Goal: Information Seeking & Learning: Learn about a topic

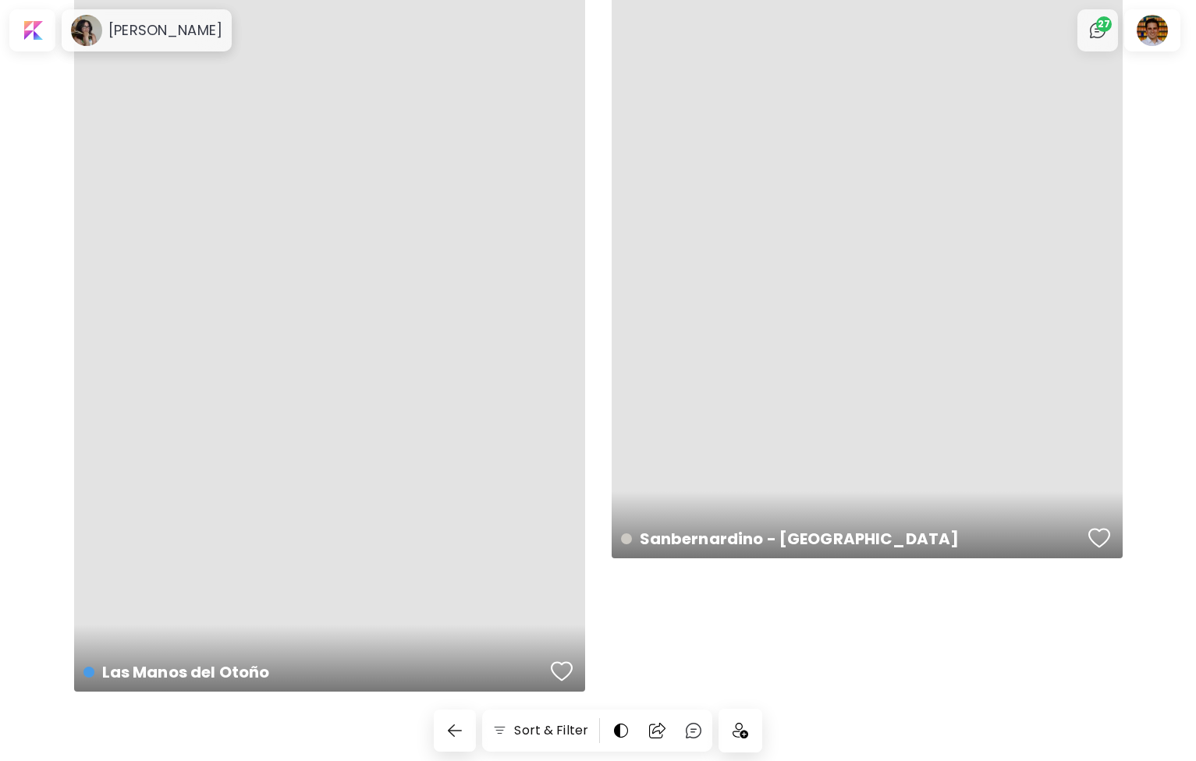
scroll to position [7485, 0]
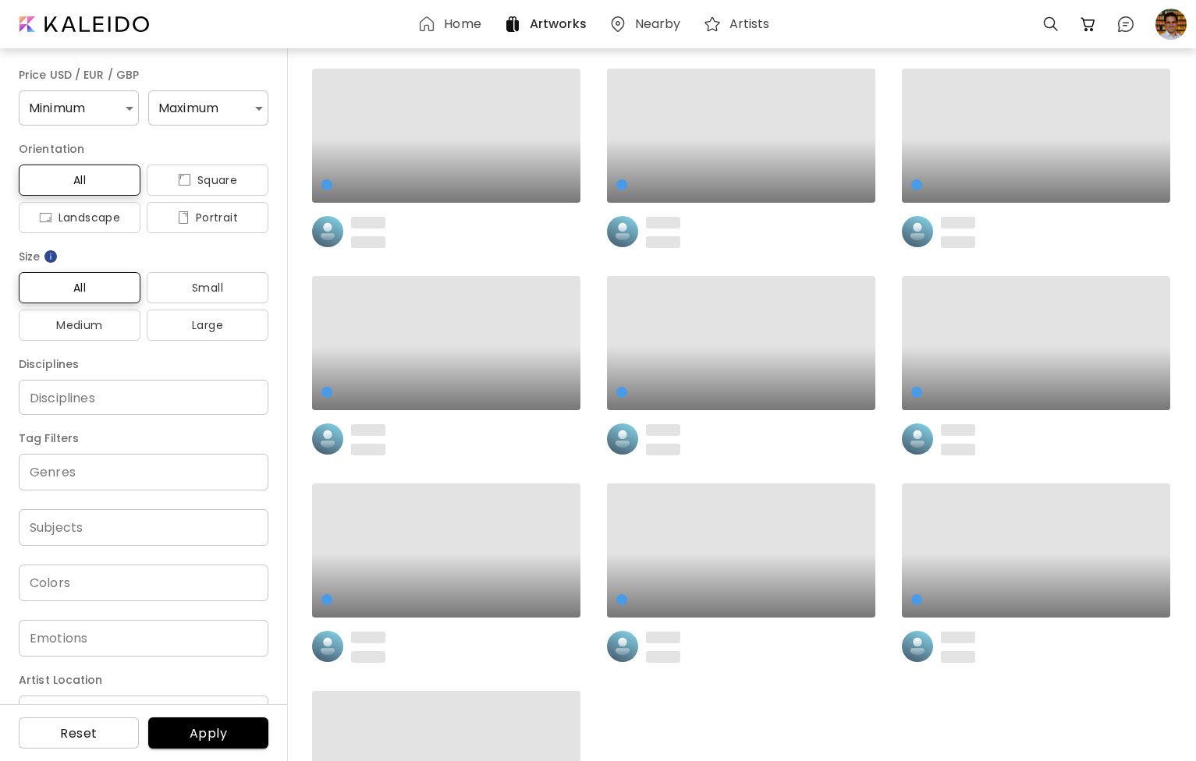
click at [463, 24] on h6 "Home" at bounding box center [462, 24] width 37 height 12
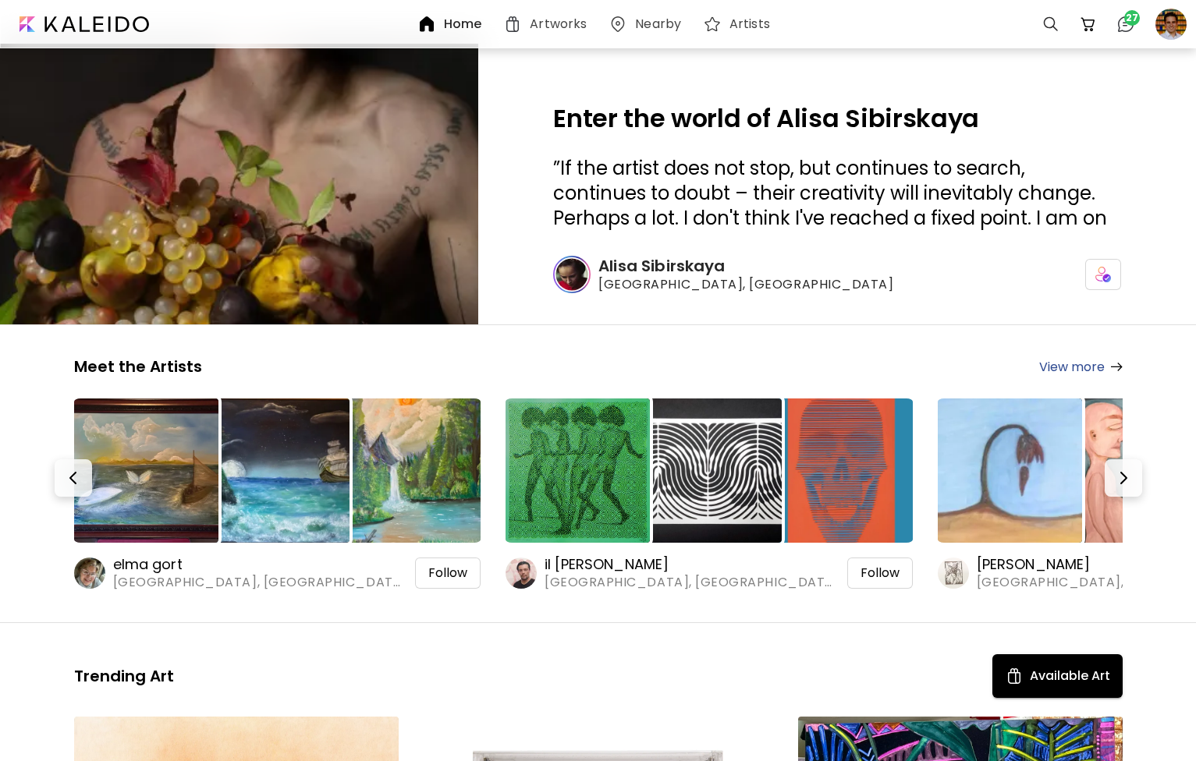
click at [408, 227] on img at bounding box center [240, 183] width 718 height 421
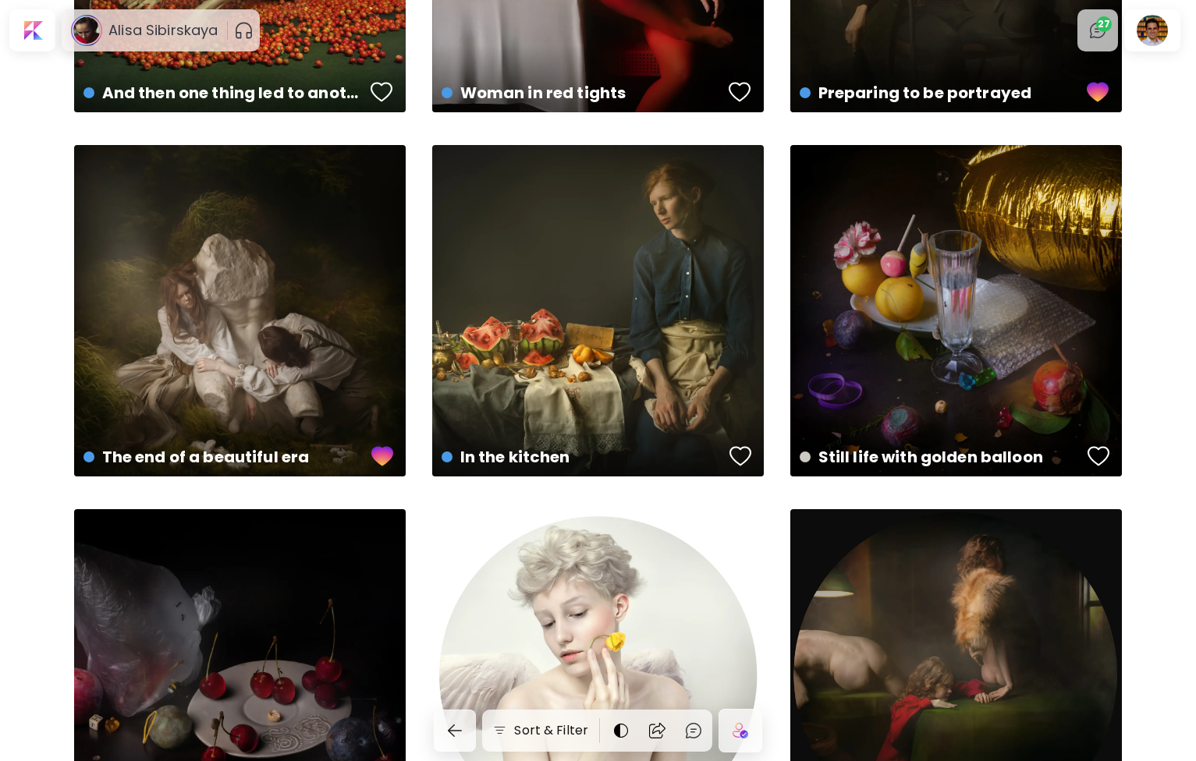
scroll to position [1020, 0]
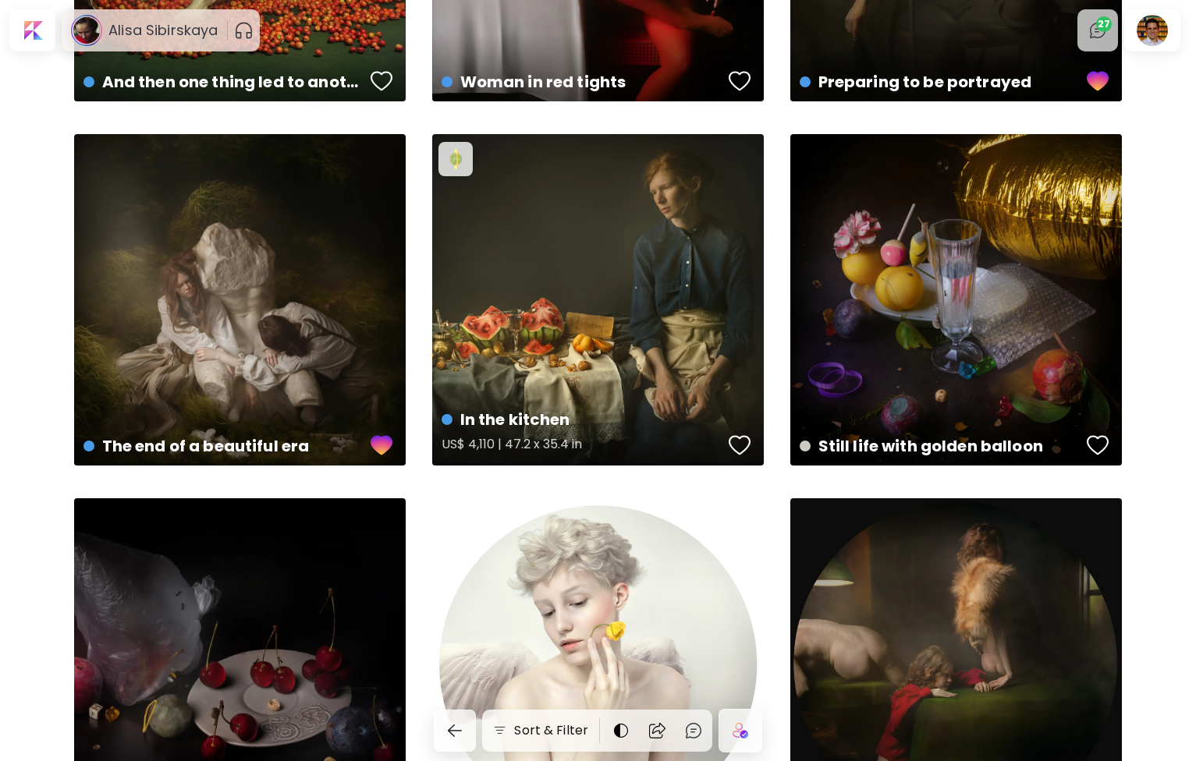
click at [545, 293] on div "In the kitchen US$ 4,110 | 47.2 x 35.4 in" at bounding box center [598, 300] width 332 height 332
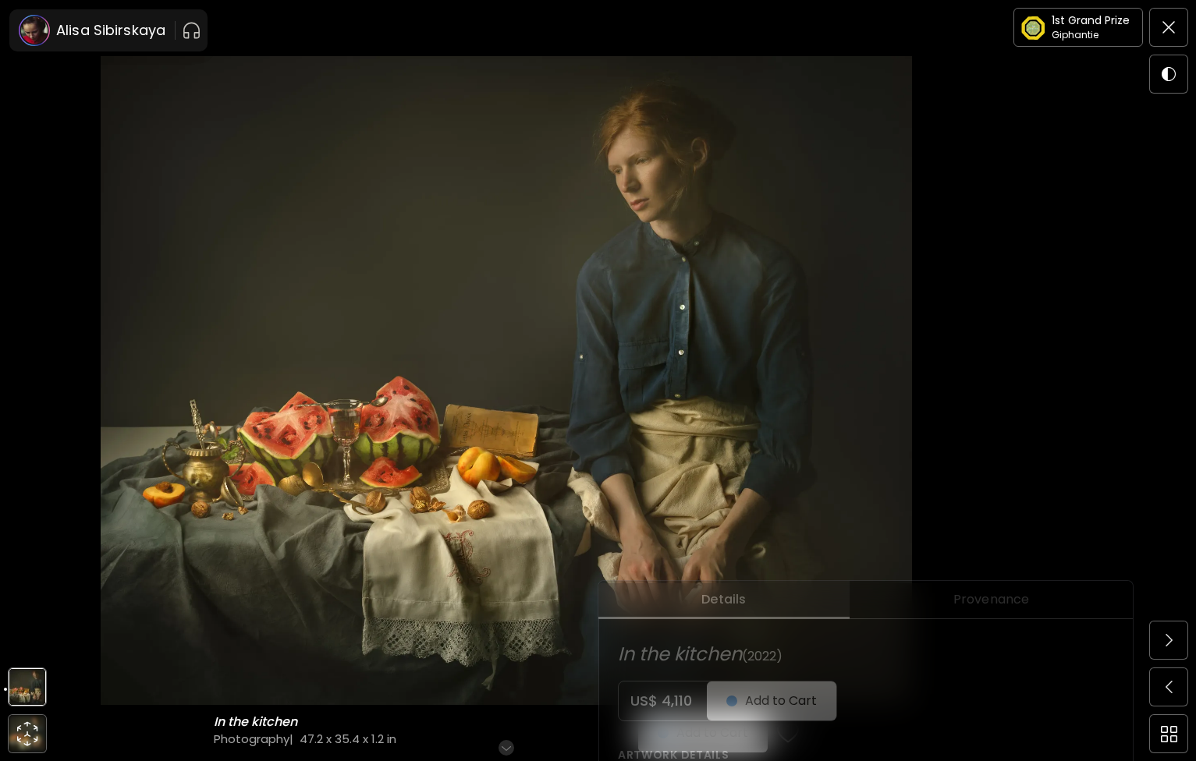
scroll to position [158, 0]
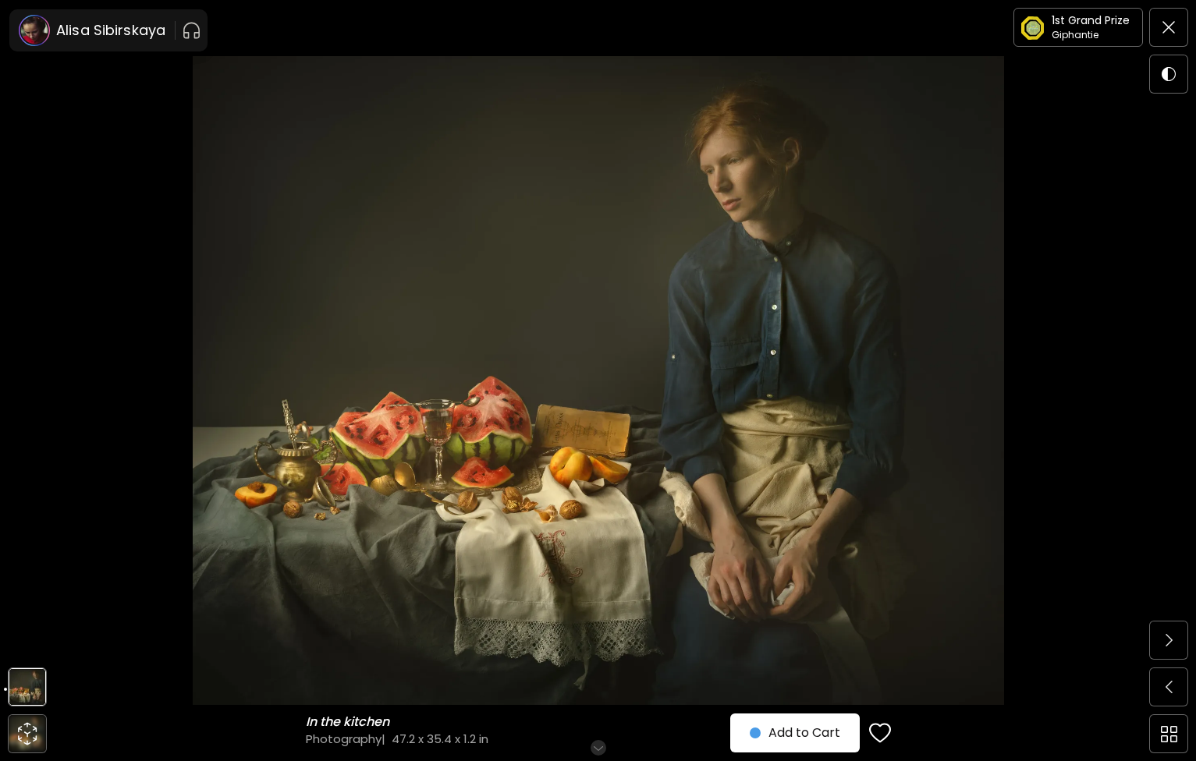
click at [874, 737] on img "button" at bounding box center [880, 733] width 22 height 23
click at [1173, 648] on span at bounding box center [1168, 640] width 33 height 33
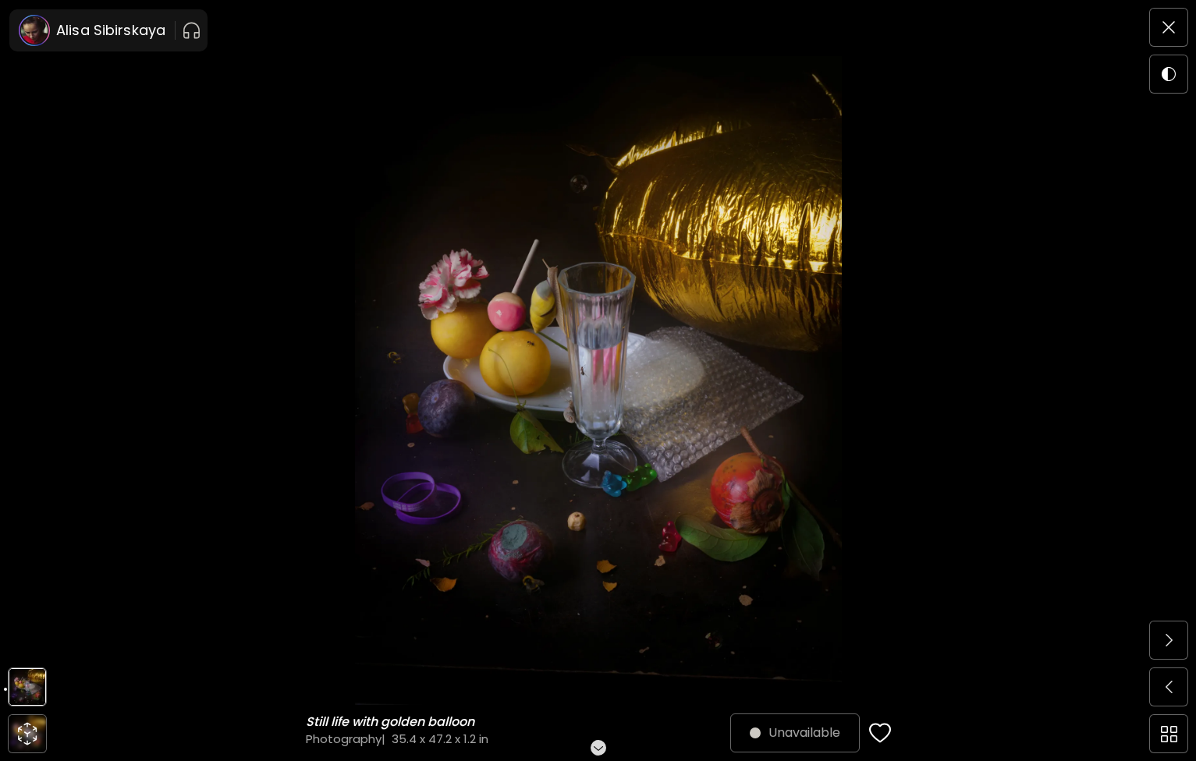
click at [1173, 648] on span at bounding box center [1168, 640] width 33 height 33
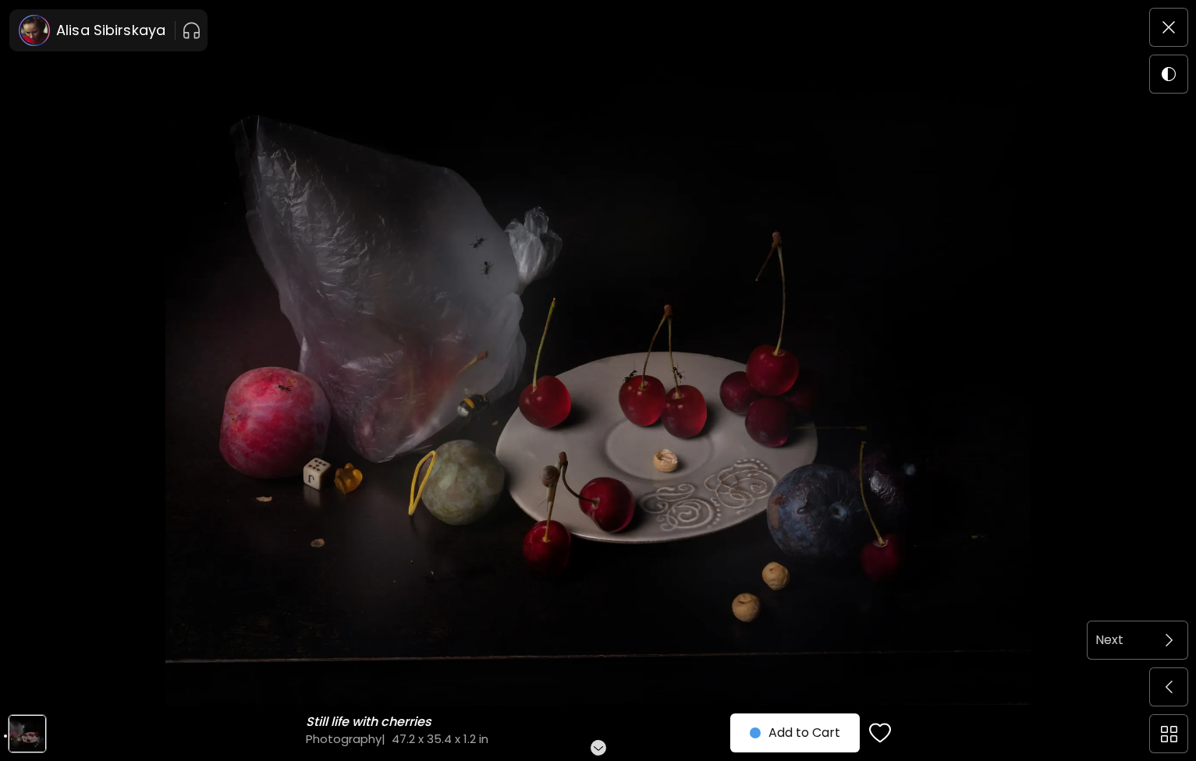
click at [1173, 648] on span at bounding box center [1168, 640] width 33 height 33
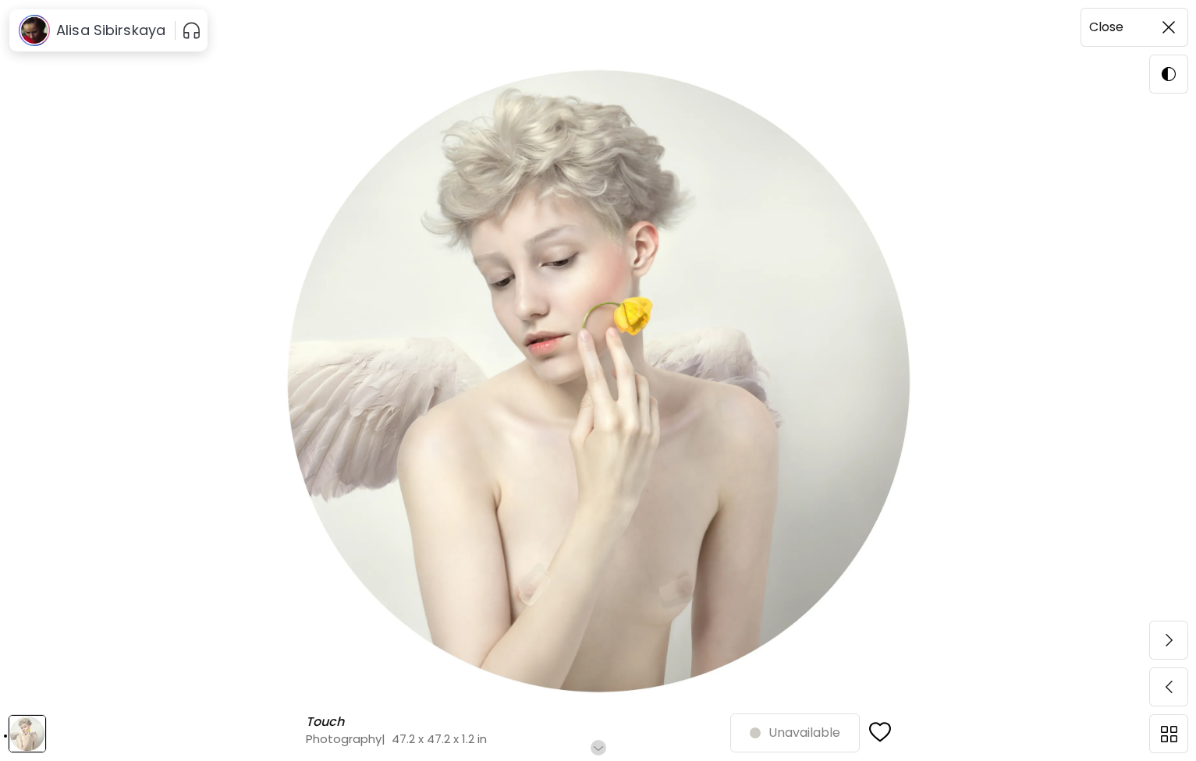
click at [1163, 27] on img at bounding box center [1169, 27] width 12 height 12
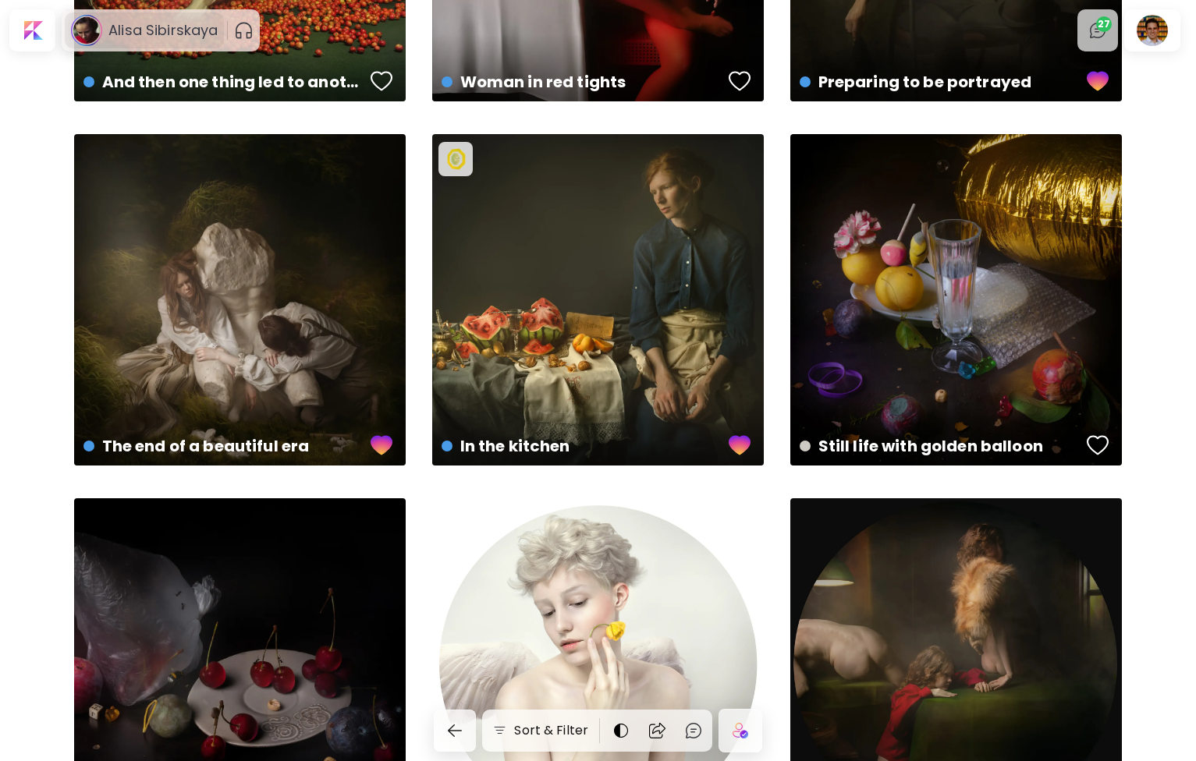
click at [174, 30] on h6 "Alisa Sibirskaya" at bounding box center [162, 30] width 109 height 19
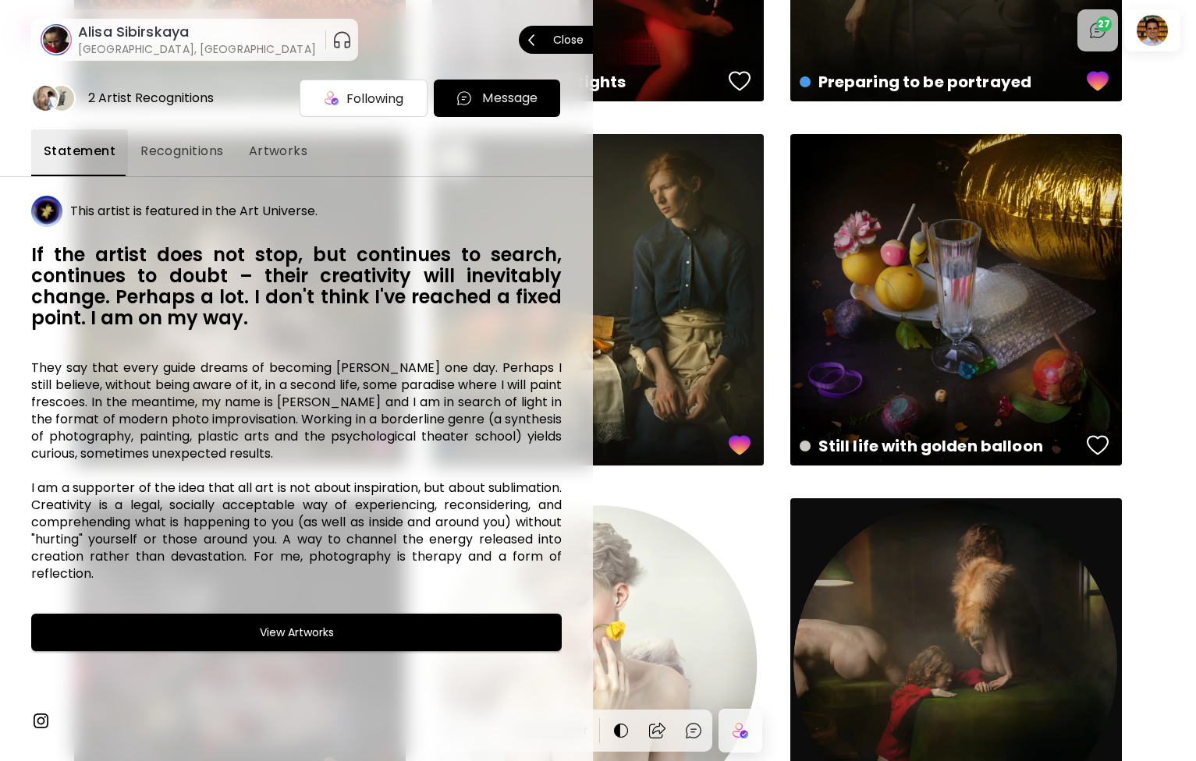
click at [571, 37] on p "Close" at bounding box center [568, 39] width 30 height 11
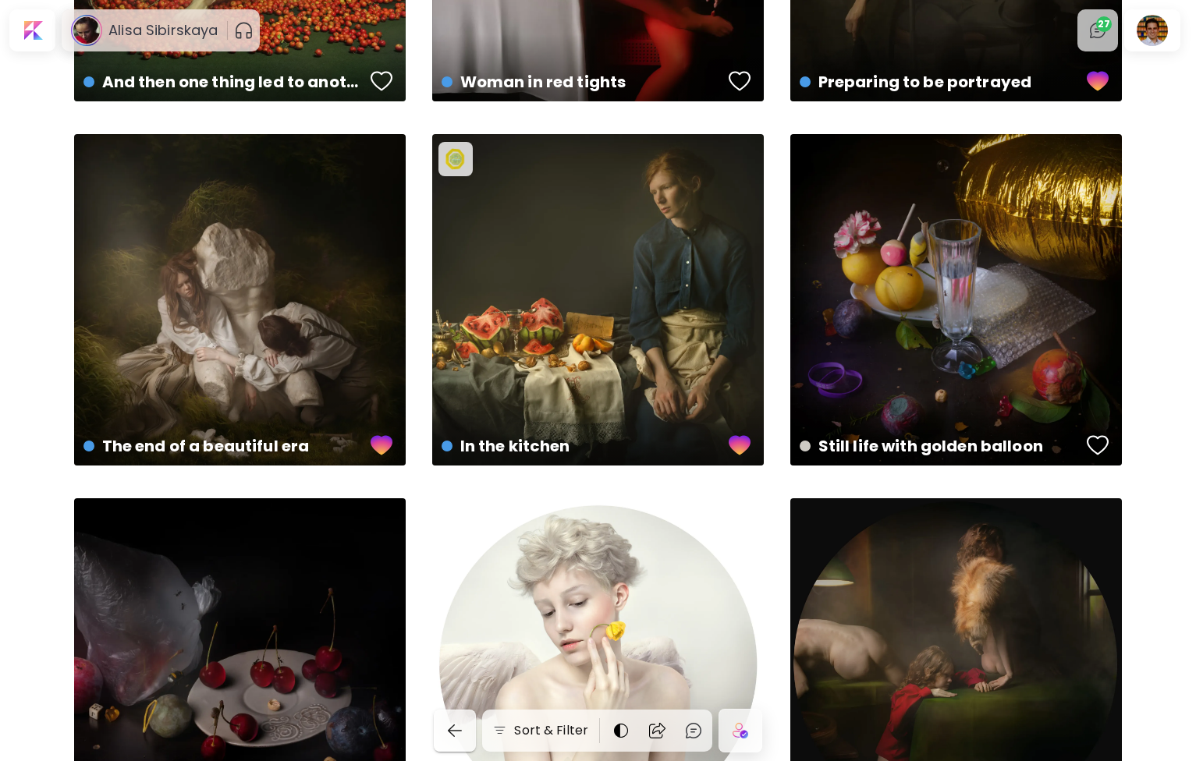
click at [460, 717] on button "button" at bounding box center [455, 731] width 42 height 42
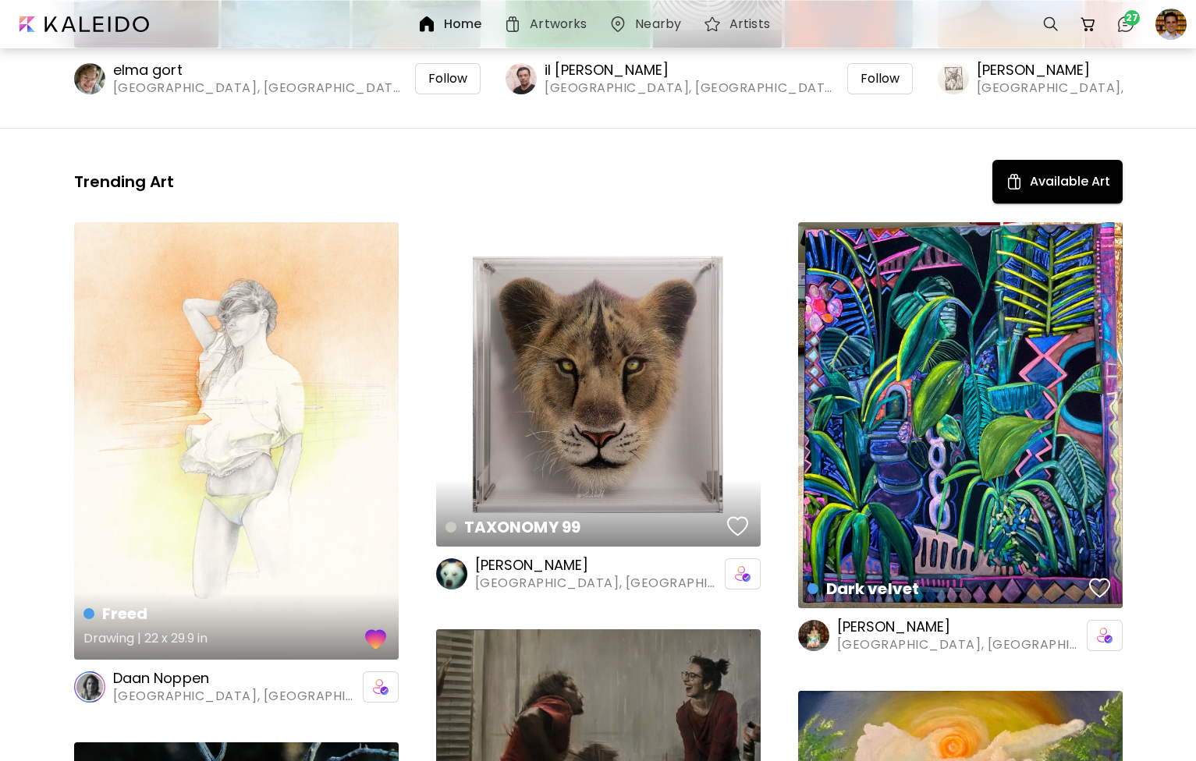
click at [279, 430] on div "Freed Drawing | 22 x 29.9 in" at bounding box center [236, 441] width 325 height 438
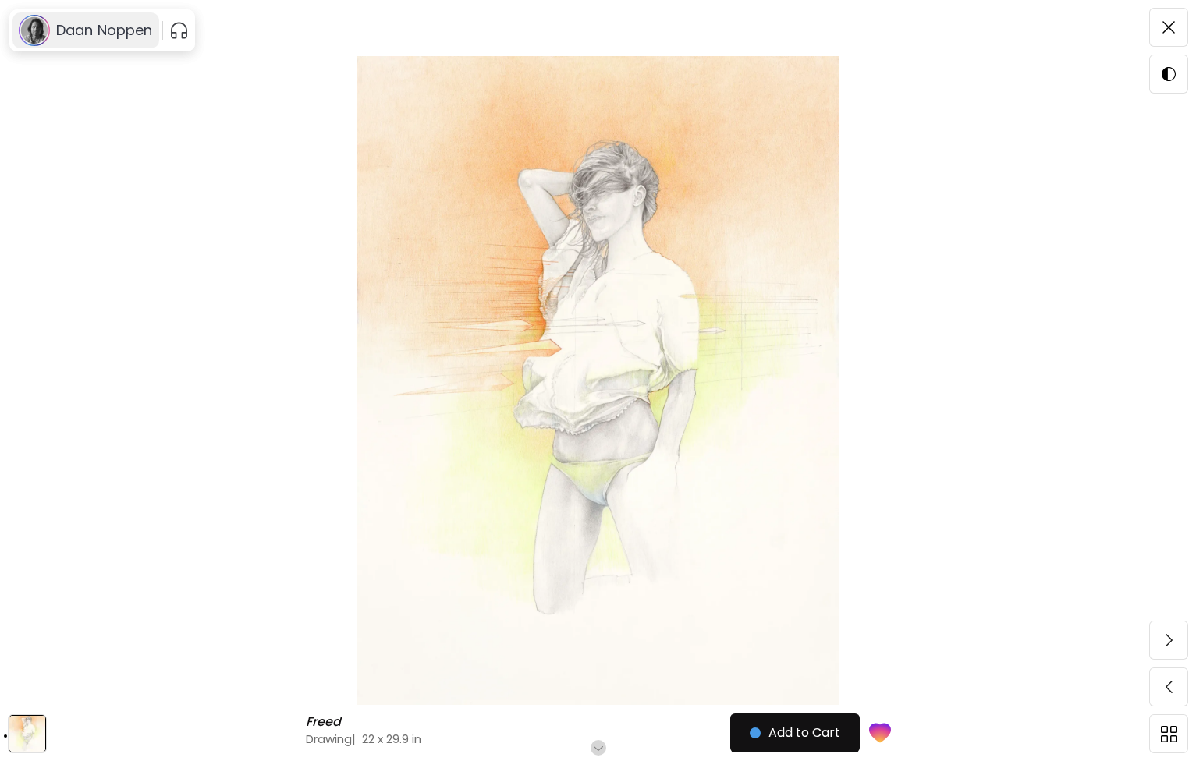
click at [99, 37] on h6 "Daan Noppen" at bounding box center [104, 30] width 97 height 19
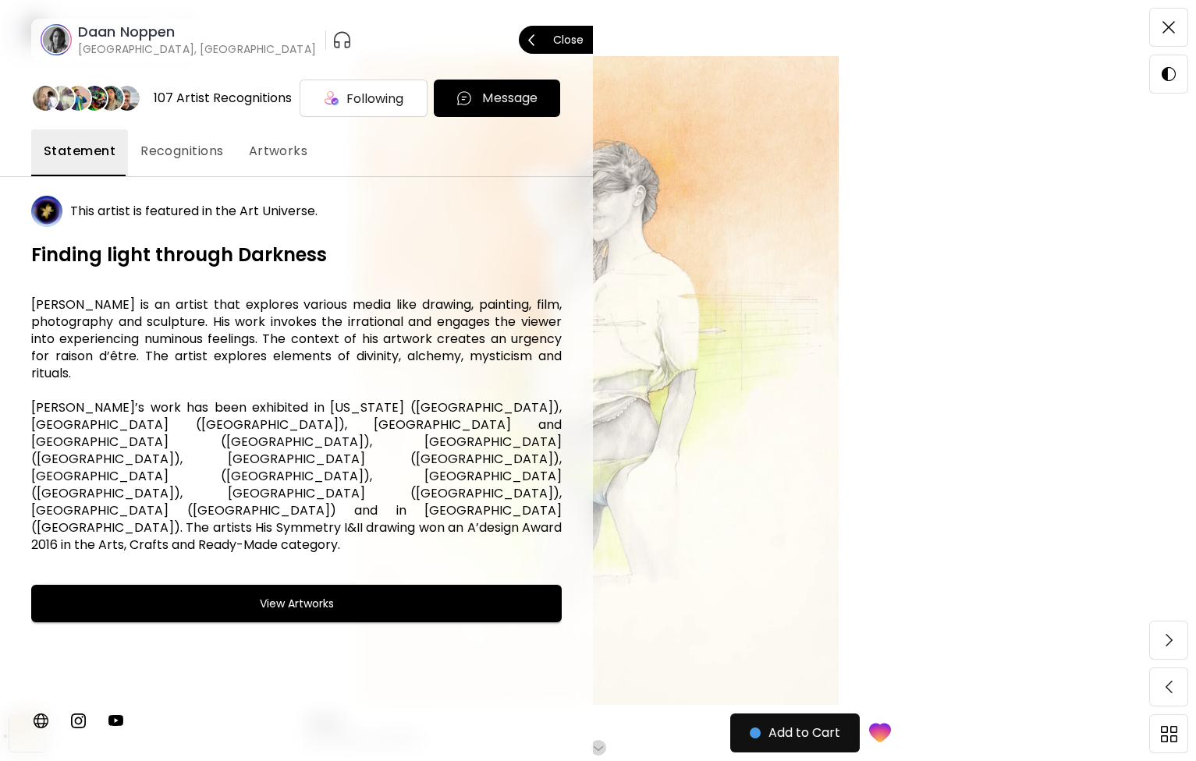
click at [175, 144] on span "Recognitions" at bounding box center [181, 151] width 83 height 19
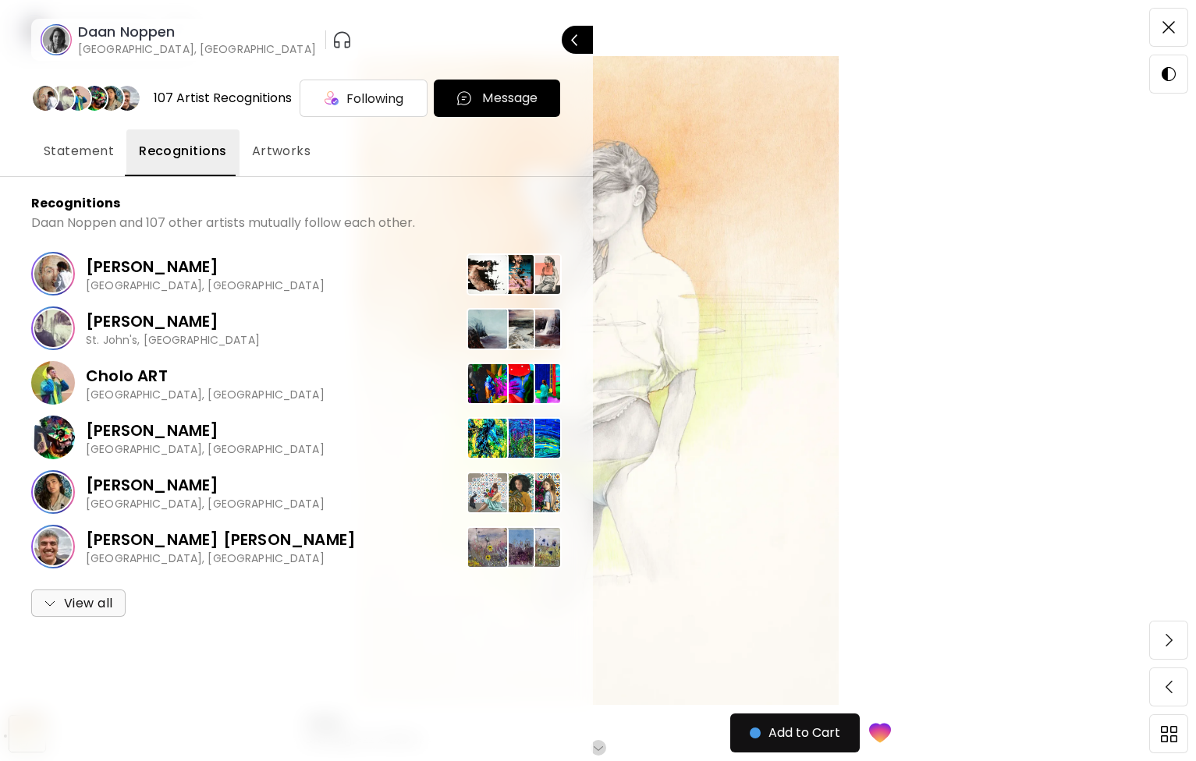
click at [280, 158] on span "Artworks" at bounding box center [281, 151] width 59 height 19
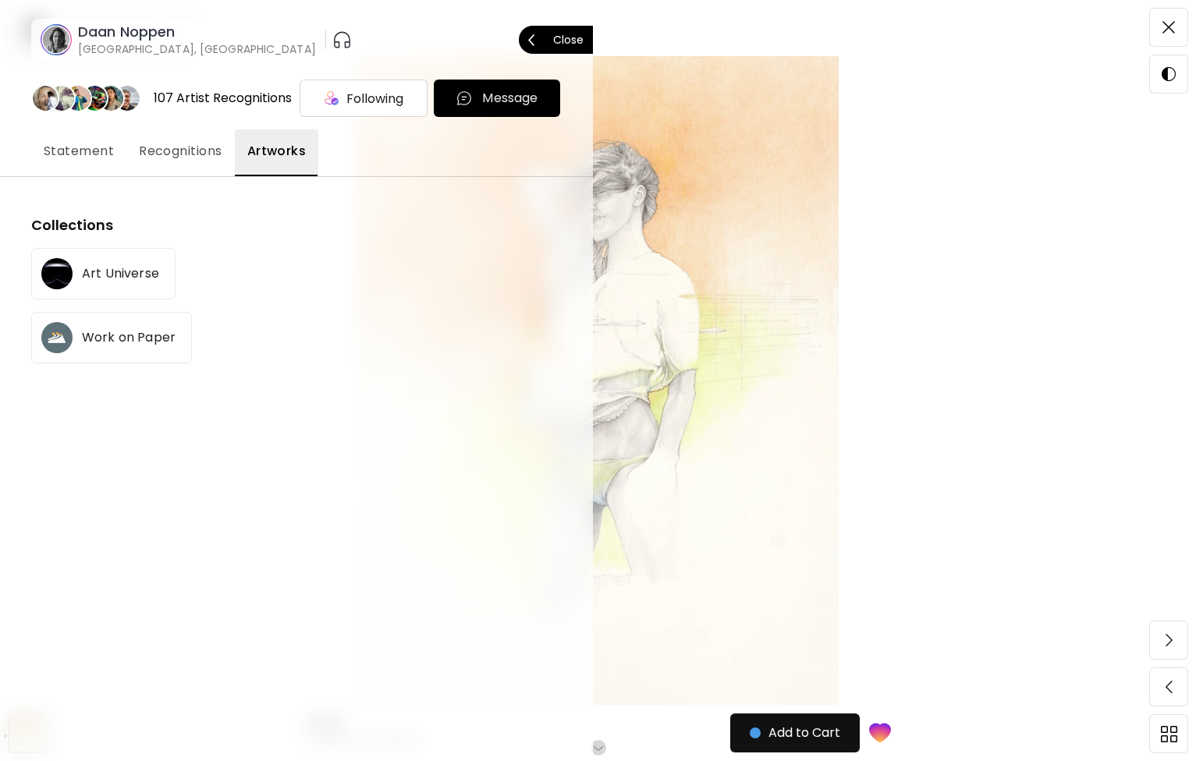
click at [573, 39] on p "Close" at bounding box center [568, 39] width 30 height 11
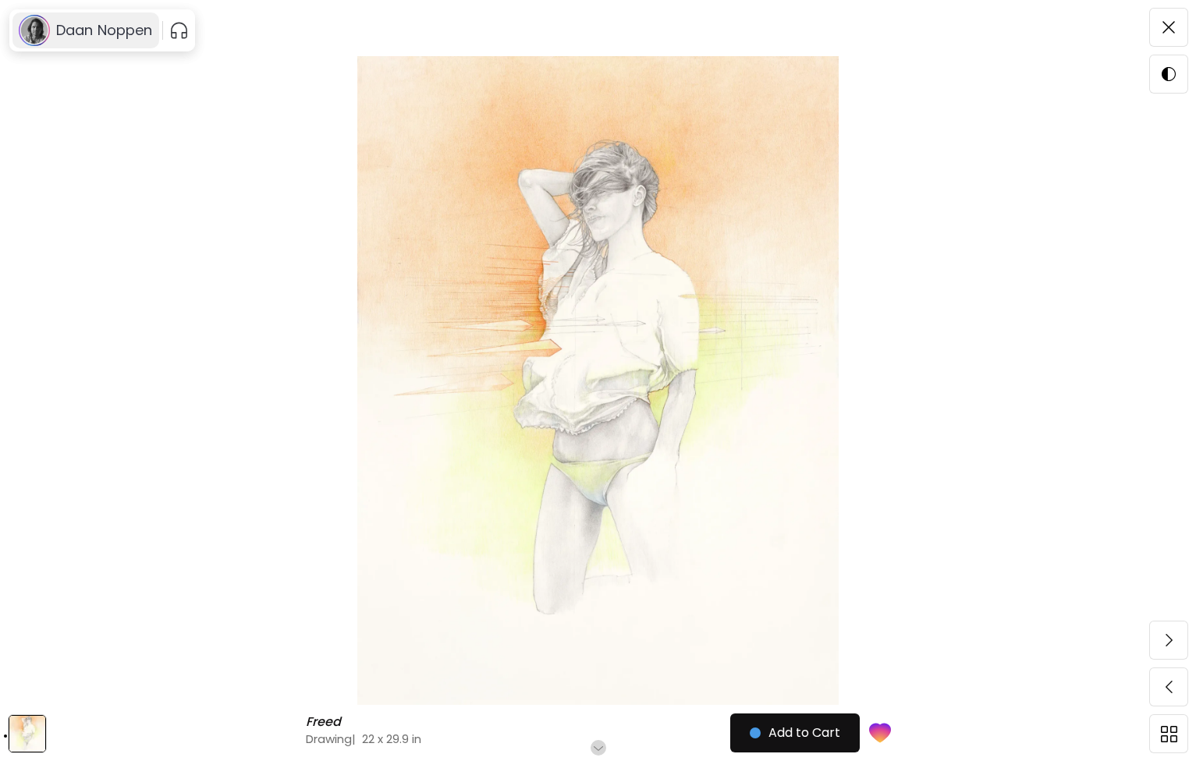
click at [105, 38] on h6 "Daan Noppen" at bounding box center [104, 30] width 97 height 19
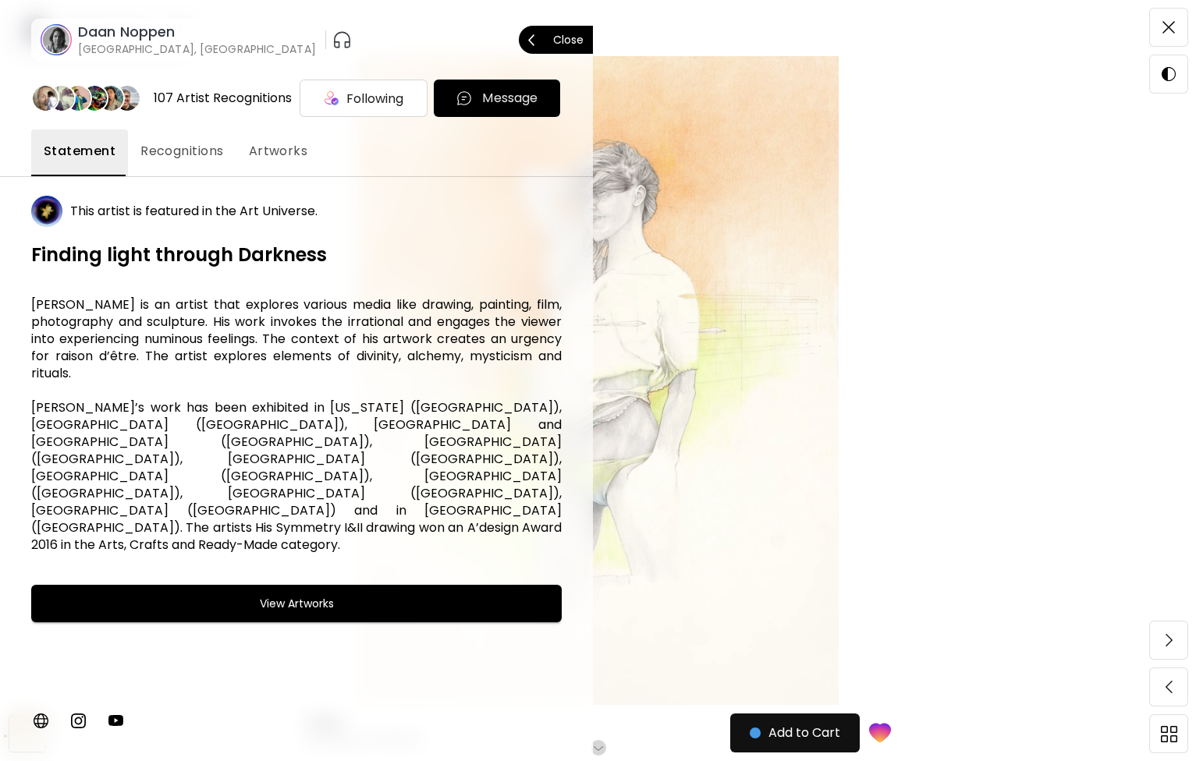
click at [123, 38] on h6 "Daan Noppen" at bounding box center [197, 32] width 238 height 19
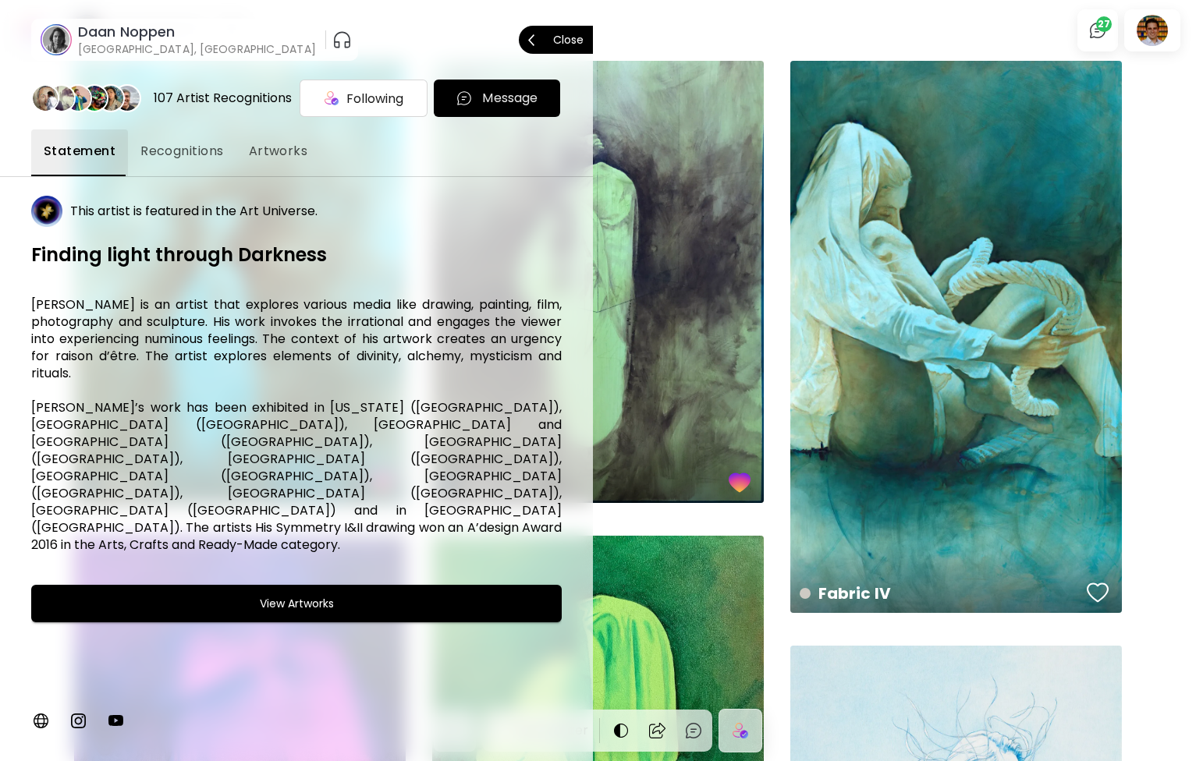
click at [577, 32] on span "Close" at bounding box center [555, 39] width 55 height 33
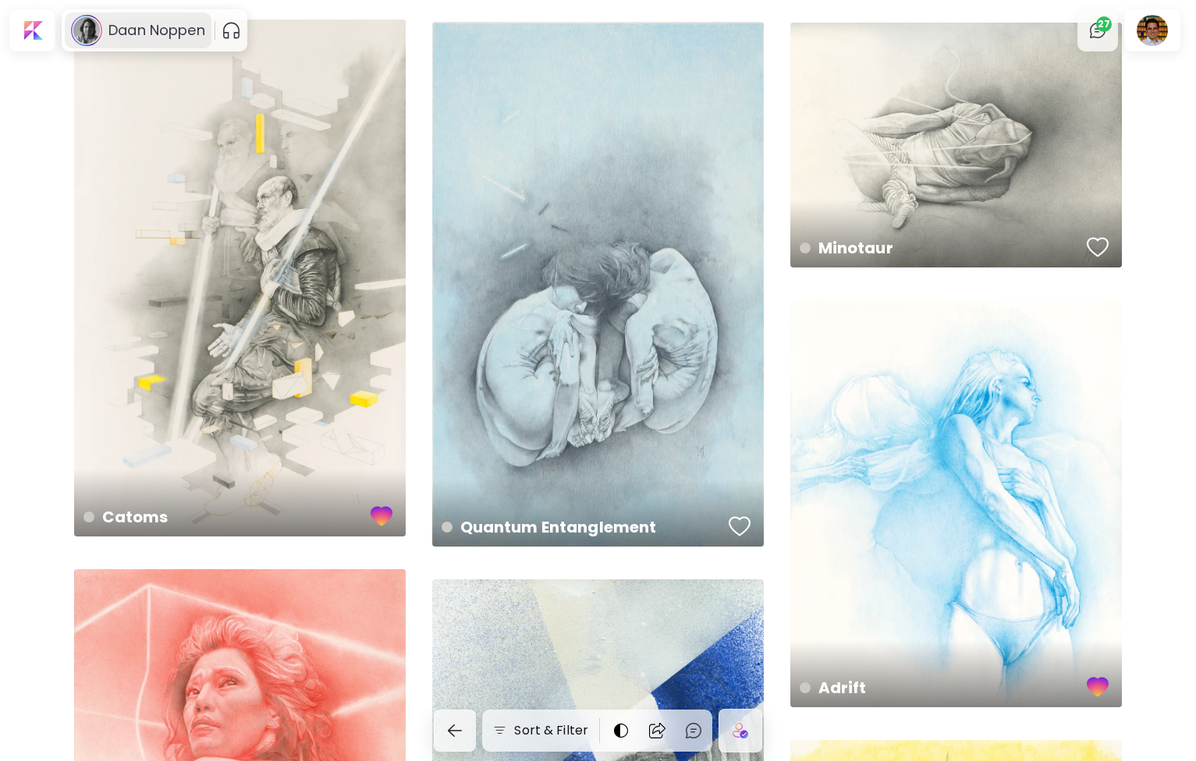
click at [143, 41] on div "Daan Noppen" at bounding box center [138, 30] width 147 height 36
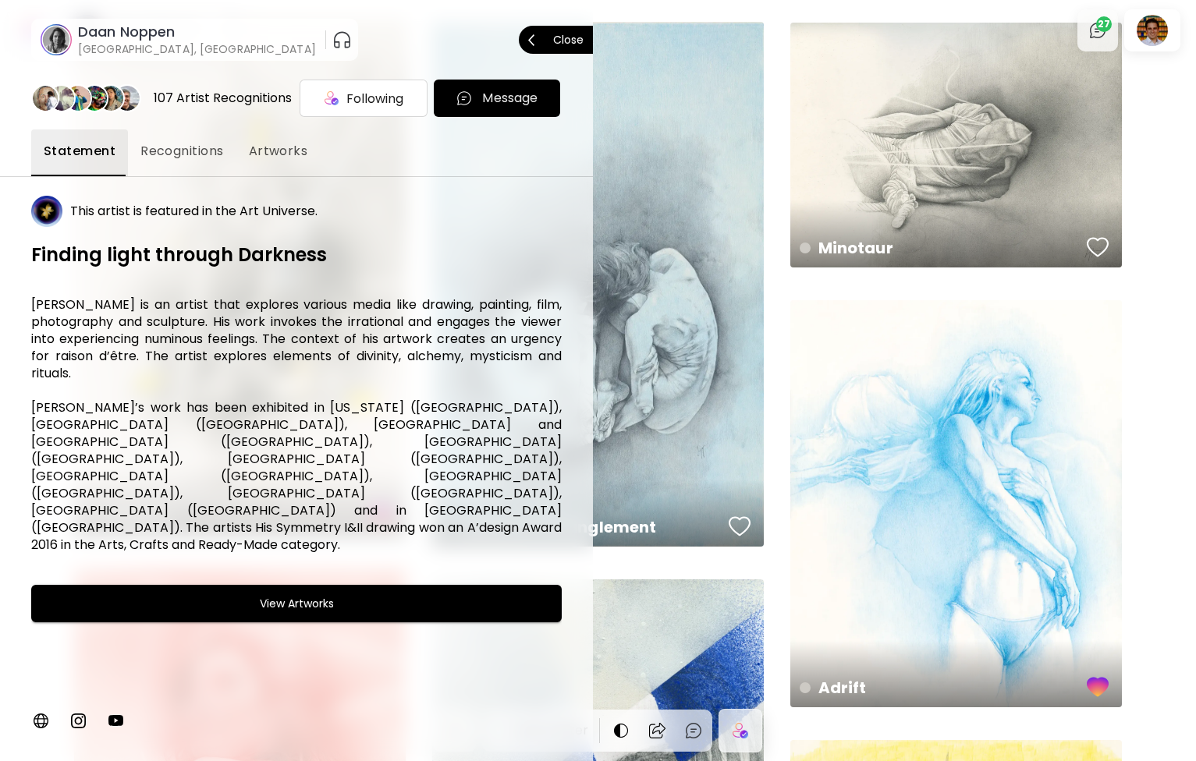
click at [185, 144] on span "Recognitions" at bounding box center [181, 151] width 83 height 19
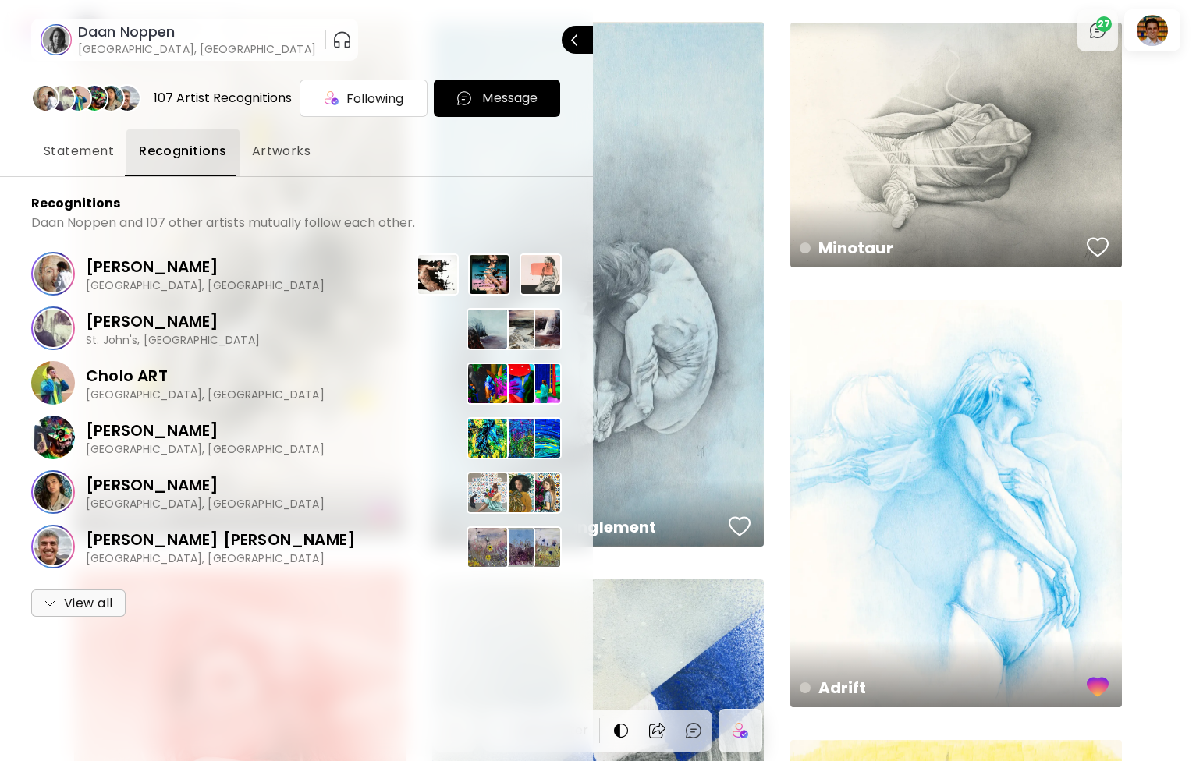
click at [275, 270] on div "Cesar Biojo Barcelona, Spain" at bounding box center [296, 274] width 531 height 55
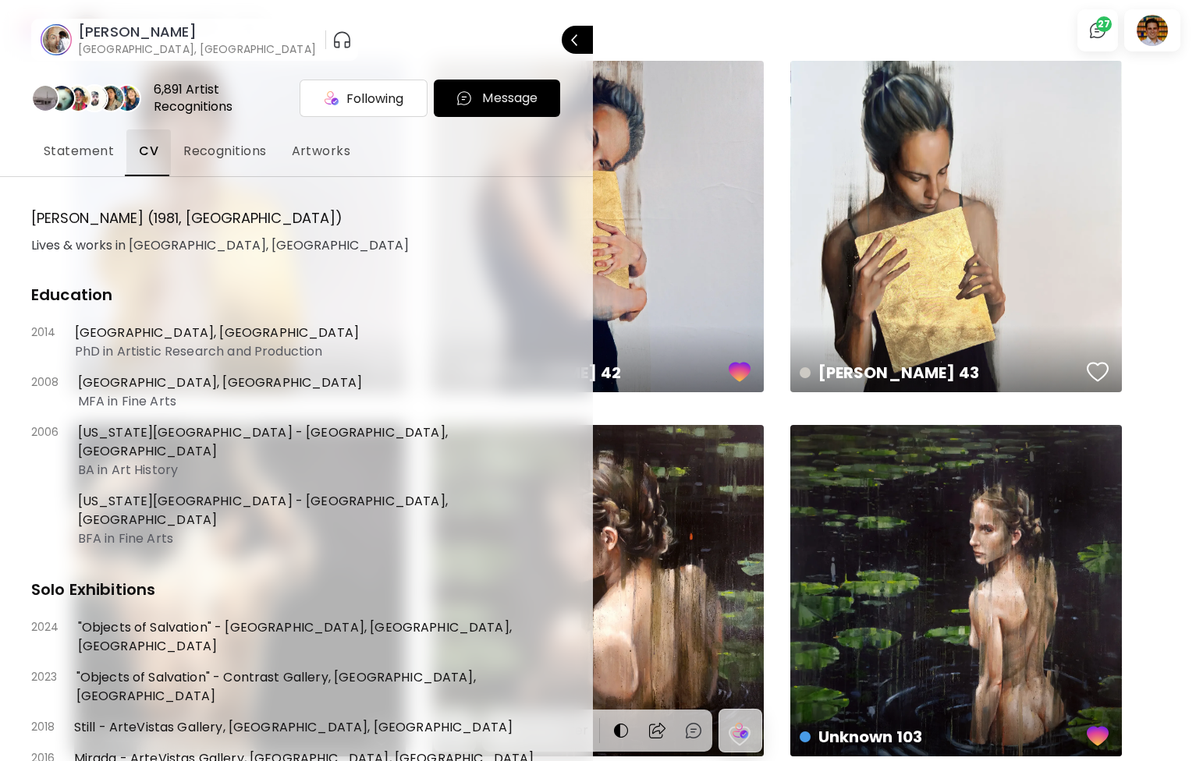
click at [236, 157] on span "Recognitions" at bounding box center [224, 151] width 83 height 19
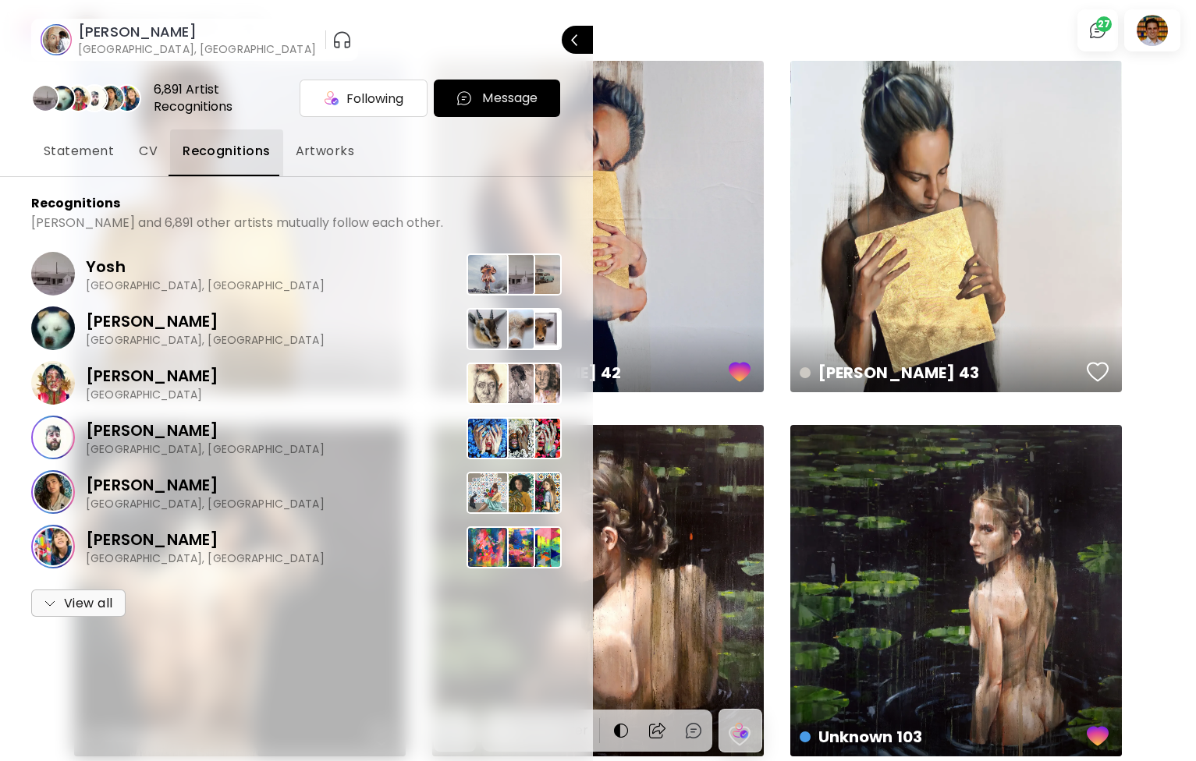
click at [331, 161] on button "Artworks" at bounding box center [325, 153] width 84 height 47
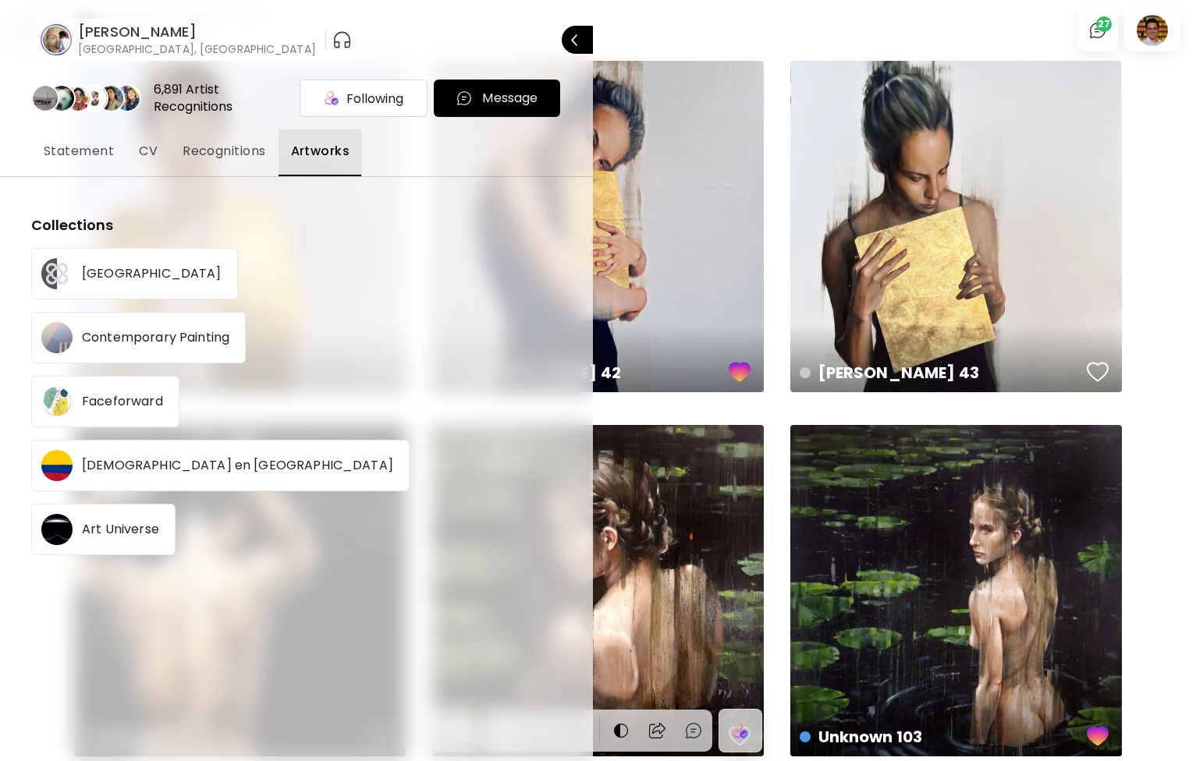
click at [147, 154] on span "CV" at bounding box center [148, 151] width 19 height 19
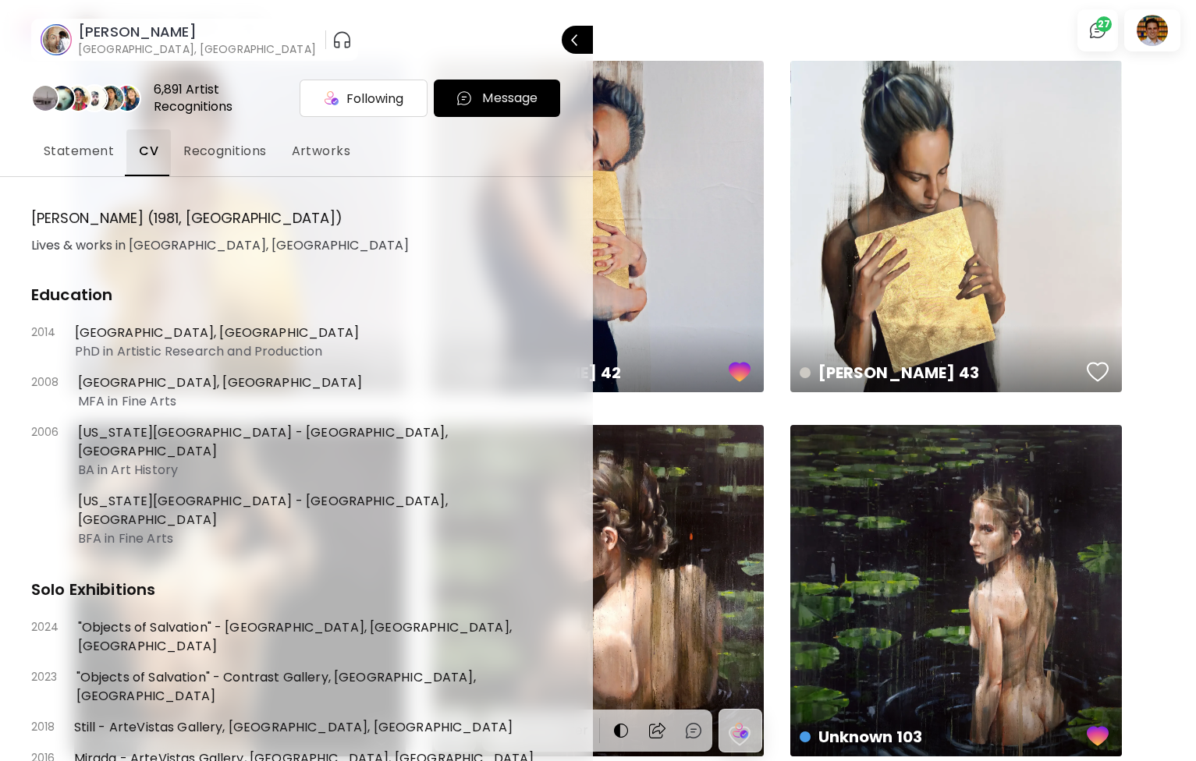
click at [66, 160] on span "Statement" at bounding box center [79, 151] width 70 height 19
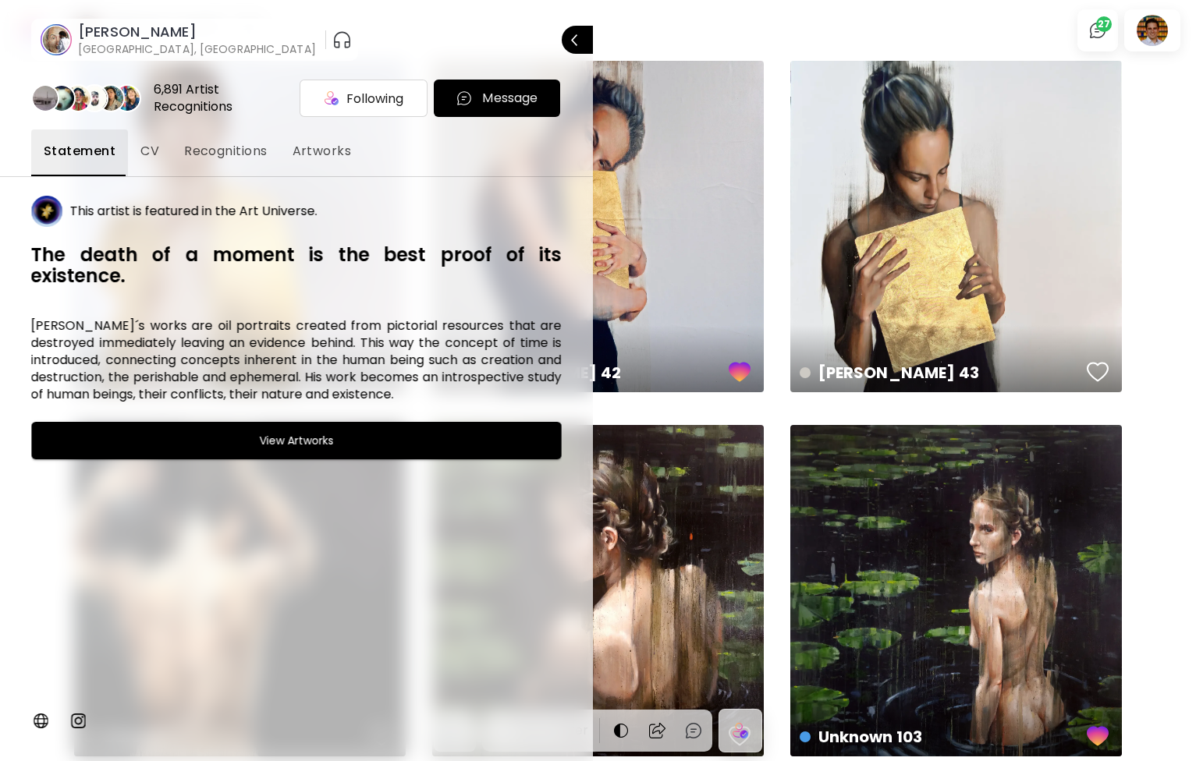
click at [332, 35] on img "button" at bounding box center [342, 39] width 20 height 25
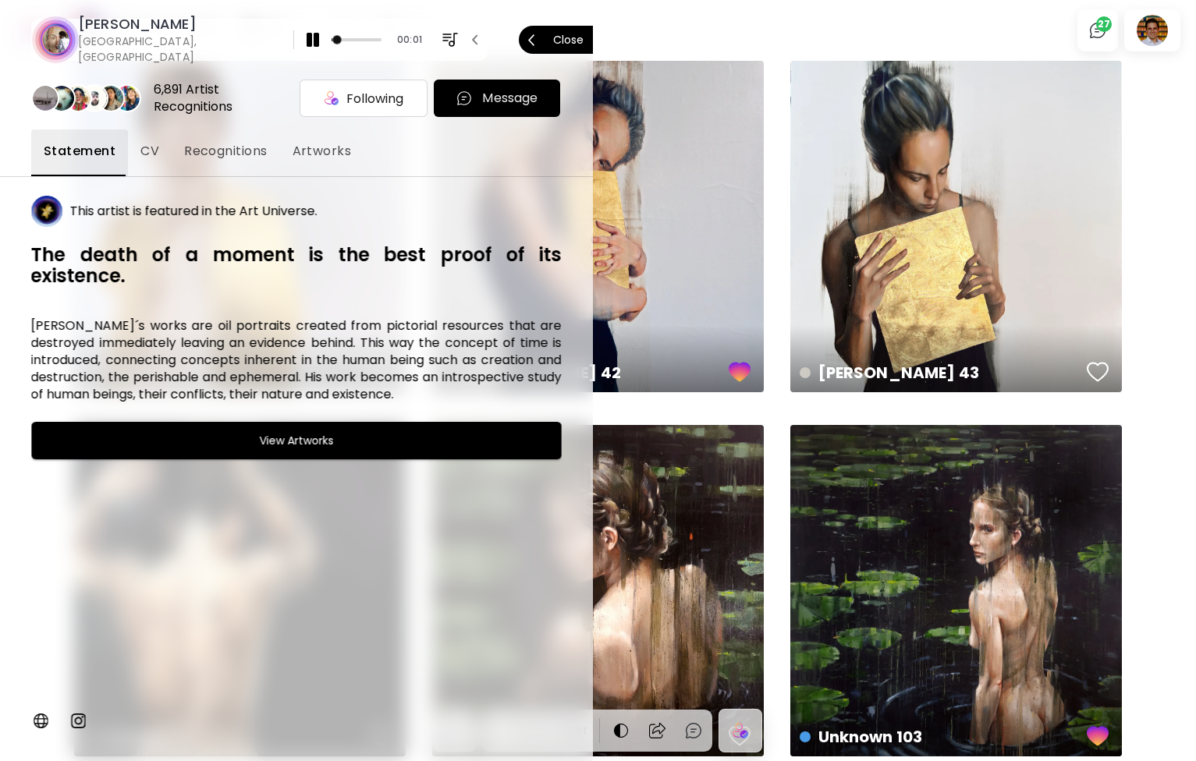
click at [574, 44] on p "Close" at bounding box center [568, 39] width 30 height 11
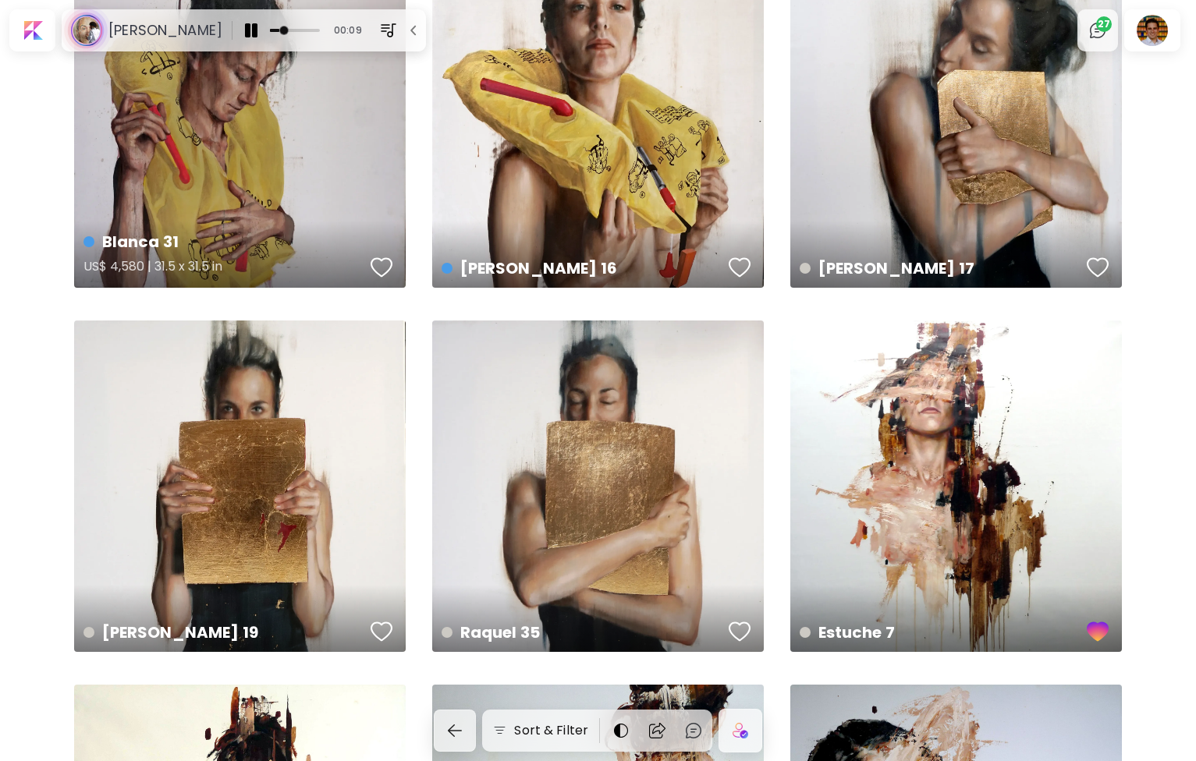
scroll to position [2394, 0]
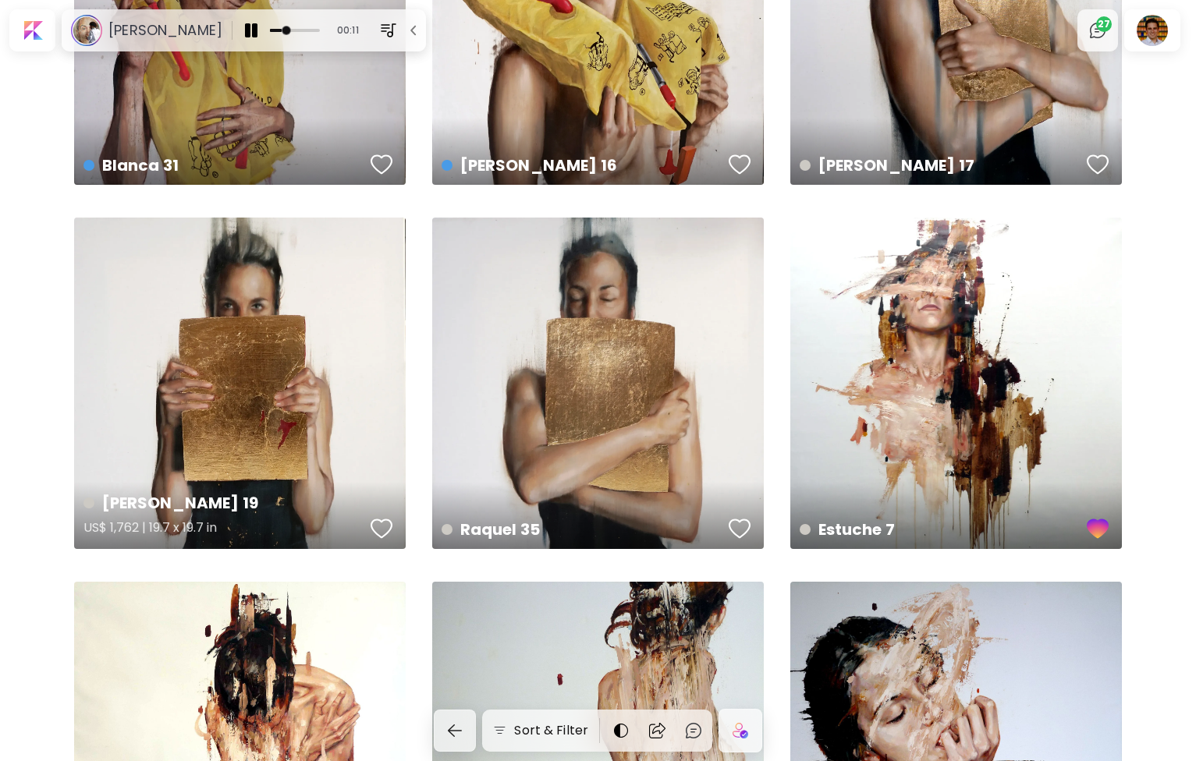
click at [318, 339] on div "Raquel 19 US$ 1,762 | 19.7 x 19.7 in" at bounding box center [240, 384] width 332 height 332
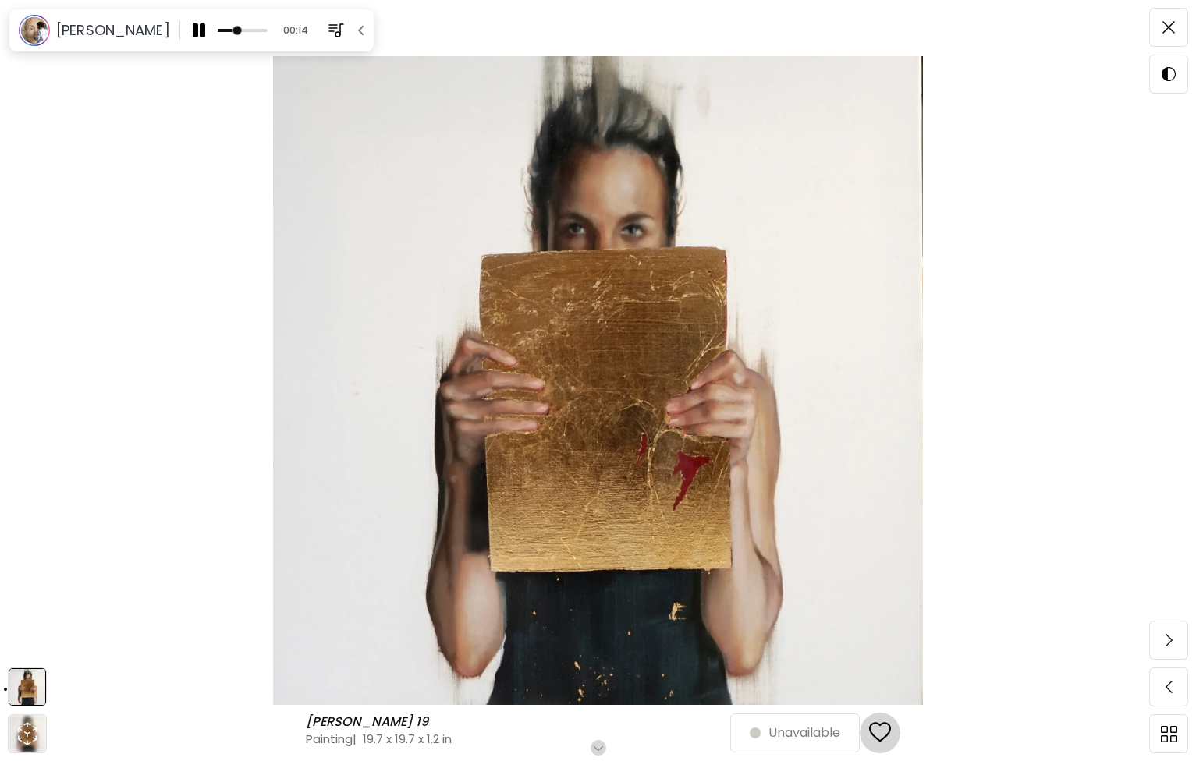
click at [879, 726] on div "button" at bounding box center [880, 733] width 22 height 23
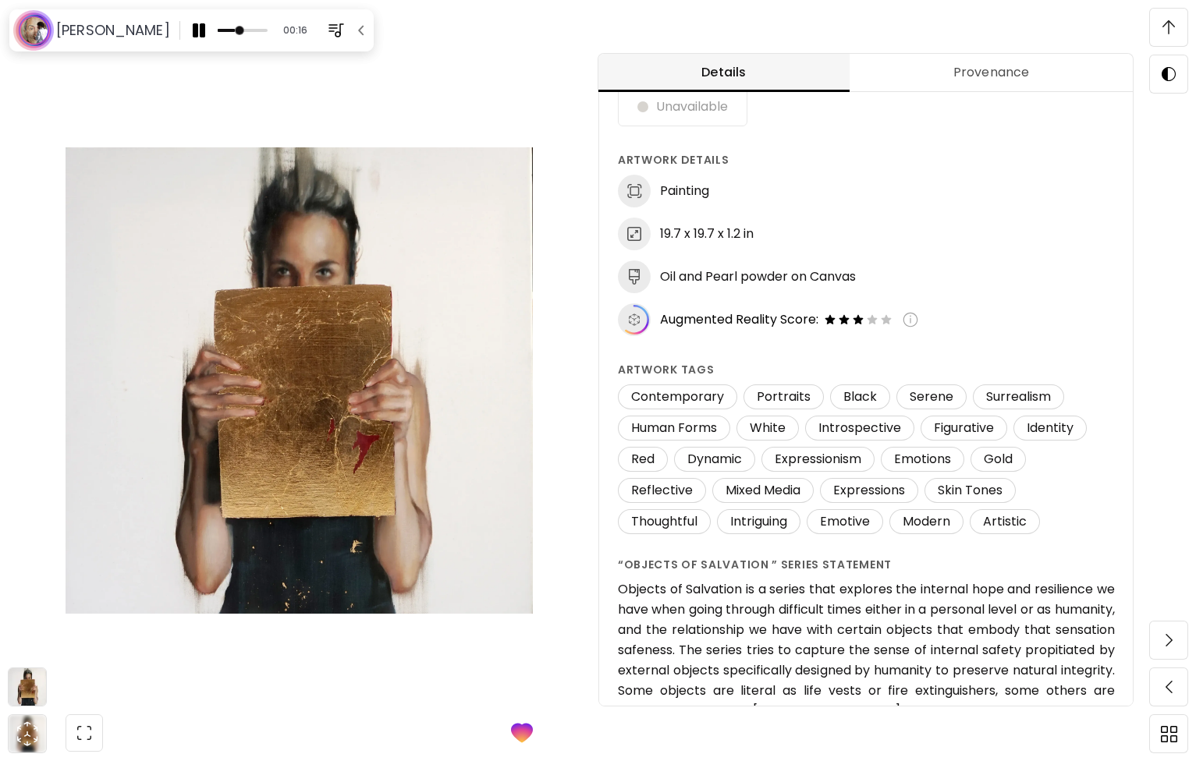
scroll to position [92, 0]
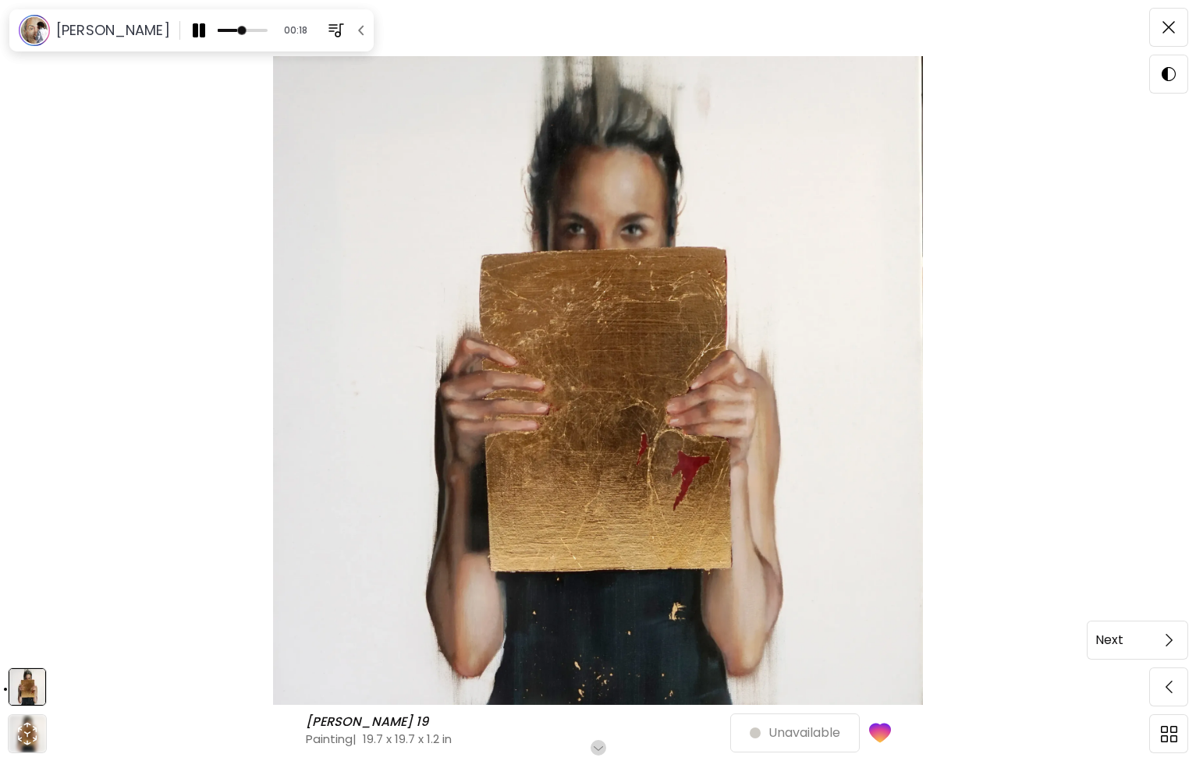
click at [1163, 655] on span at bounding box center [1168, 640] width 33 height 33
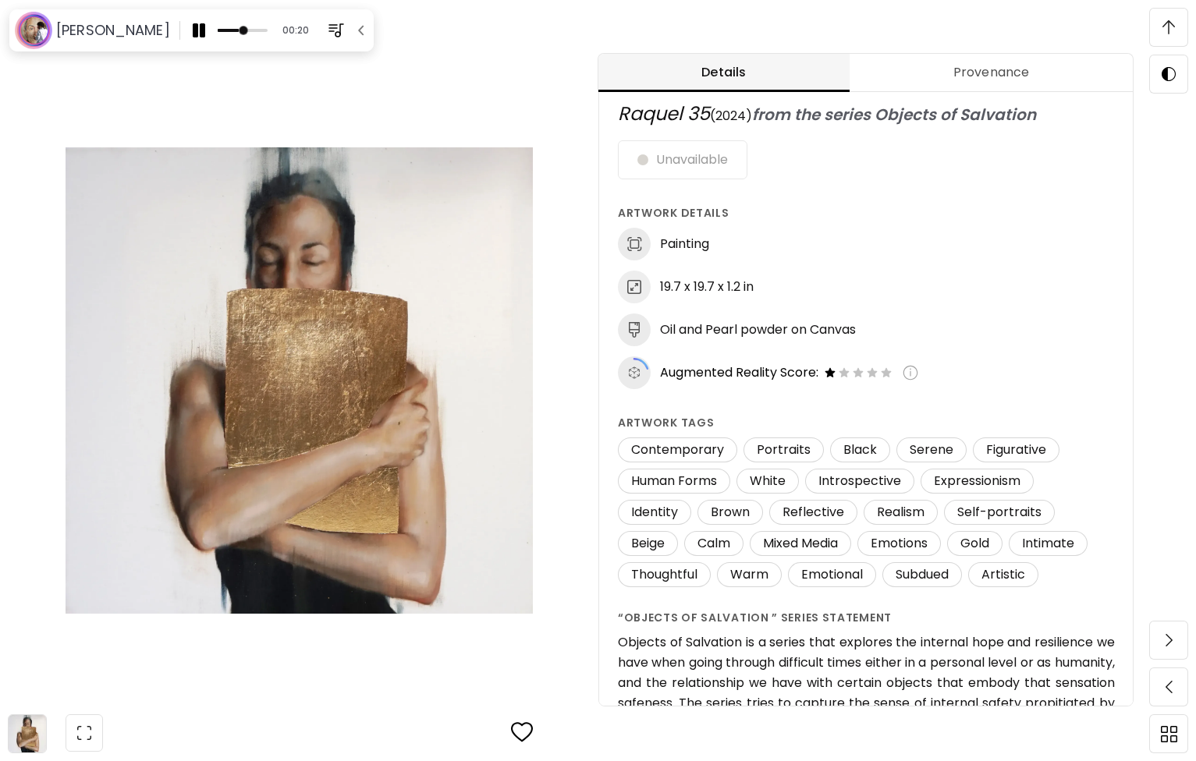
scroll to position [20, 0]
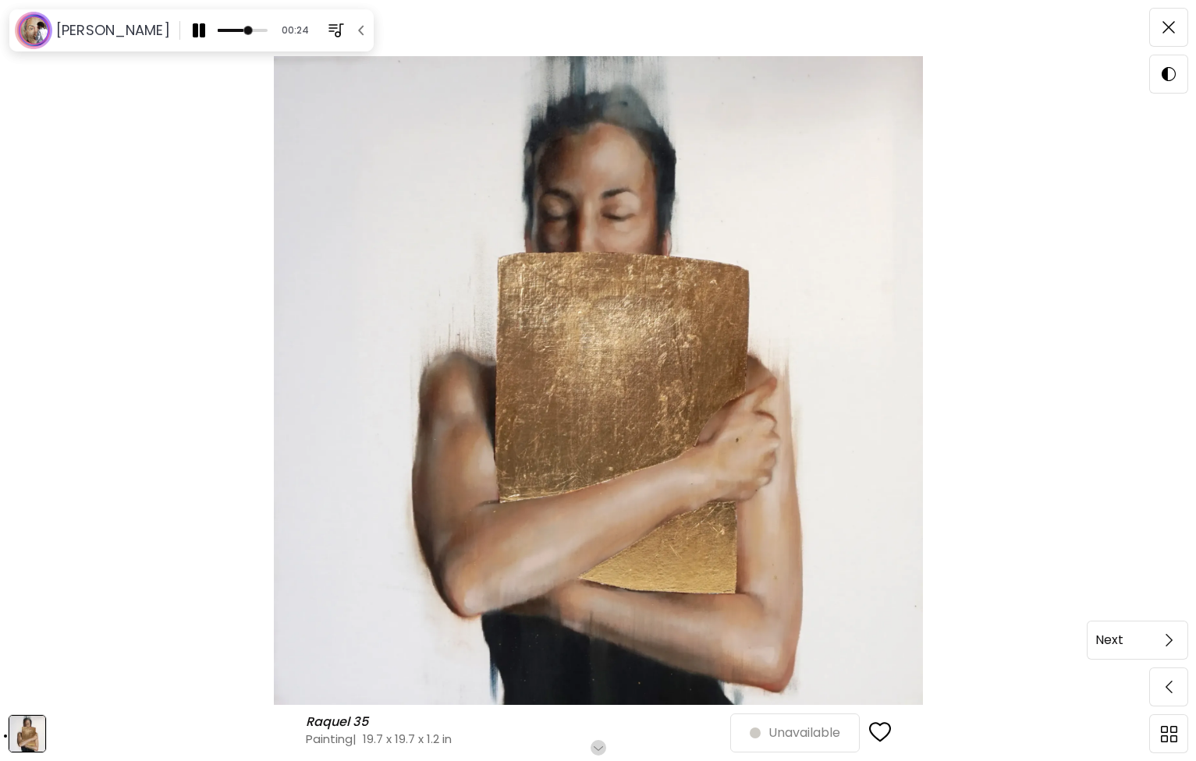
click at [1165, 648] on span at bounding box center [1168, 640] width 33 height 33
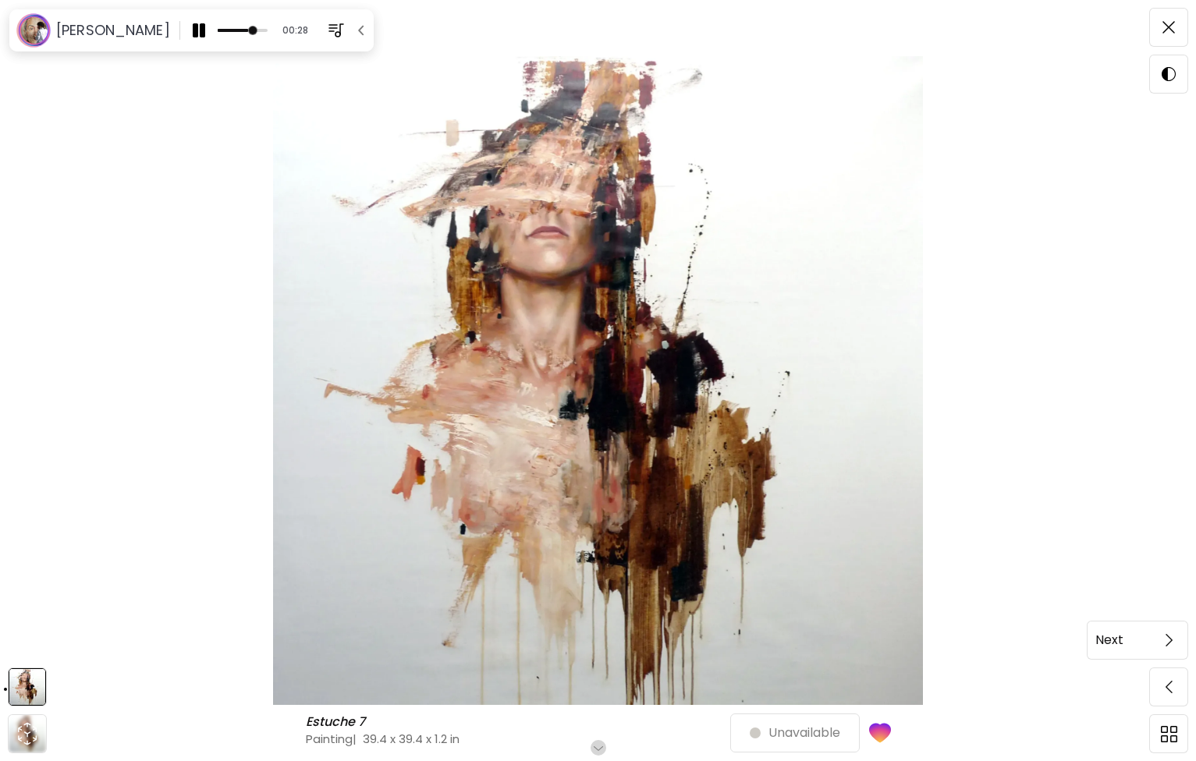
click at [1169, 627] on span at bounding box center [1168, 640] width 33 height 33
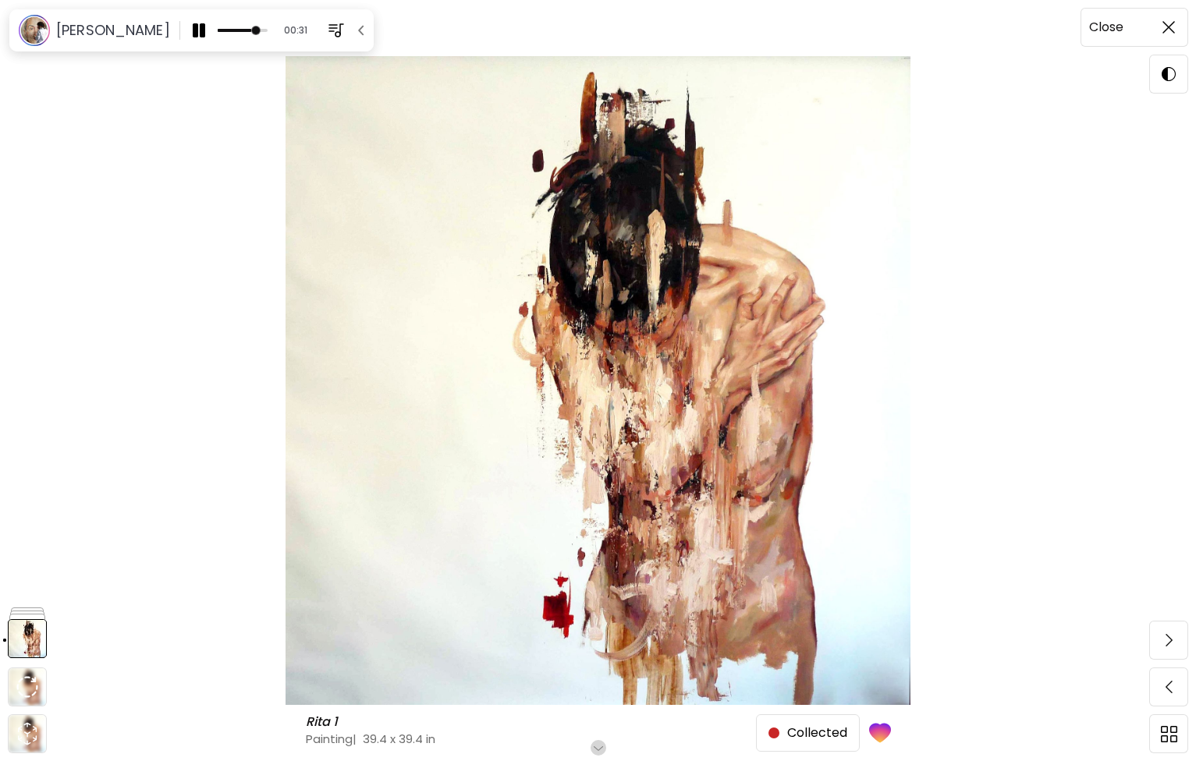
click at [1165, 37] on span at bounding box center [1168, 27] width 33 height 33
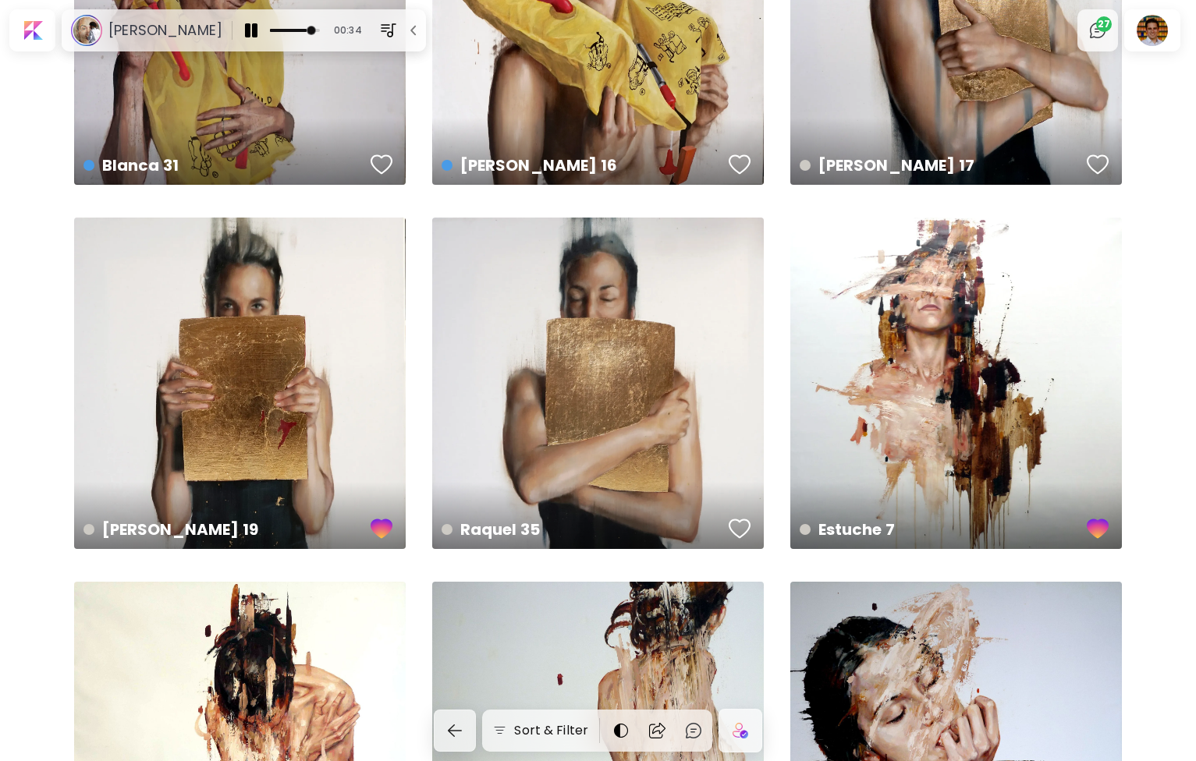
click at [242, 34] on img "button" at bounding box center [251, 30] width 19 height 19
click at [406, 34] on img "button" at bounding box center [414, 31] width 16 height 16
click at [1156, 37] on div at bounding box center [1152, 30] width 50 height 36
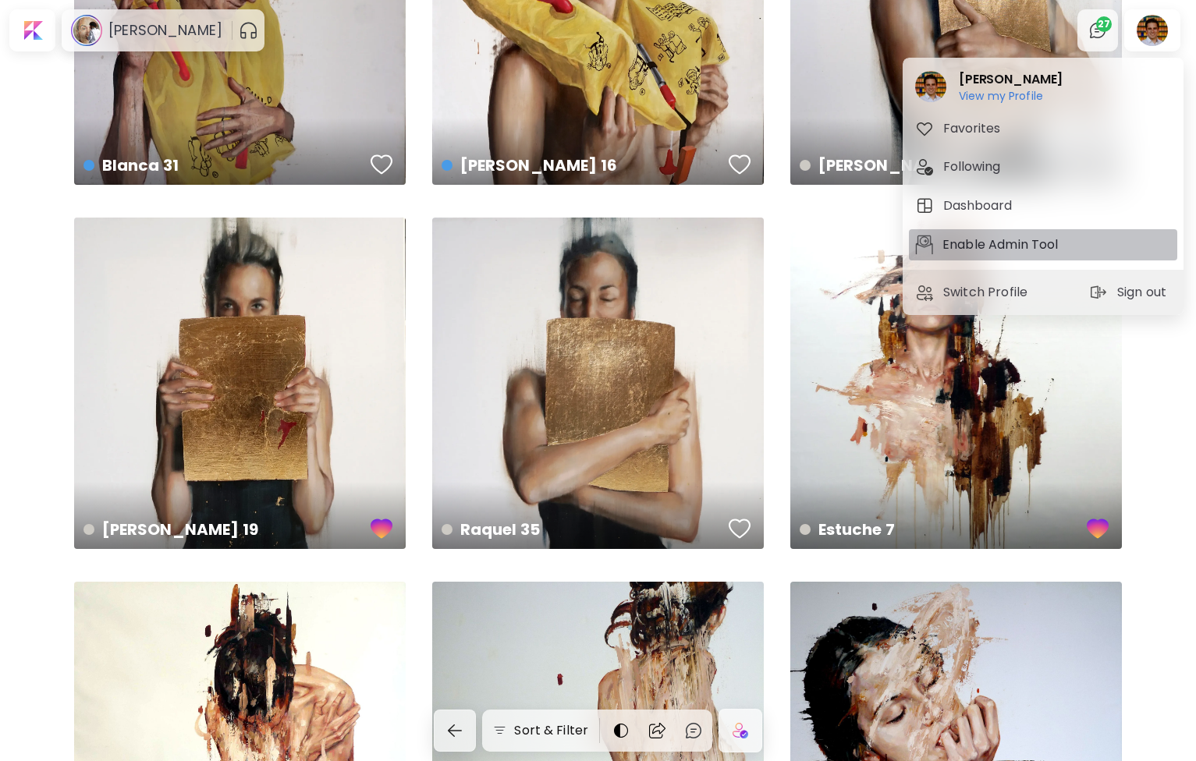
click at [1011, 250] on p "Enable Admin Tool" at bounding box center [1002, 245] width 121 height 19
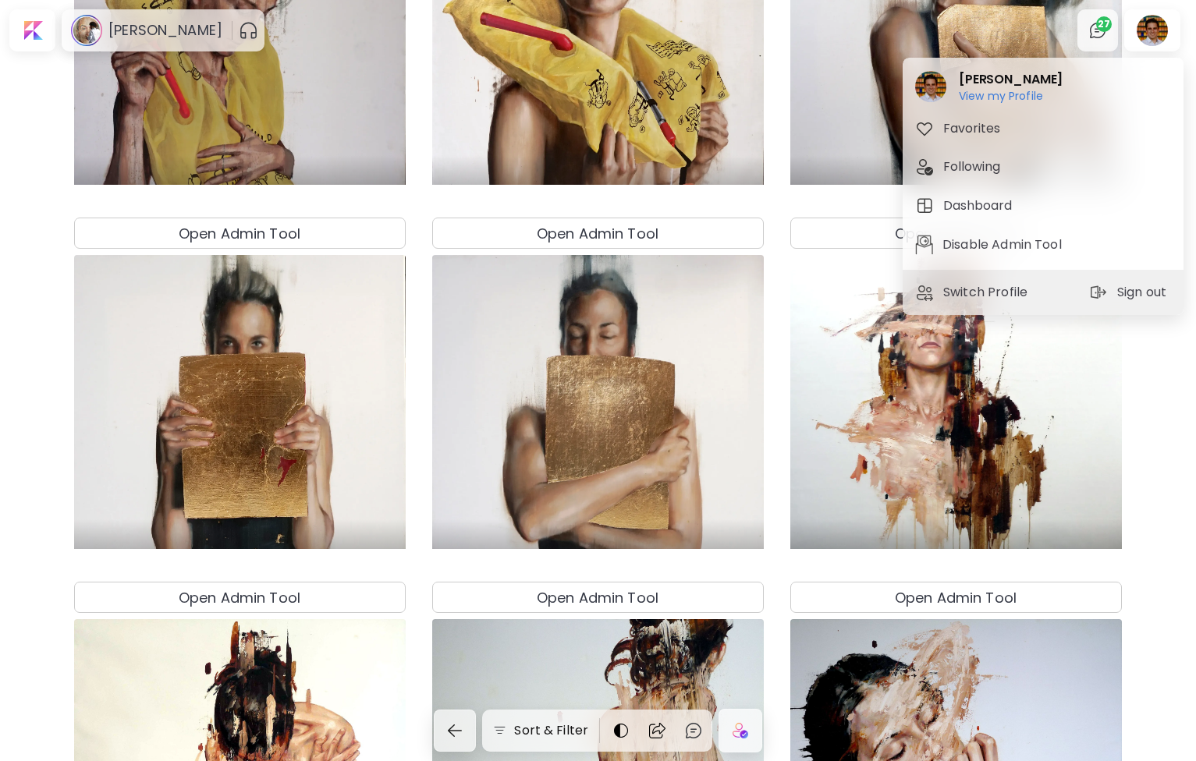
click at [787, 193] on div at bounding box center [598, 380] width 1196 height 761
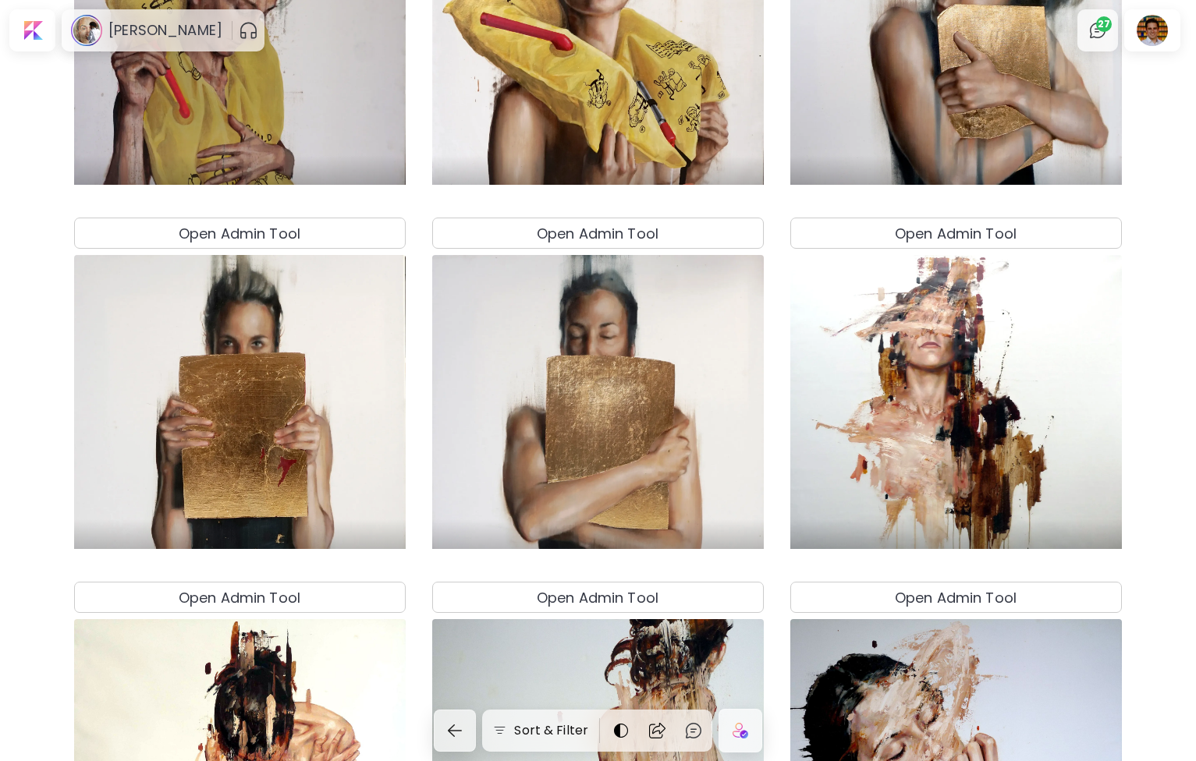
click at [656, 231] on h4 "Open Admin Tool" at bounding box center [598, 233] width 122 height 21
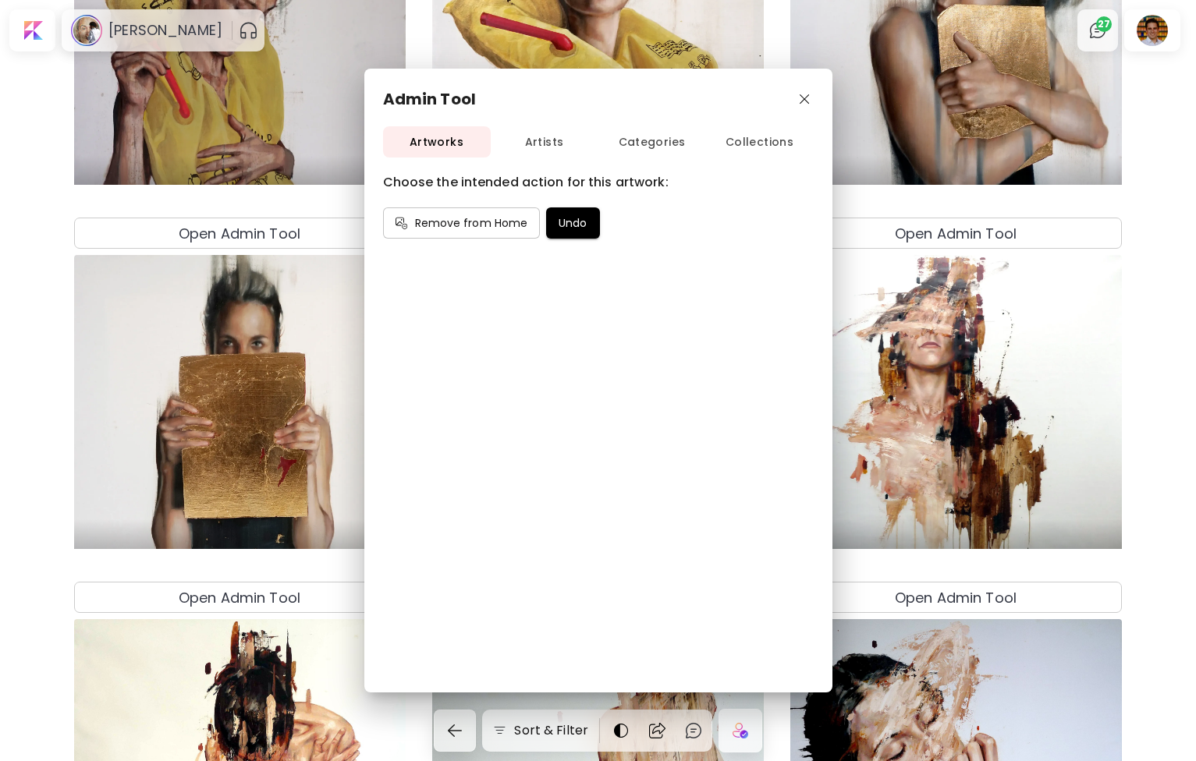
click at [538, 140] on span "Artists" at bounding box center [545, 143] width 108 height 20
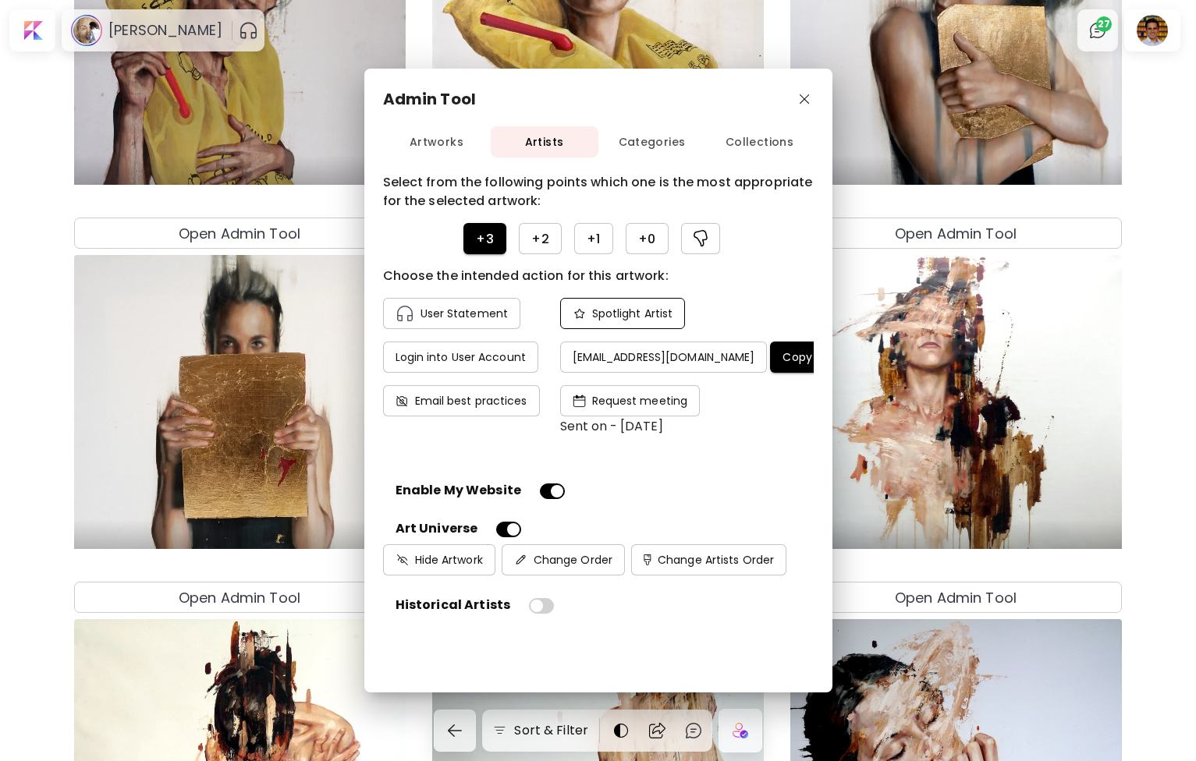
click at [657, 310] on h4 "Spotlight Artist" at bounding box center [632, 314] width 81 height 14
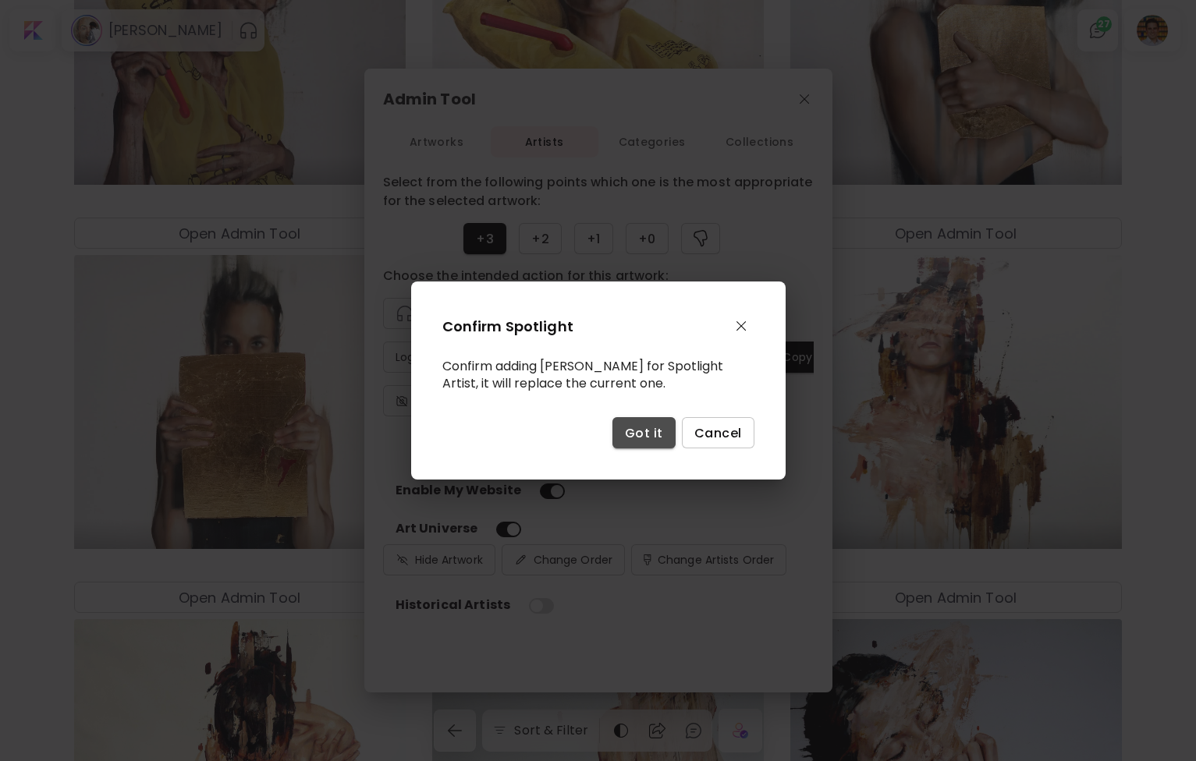
click at [645, 430] on span "Got it" at bounding box center [644, 433] width 38 height 16
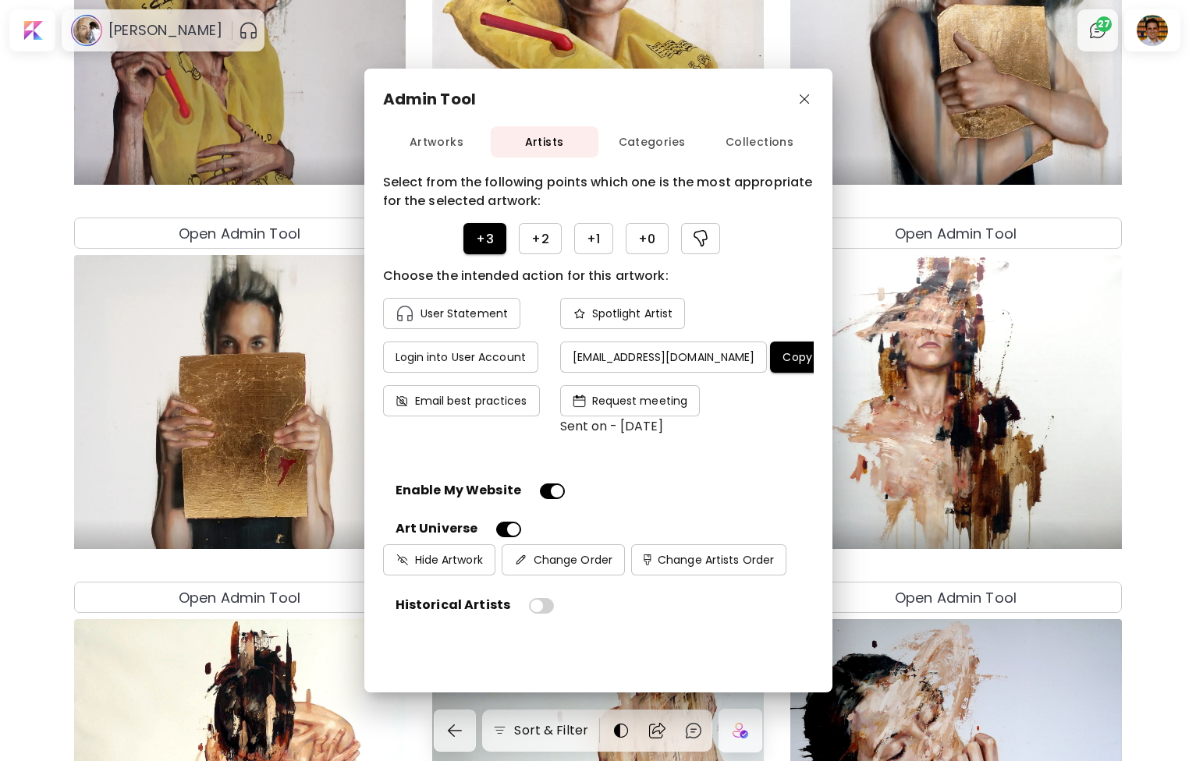
click at [665, 146] on span "Categories" at bounding box center [652, 143] width 108 height 20
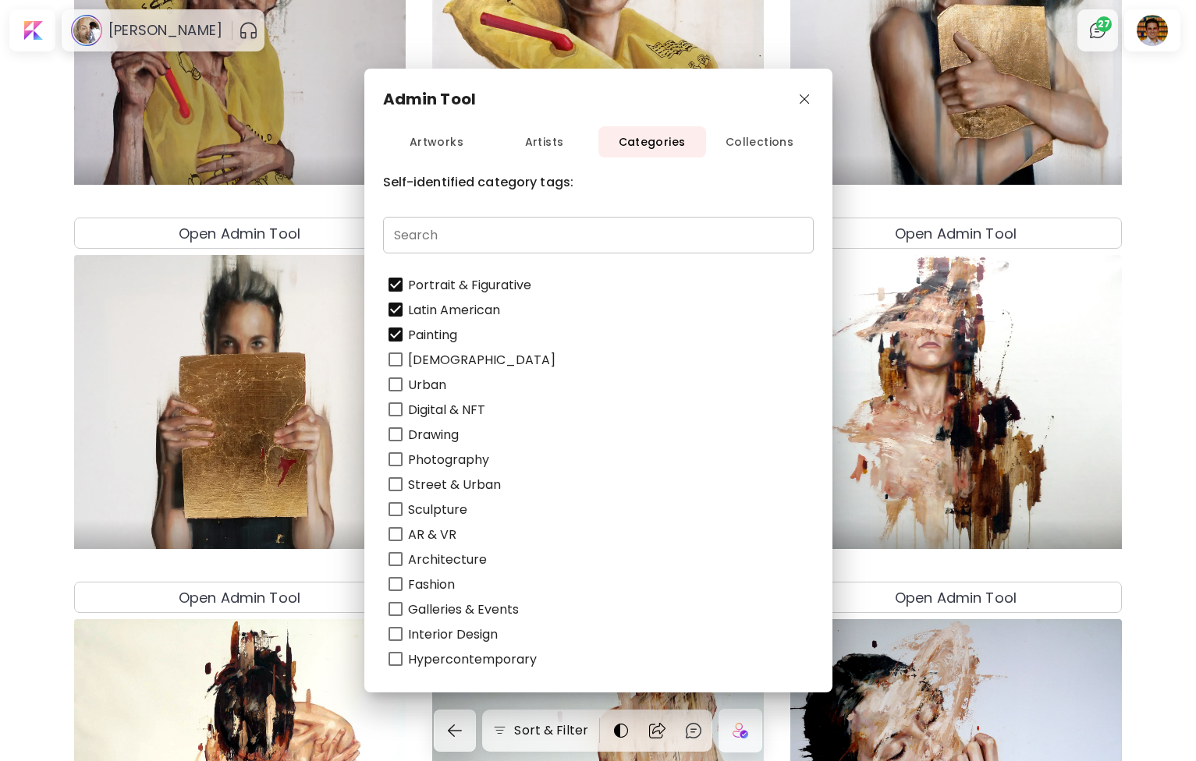
click at [751, 144] on span "Collections" at bounding box center [760, 143] width 108 height 20
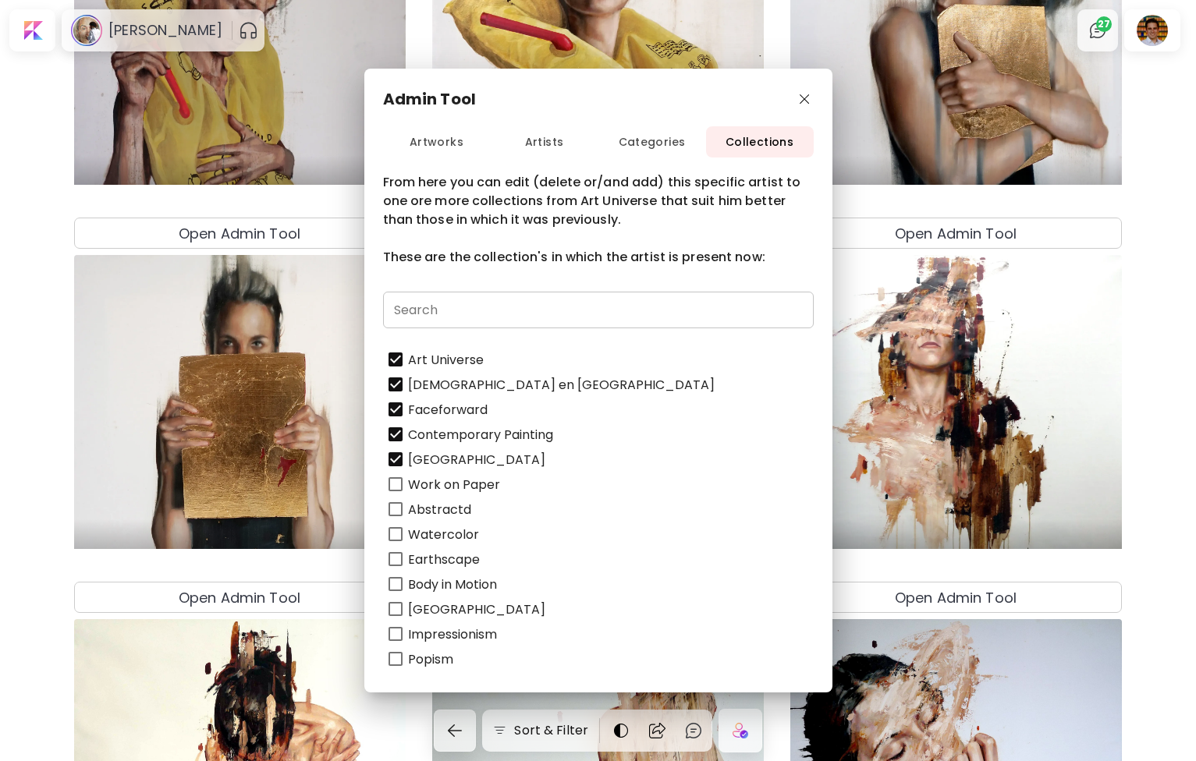
click at [456, 139] on span "Artworks" at bounding box center [437, 143] width 108 height 20
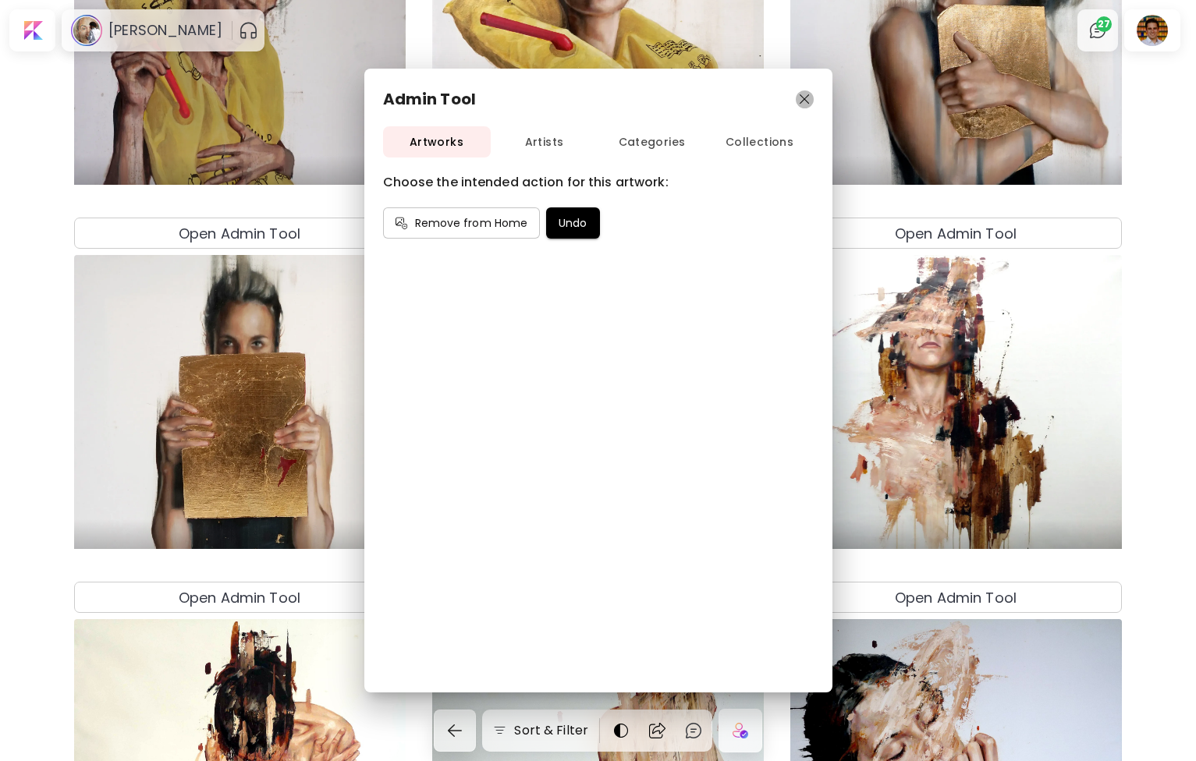
click at [806, 97] on img "button" at bounding box center [805, 99] width 10 height 10
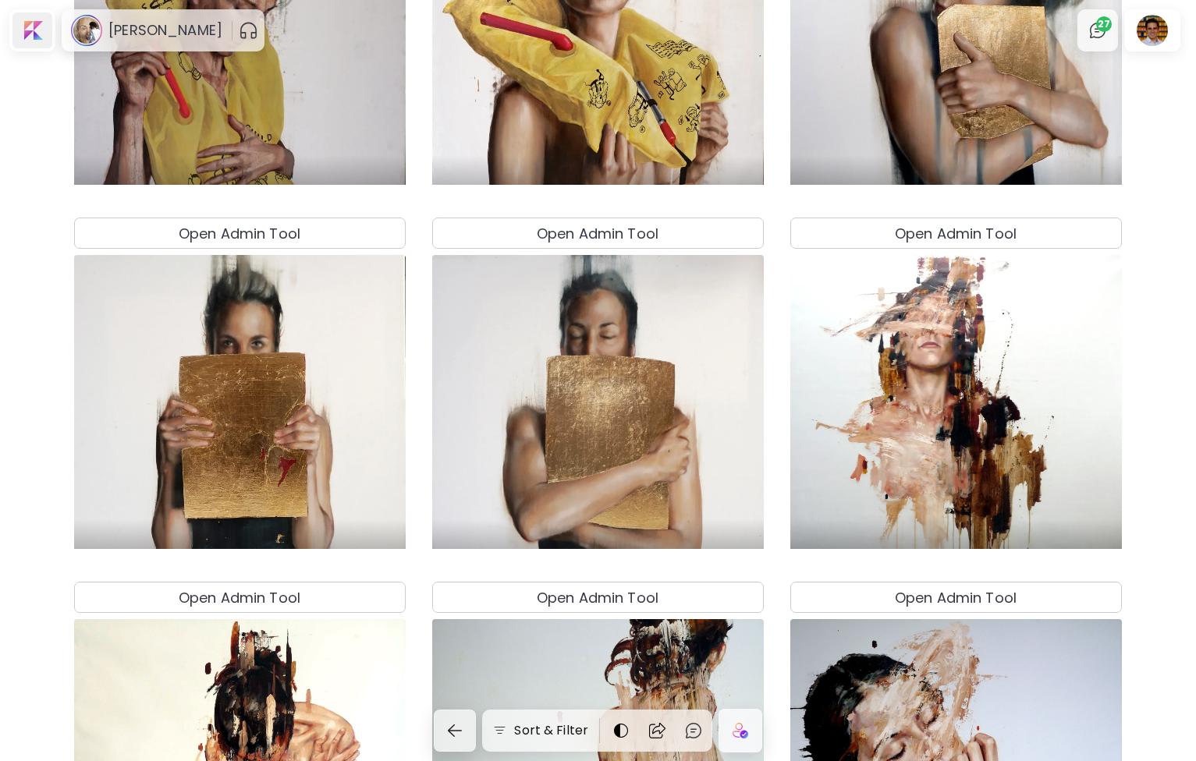
click at [37, 34] on div at bounding box center [32, 30] width 40 height 36
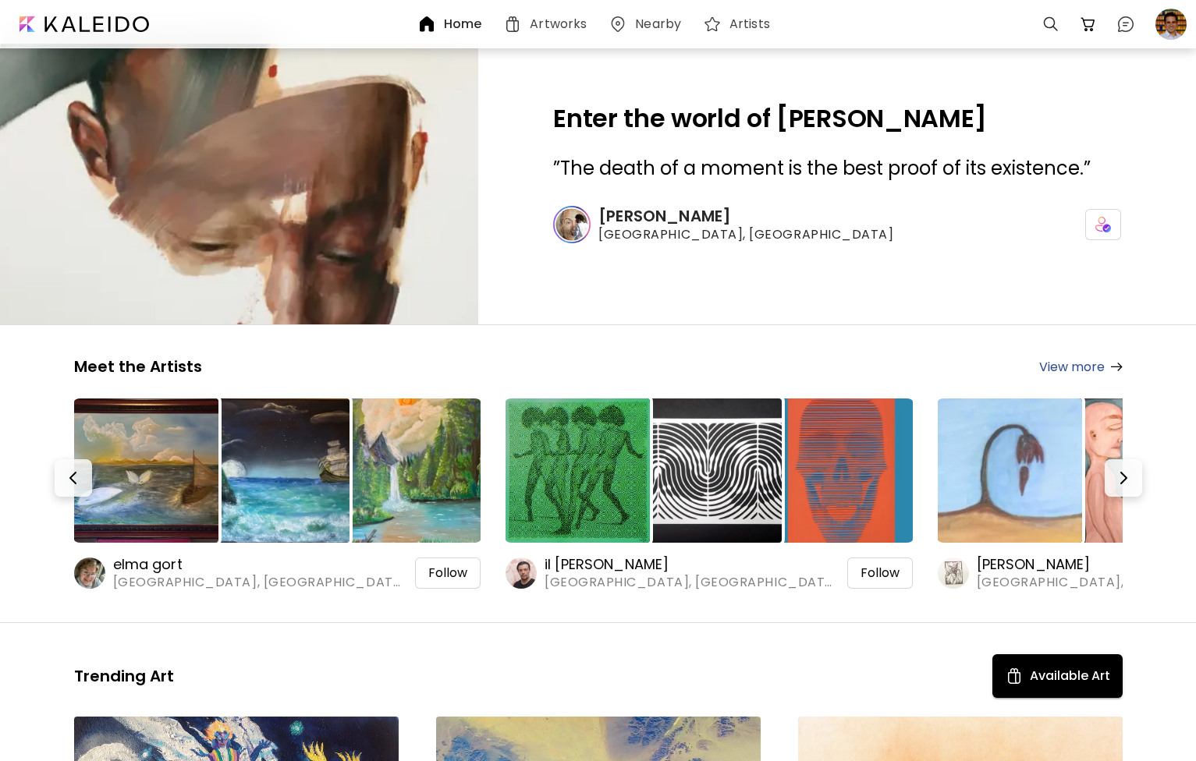
scroll to position [9, 0]
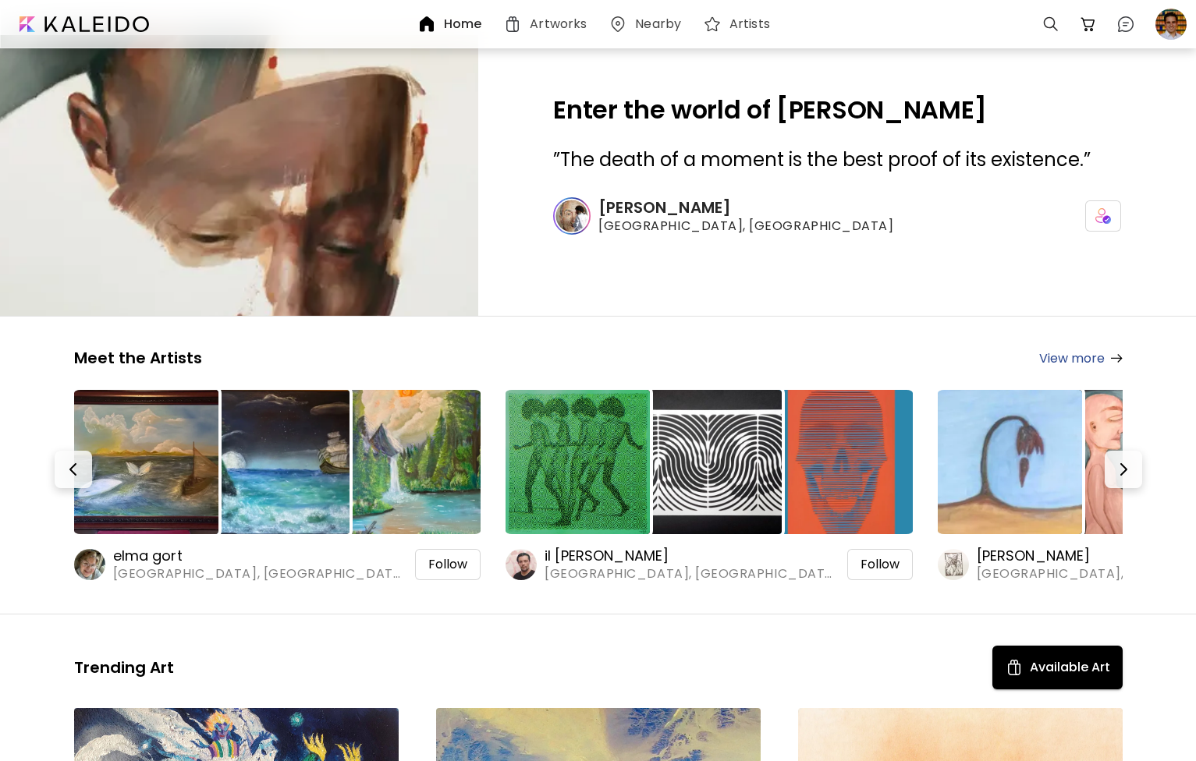
click at [568, 7] on div "Artworks" at bounding box center [547, 23] width 105 height 37
click at [564, 18] on h6 "Artworks" at bounding box center [558, 24] width 57 height 12
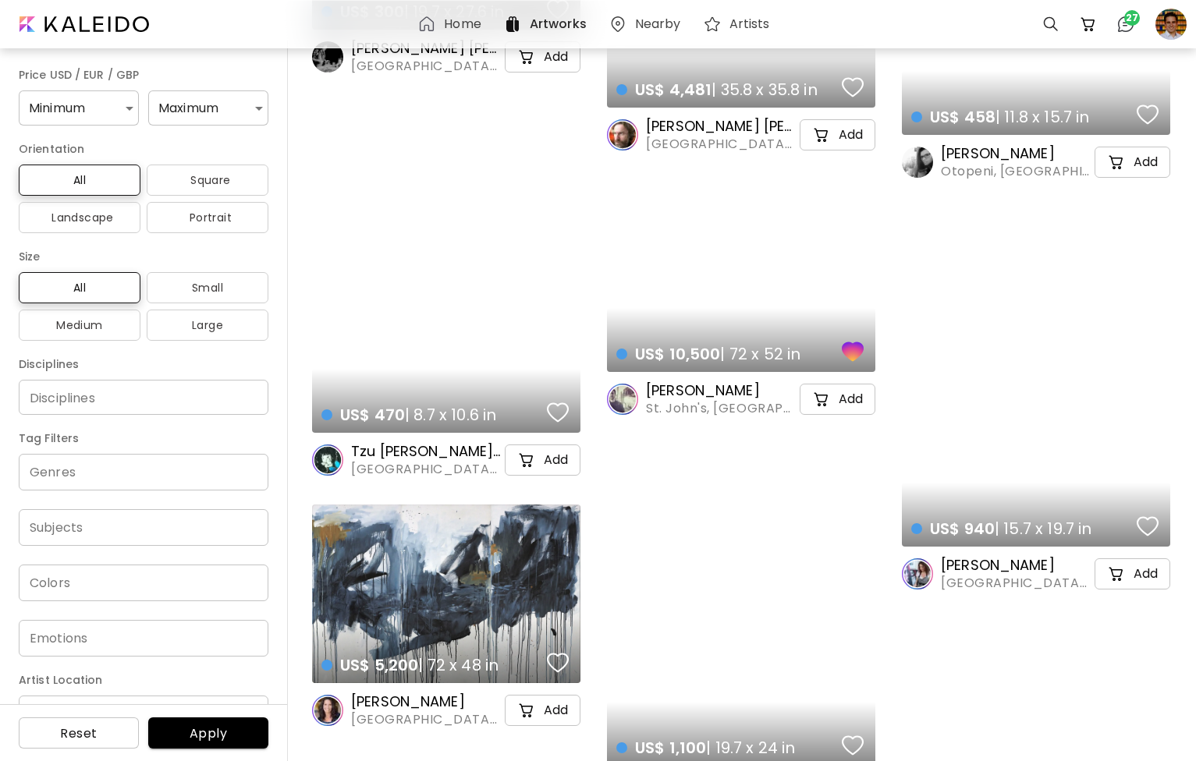
scroll to position [601, 0]
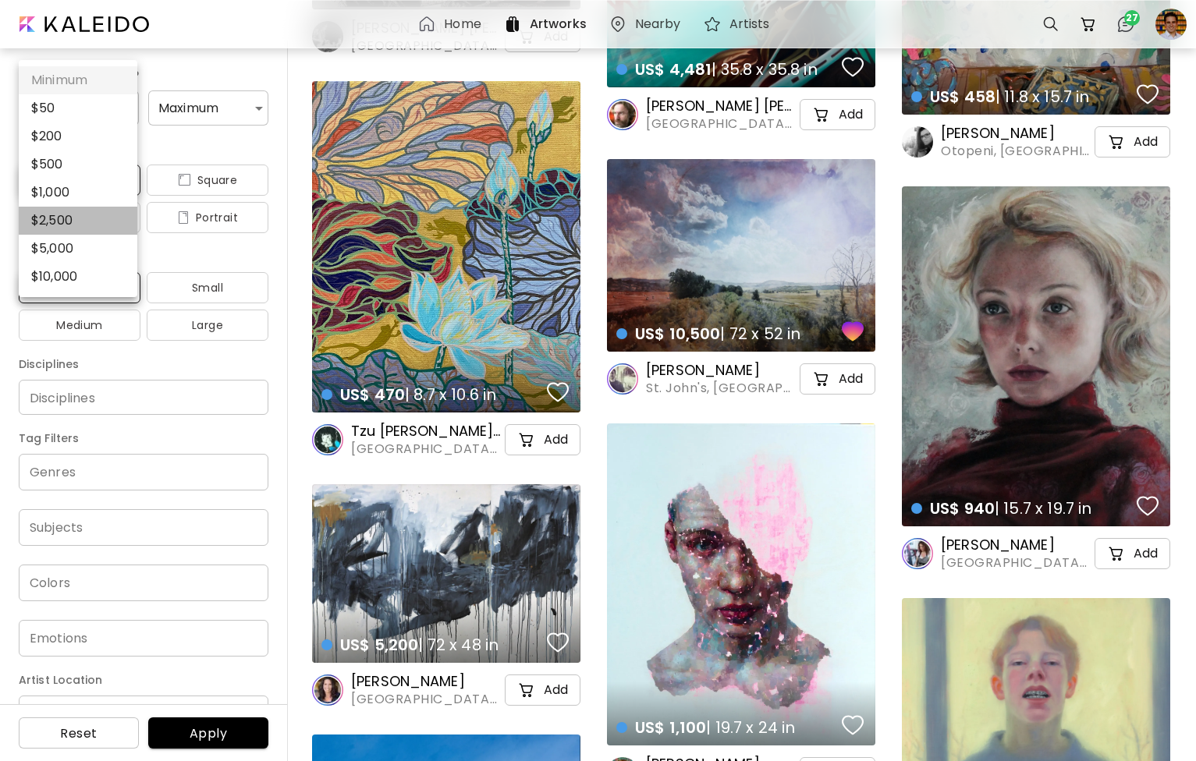
click at [67, 215] on li "$ 2,500" at bounding box center [78, 221] width 119 height 28
type input "****"
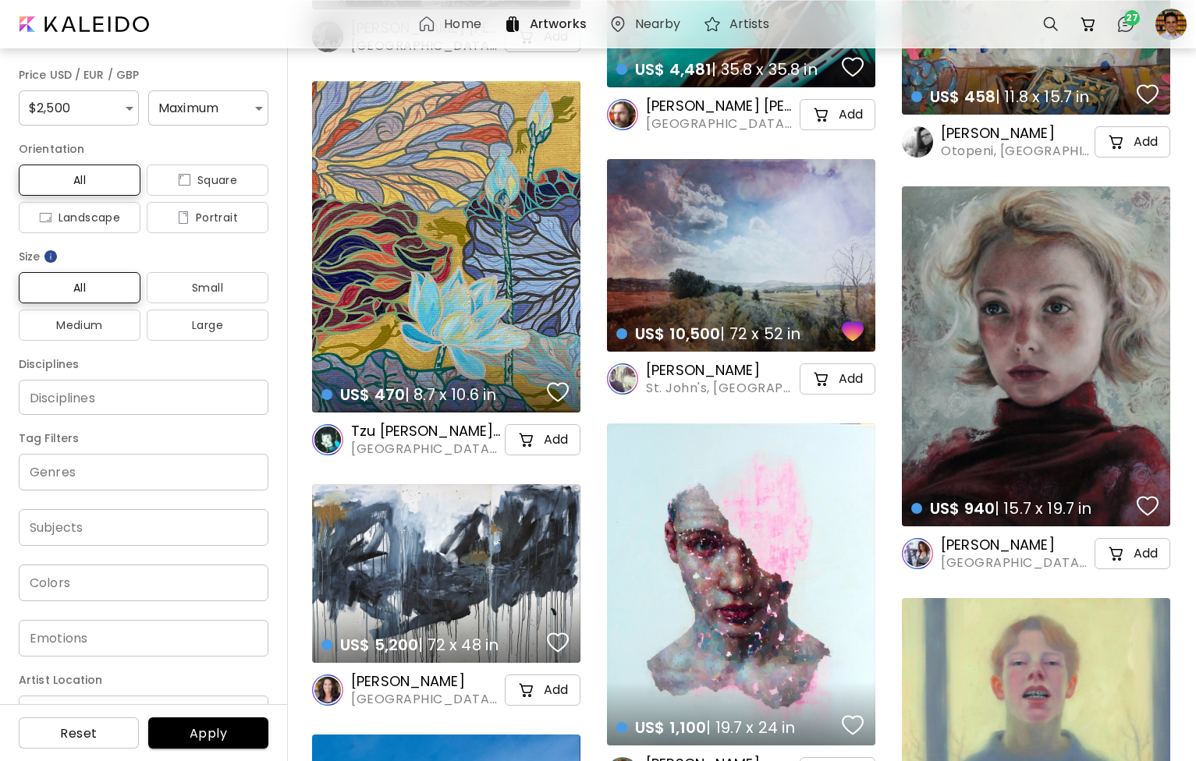
click at [190, 192] on li "$ 5,000" at bounding box center [207, 201] width 119 height 28
type input "****"
click at [211, 325] on span "Large" at bounding box center [207, 325] width 97 height 19
click at [221, 330] on span "Large" at bounding box center [207, 325] width 97 height 19
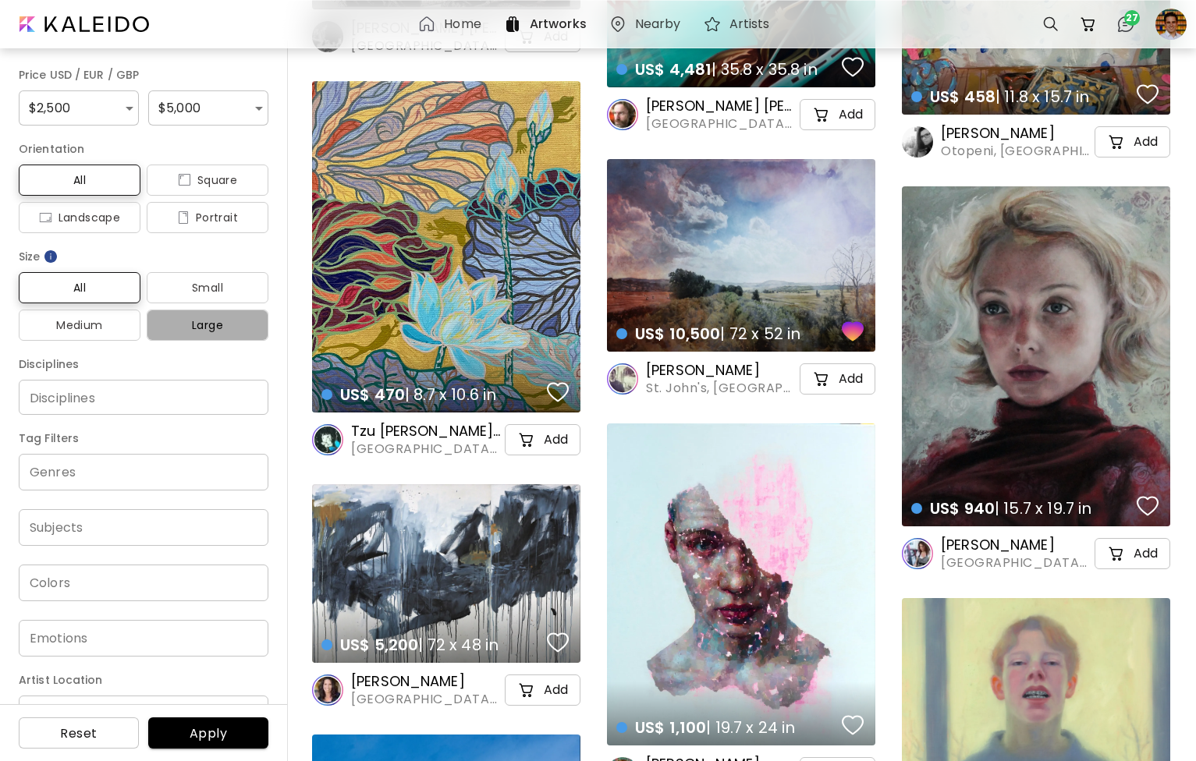
click at [223, 338] on button "Large" at bounding box center [208, 325] width 122 height 31
click at [196, 403] on input "Disciplines" at bounding box center [143, 397] width 225 height 16
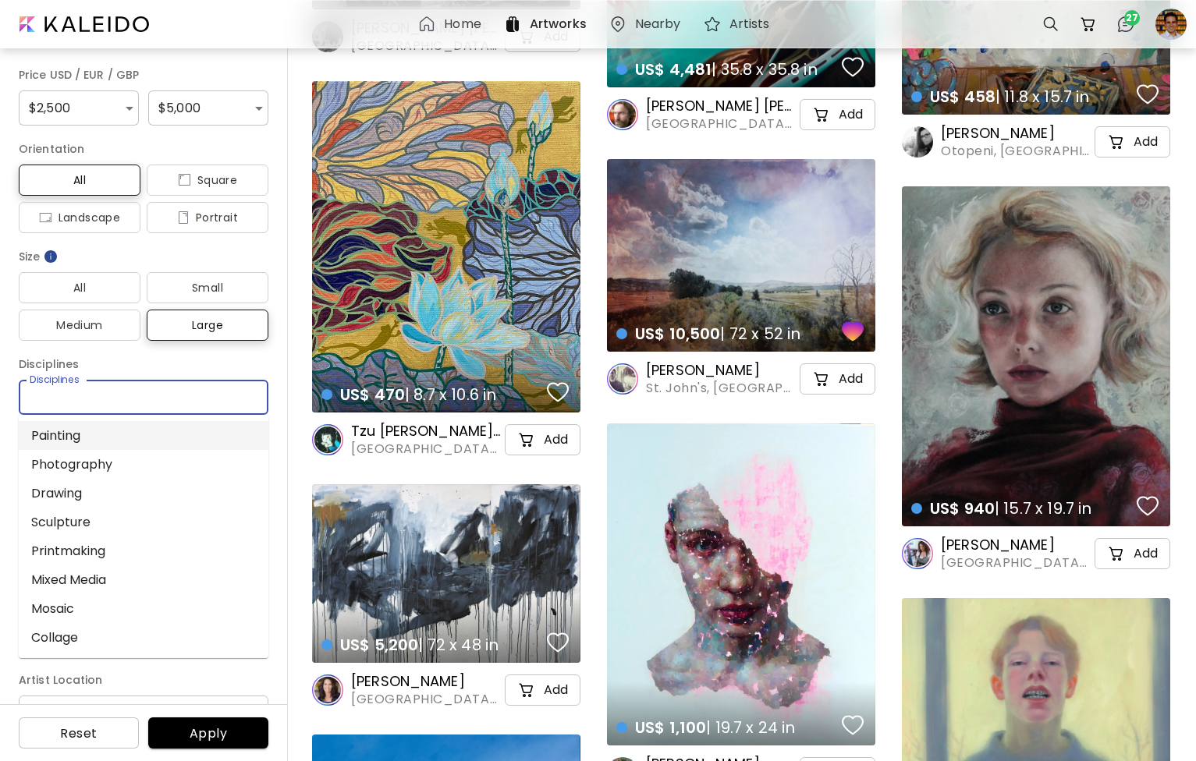
click at [177, 438] on li "Painting" at bounding box center [144, 435] width 250 height 29
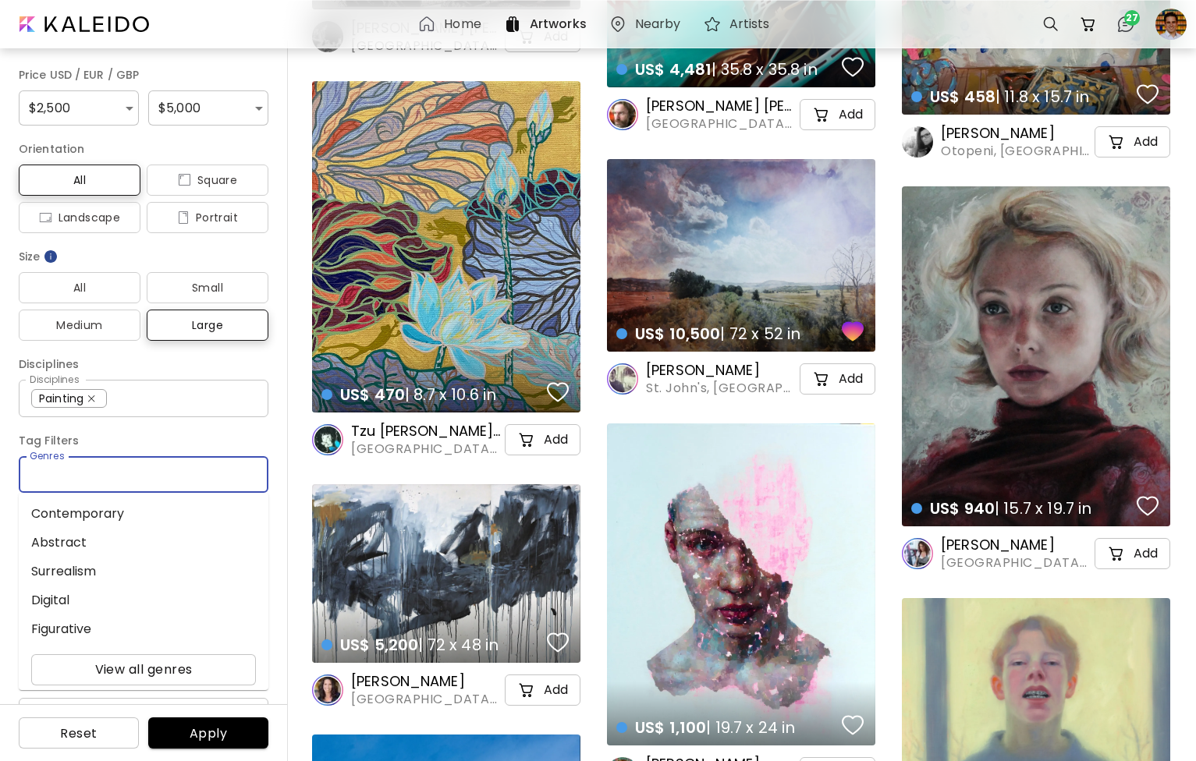
click at [168, 474] on input "Genres" at bounding box center [143, 475] width 225 height 18
click at [136, 541] on li "Abstract" at bounding box center [144, 542] width 250 height 29
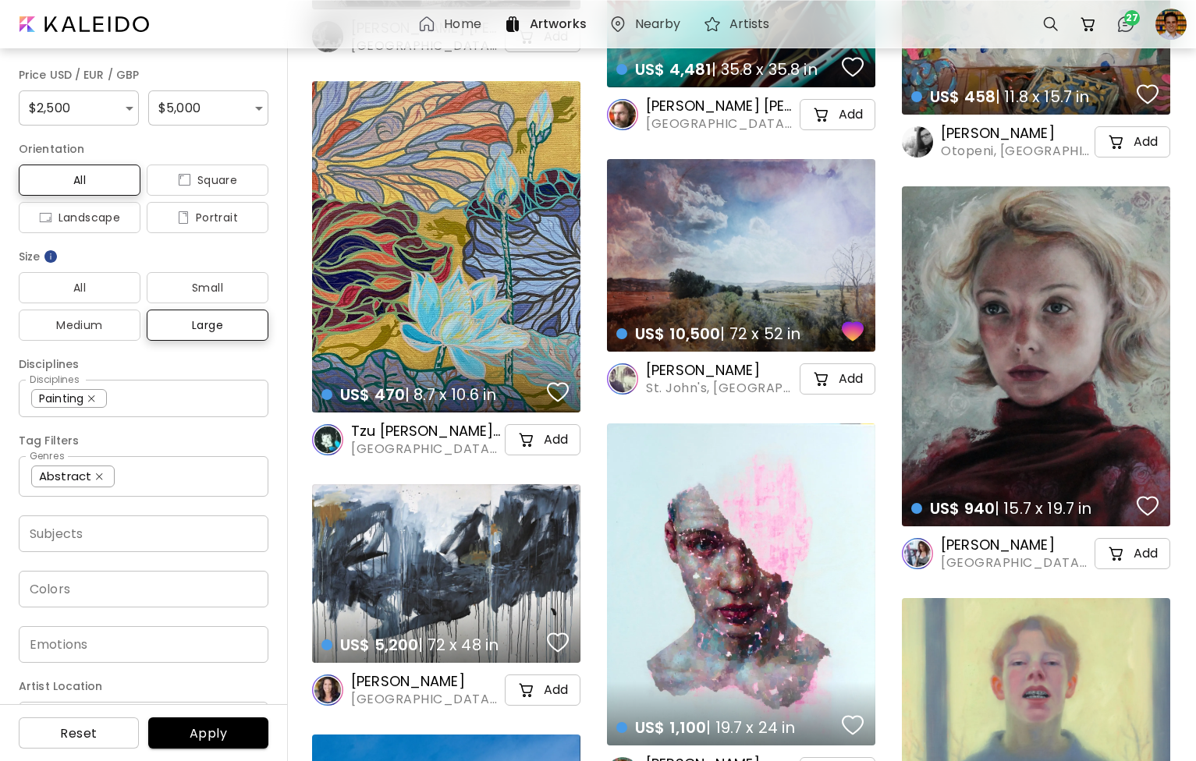
click at [268, 436] on div "Price USD / EUR / GBP $ 2,500 **** $ 5,000 **** Orientation All Square Landscap…" at bounding box center [144, 401] width 288 height 721
click at [222, 743] on button "Apply" at bounding box center [208, 733] width 120 height 31
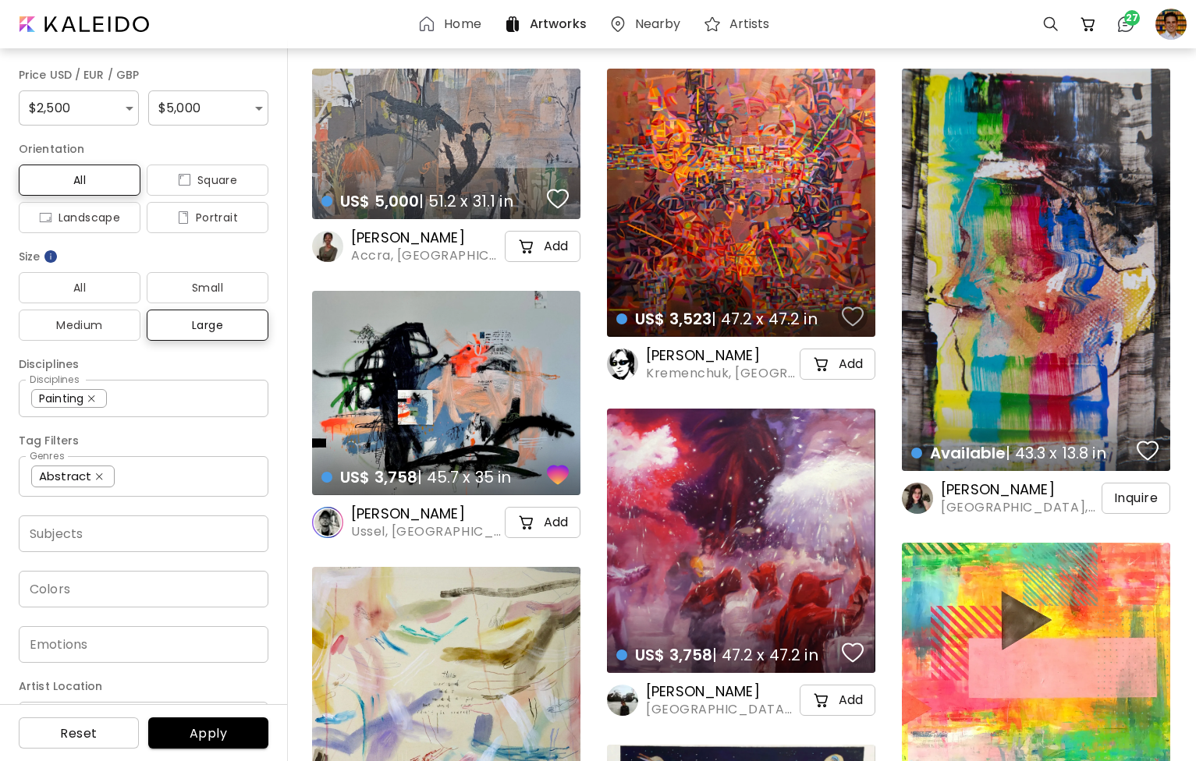
click at [850, 319] on div "button" at bounding box center [853, 316] width 22 height 23
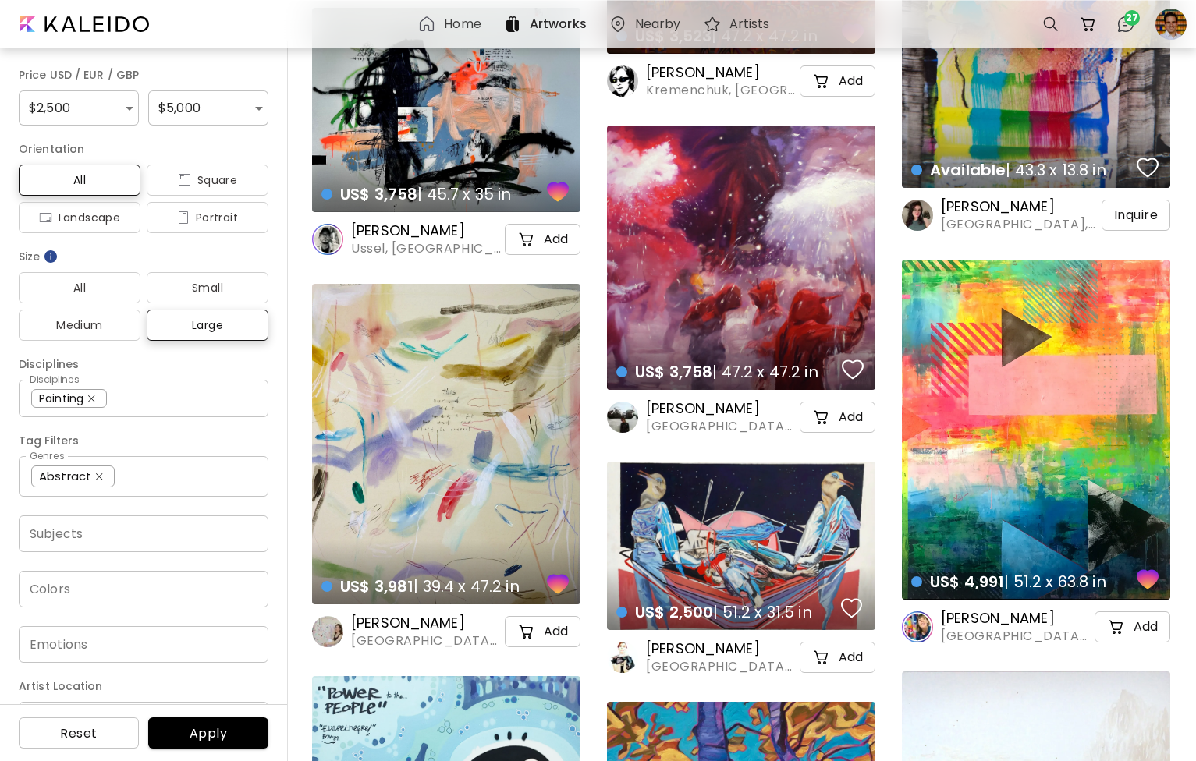
scroll to position [291, 0]
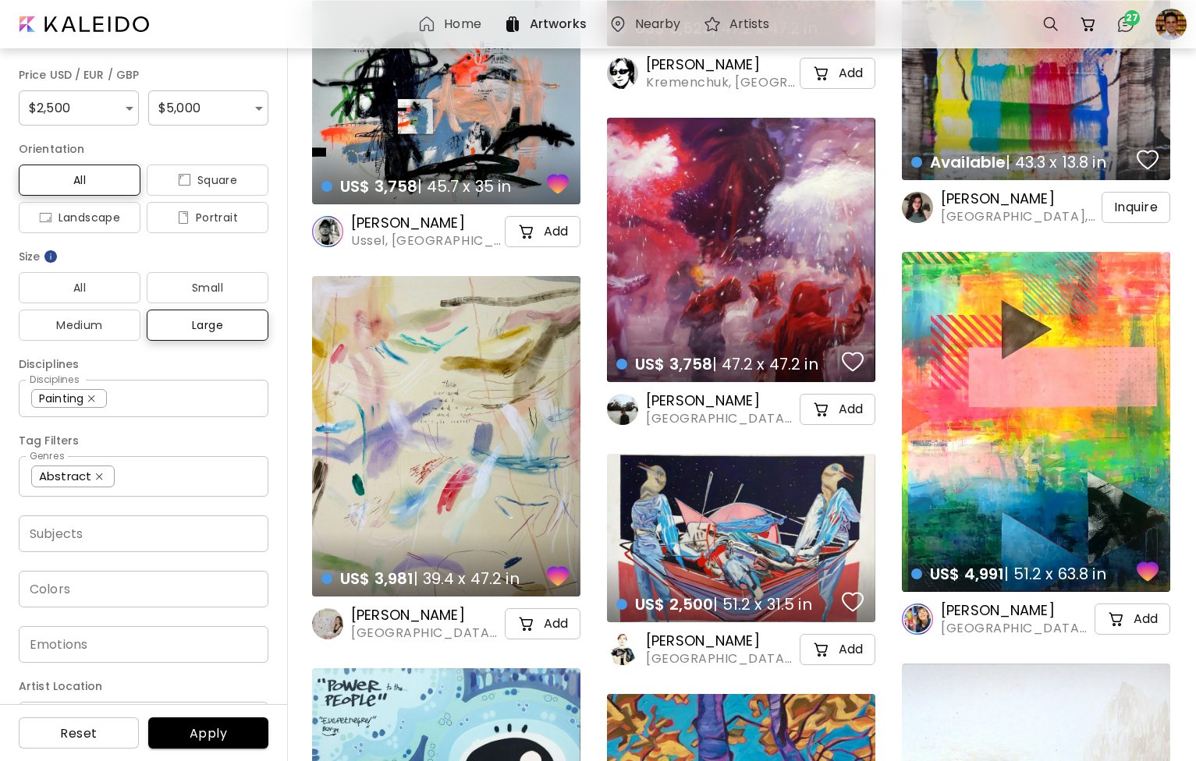
click at [414, 616] on h6 "Lara Messina" at bounding box center [426, 615] width 151 height 19
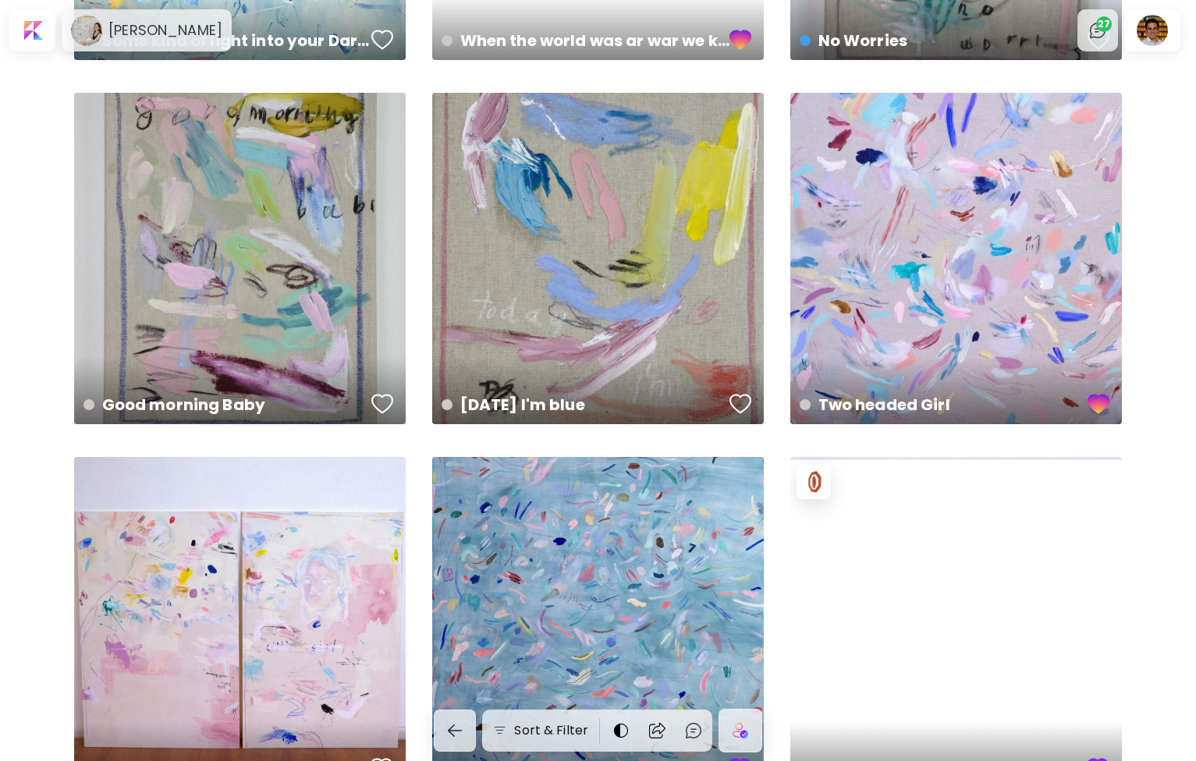
scroll to position [1140, 0]
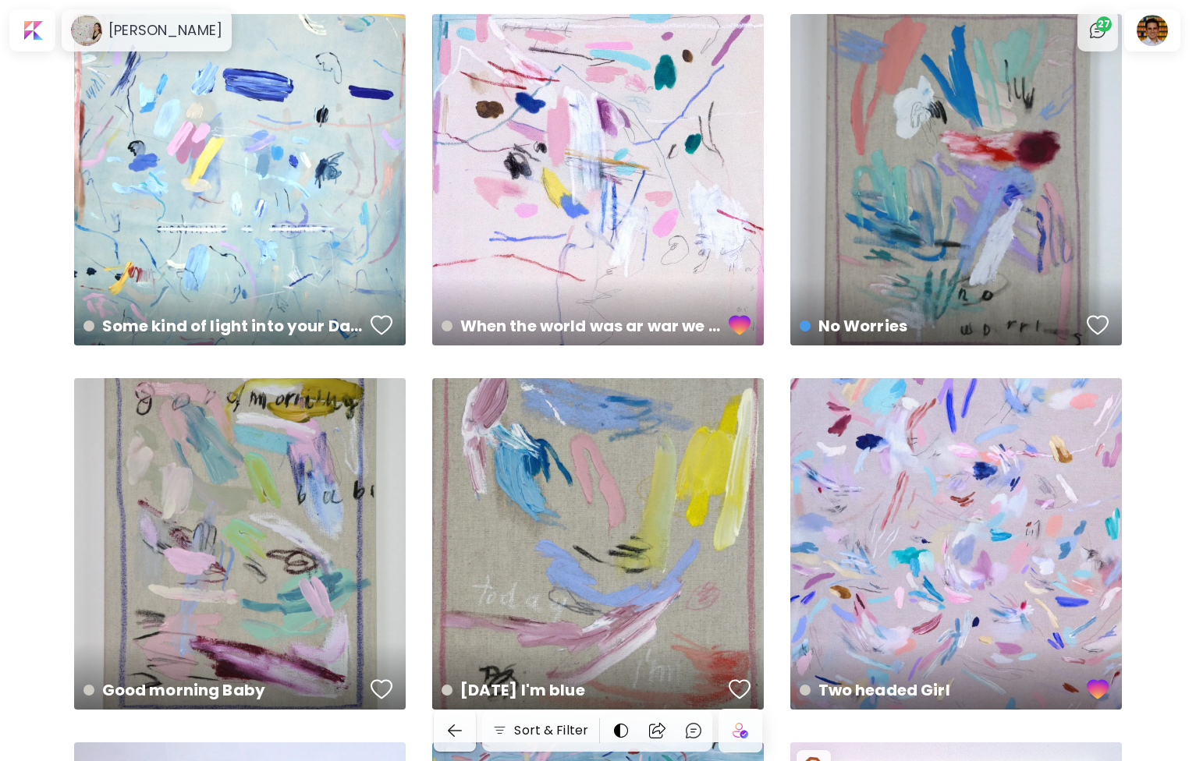
click at [463, 730] on img "button" at bounding box center [454, 731] width 19 height 19
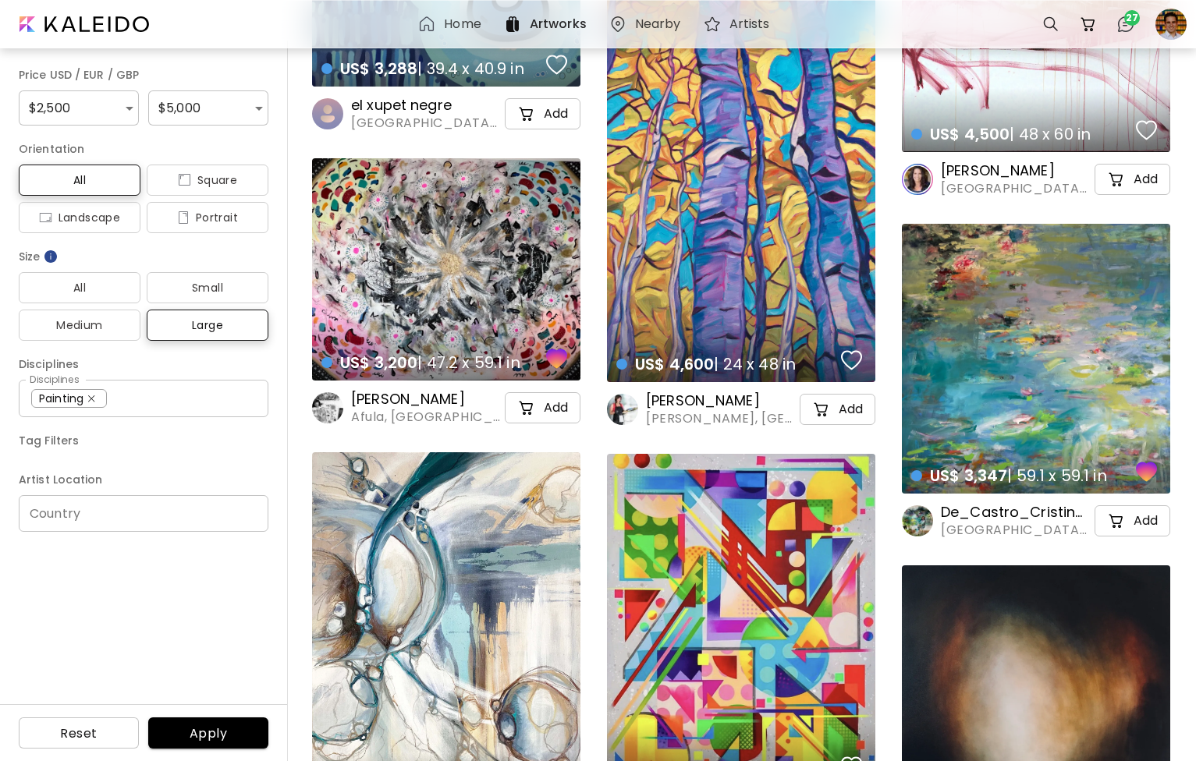
scroll to position [291, 0]
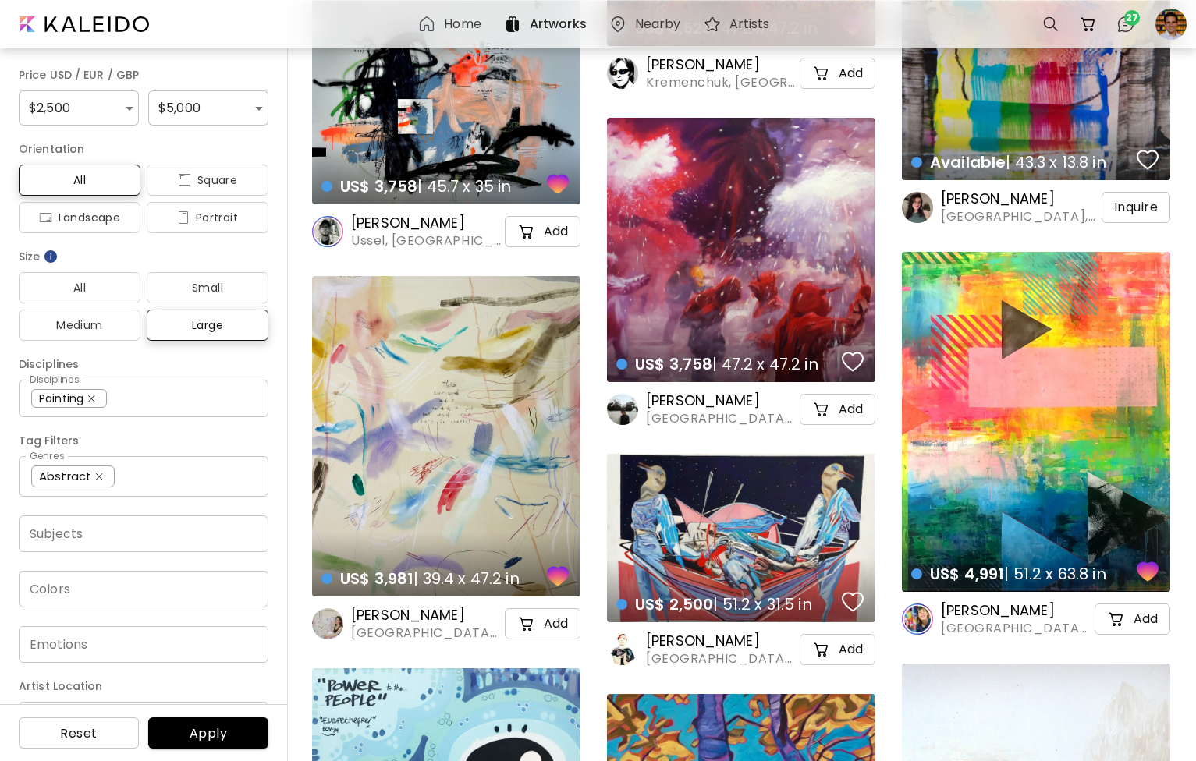
click at [672, 24] on h6 "Nearby" at bounding box center [658, 24] width 46 height 12
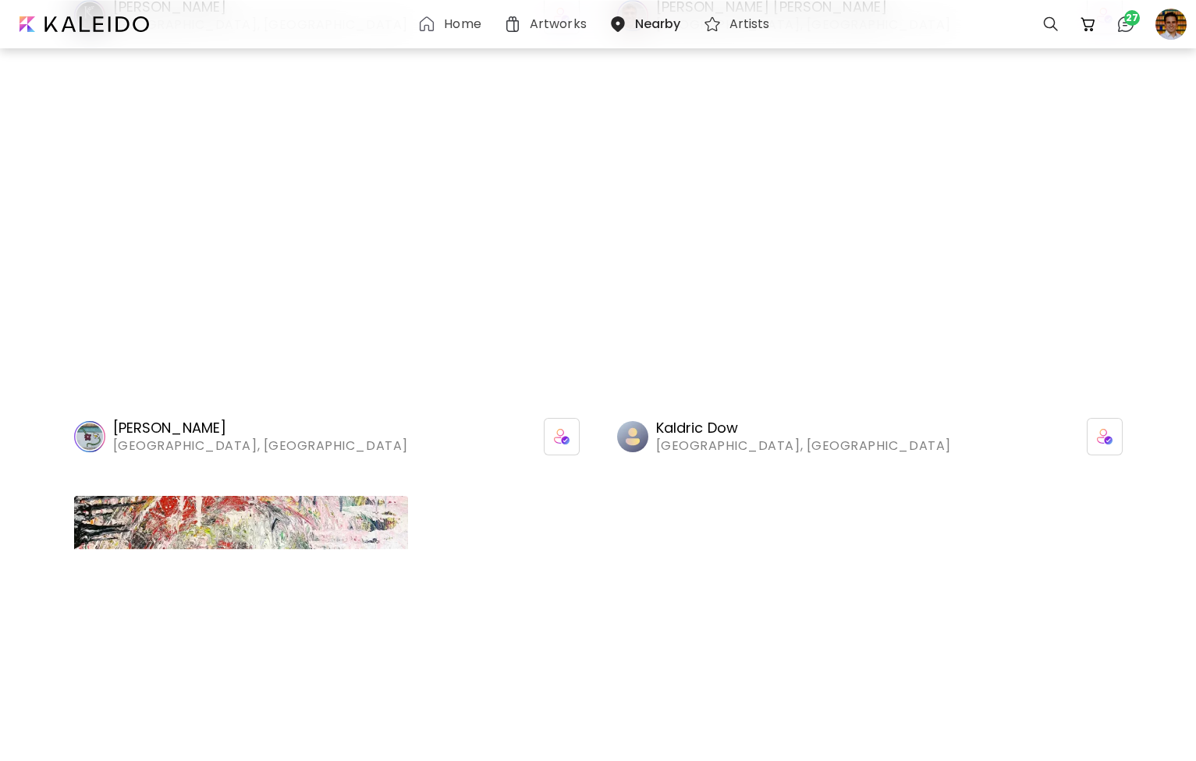
scroll to position [1329, 0]
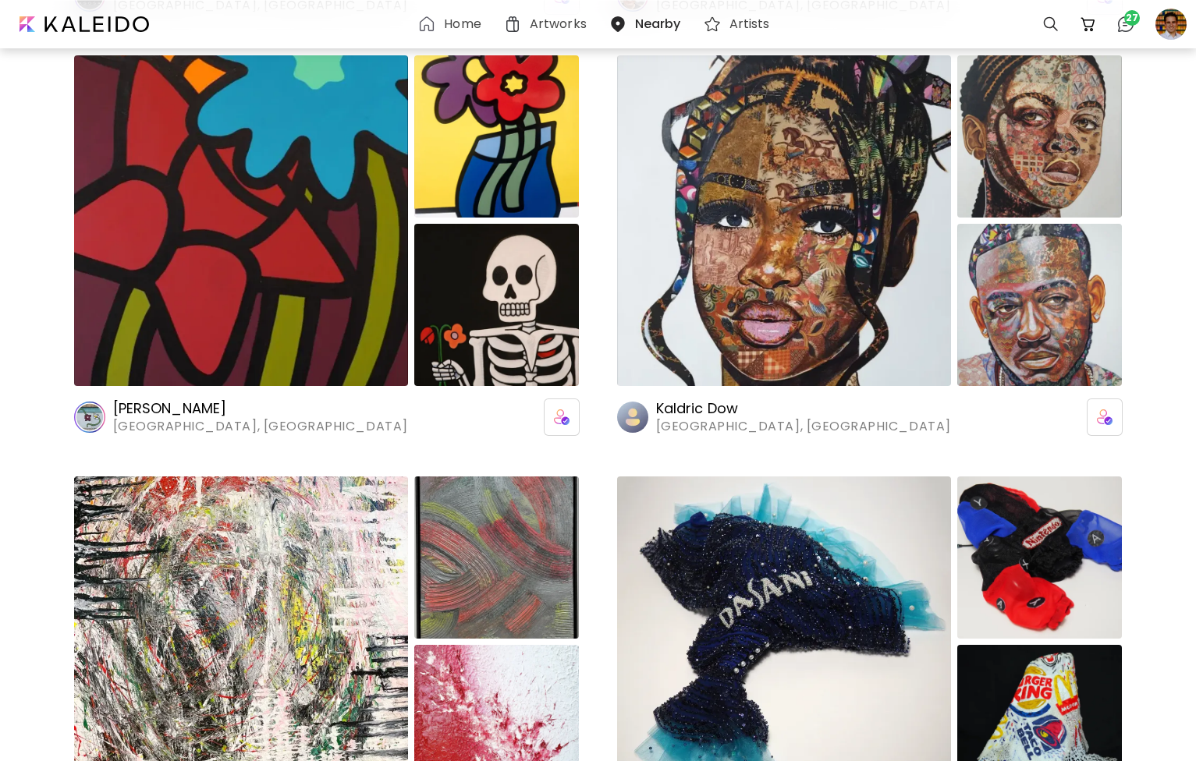
click at [383, 264] on img at bounding box center [241, 220] width 334 height 331
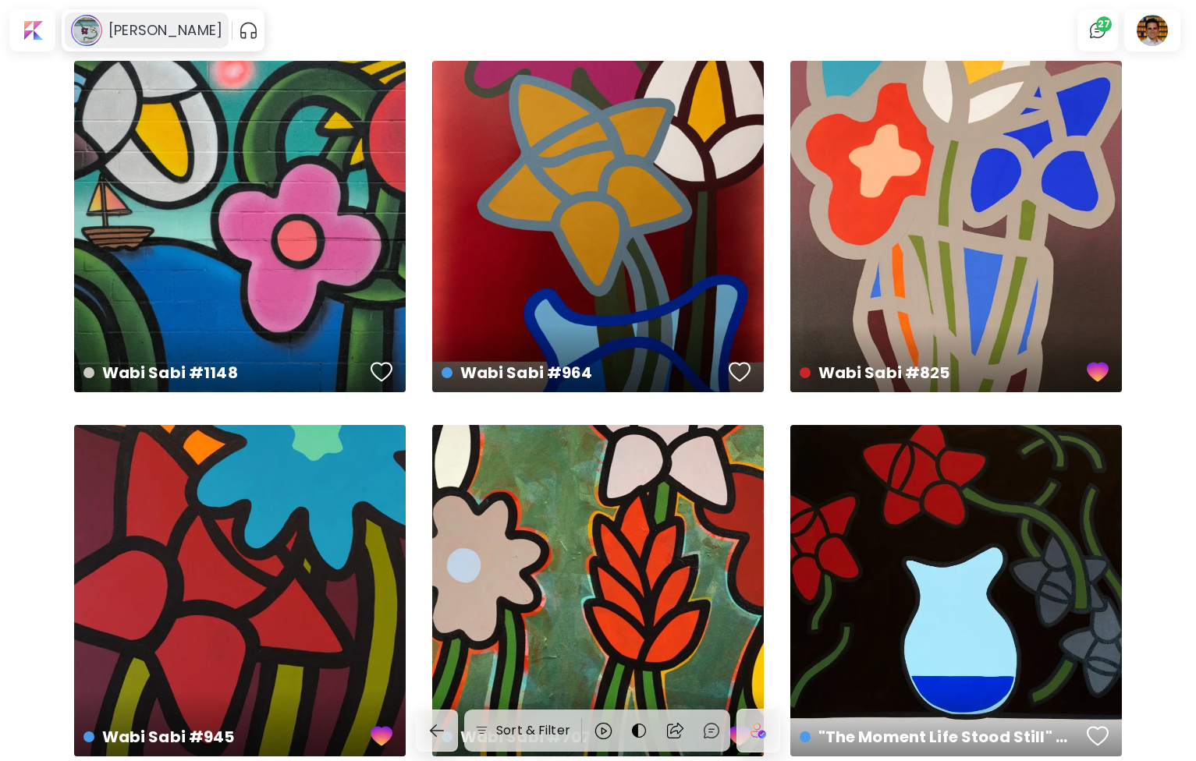
click at [200, 46] on div "Albert Gonzales" at bounding box center [147, 30] width 164 height 36
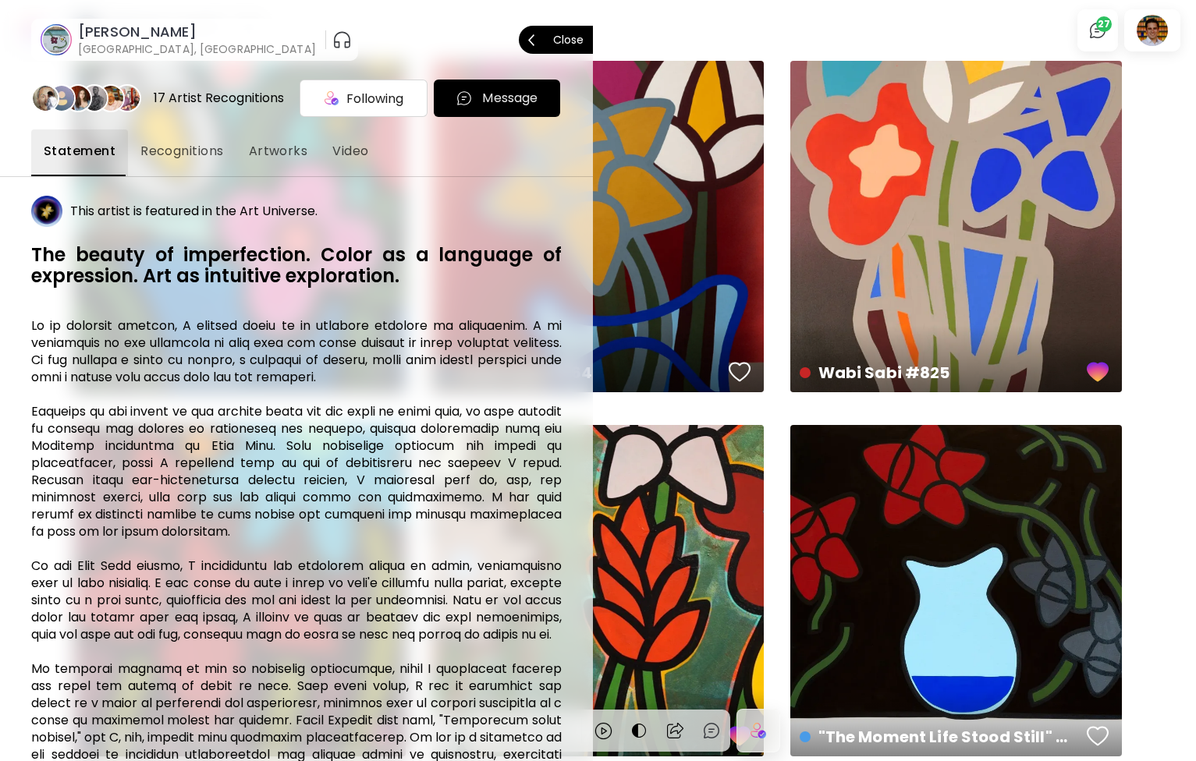
click at [553, 47] on span "Close" at bounding box center [555, 39] width 55 height 33
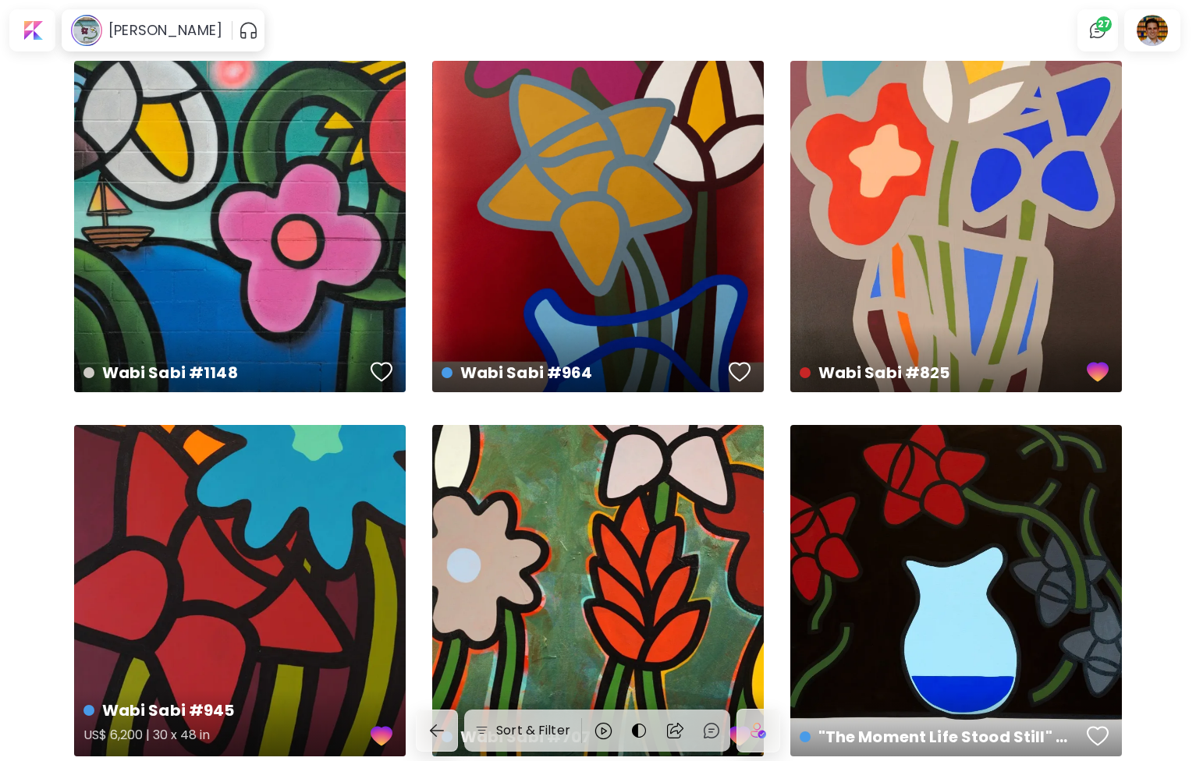
click at [328, 609] on div "Wabi Sabi #945 US$ 6,200 | 30 x 48 in" at bounding box center [240, 591] width 332 height 332
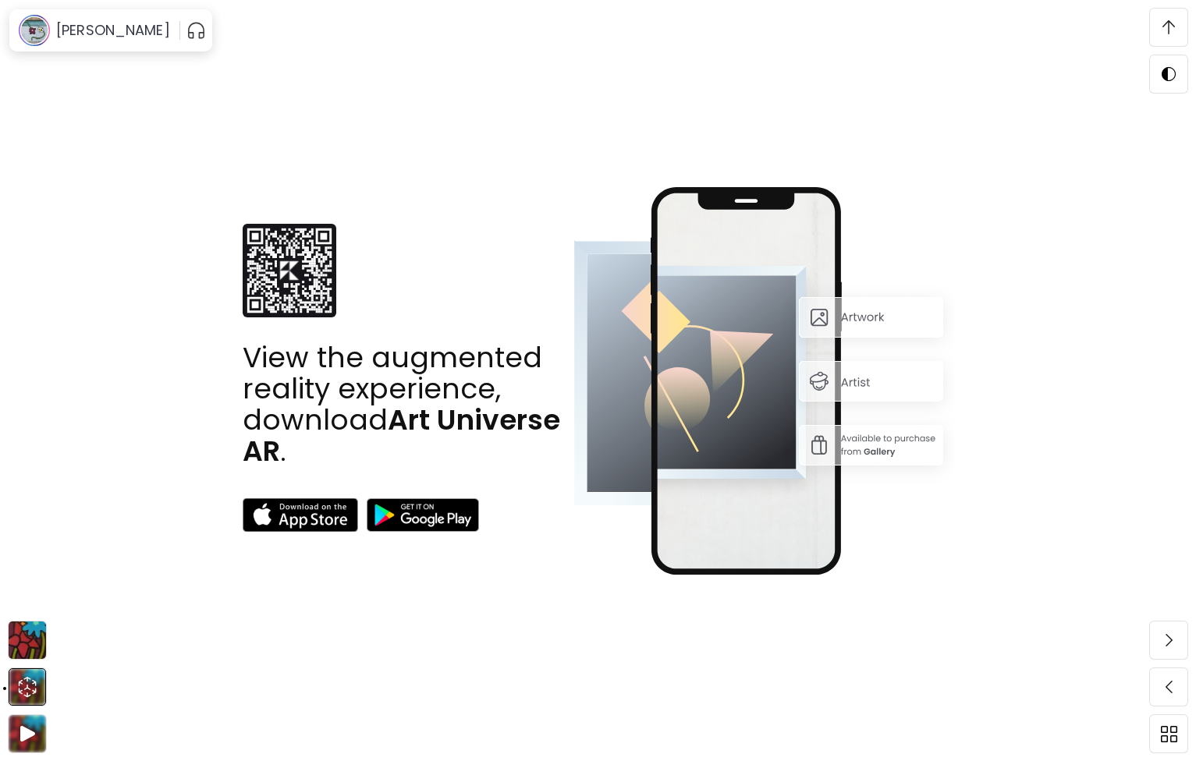
click at [1174, 32] on img at bounding box center [1169, 27] width 12 height 14
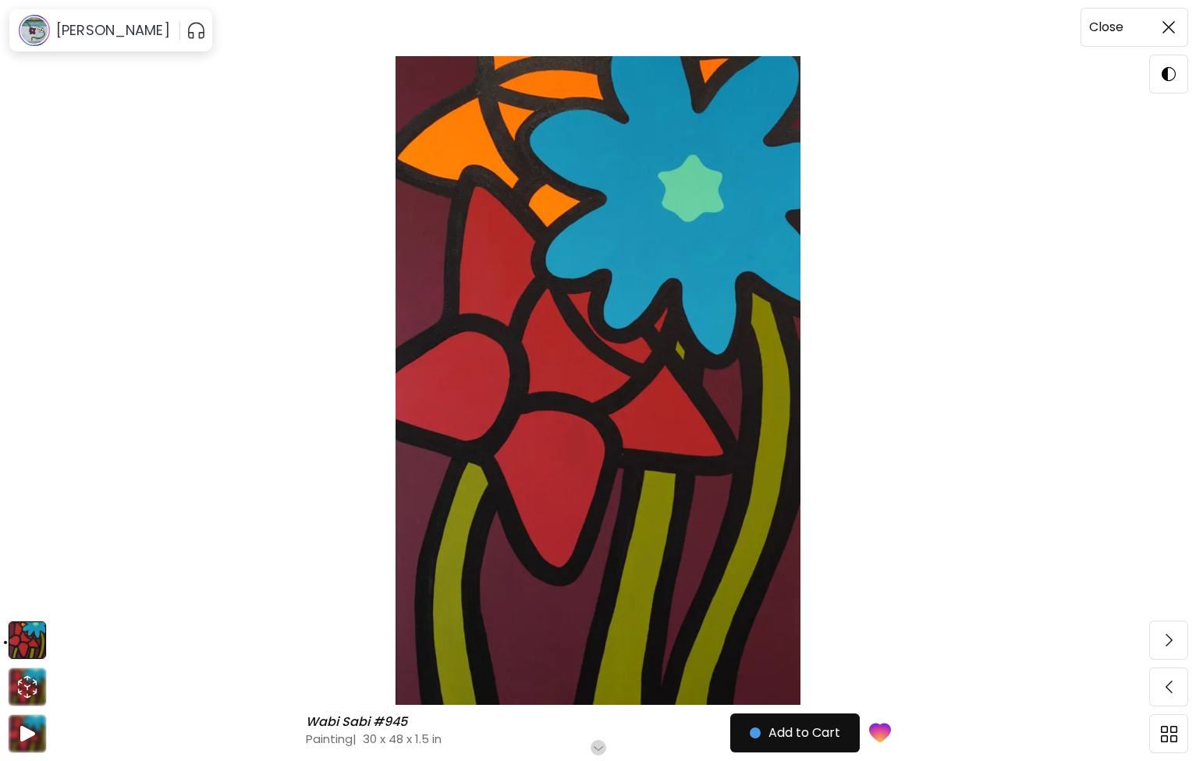
click at [1174, 32] on img at bounding box center [1169, 27] width 12 height 12
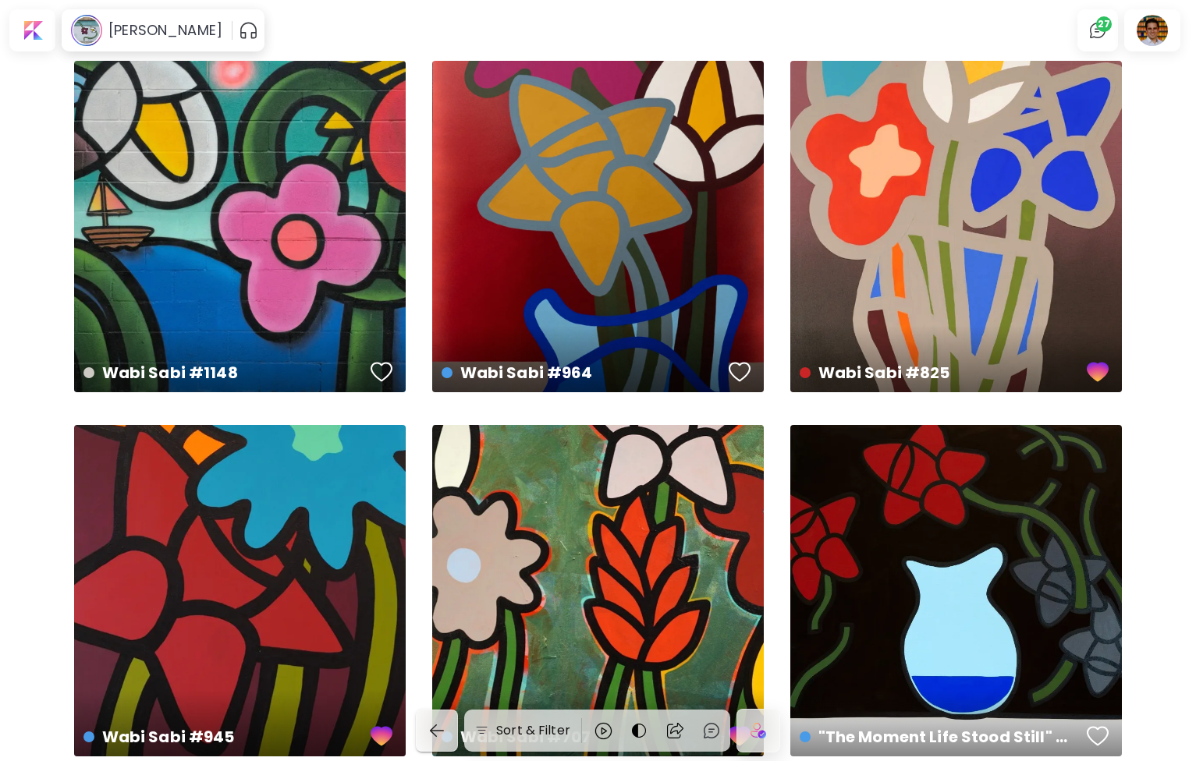
click at [442, 729] on img "button" at bounding box center [437, 731] width 19 height 19
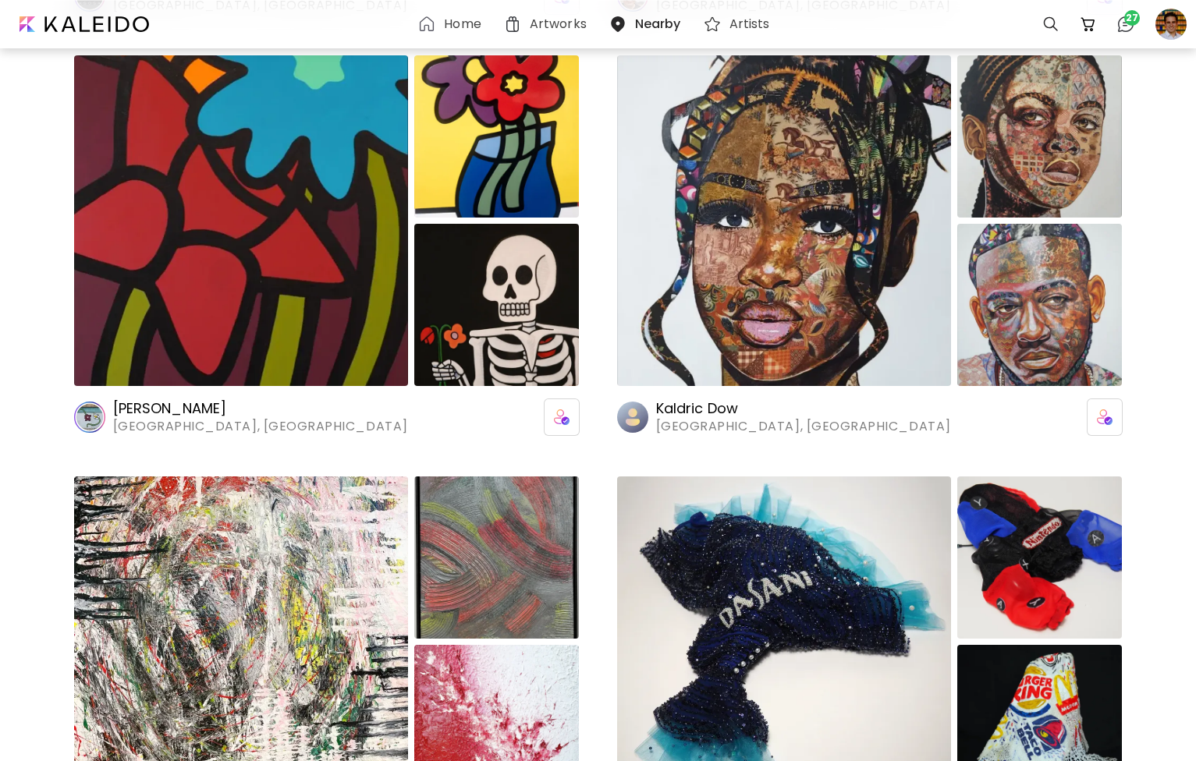
click at [758, 27] on h6 "Artists" at bounding box center [749, 24] width 41 height 12
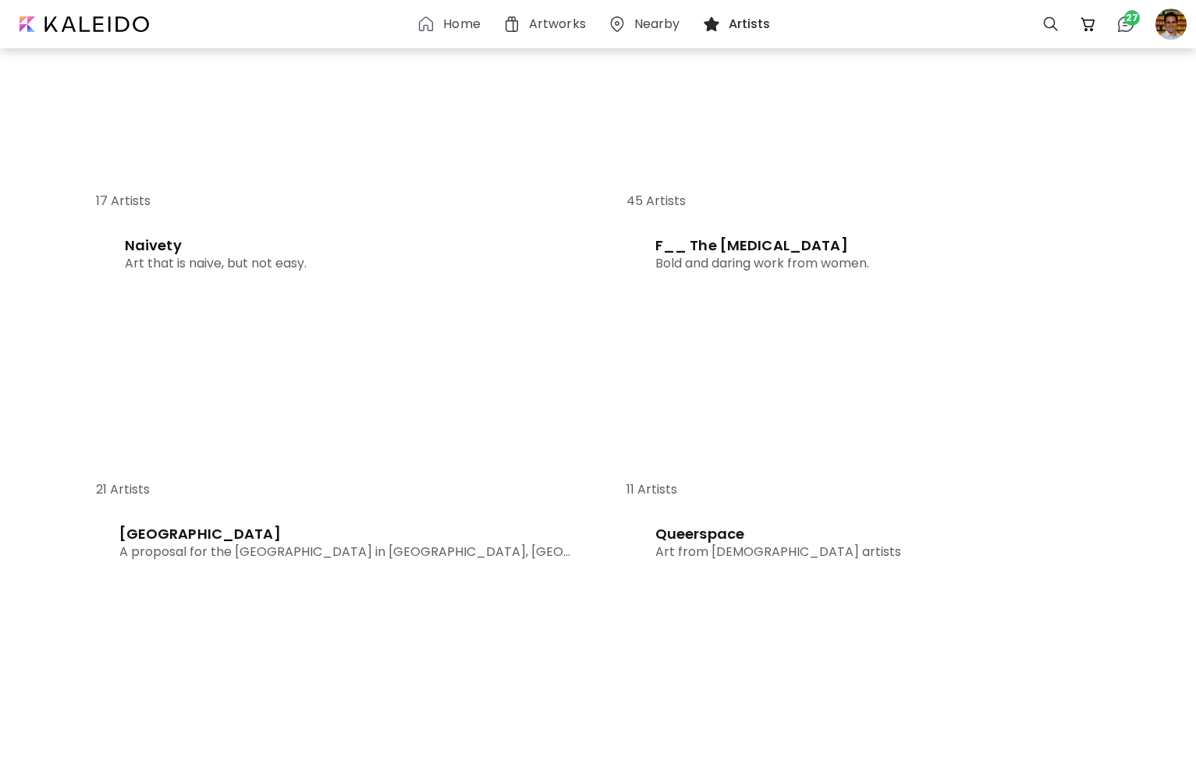
click at [765, 184] on img at bounding box center [864, 124] width 506 height 206
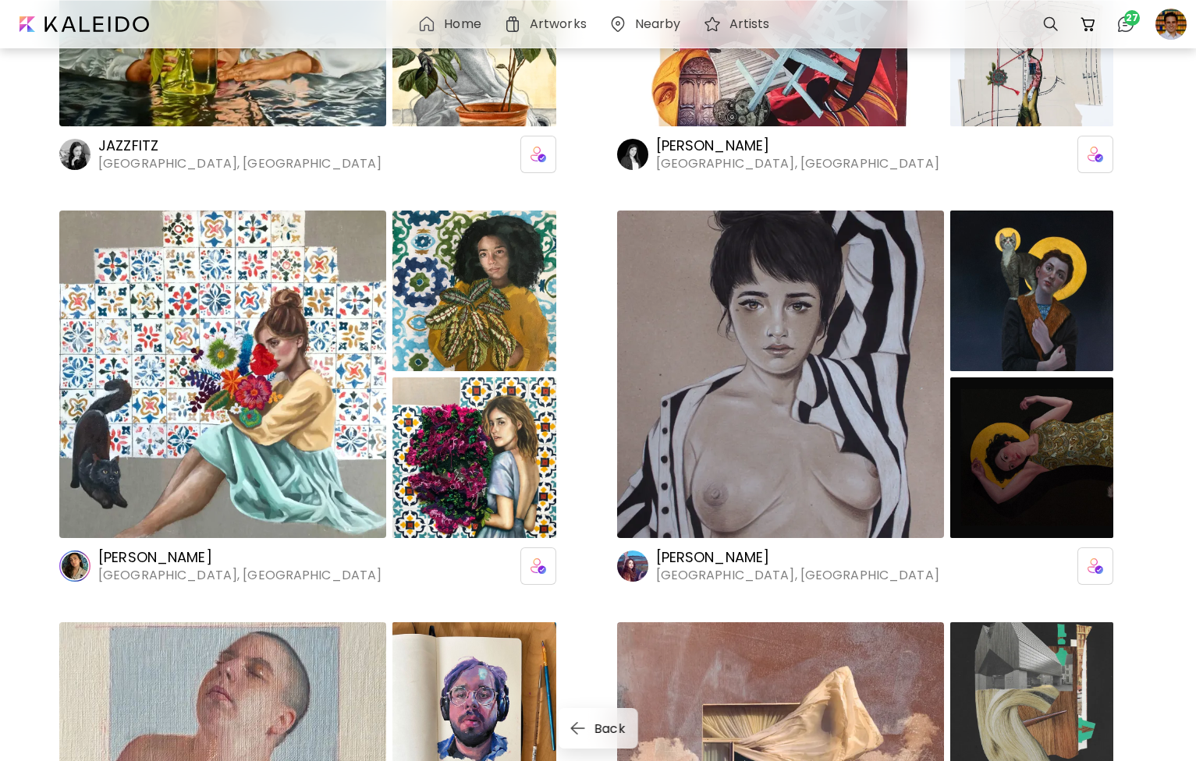
click at [680, 575] on h6 "Lviv, Ukraine" at bounding box center [797, 575] width 283 height 17
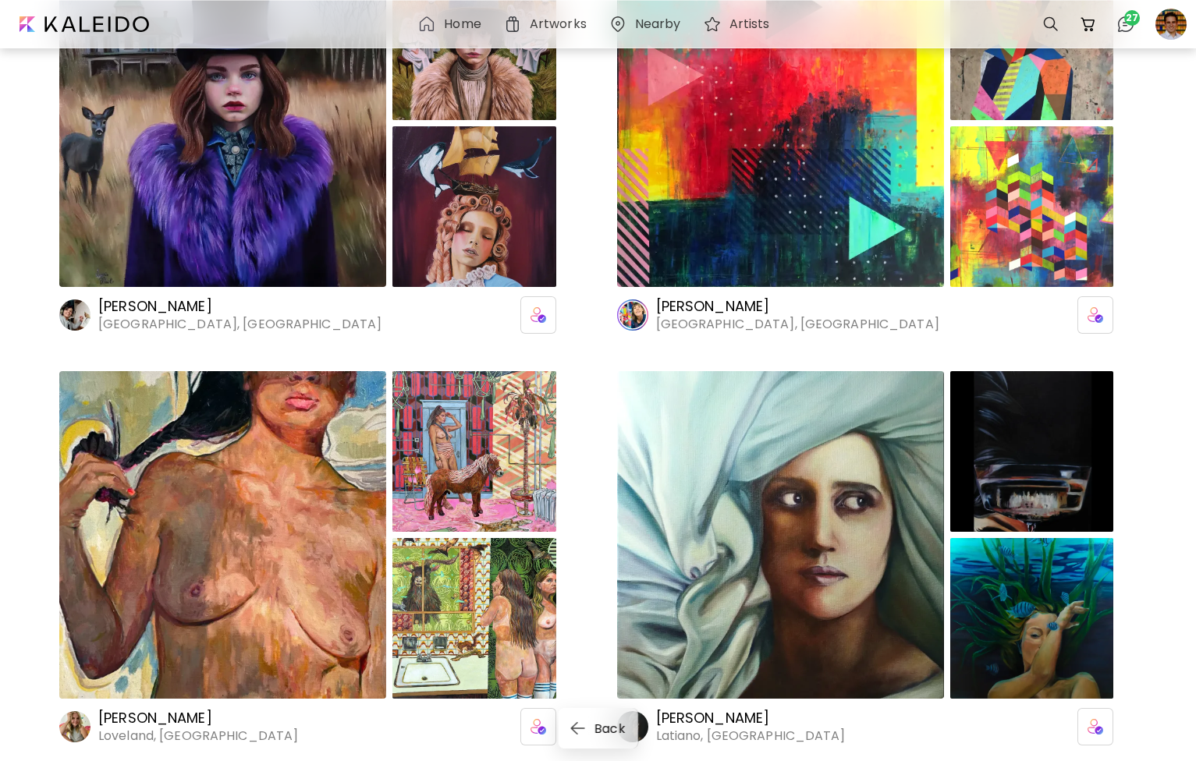
click at [573, 21] on h6 "Artworks" at bounding box center [558, 24] width 57 height 12
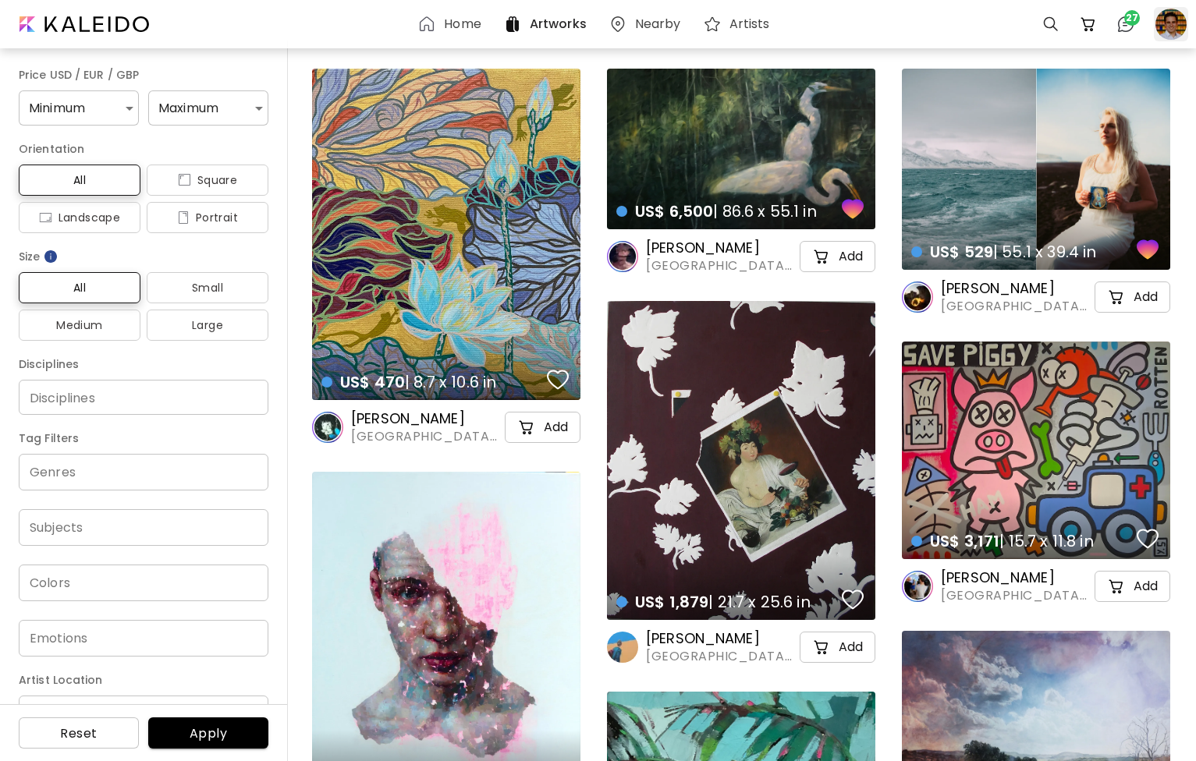
click at [1170, 16] on div at bounding box center [1171, 24] width 34 height 34
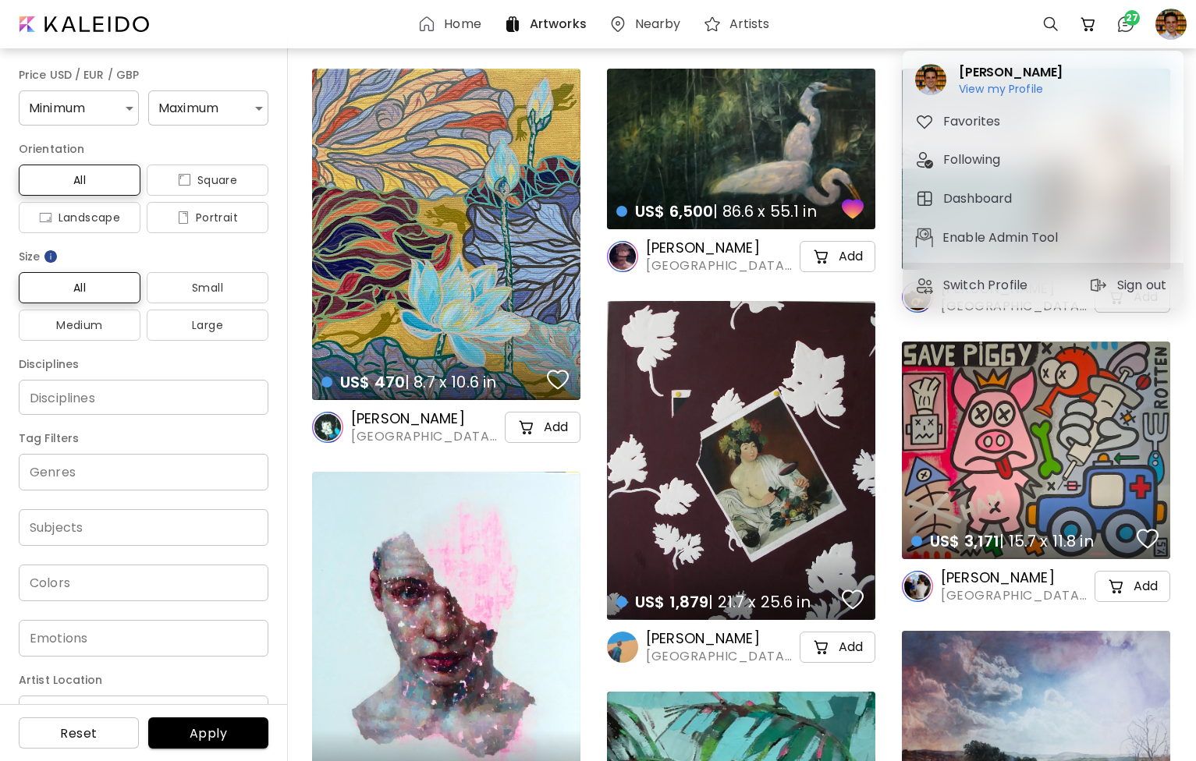
click at [982, 22] on div at bounding box center [598, 380] width 1196 height 761
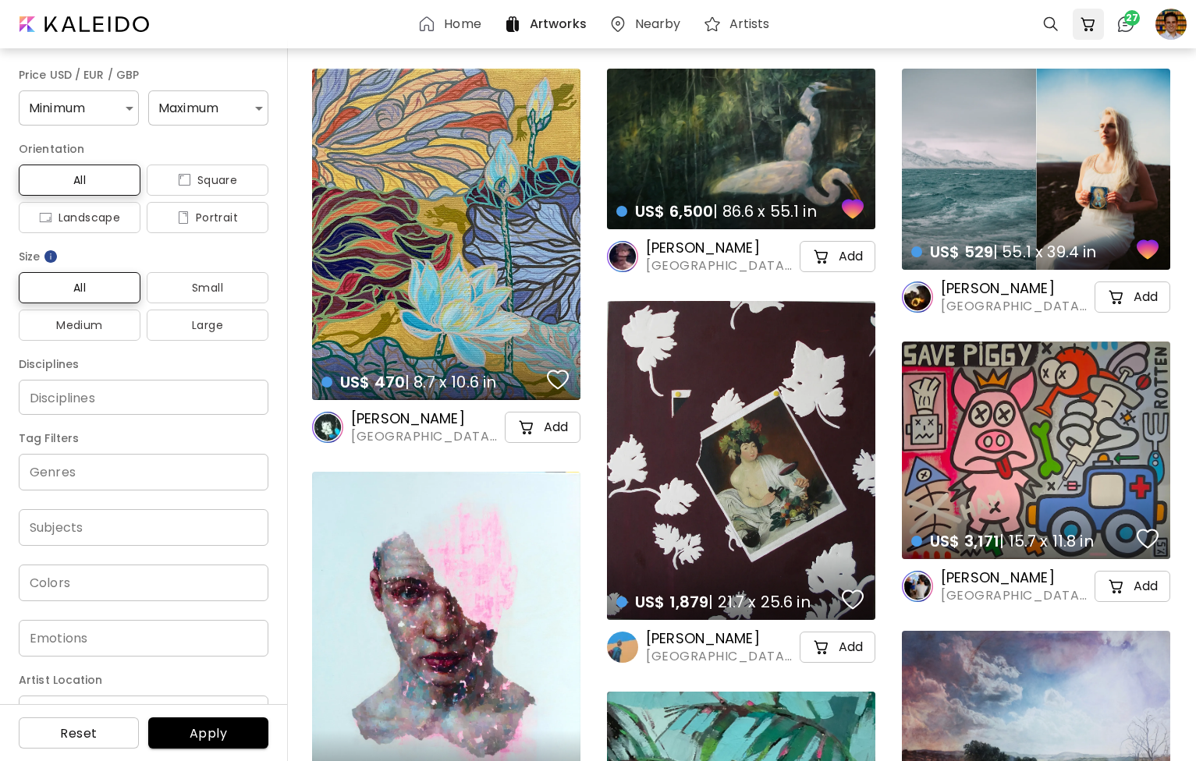
click at [1093, 26] on img at bounding box center [1088, 24] width 19 height 19
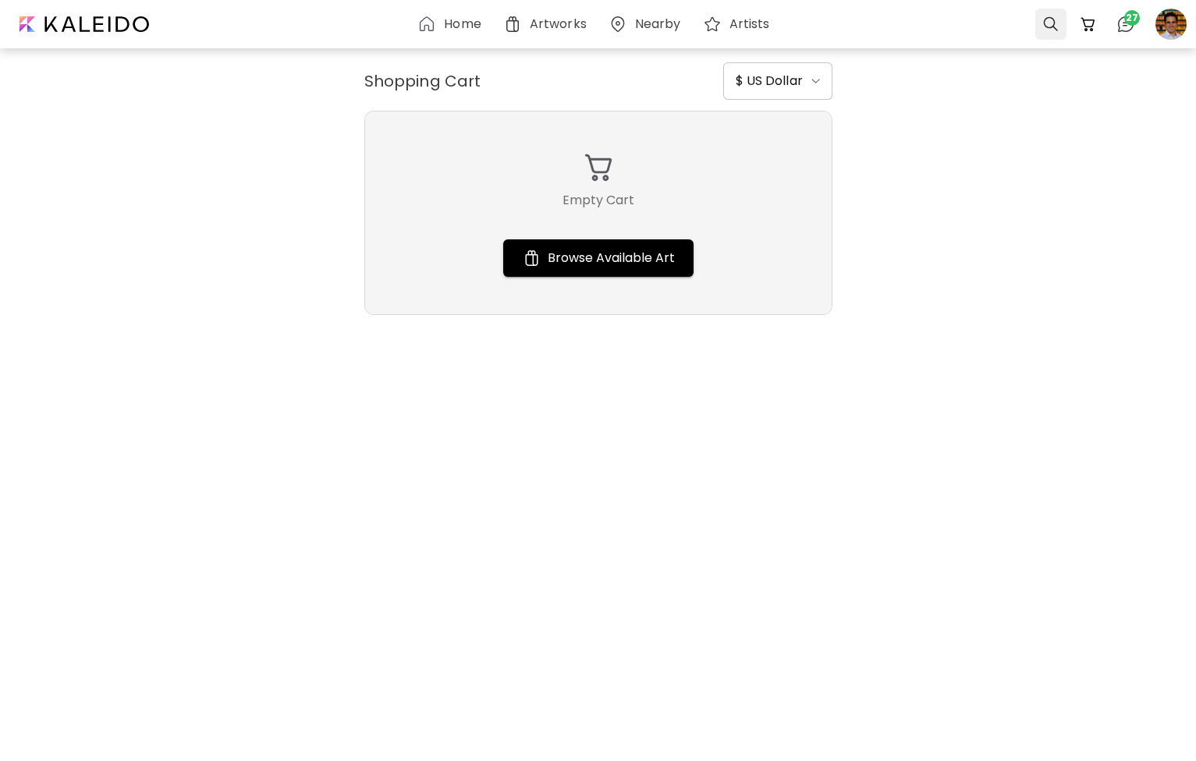
click at [1045, 22] on div at bounding box center [1050, 24] width 31 height 31
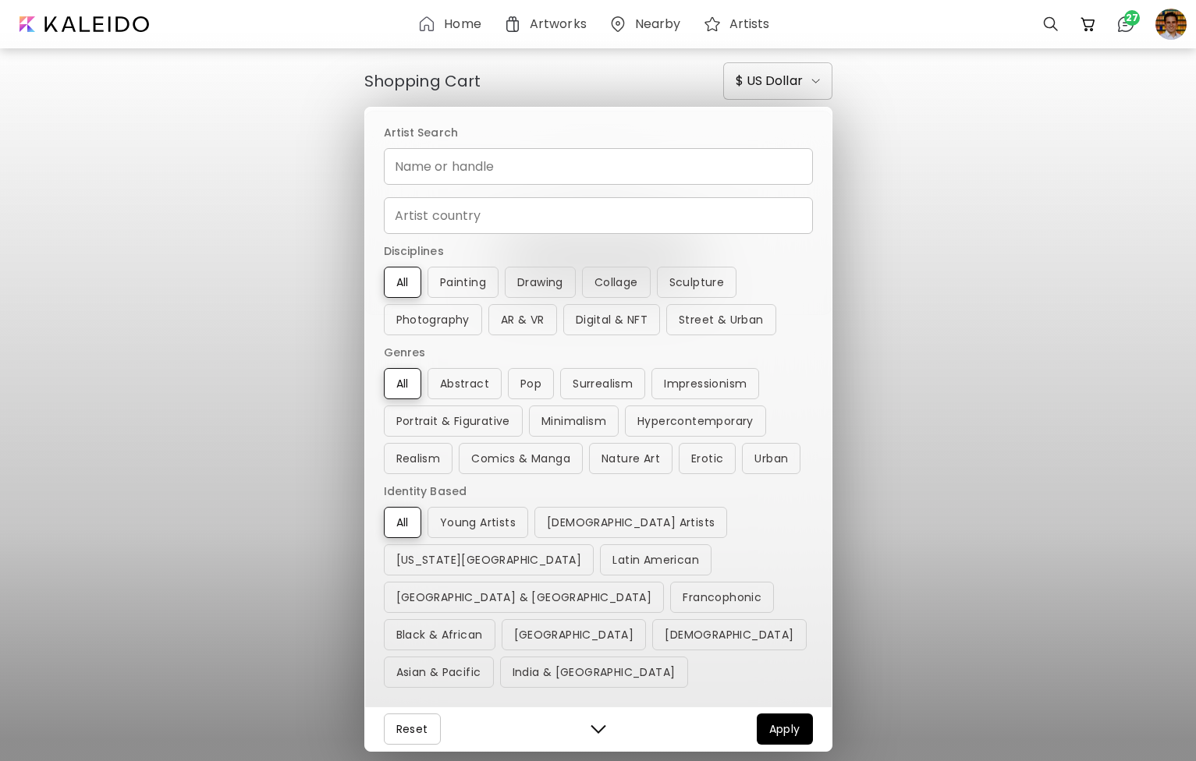
click at [1126, 23] on div "Artist Search Name or handle Name or handle Artist country Artist country Disci…" at bounding box center [598, 380] width 1196 height 761
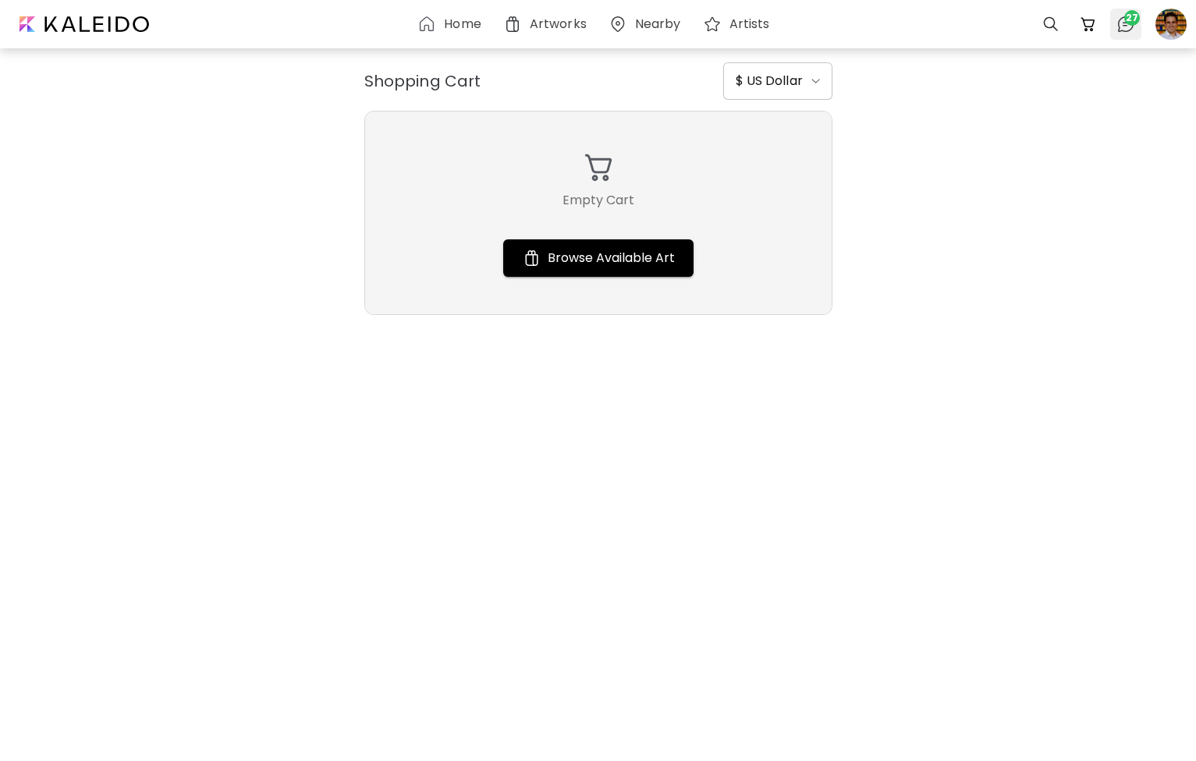
click at [1125, 25] on img at bounding box center [1125, 24] width 19 height 19
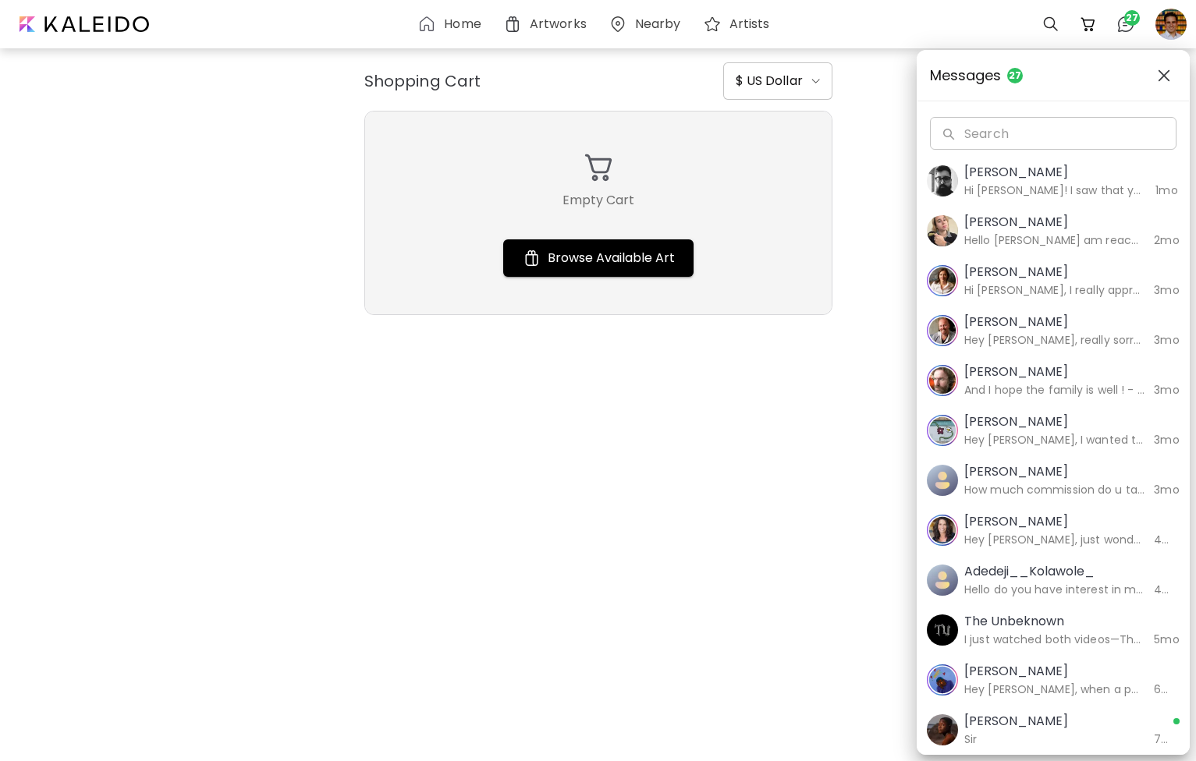
click at [1067, 334] on h6 "Hey Ian, really sorry to hear it’s come to that. We know the battle and are not…" at bounding box center [1054, 340] width 180 height 17
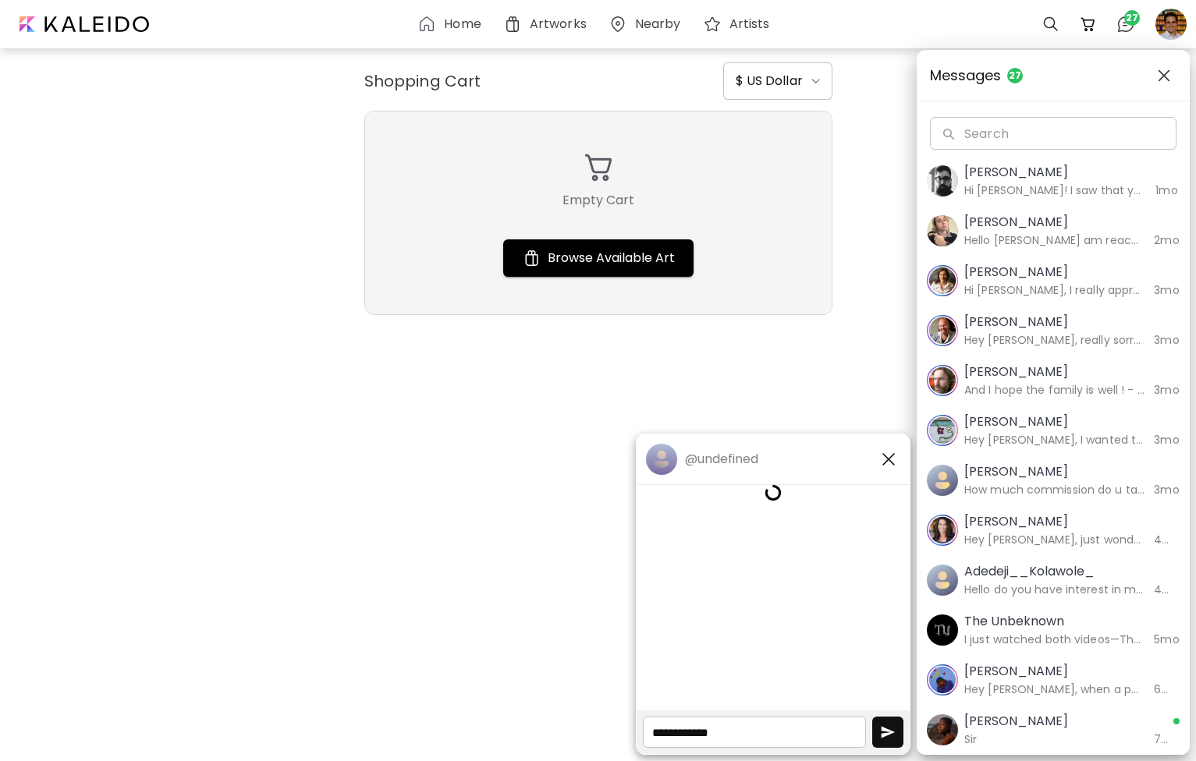
scroll to position [2864, 0]
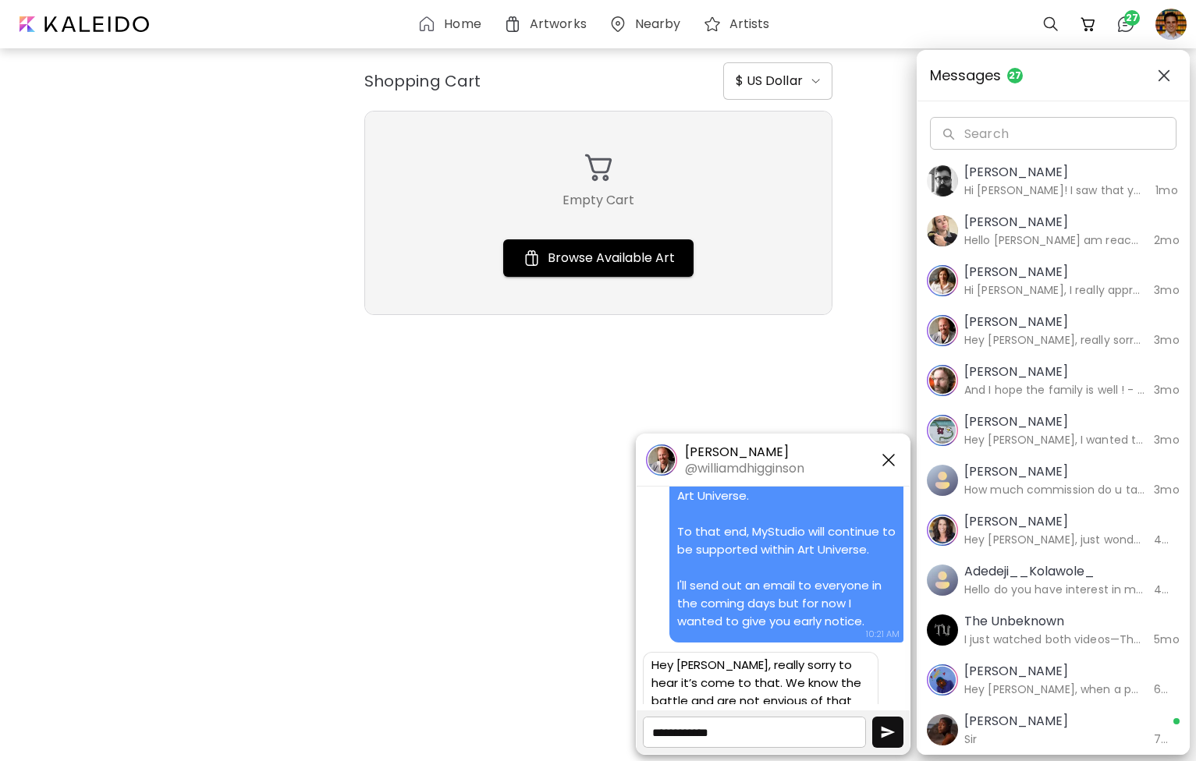
click at [740, 449] on h5 "[PERSON_NAME]" at bounding box center [744, 452] width 119 height 17
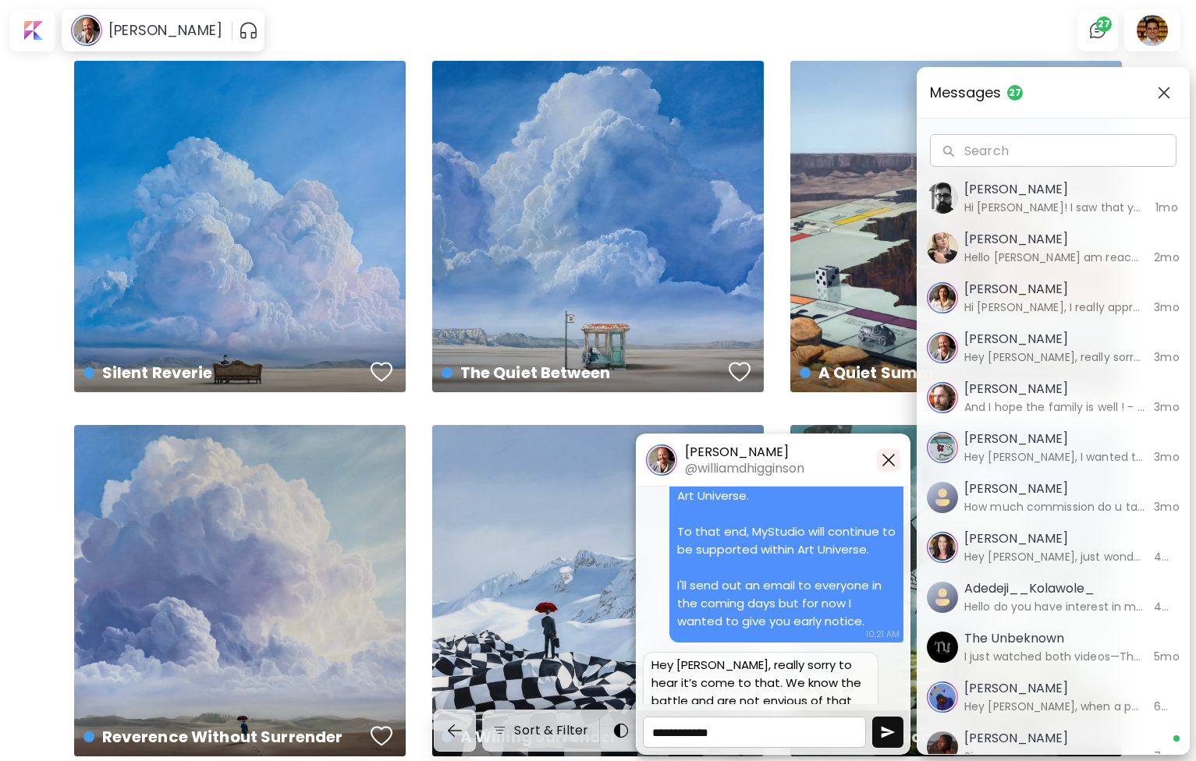
click at [892, 462] on img "button" at bounding box center [888, 460] width 19 height 19
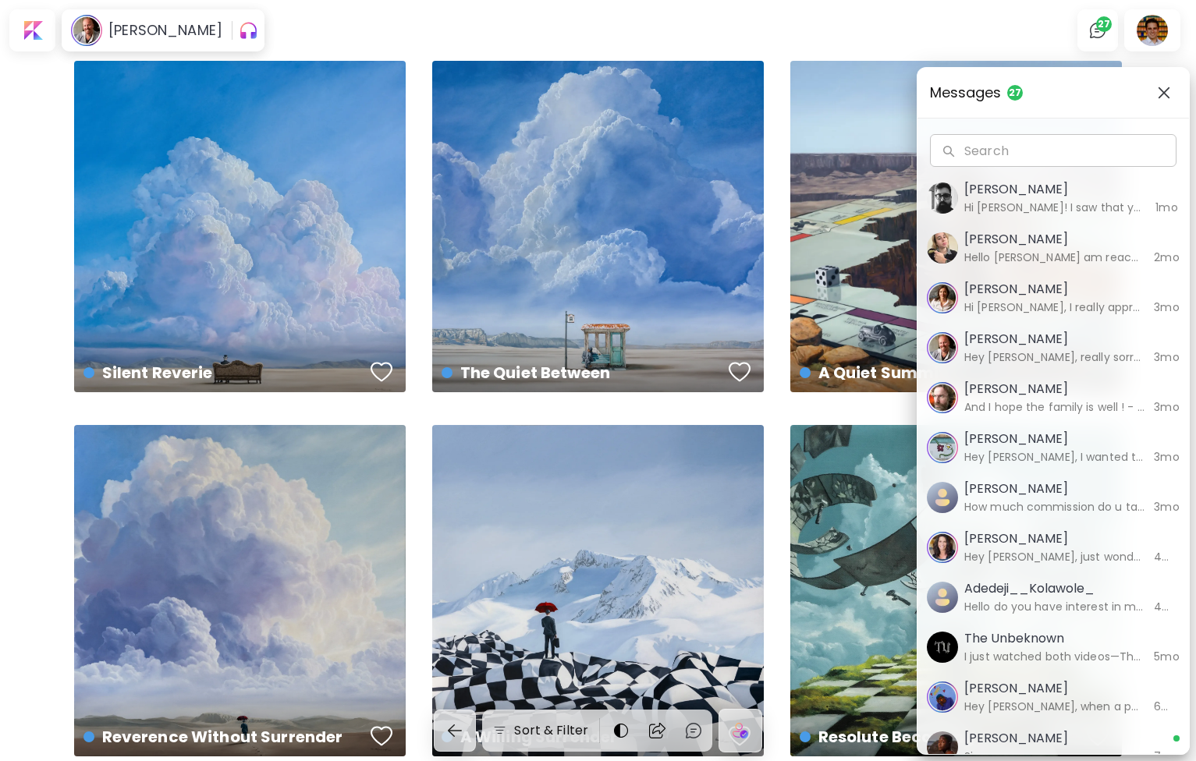
click at [1155, 83] on button "button" at bounding box center [1164, 92] width 25 height 25
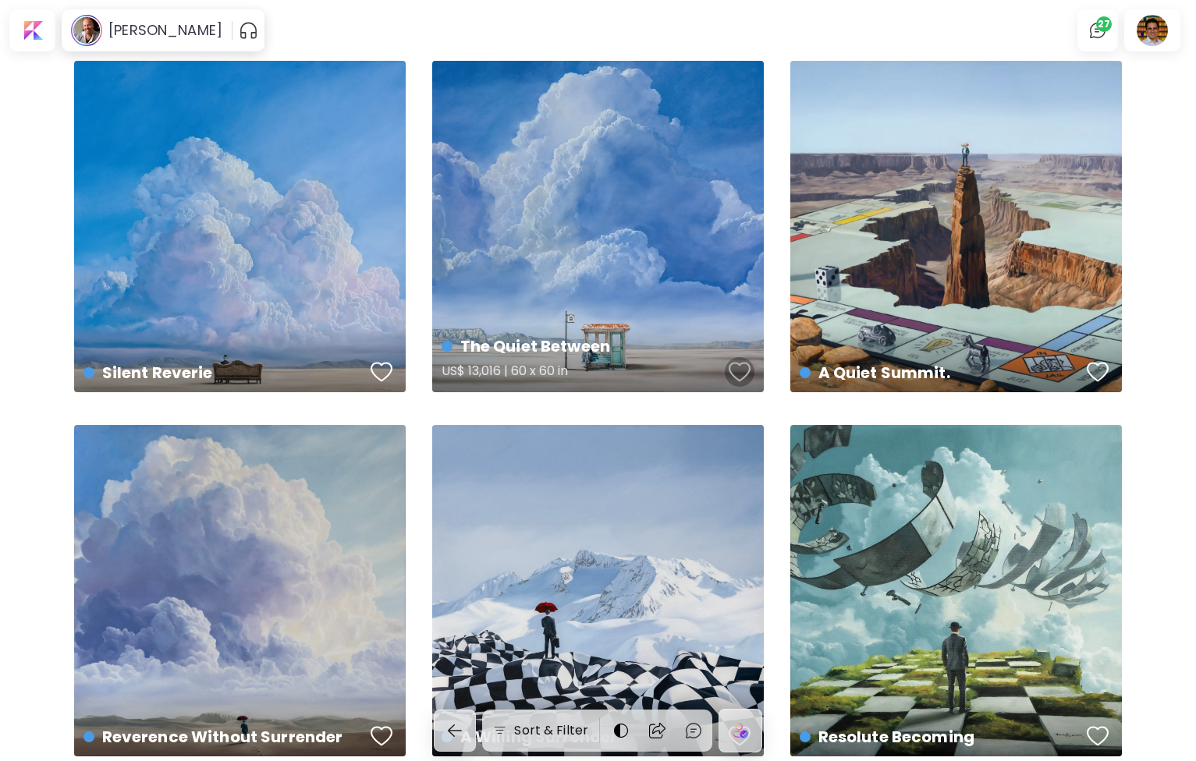
click at [744, 364] on div "button" at bounding box center [740, 371] width 22 height 23
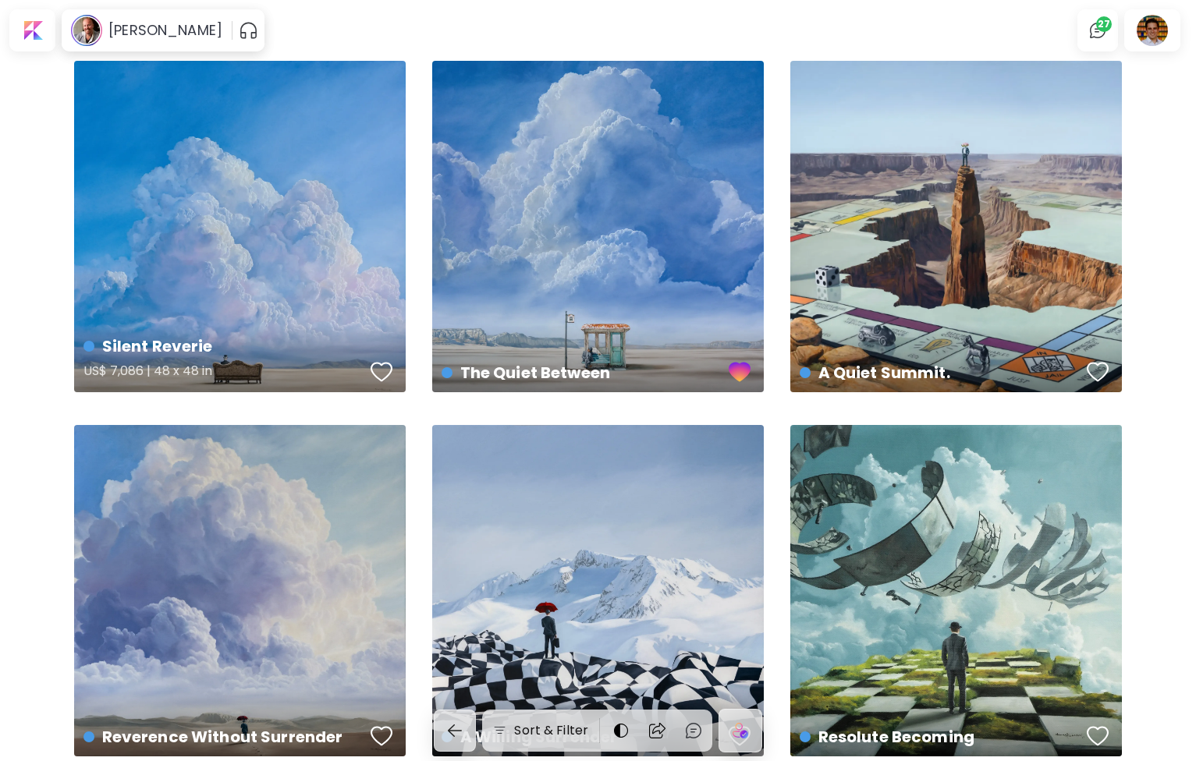
click at [385, 374] on div "button" at bounding box center [382, 371] width 22 height 23
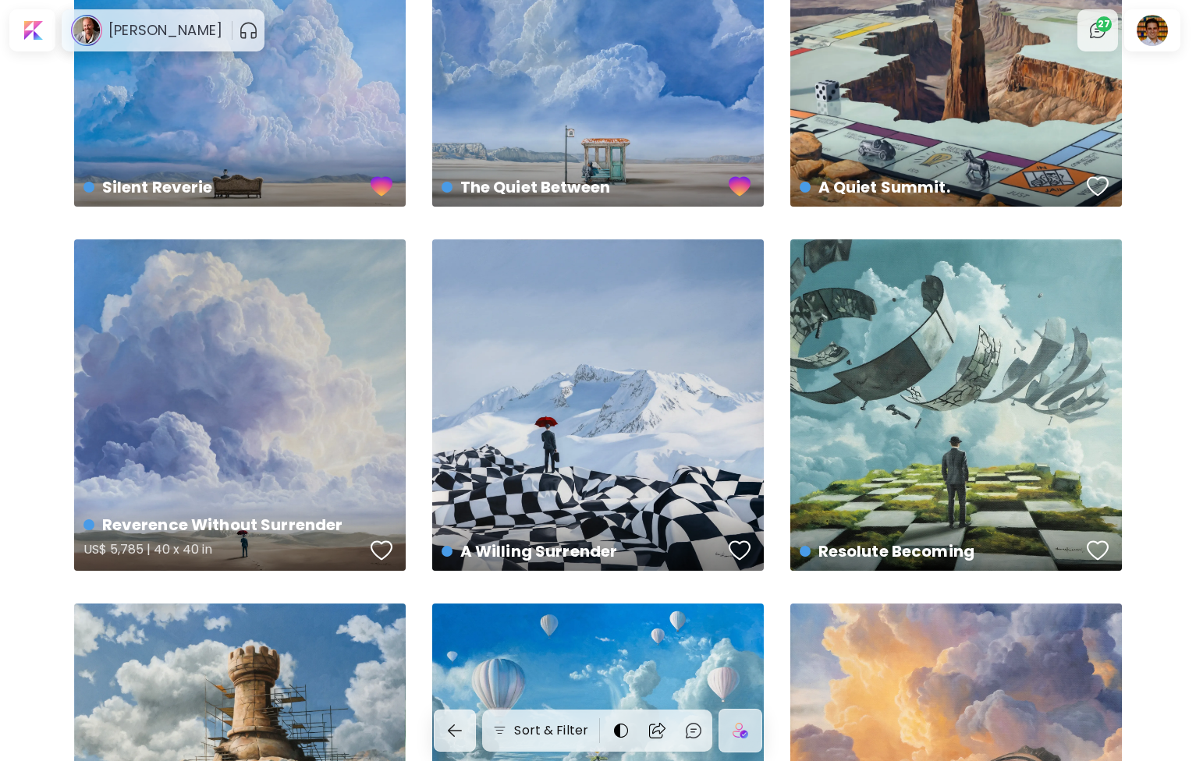
scroll to position [192, 0]
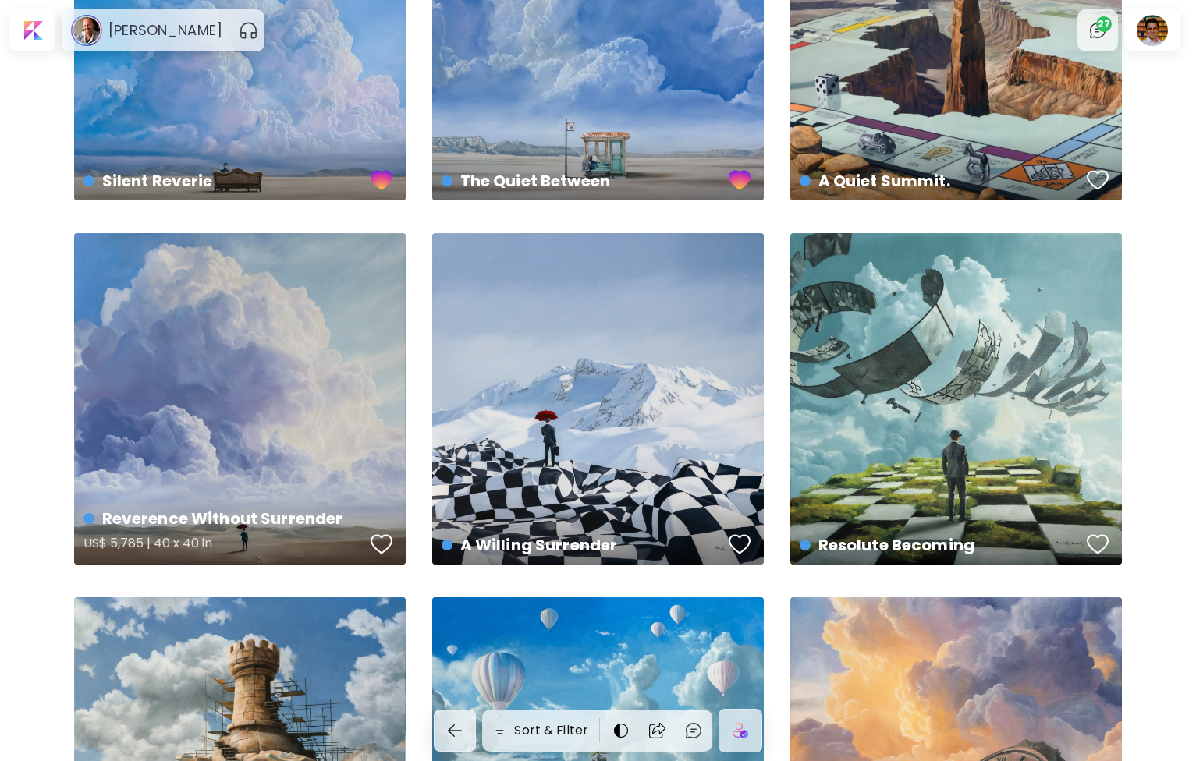
click at [374, 547] on div "button" at bounding box center [382, 544] width 22 height 23
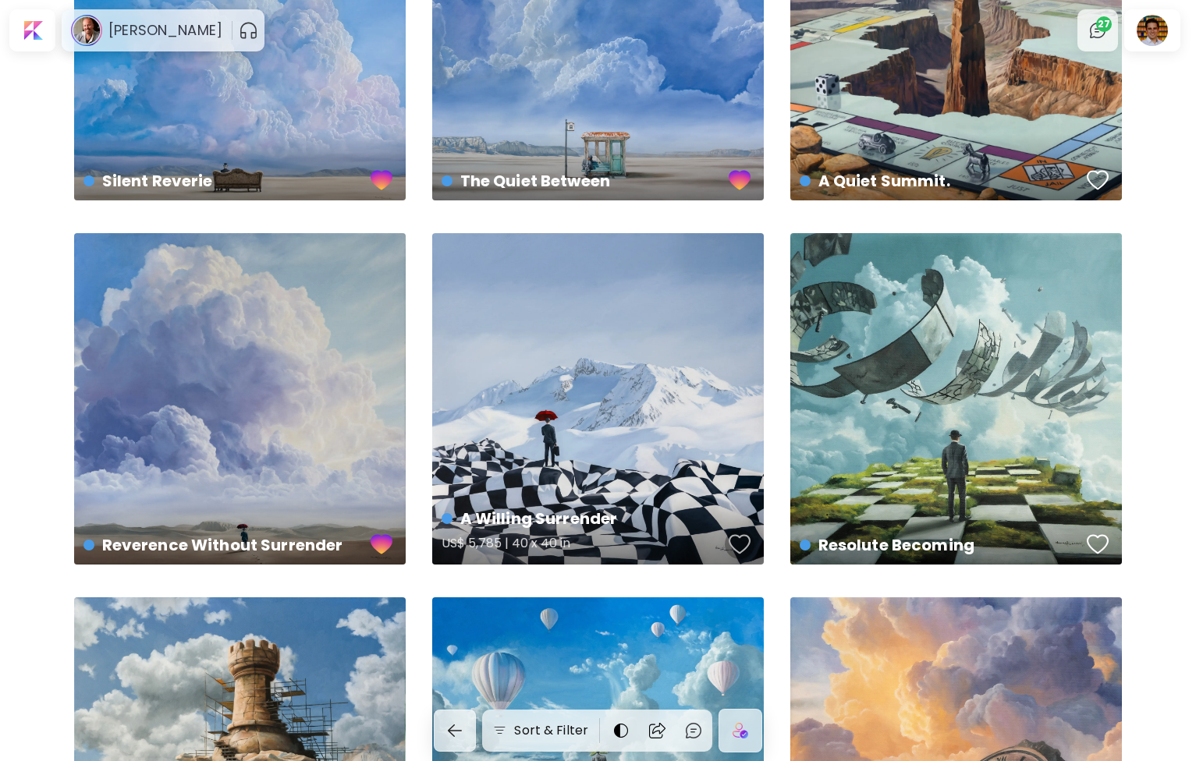
click at [742, 541] on div "button" at bounding box center [740, 544] width 22 height 23
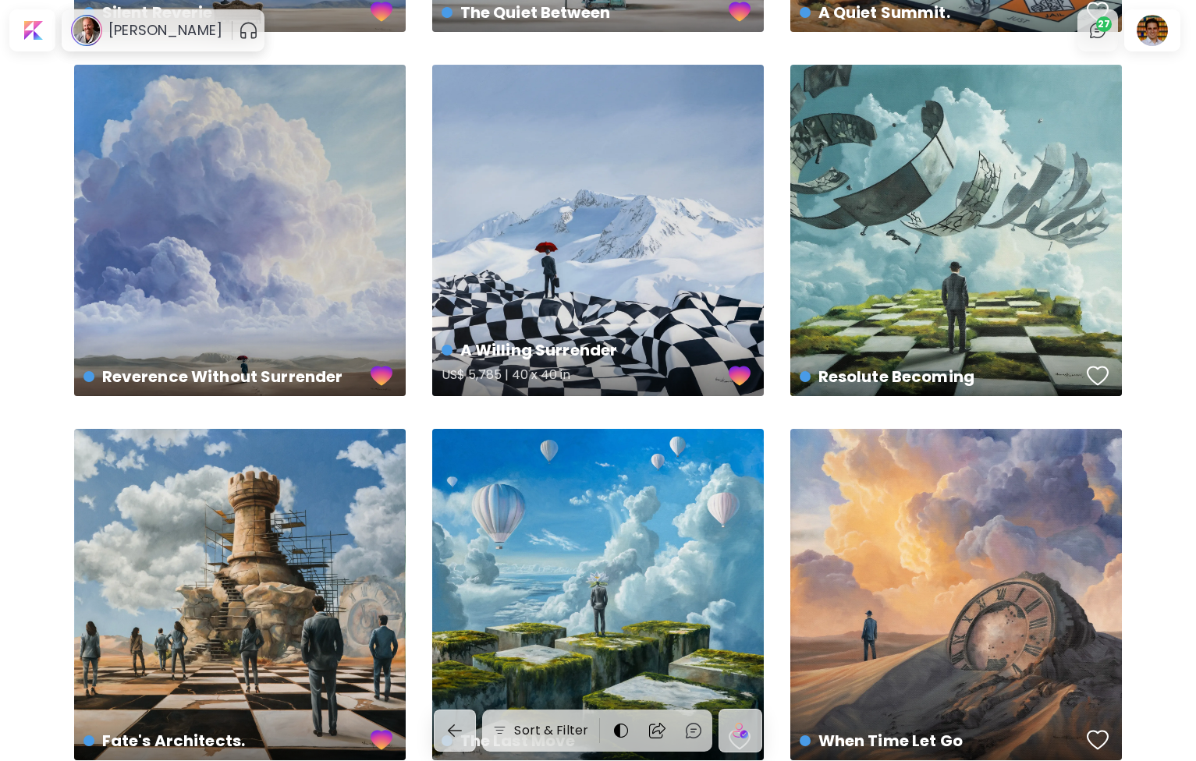
scroll to position [535, 0]
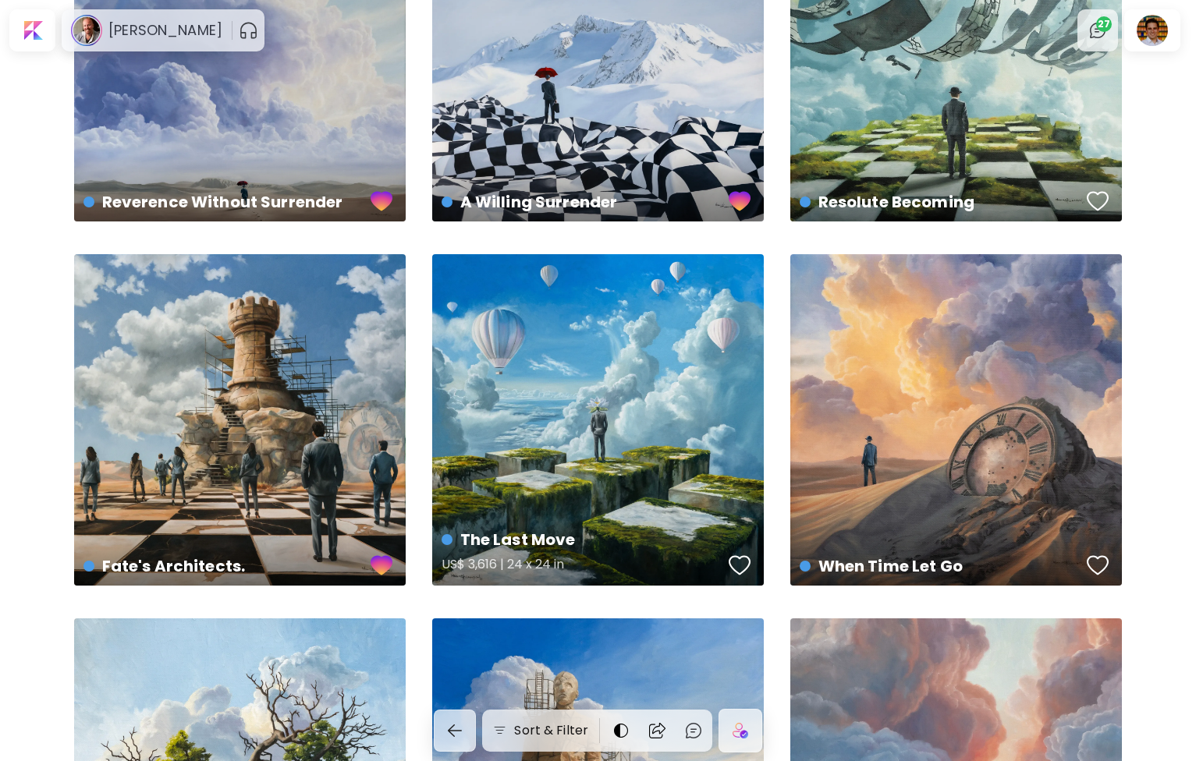
click at [742, 556] on div "button" at bounding box center [740, 565] width 22 height 23
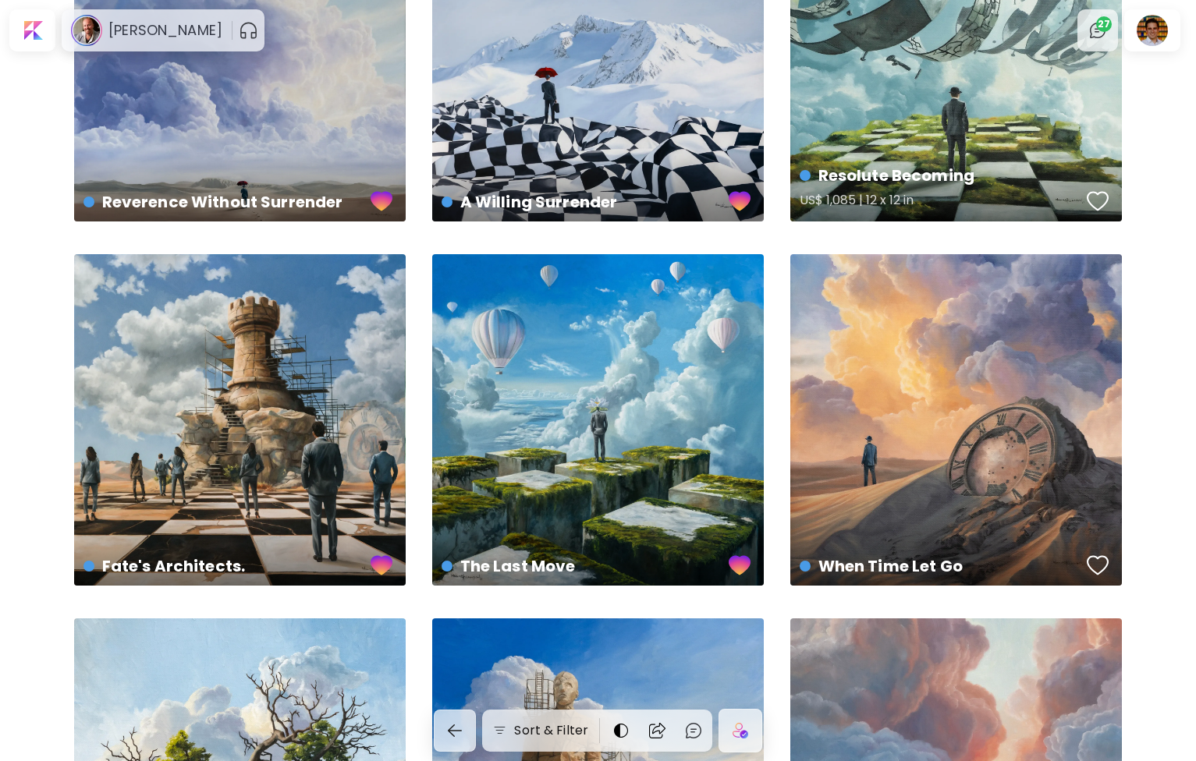
click at [1097, 210] on div "button" at bounding box center [1098, 201] width 22 height 23
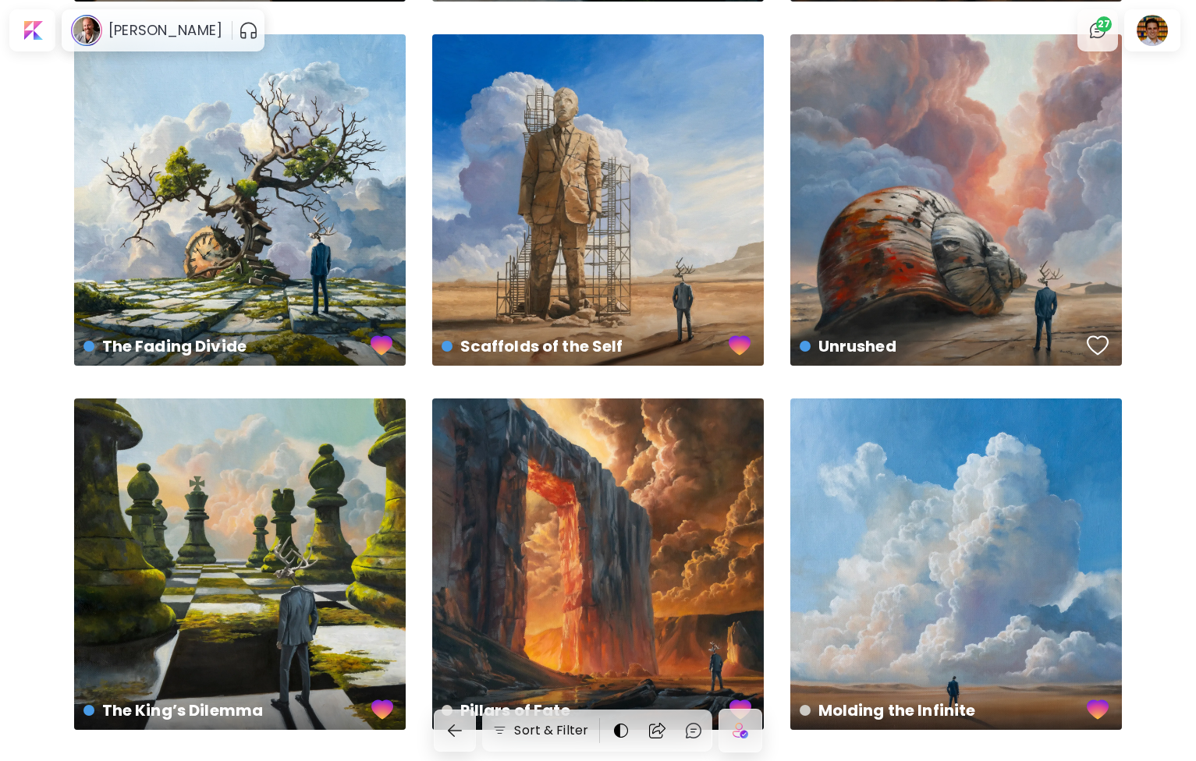
scroll to position [1127, 0]
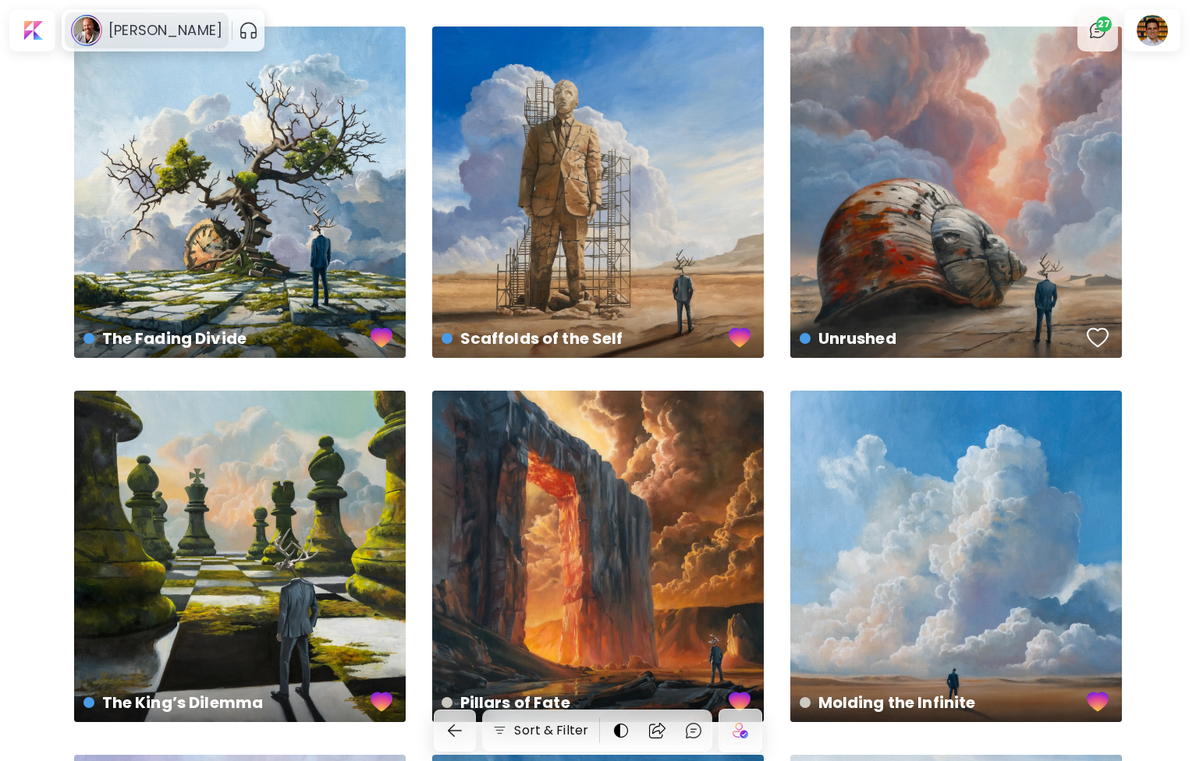
click at [204, 21] on h6 "[PERSON_NAME]" at bounding box center [165, 30] width 114 height 19
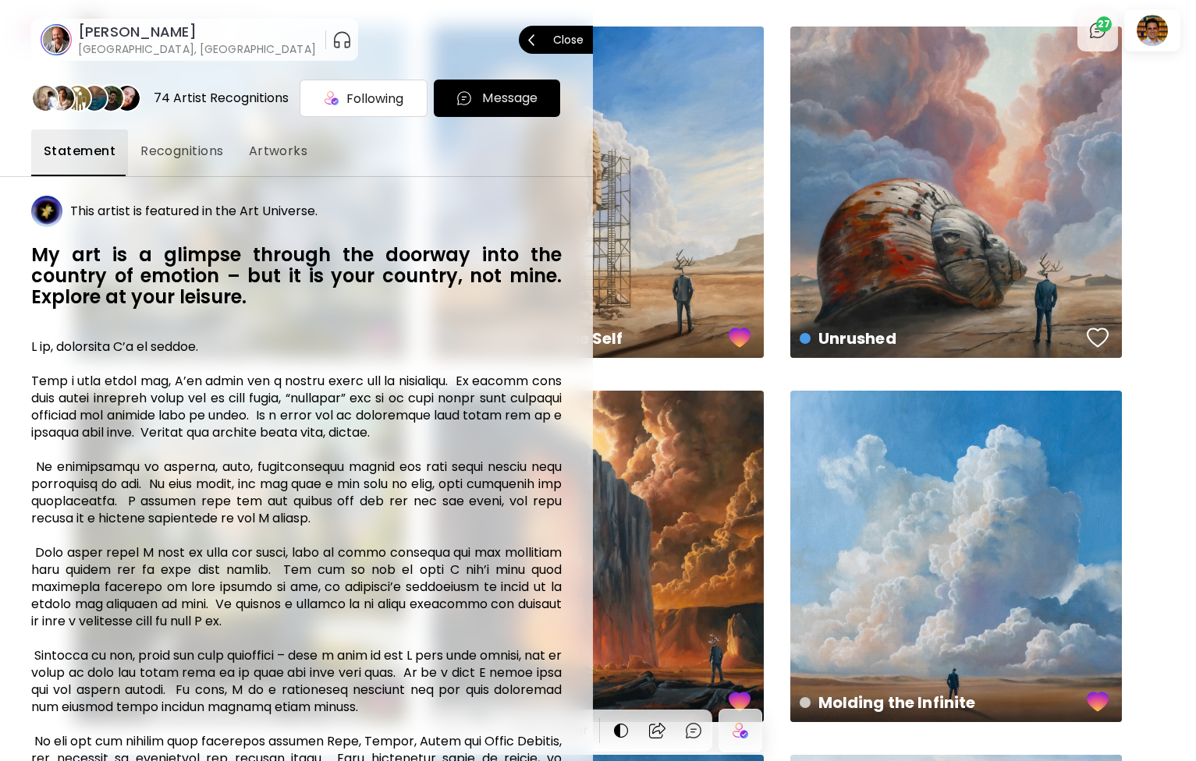
click at [561, 27] on span "Close" at bounding box center [555, 39] width 55 height 33
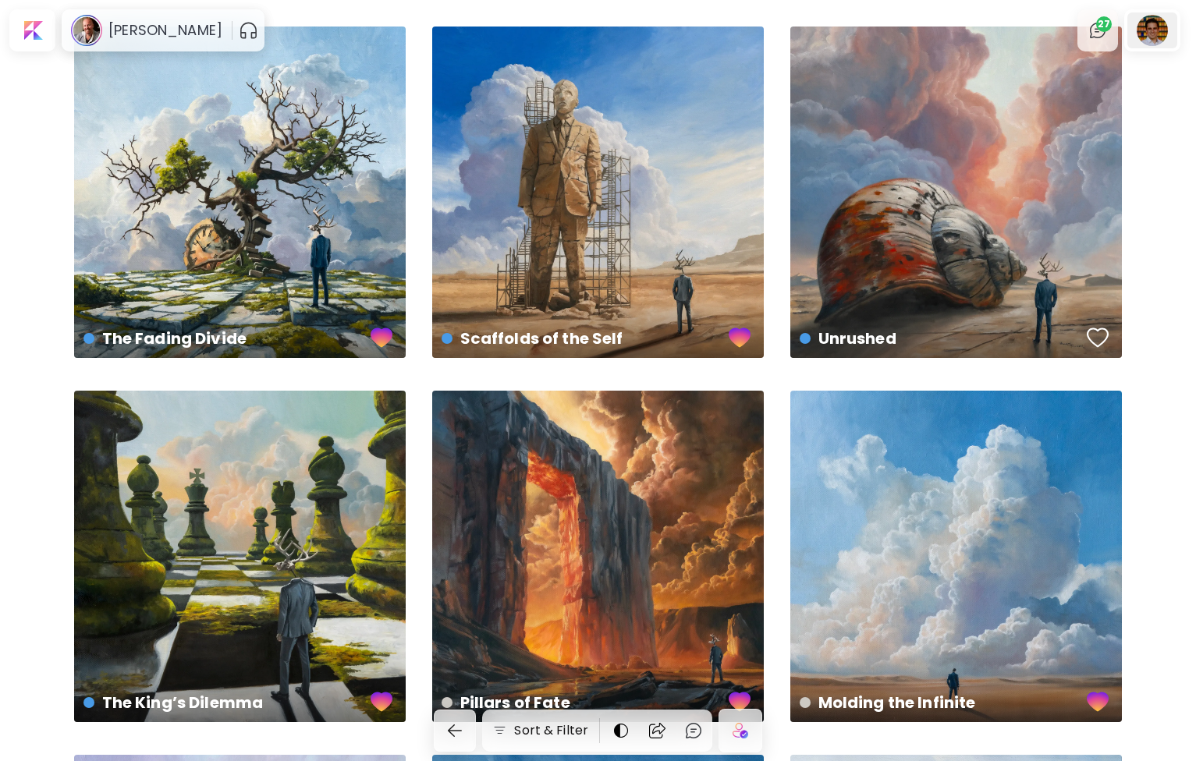
click at [1165, 34] on div at bounding box center [1152, 30] width 50 height 36
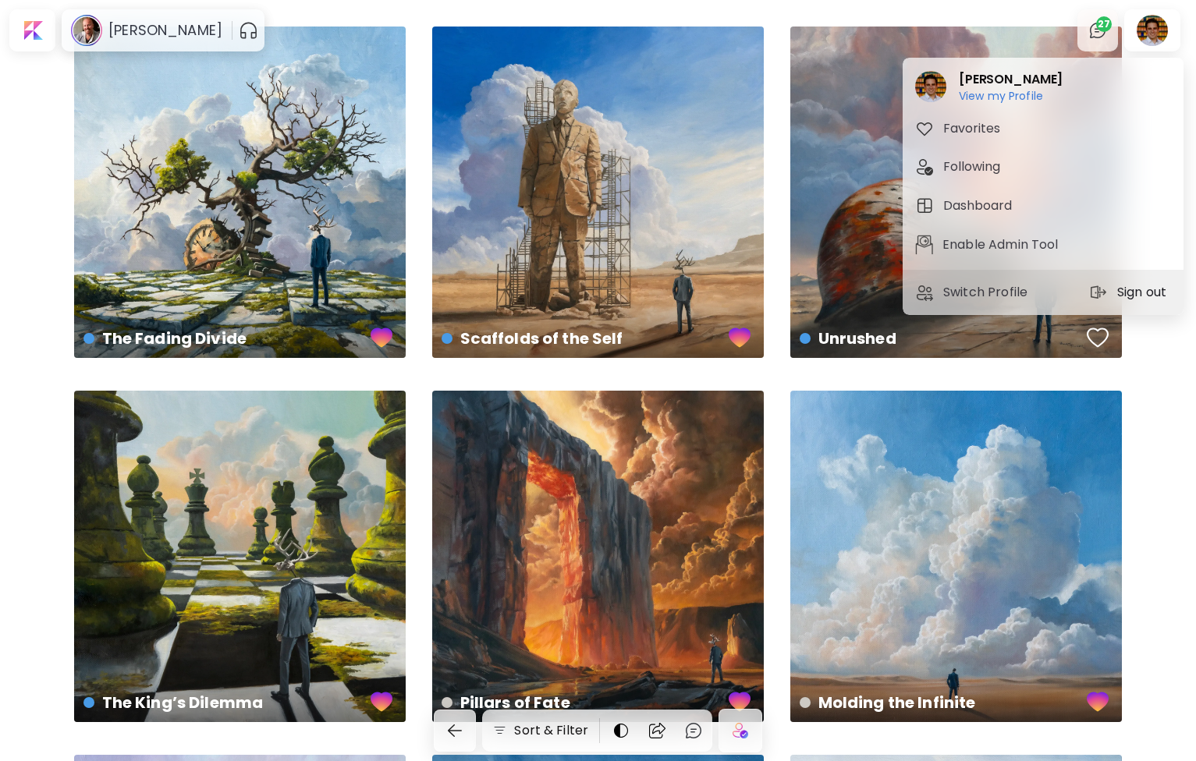
click at [1120, 295] on p "Sign out" at bounding box center [1144, 292] width 54 height 19
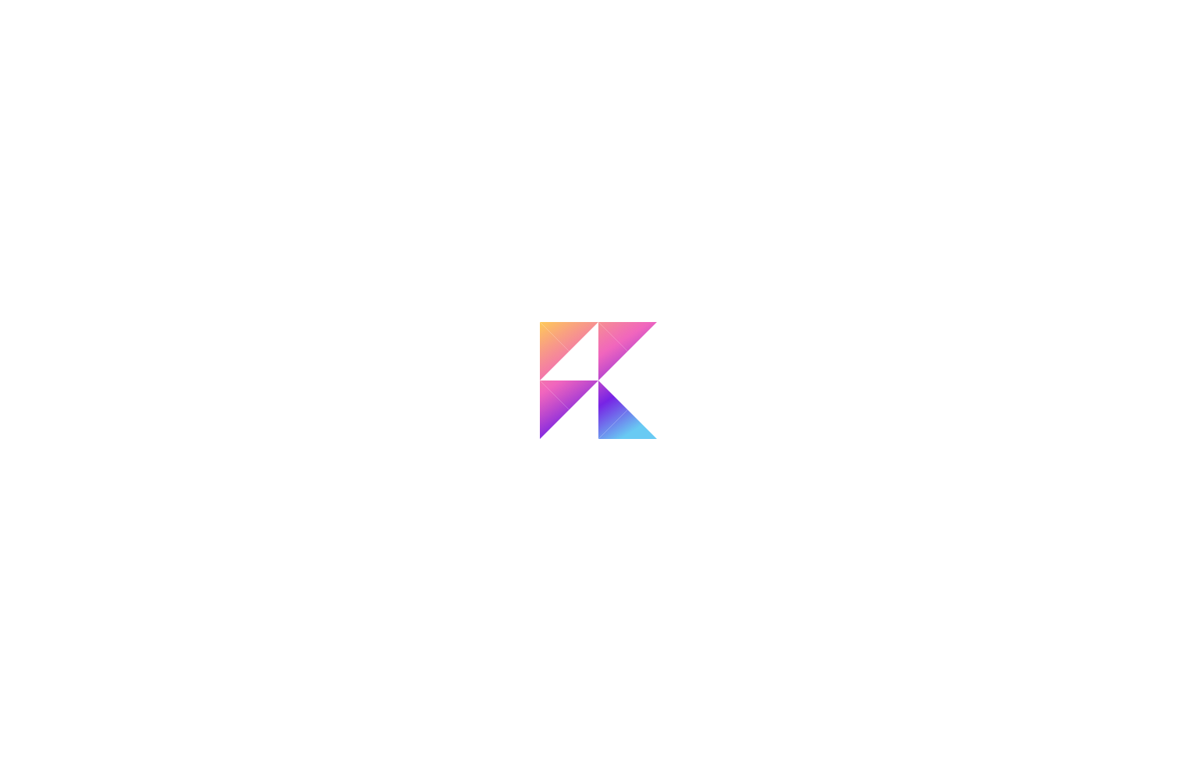
scroll to position [399, 0]
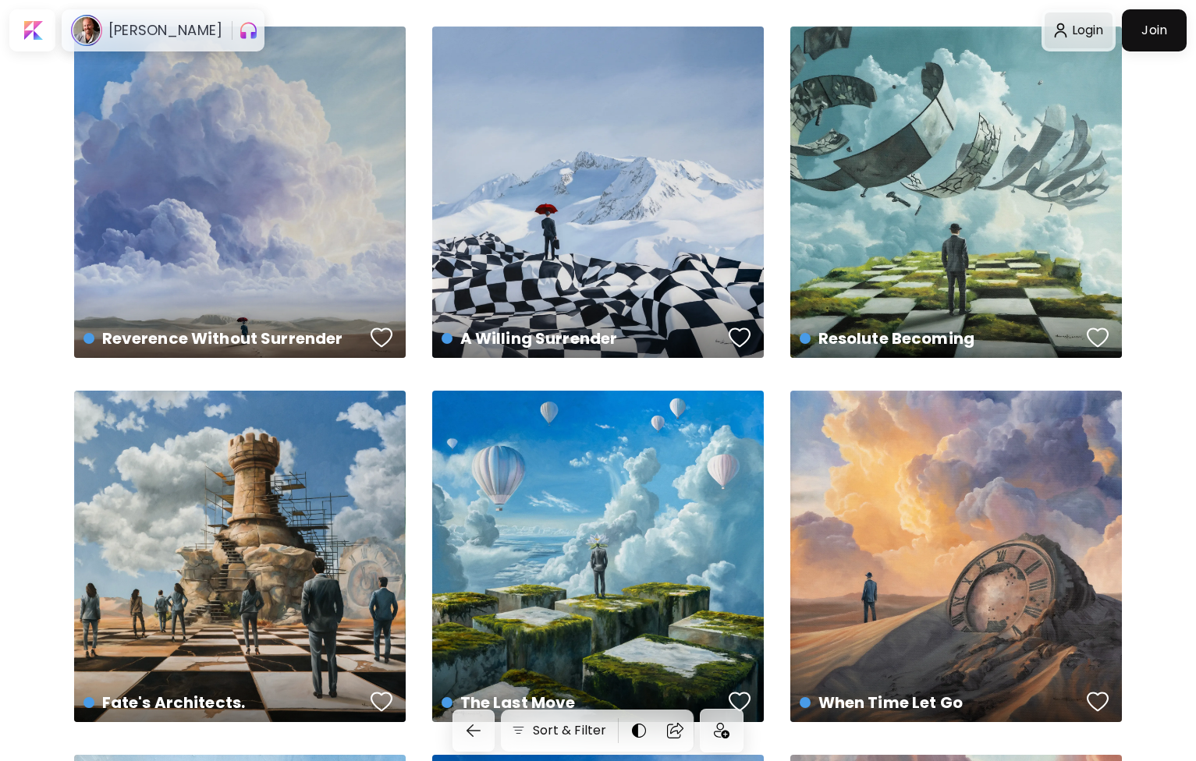
click at [1081, 30] on div at bounding box center [1079, 30] width 68 height 36
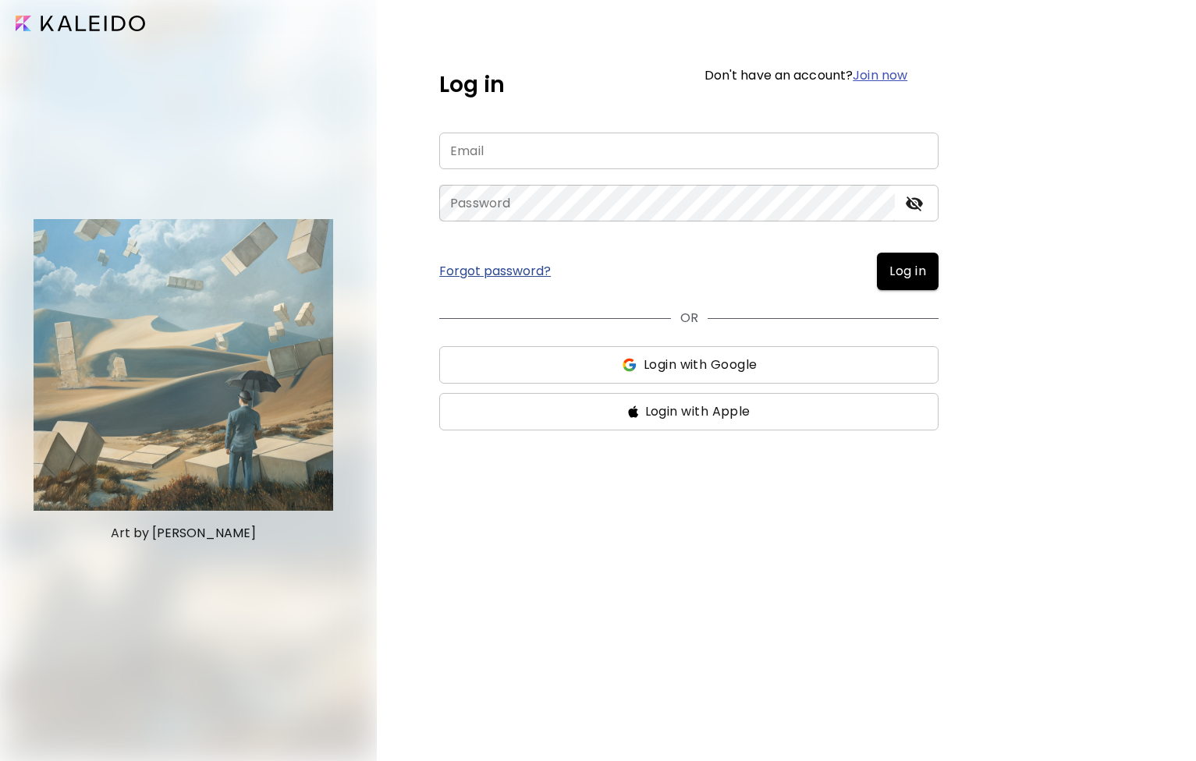
click at [506, 152] on input "email" at bounding box center [688, 151] width 499 height 37
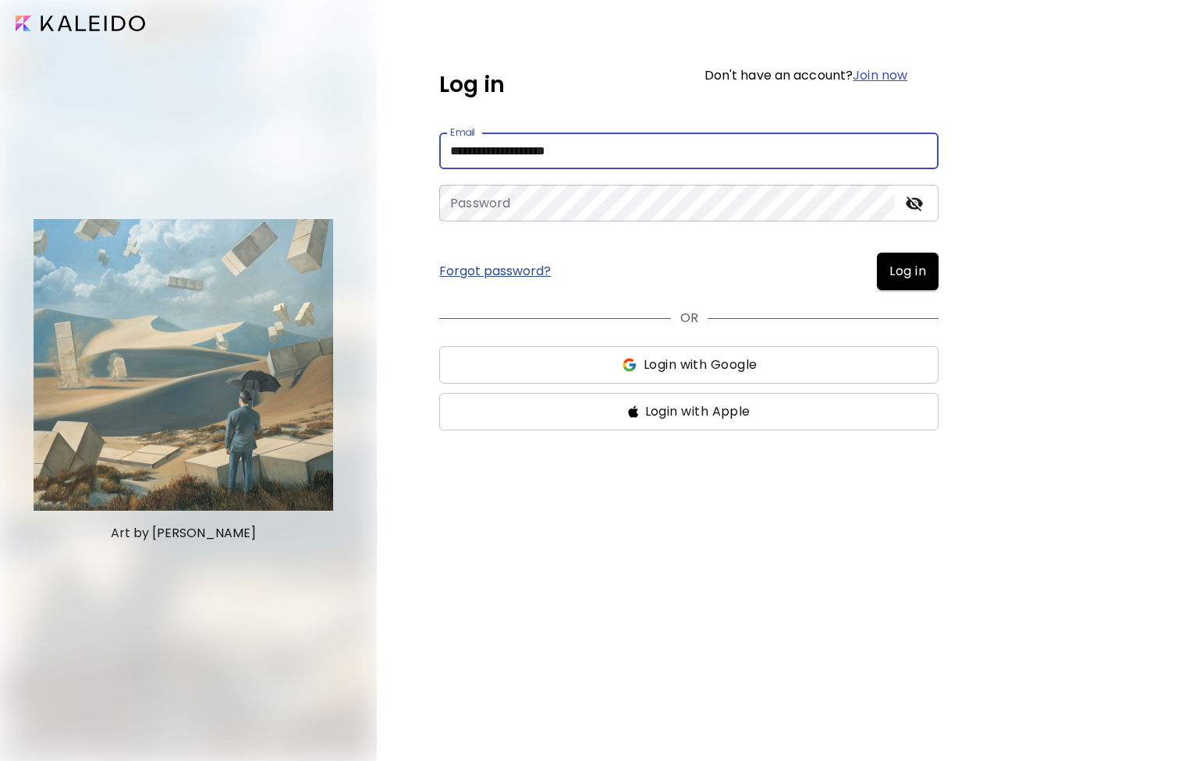
type input "**********"
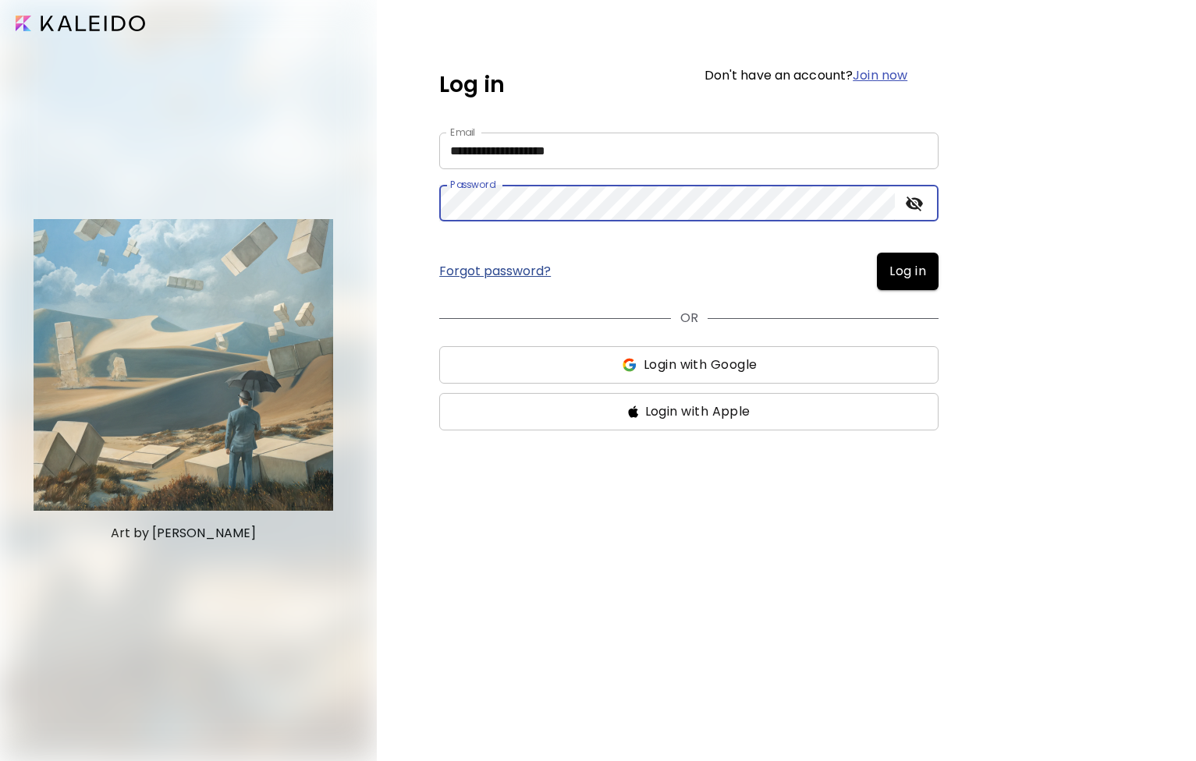
click at [877, 253] on button "Log in" at bounding box center [908, 271] width 62 height 37
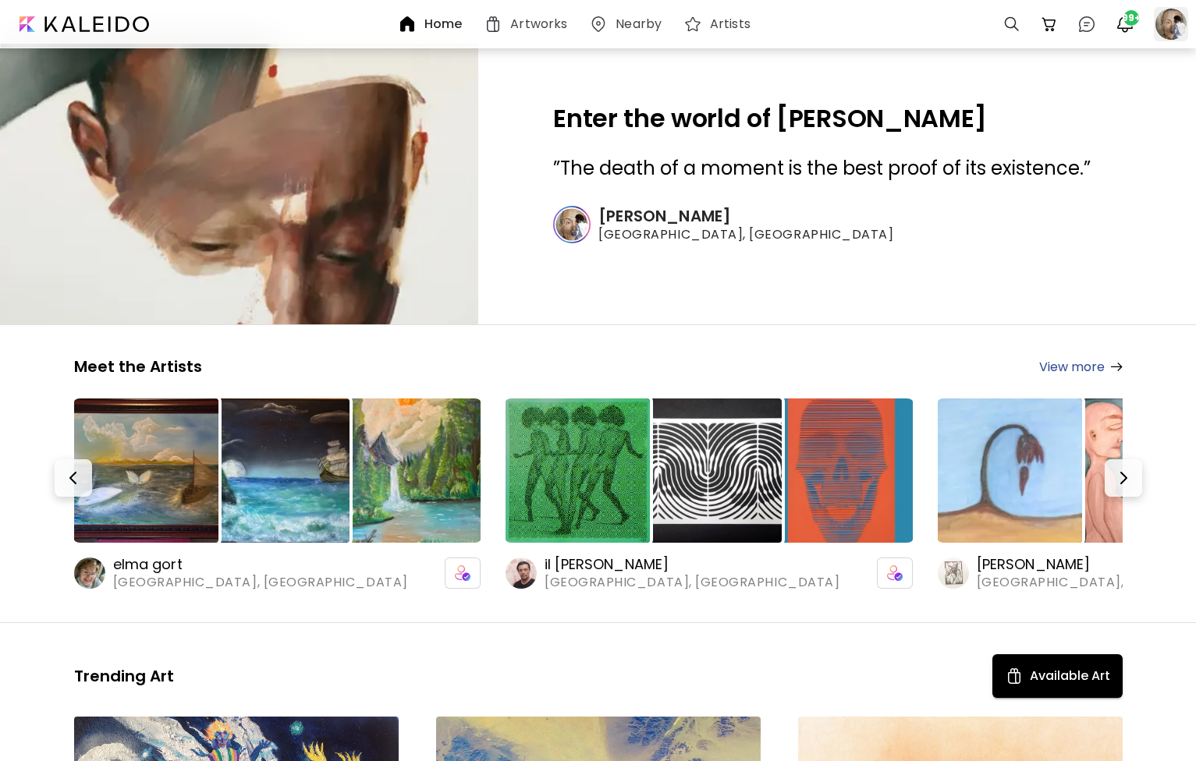
click at [1163, 20] on div at bounding box center [1171, 24] width 34 height 34
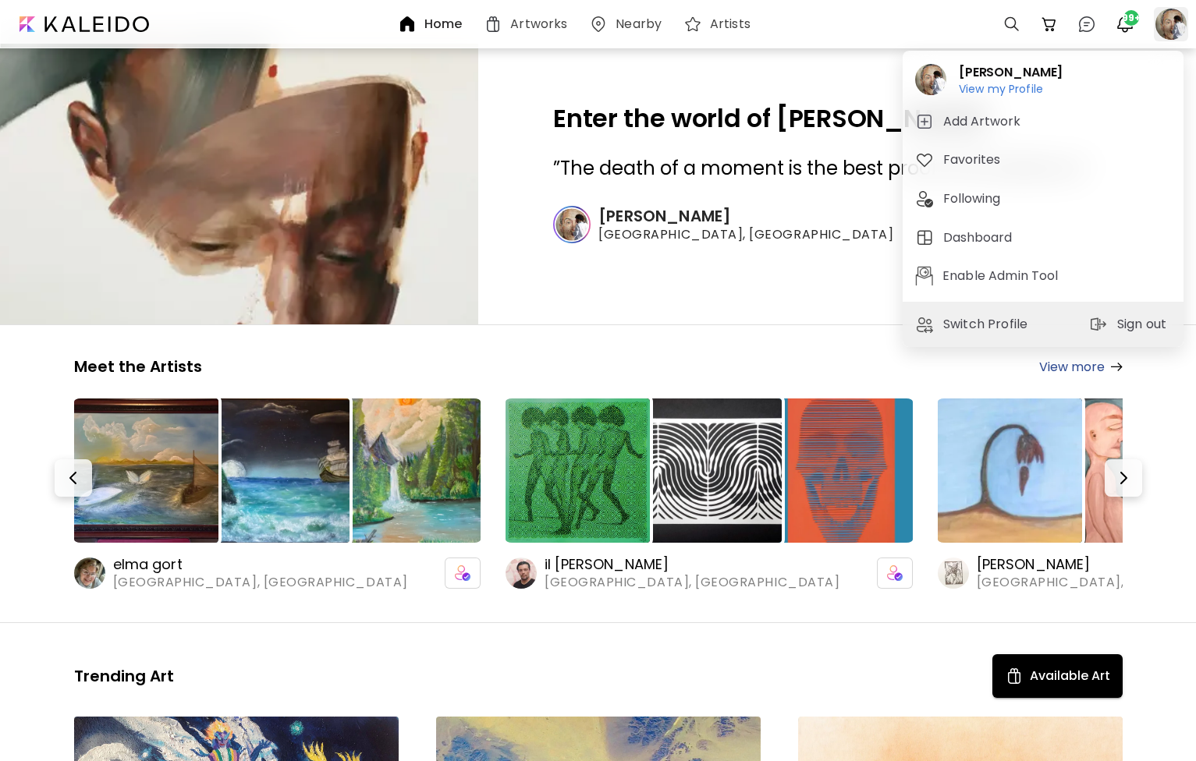
click at [1169, 27] on div at bounding box center [598, 380] width 1196 height 761
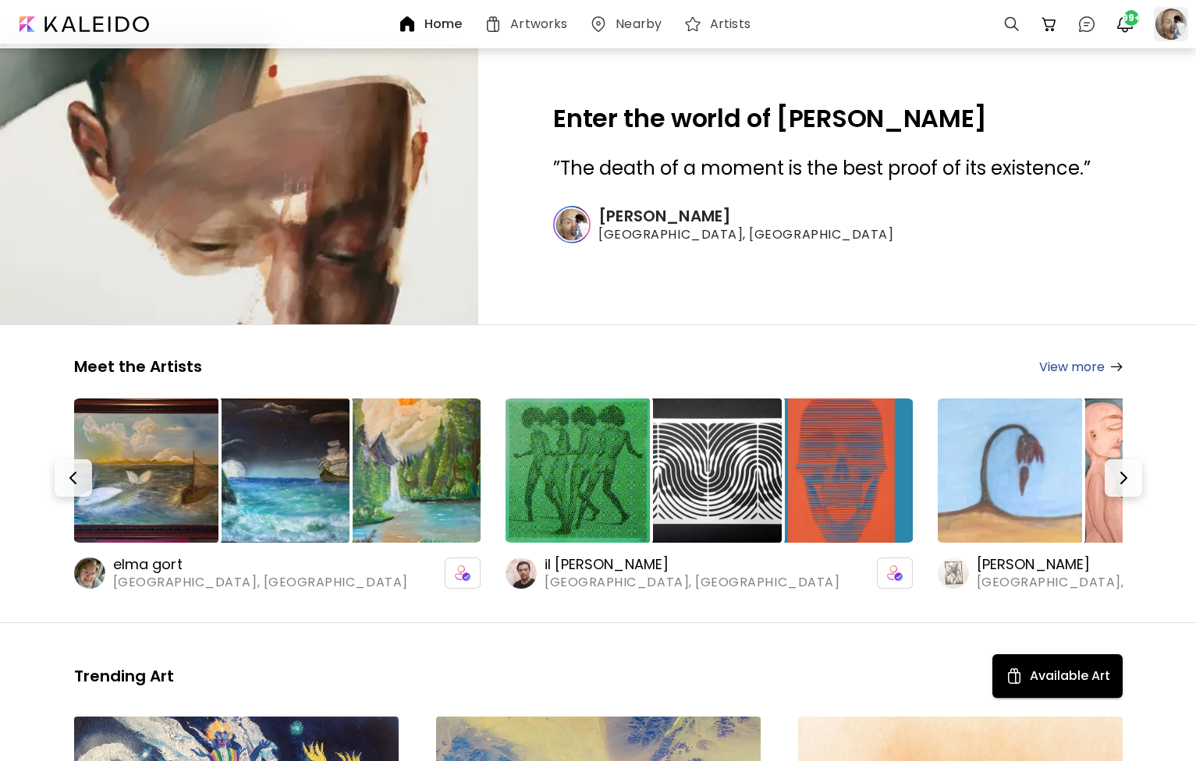
click at [1169, 27] on div at bounding box center [1171, 24] width 34 height 34
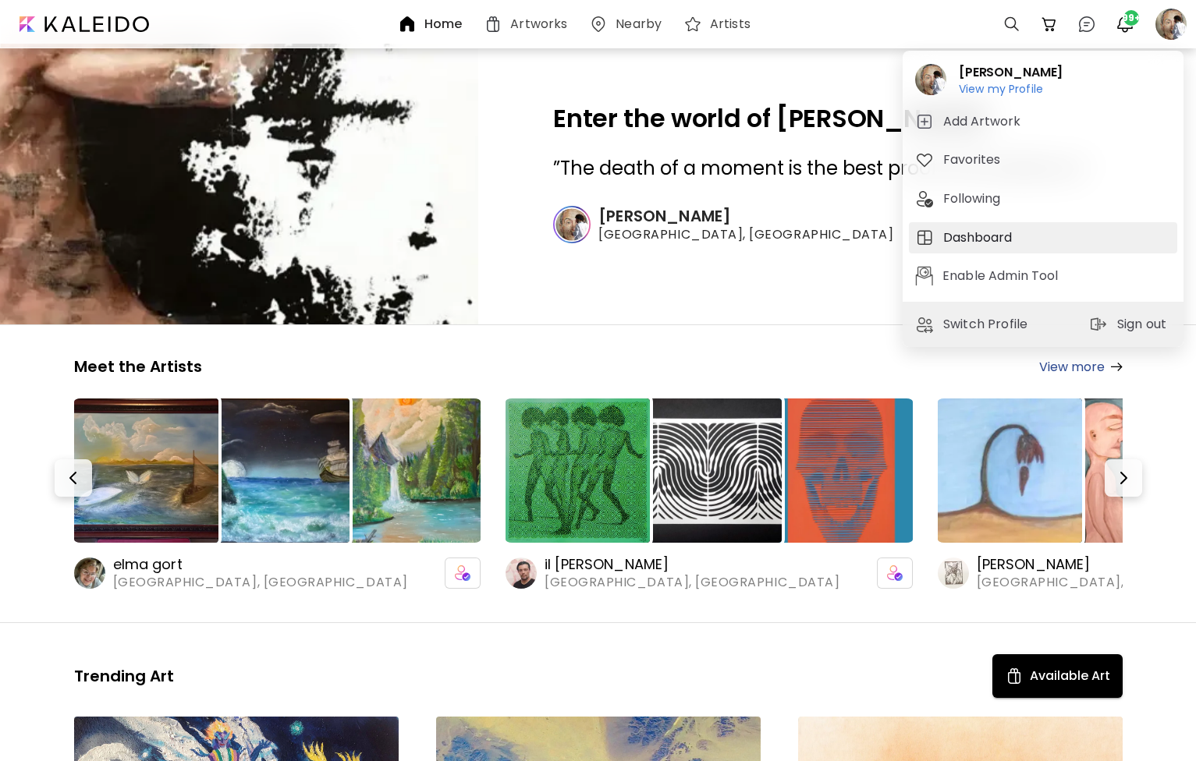
click at [987, 241] on h5 "Dashboard" at bounding box center [979, 238] width 73 height 19
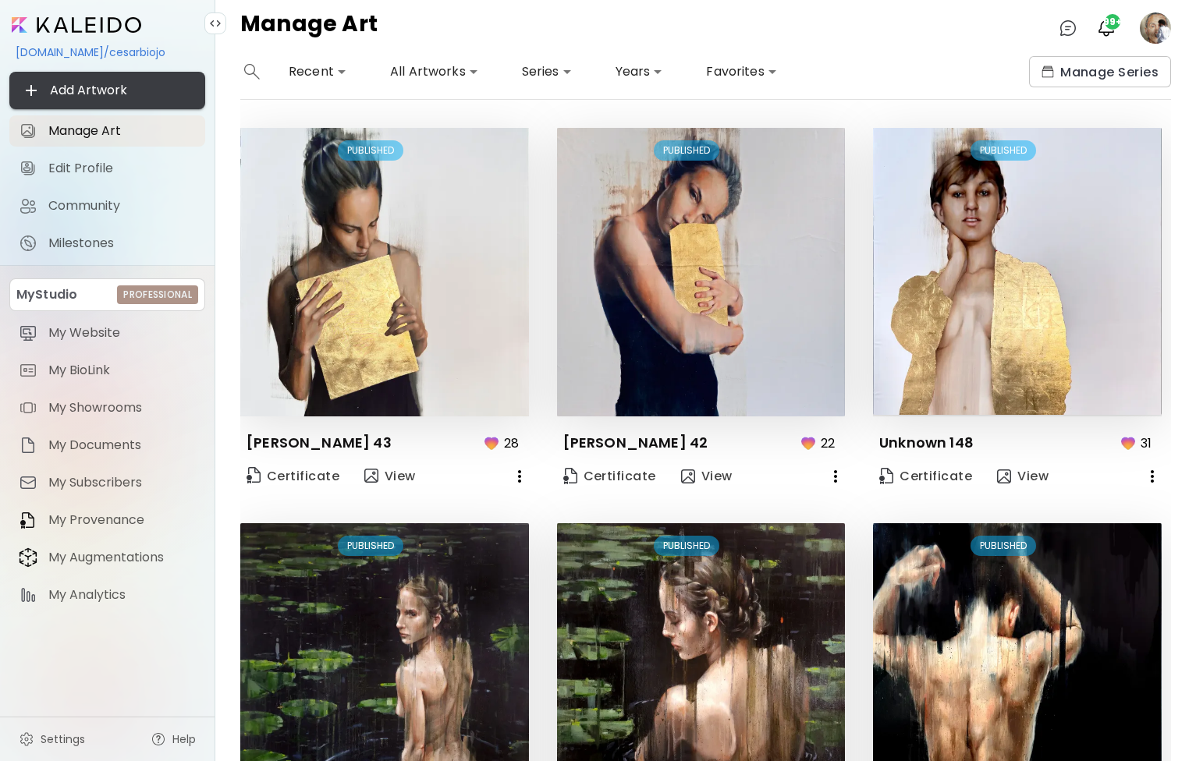
click at [114, 99] on span "Add Artwork" at bounding box center [107, 90] width 171 height 19
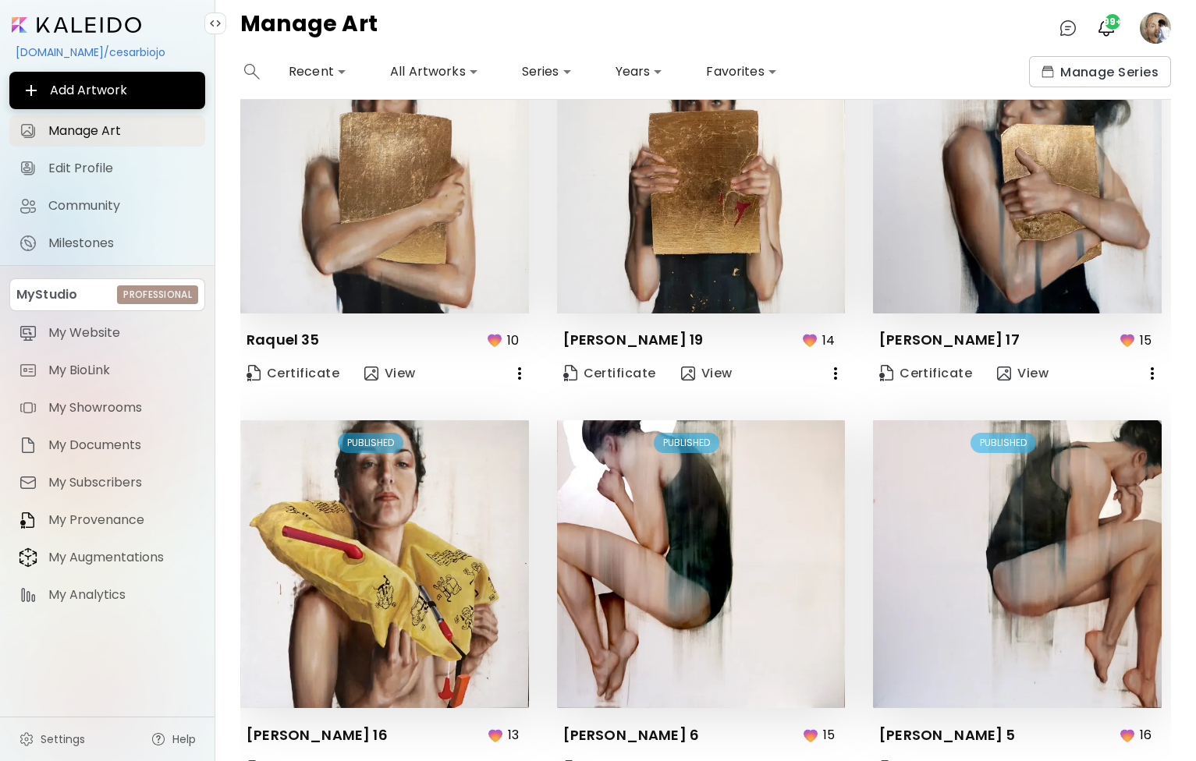
scroll to position [982, 0]
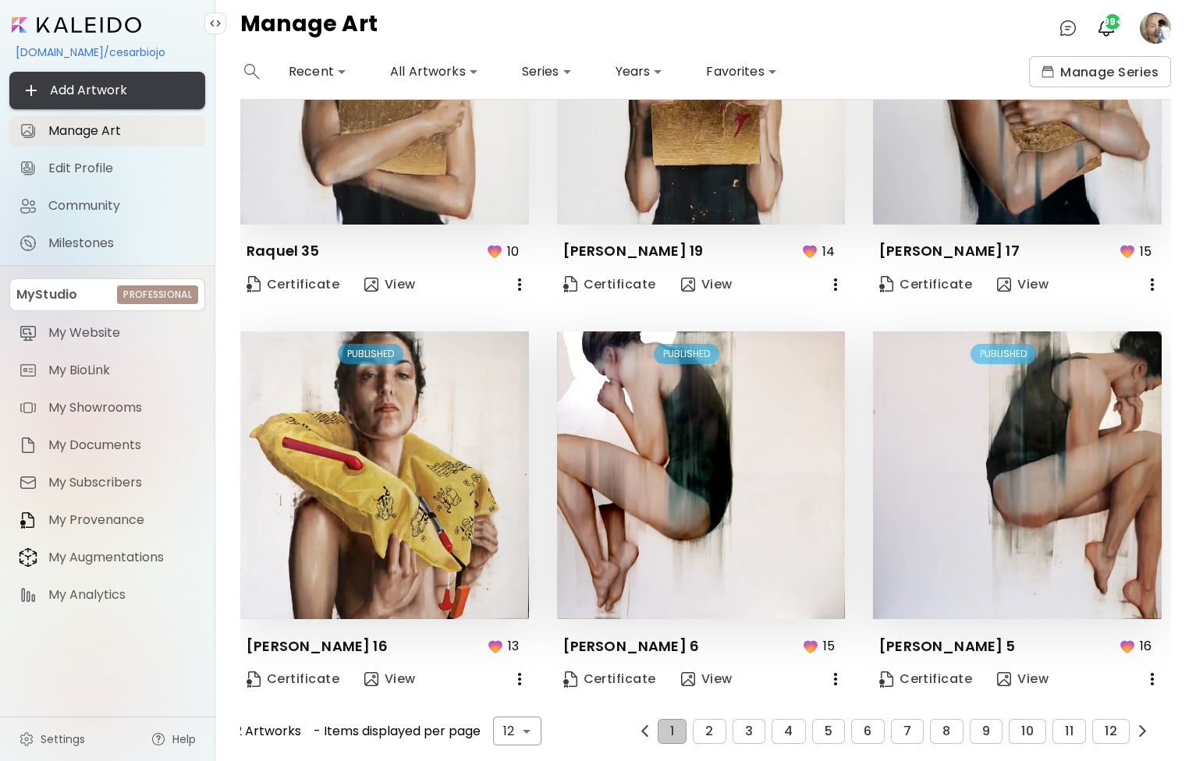
click at [119, 91] on span "Add Artwork" at bounding box center [107, 90] width 171 height 19
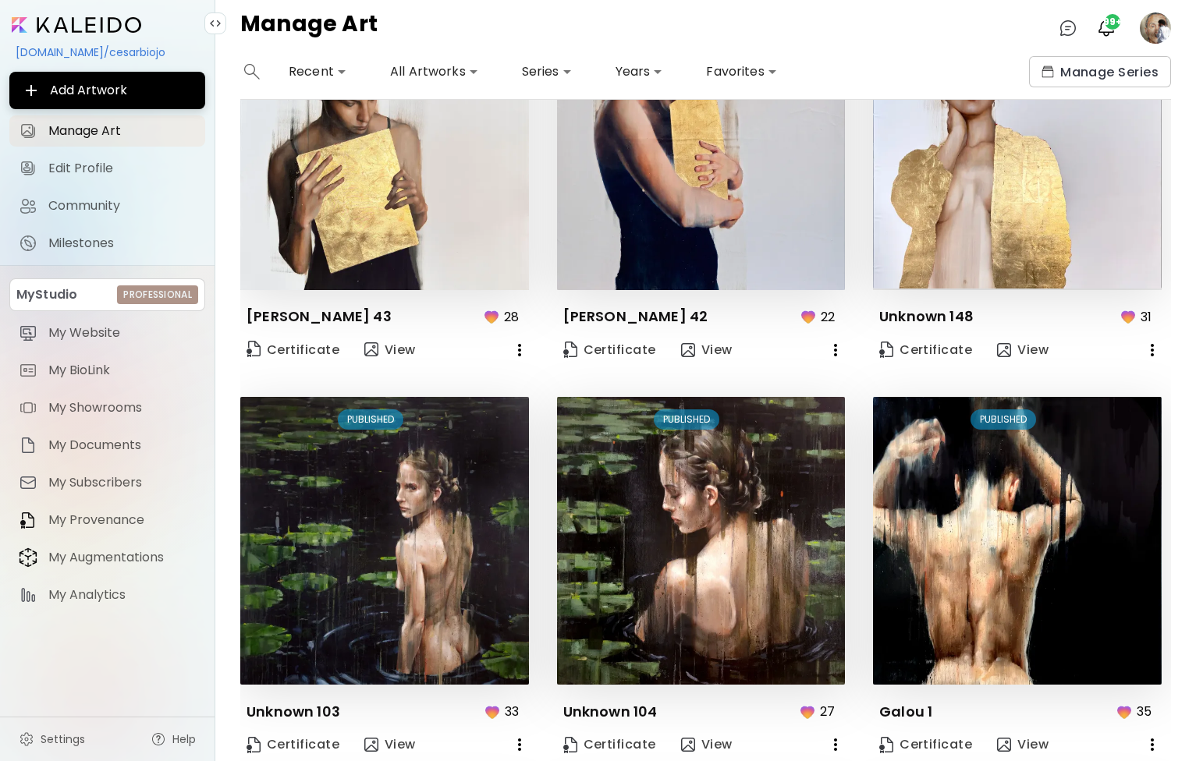
scroll to position [0, 0]
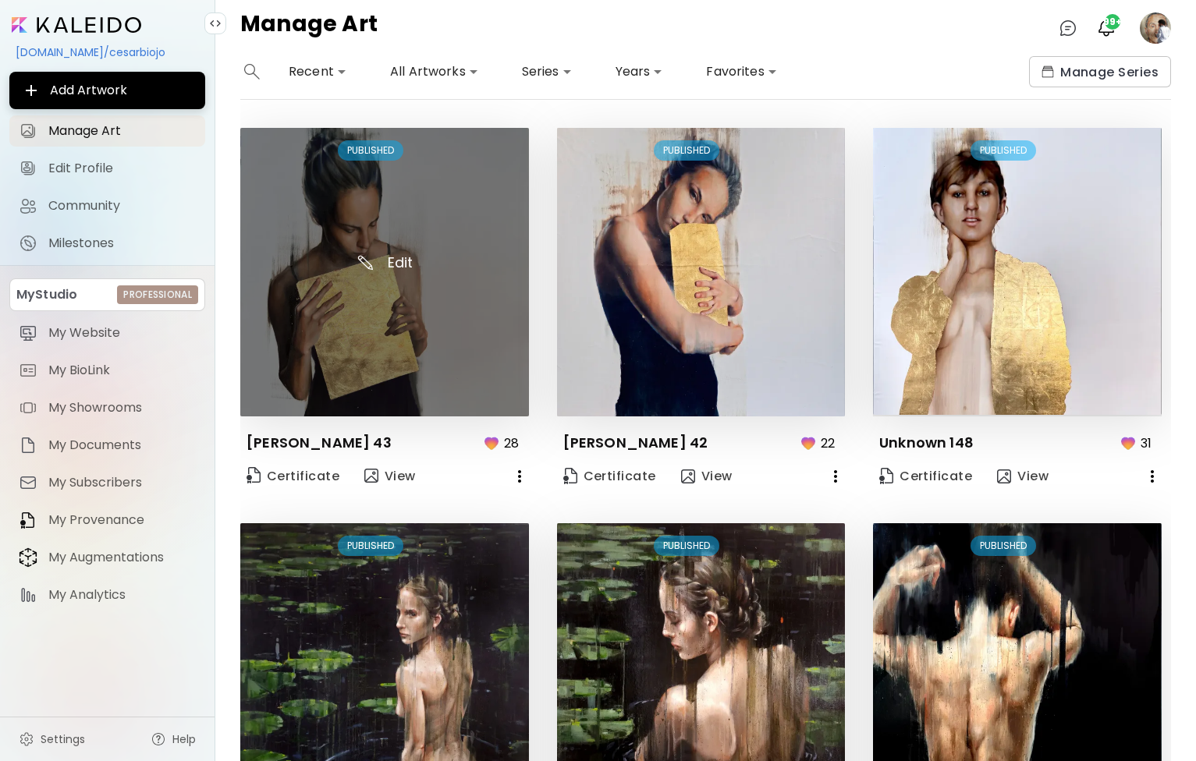
click at [403, 261] on img at bounding box center [384, 272] width 289 height 289
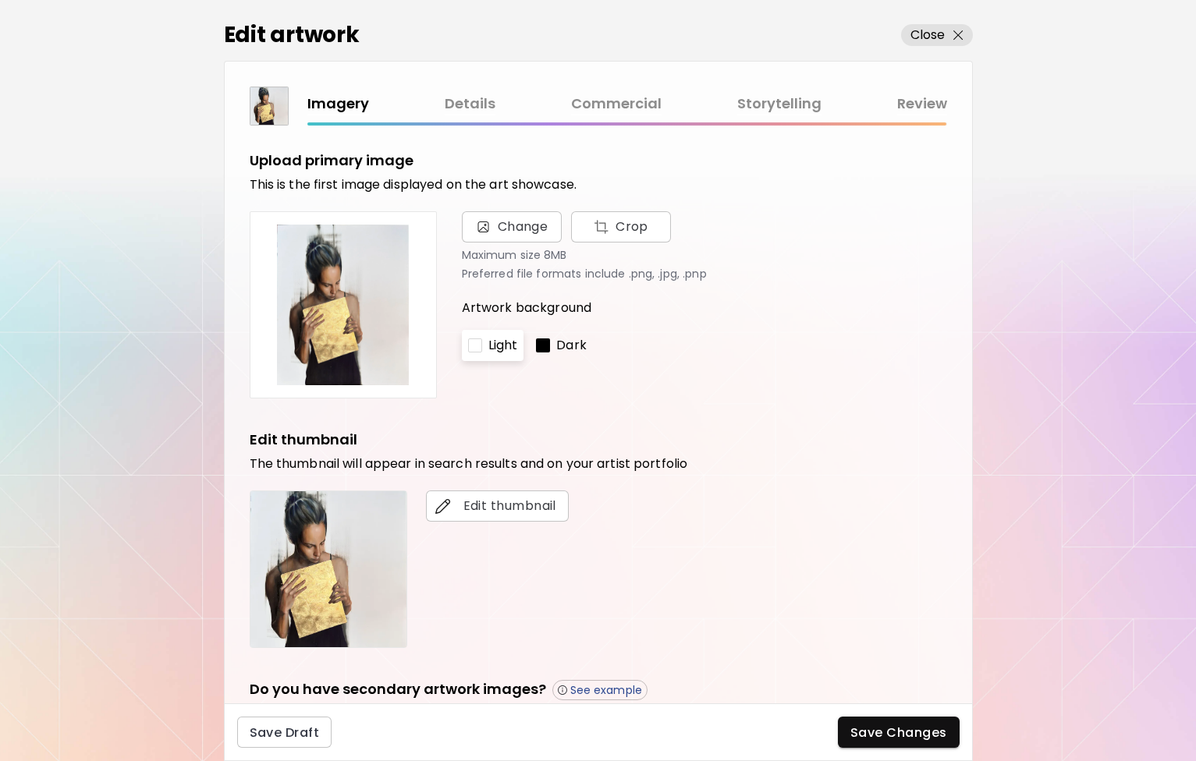
click at [463, 98] on link "Details" at bounding box center [470, 104] width 51 height 23
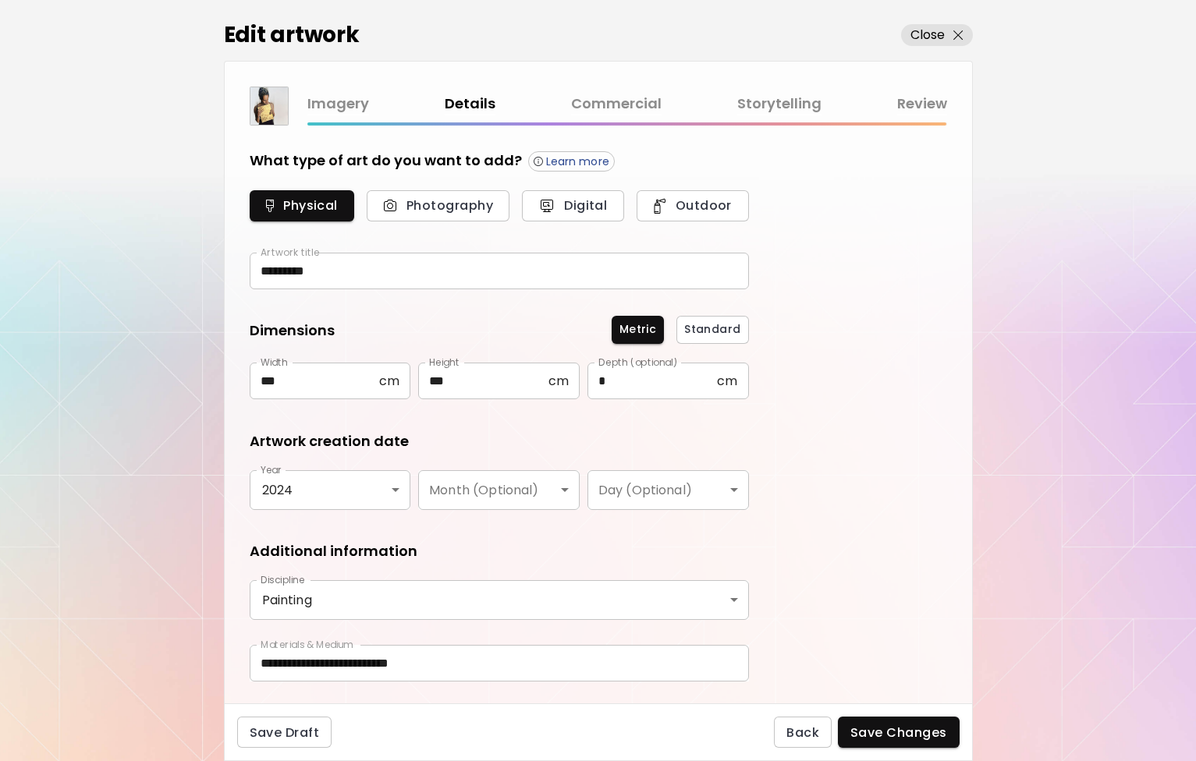
click at [611, 108] on link "Commercial" at bounding box center [616, 104] width 91 height 23
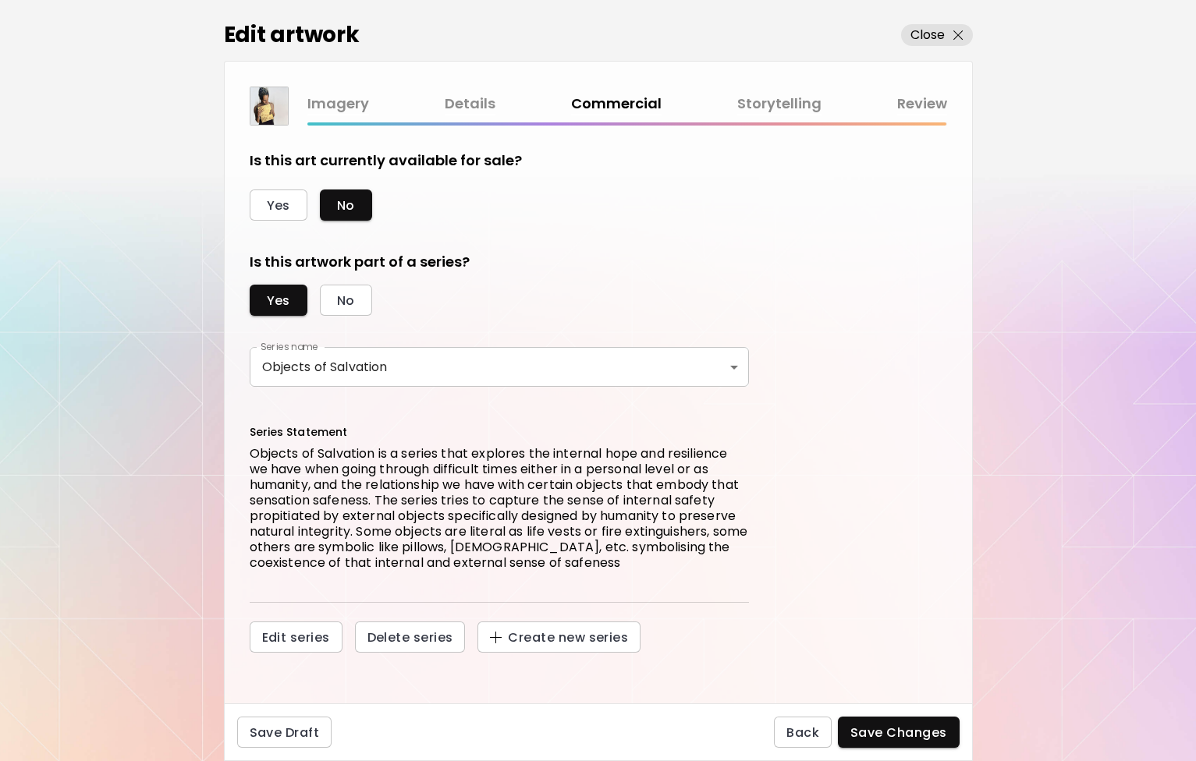
click at [794, 113] on link "Storytelling" at bounding box center [779, 104] width 84 height 23
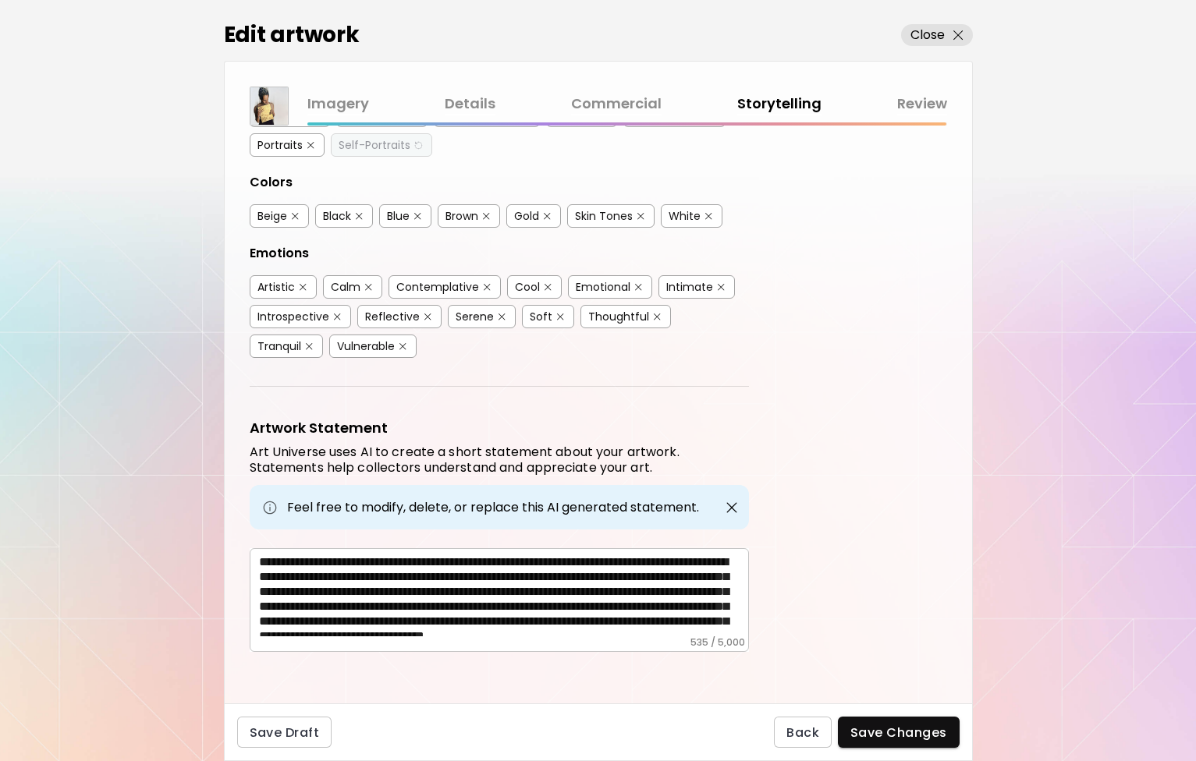
scroll to position [37, 0]
click at [926, 102] on link "Review" at bounding box center [922, 104] width 50 height 23
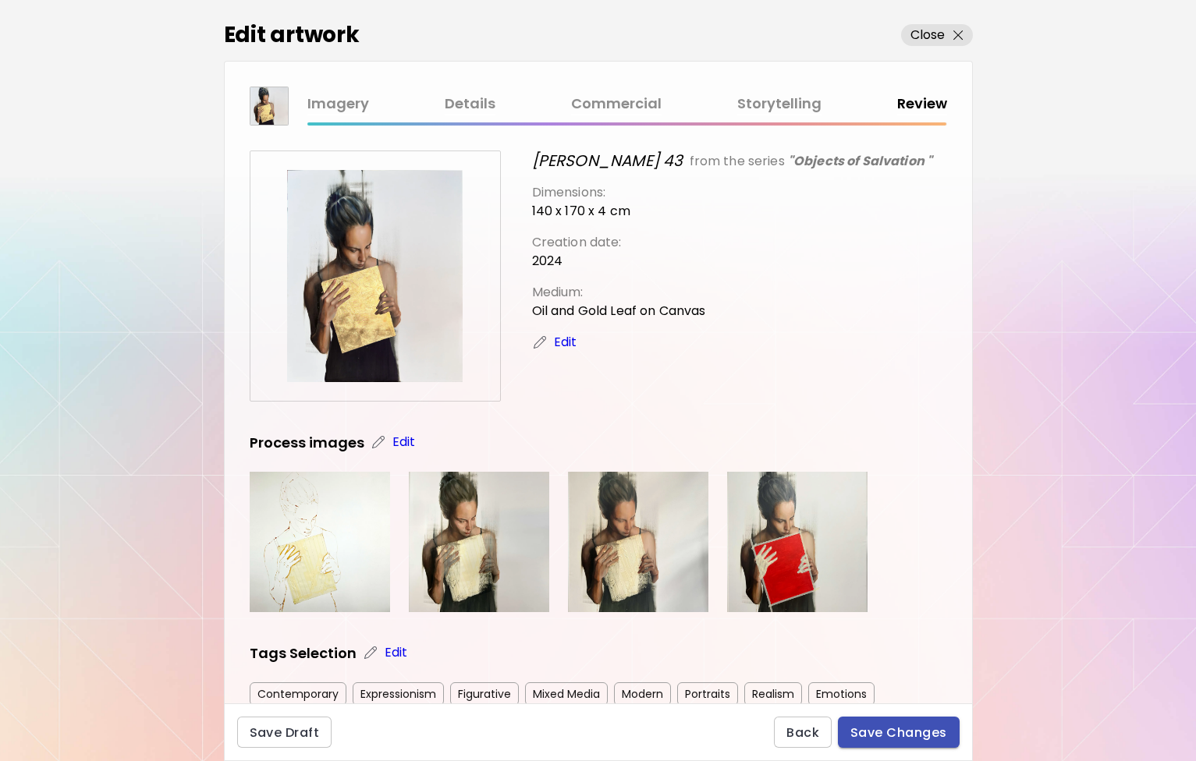
click at [913, 733] on span "Save Changes" at bounding box center [898, 733] width 97 height 16
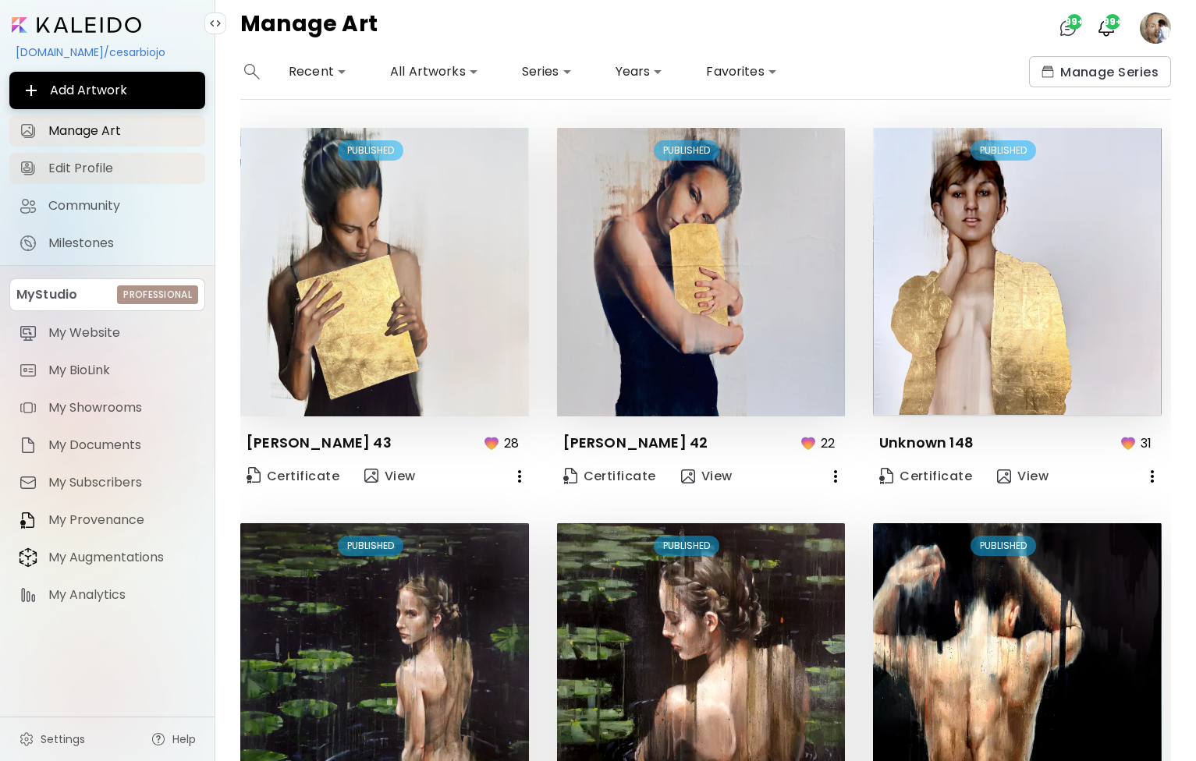
click at [97, 170] on span "Edit Profile" at bounding box center [121, 169] width 147 height 16
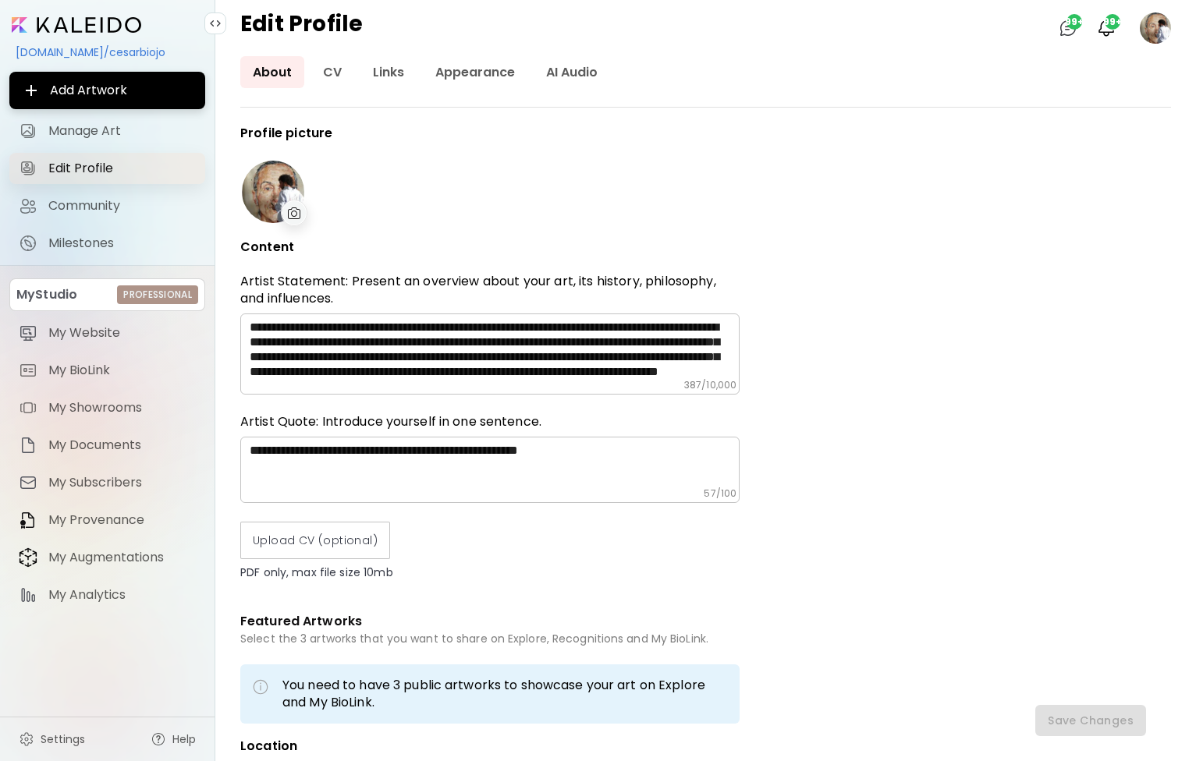
type input "*****"
type input "**********"
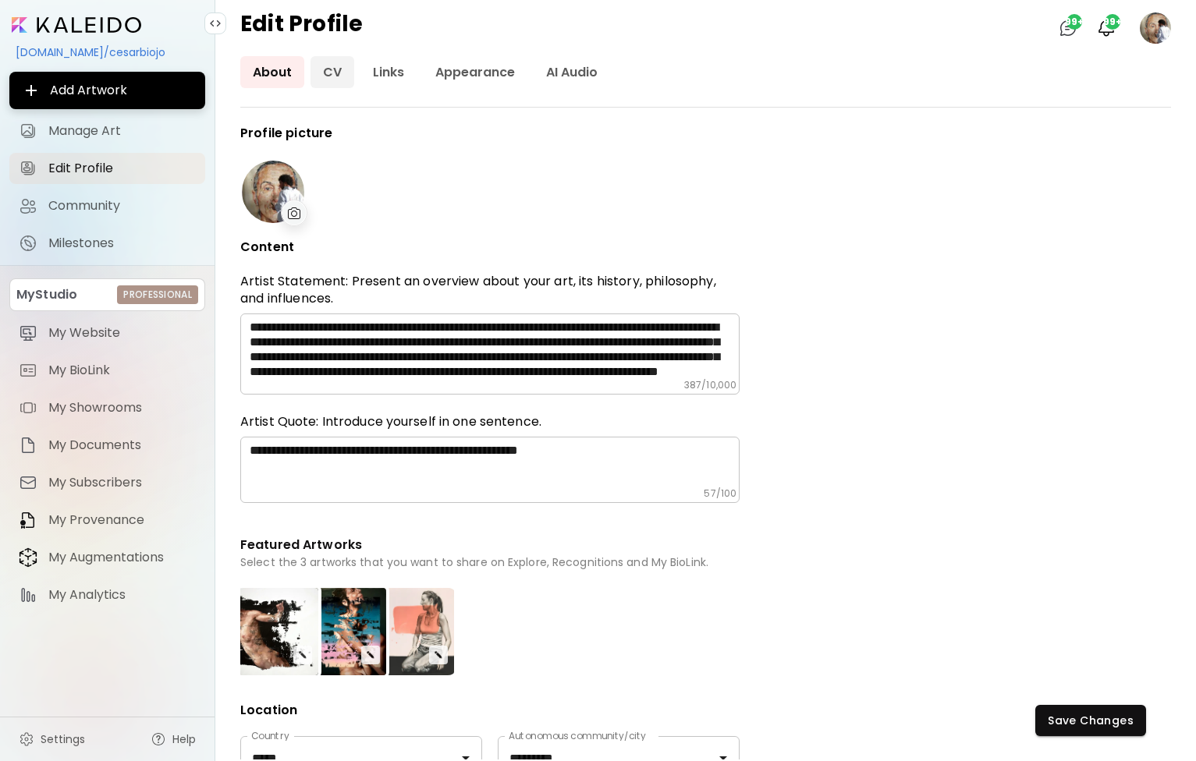
click at [330, 79] on link "CV" at bounding box center [333, 72] width 44 height 32
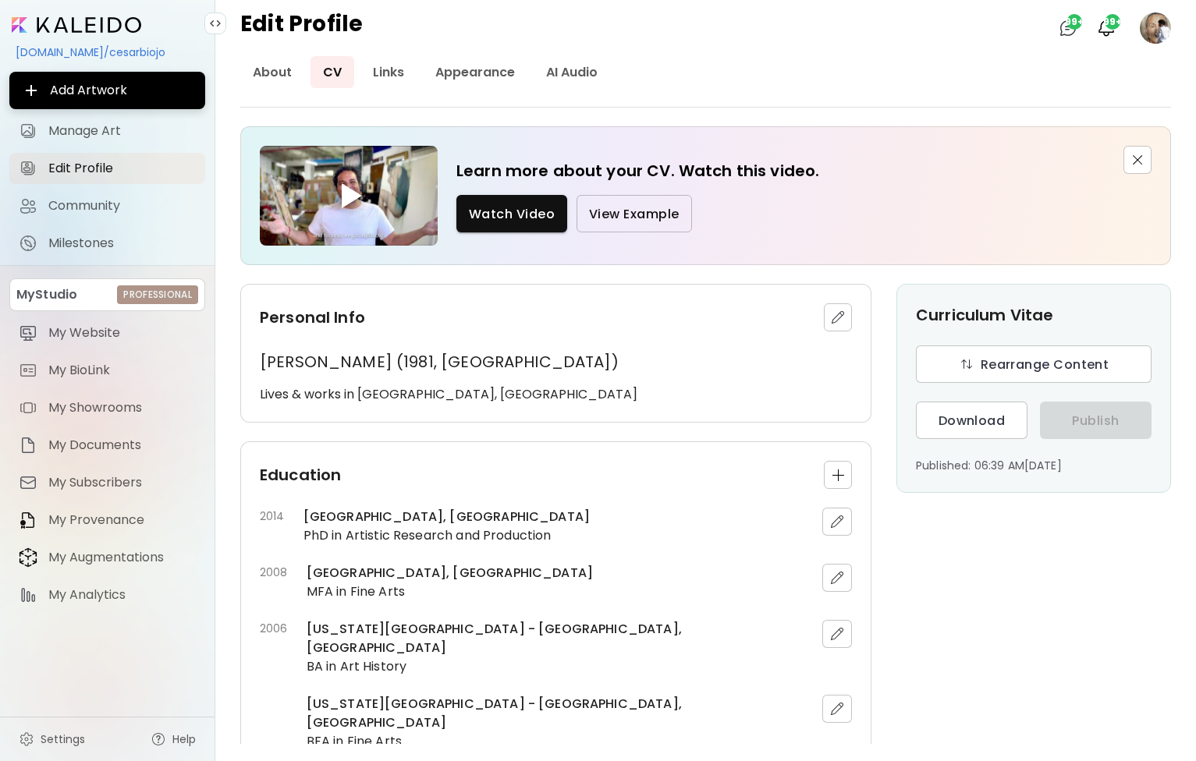
click at [670, 218] on span "View Example" at bounding box center [634, 214] width 91 height 16
click at [397, 70] on link "Links" at bounding box center [388, 72] width 56 height 32
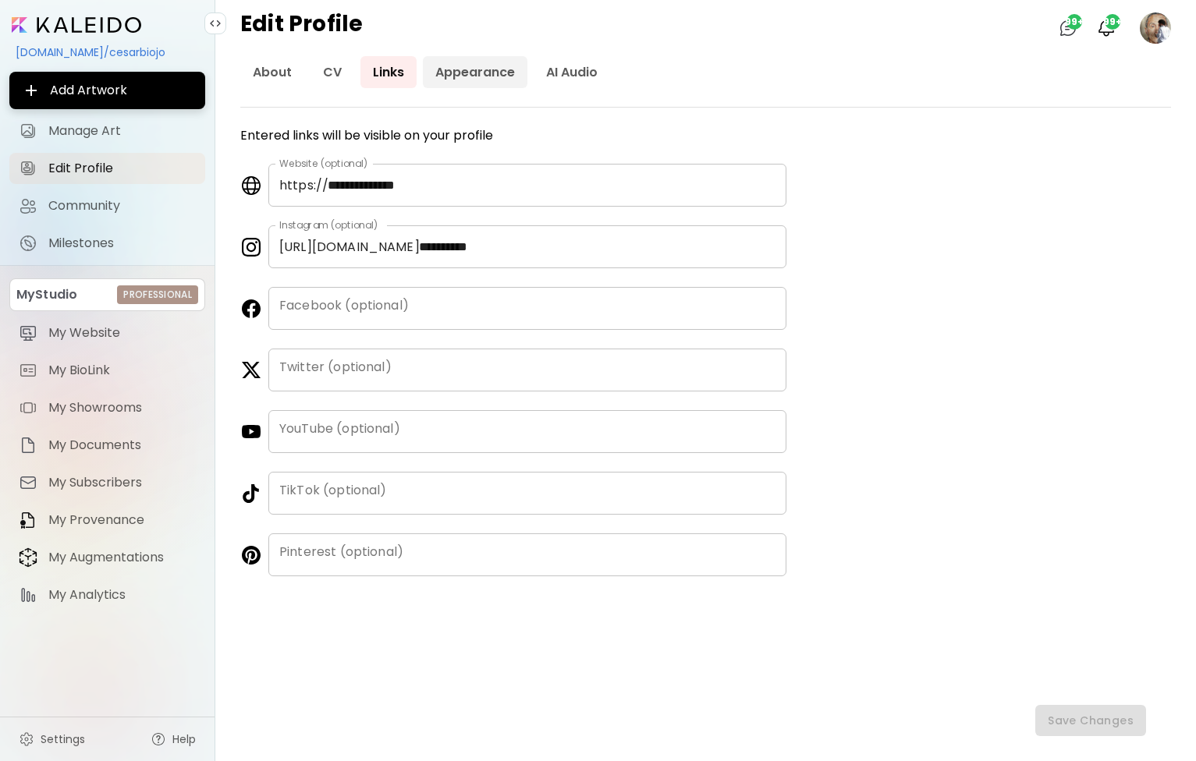
click at [495, 77] on link "Appearance" at bounding box center [475, 72] width 105 height 32
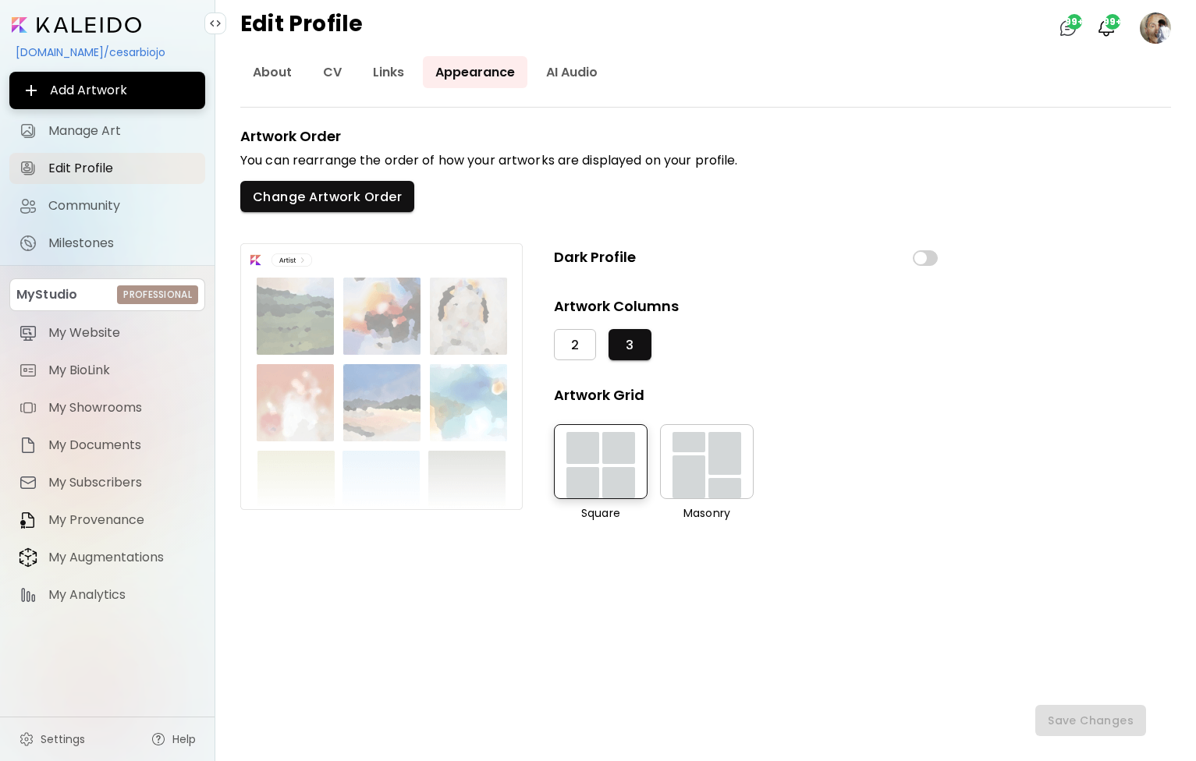
click at [577, 350] on span "2" at bounding box center [575, 345] width 8 height 16
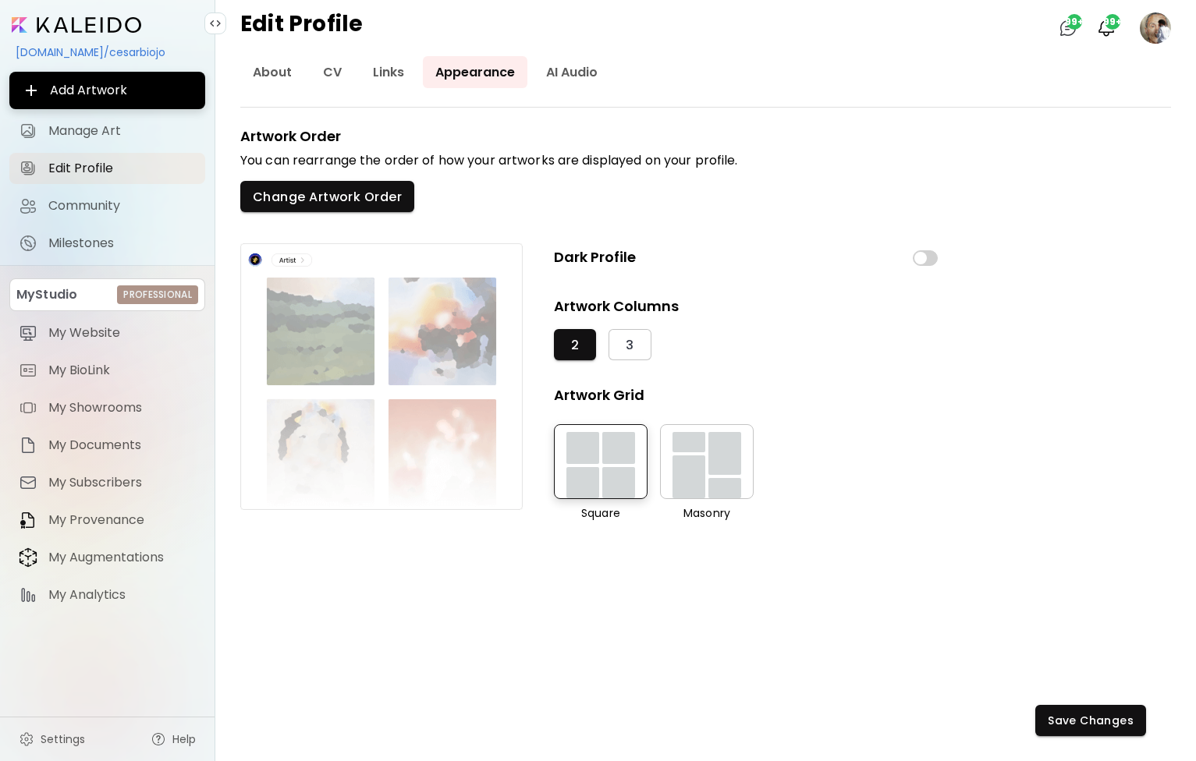
click at [690, 457] on div "button" at bounding box center [689, 477] width 33 height 43
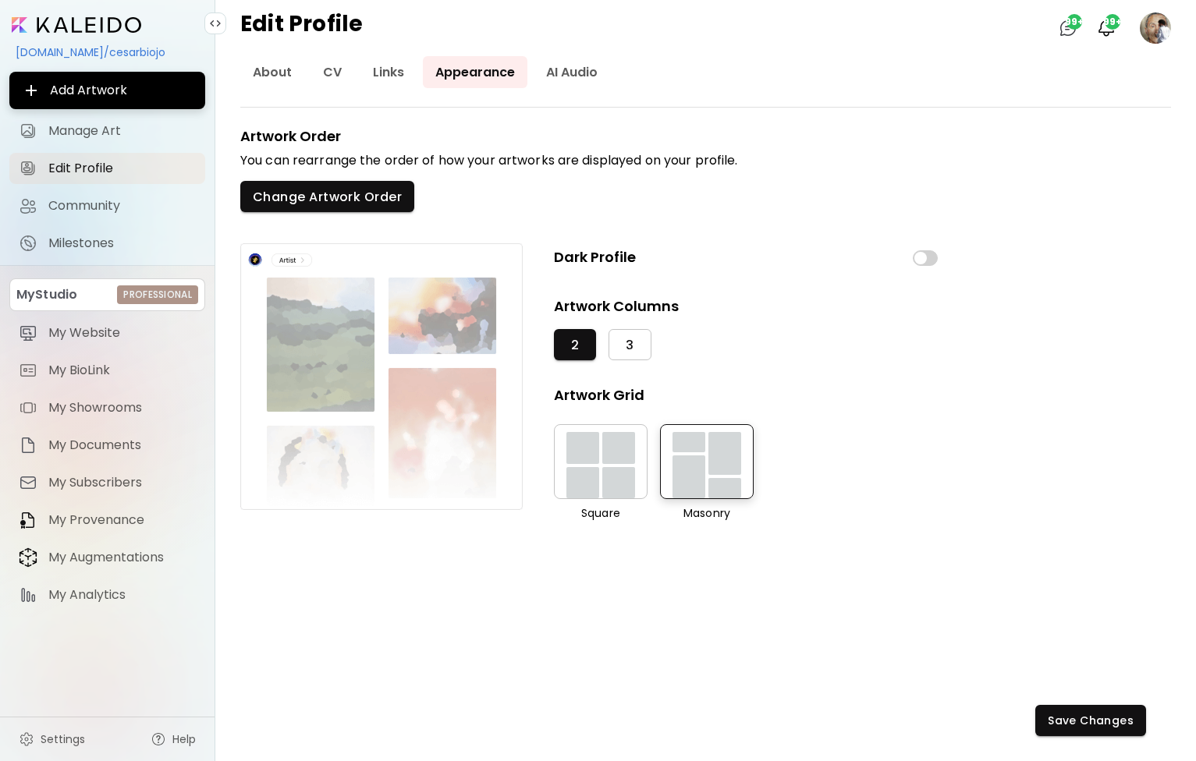
click at [638, 346] on button "3" at bounding box center [630, 344] width 42 height 31
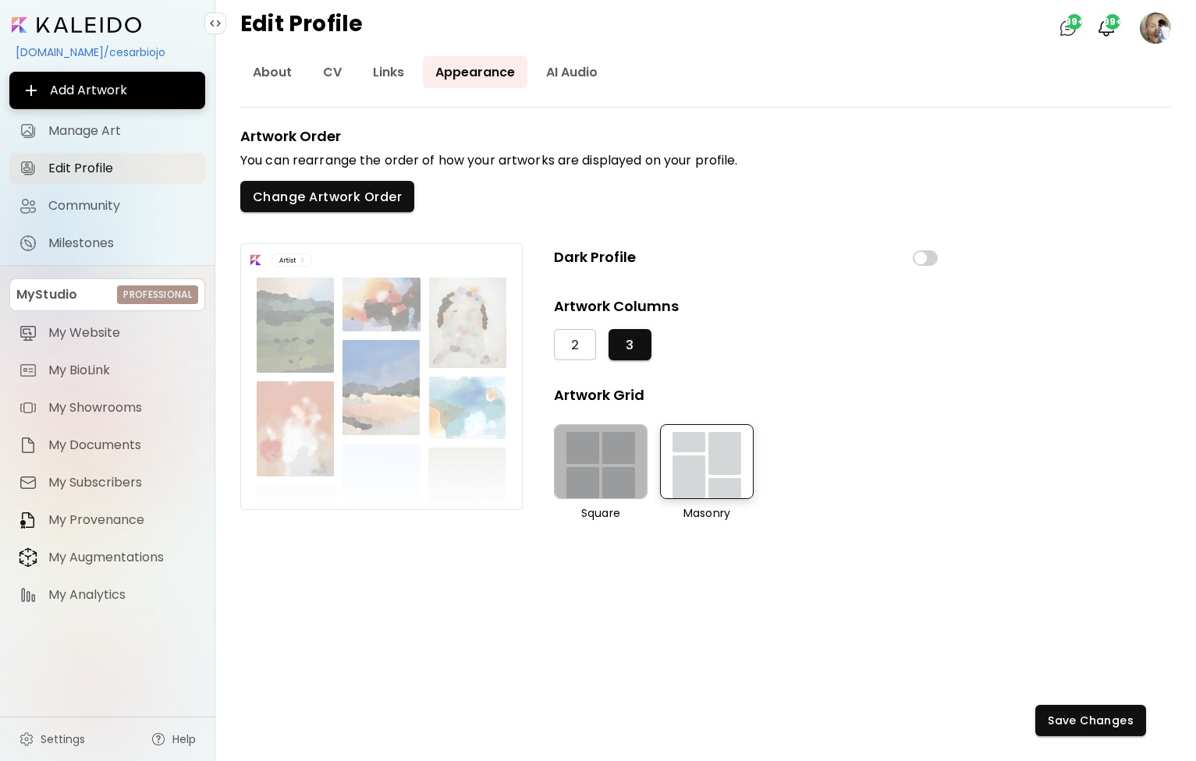
click at [626, 467] on div "button" at bounding box center [618, 483] width 33 height 32
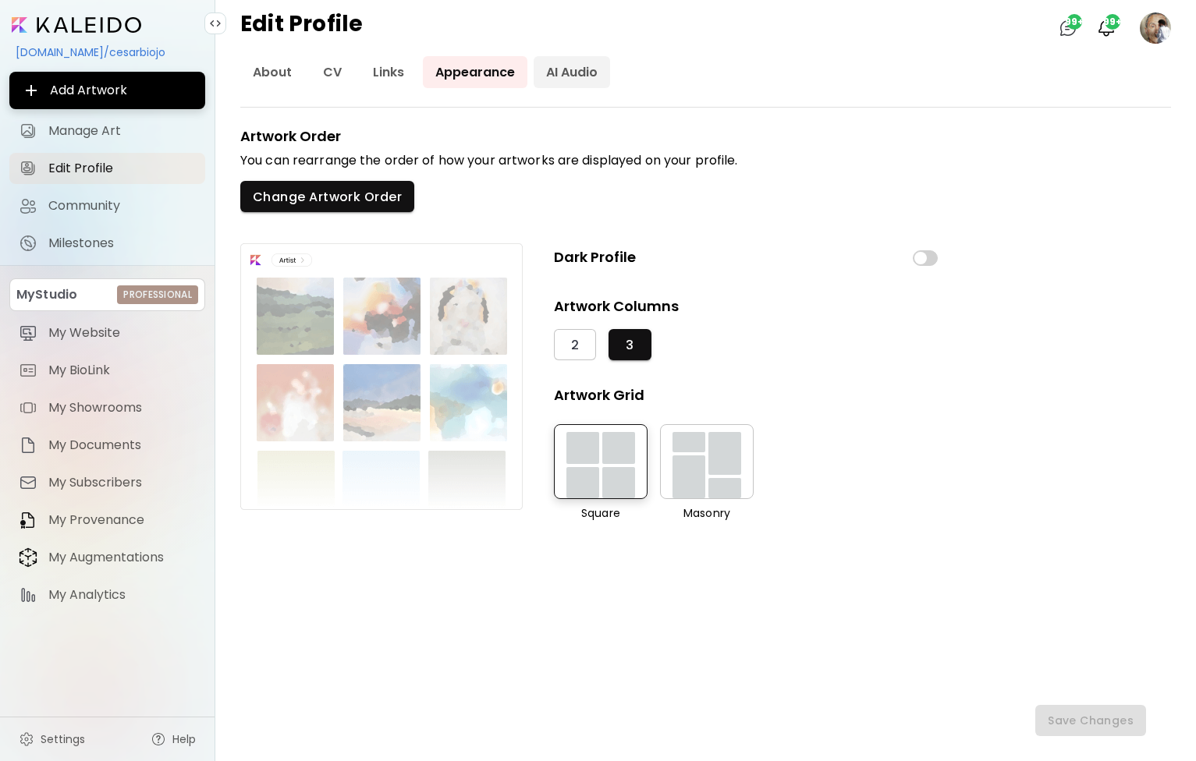
click at [564, 73] on link "AI Audio" at bounding box center [572, 72] width 76 height 32
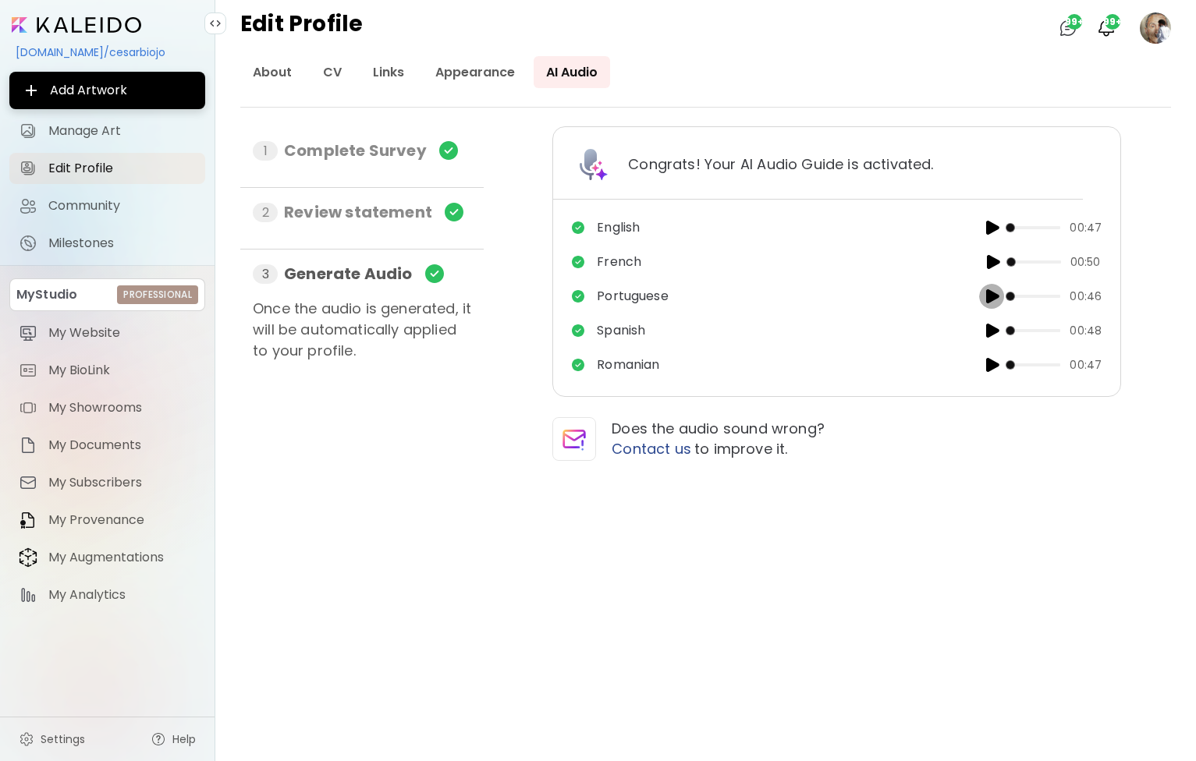
click at [992, 304] on img "button" at bounding box center [991, 296] width 19 height 19
click at [992, 300] on img "button" at bounding box center [990, 296] width 19 height 19
click at [75, 201] on span "Community" at bounding box center [121, 206] width 147 height 16
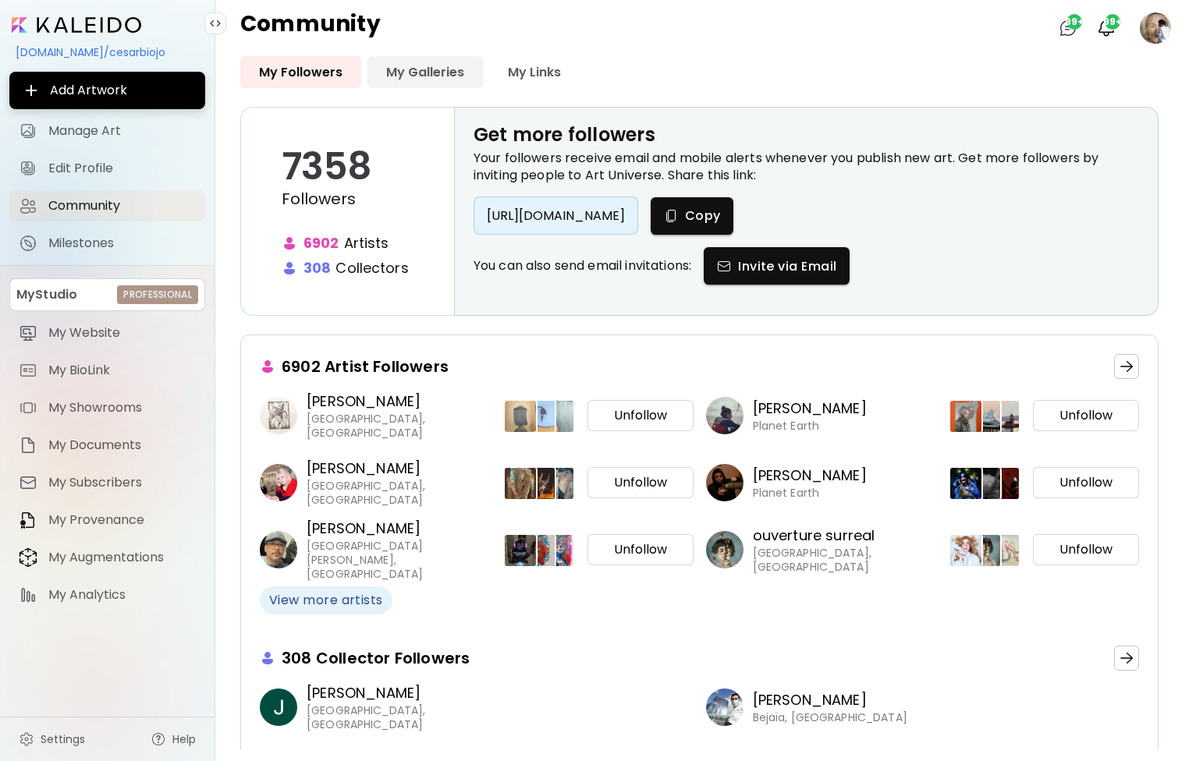
click at [428, 66] on link "My Galleries" at bounding box center [424, 72] width 115 height 32
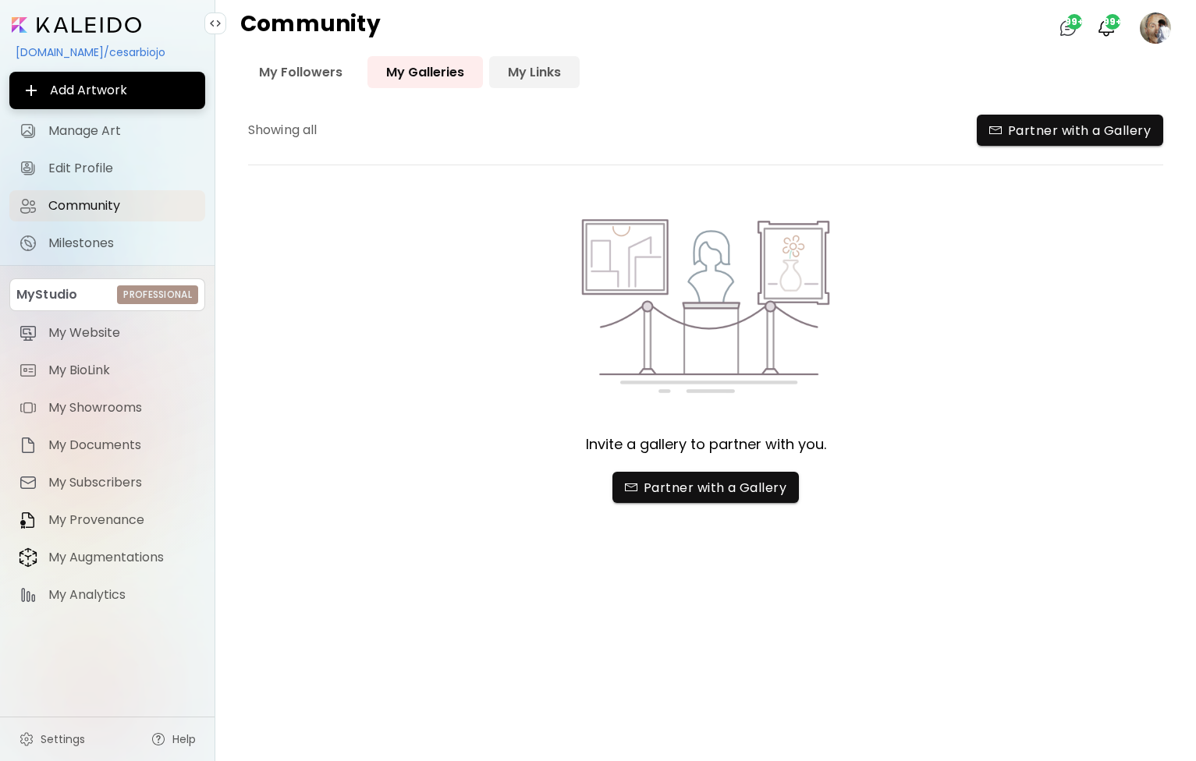
click at [534, 73] on link "My Links" at bounding box center [534, 72] width 91 height 32
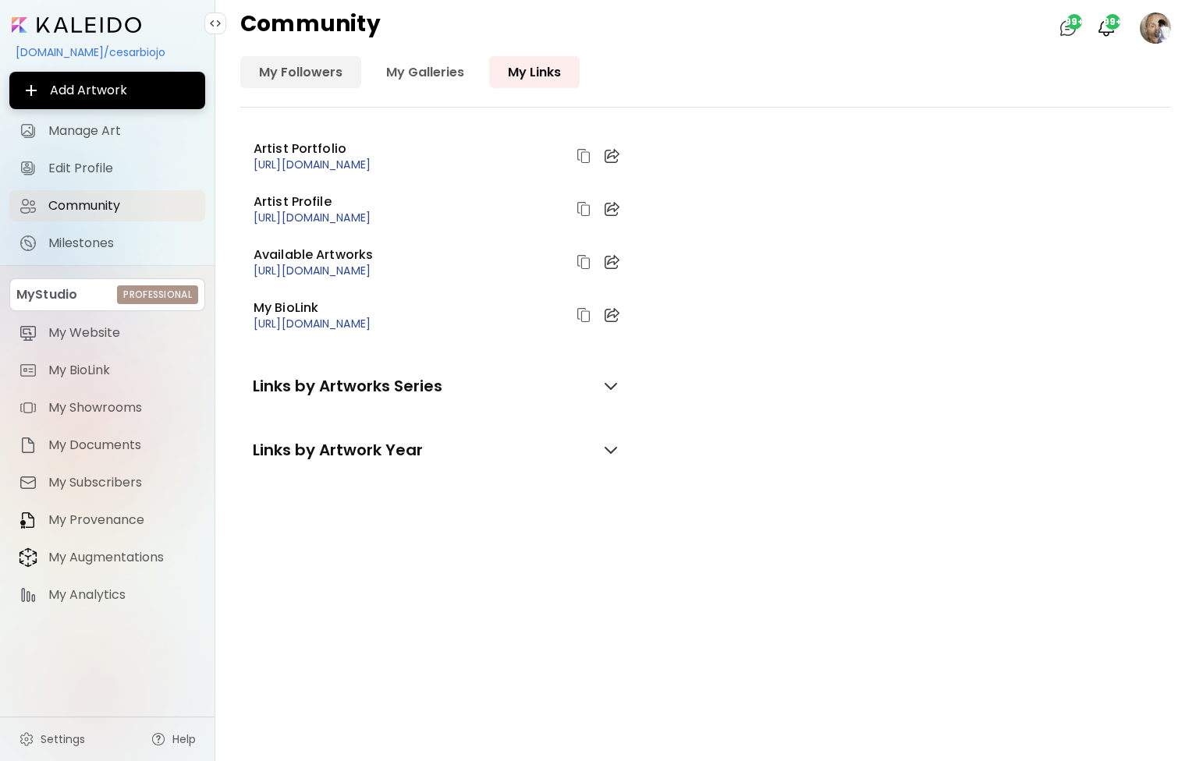
click at [284, 60] on link "My Followers" at bounding box center [300, 72] width 121 height 32
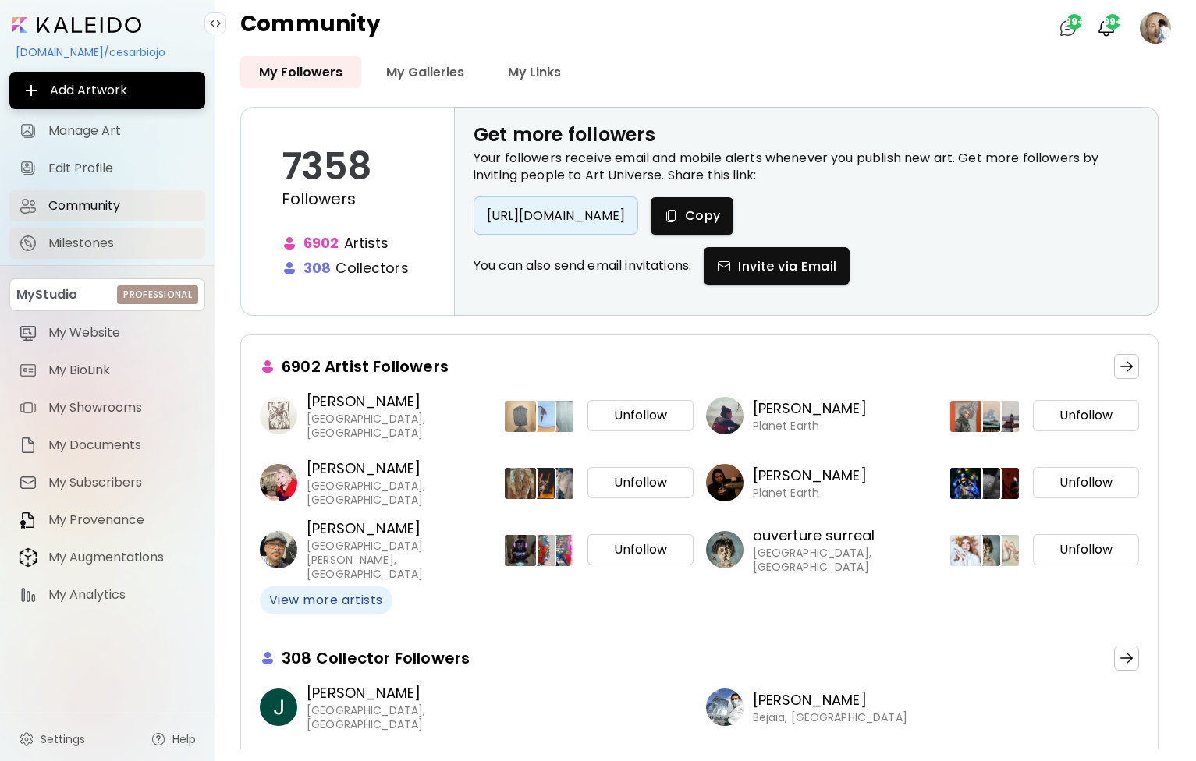
click at [76, 255] on link "Milestones" at bounding box center [107, 243] width 196 height 31
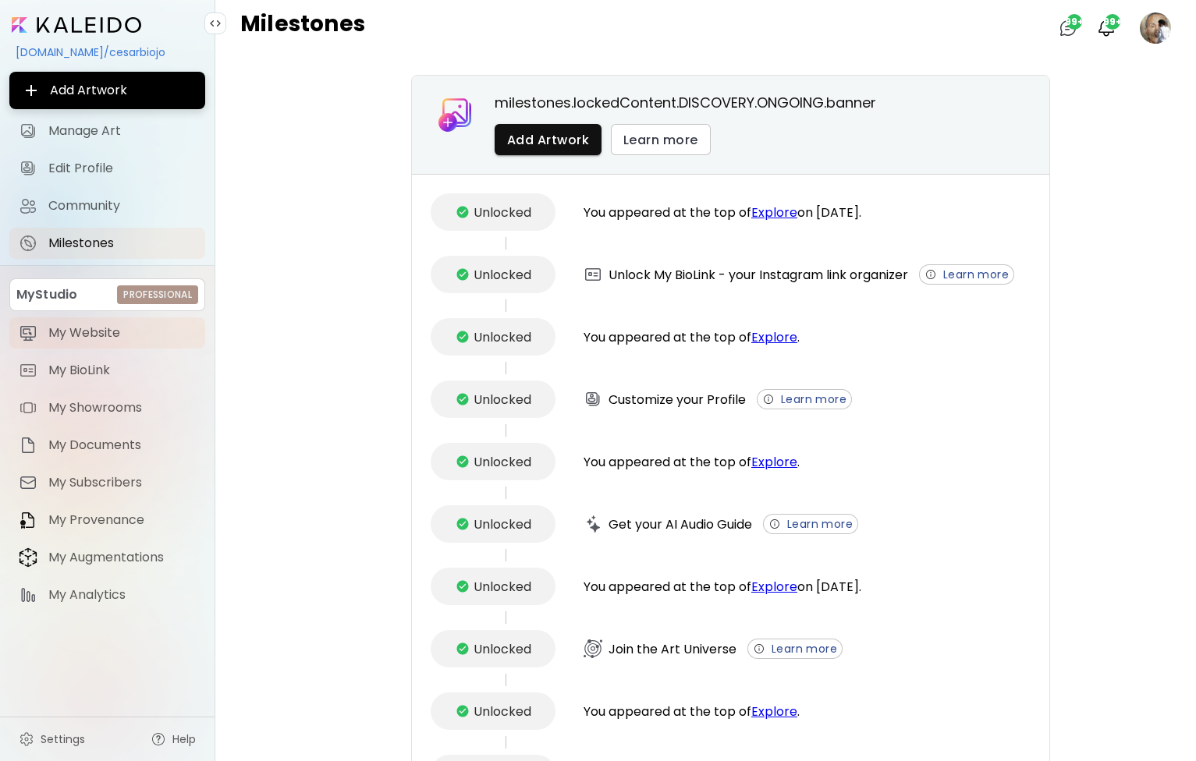
click at [96, 346] on link "My Website" at bounding box center [107, 333] width 196 height 31
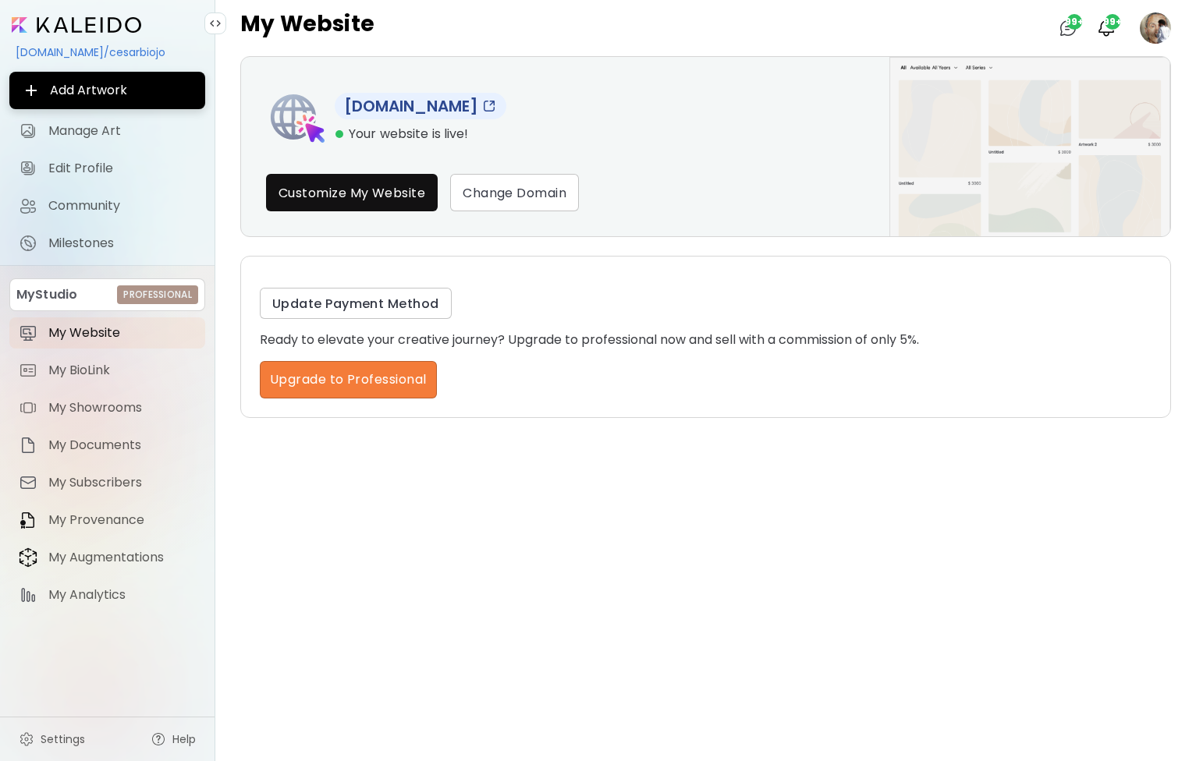
click at [460, 102] on link "www.cesarbiojo.com" at bounding box center [421, 106] width 172 height 27
click at [99, 375] on span "My BioLink" at bounding box center [121, 371] width 147 height 16
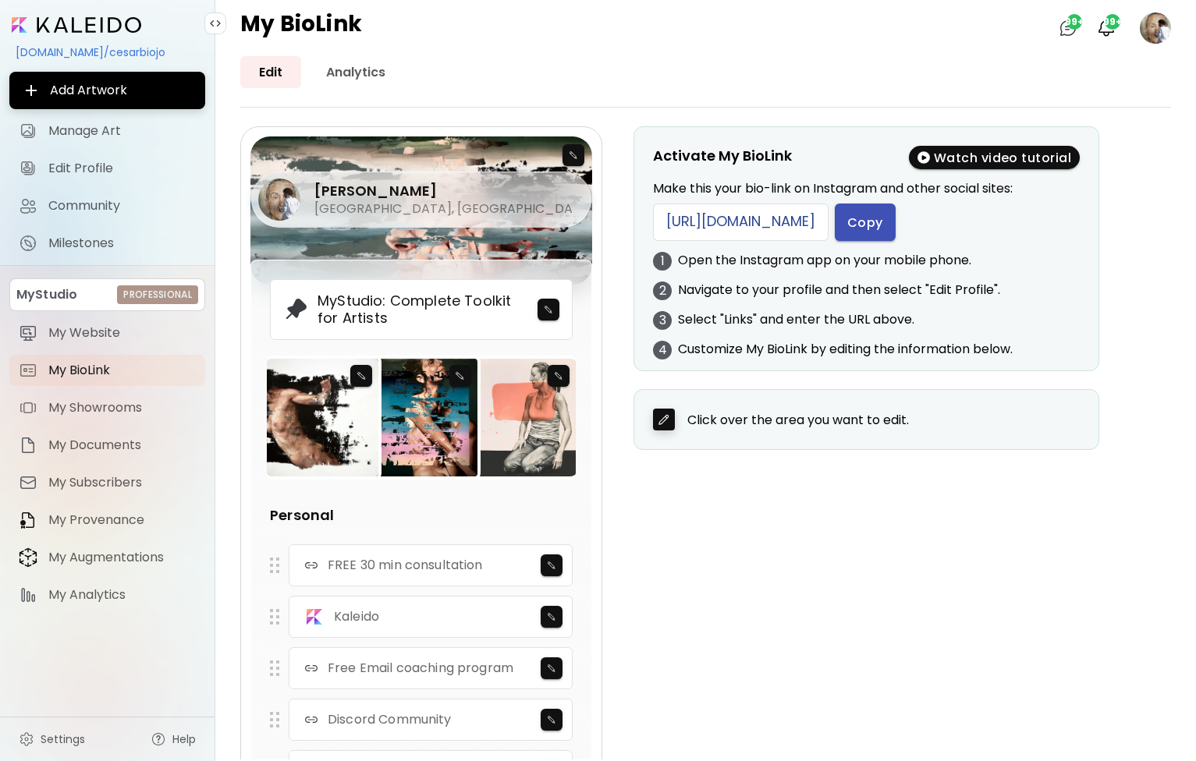
click at [883, 225] on span "Copy" at bounding box center [865, 223] width 36 height 16
click at [85, 416] on span "My Showrooms" at bounding box center [121, 408] width 147 height 16
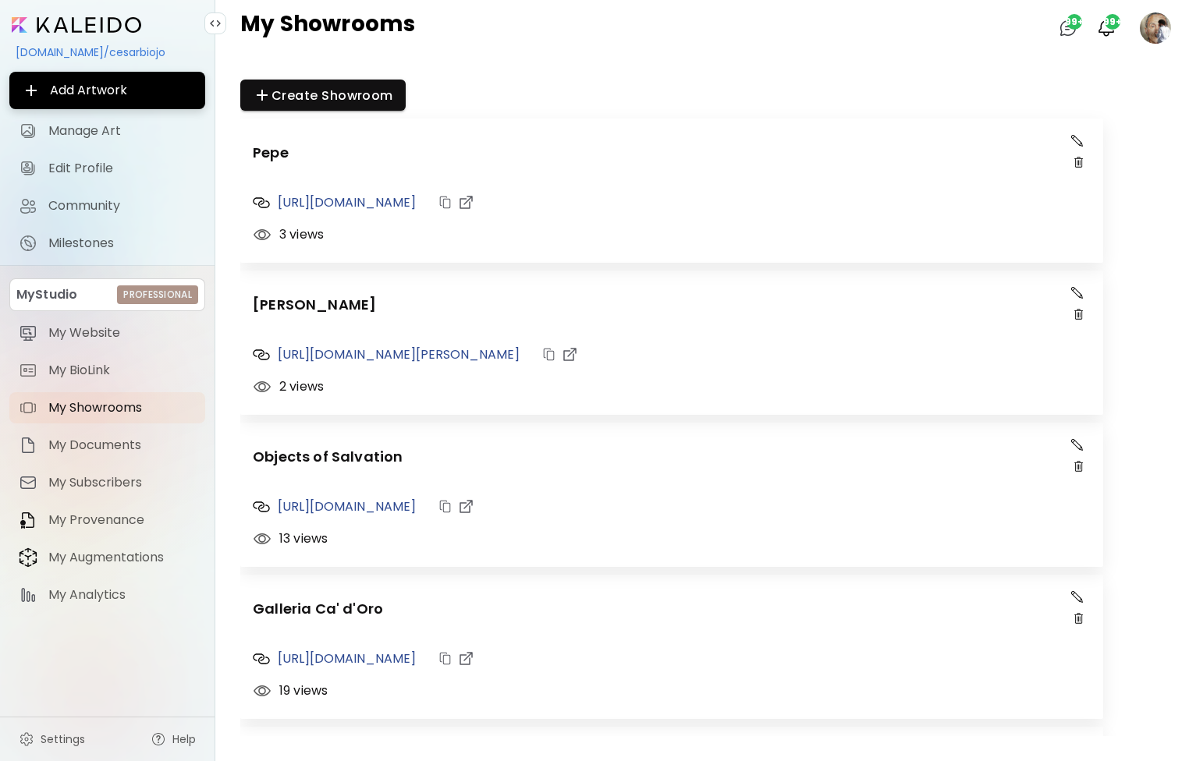
click at [473, 204] on img "button" at bounding box center [466, 202] width 13 height 13
click at [85, 460] on link "My Documents" at bounding box center [107, 445] width 196 height 31
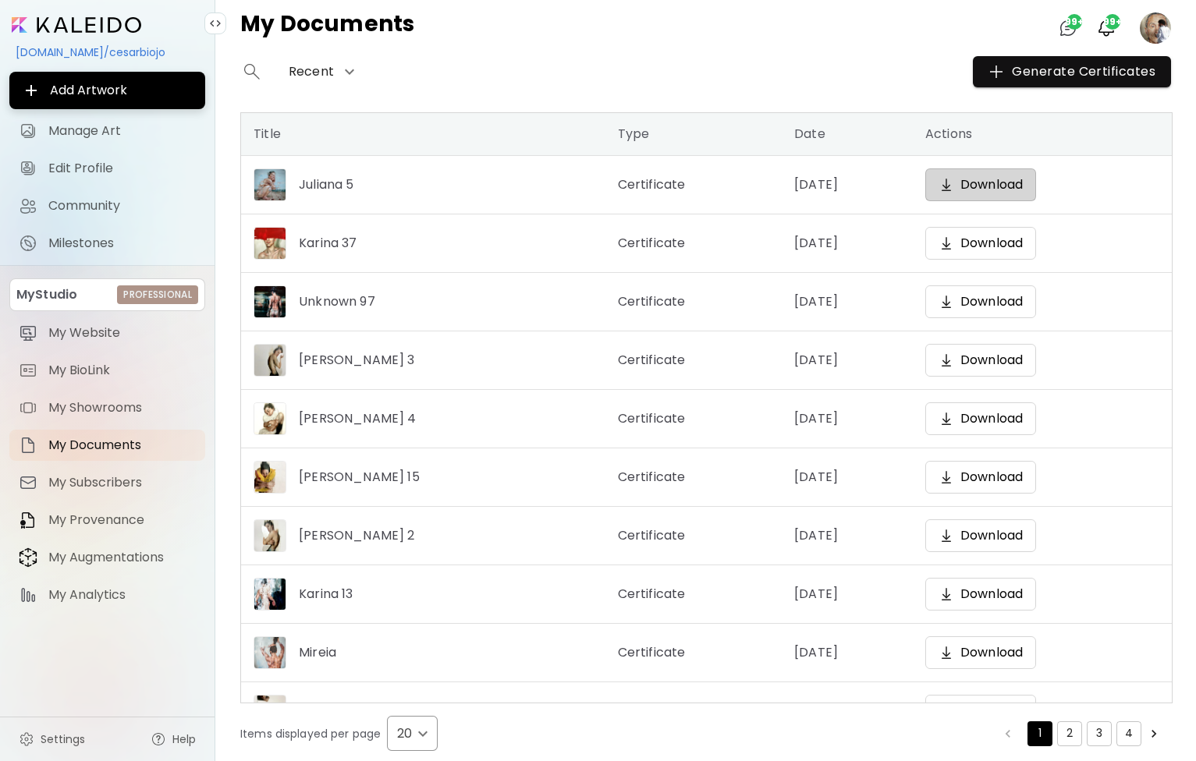
click at [1023, 184] on p "Download" at bounding box center [991, 185] width 62 height 19
click at [120, 484] on span "My Subscribers" at bounding box center [121, 483] width 147 height 16
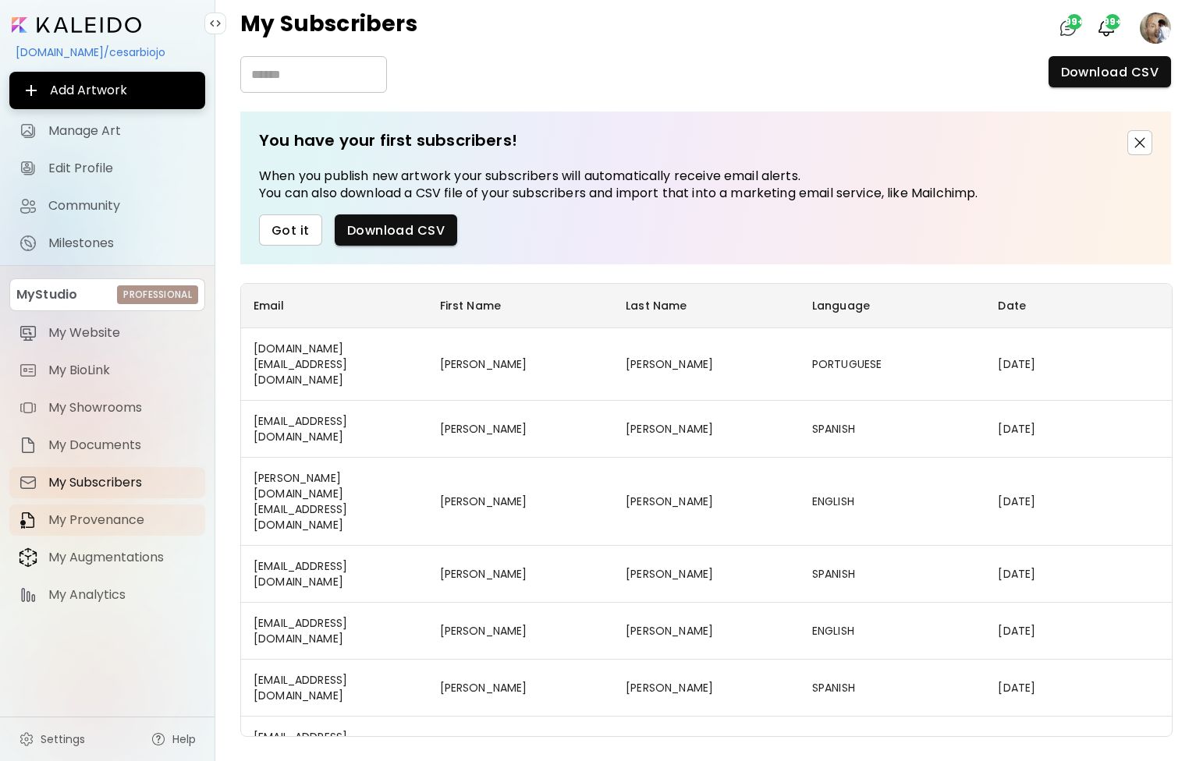
click at [119, 524] on span "My Provenance" at bounding box center [121, 521] width 147 height 16
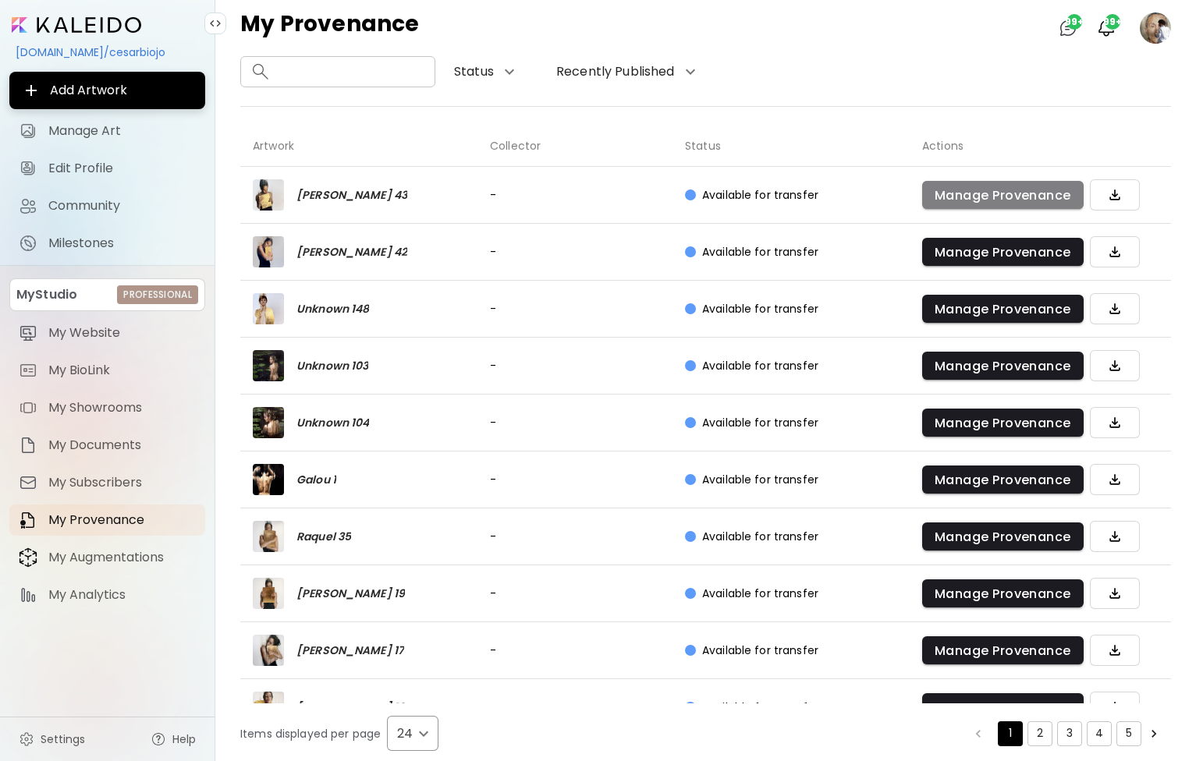
click at [1039, 200] on span "Manage Provenance" at bounding box center [1003, 195] width 137 height 16
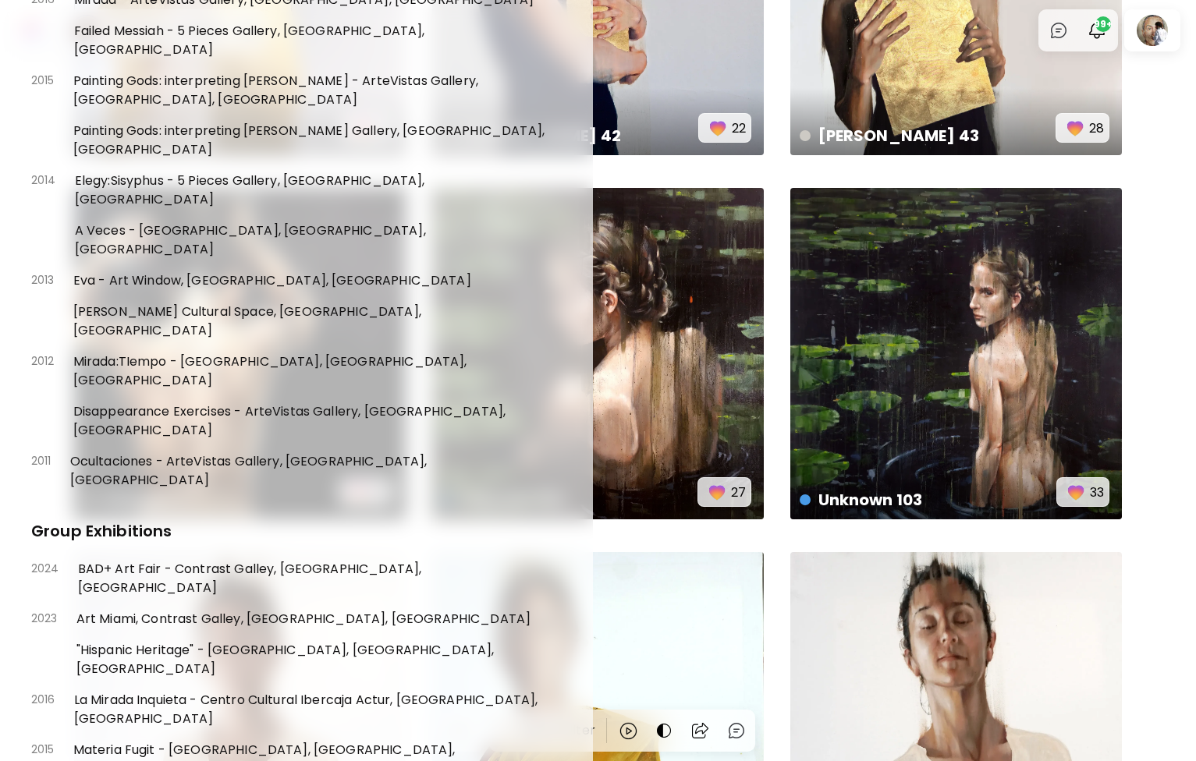
scroll to position [251, 0]
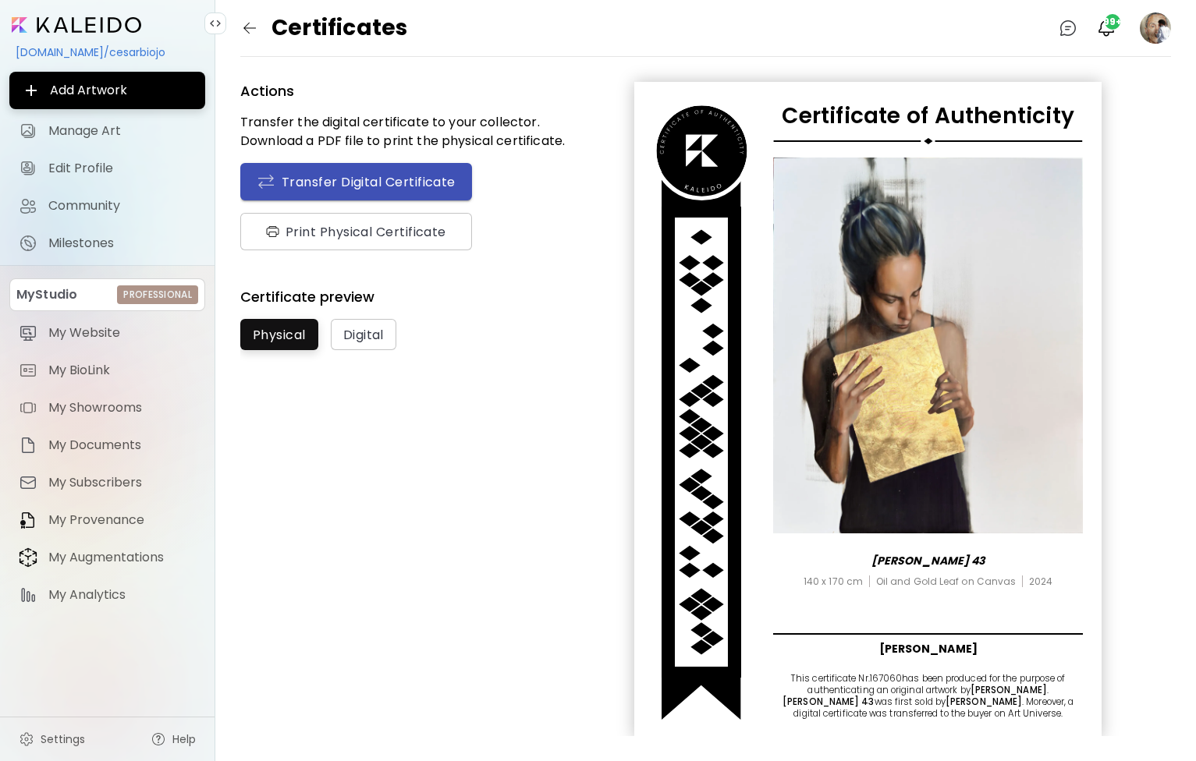
click at [376, 178] on span "Transfer Digital Certificate" at bounding box center [356, 181] width 199 height 19
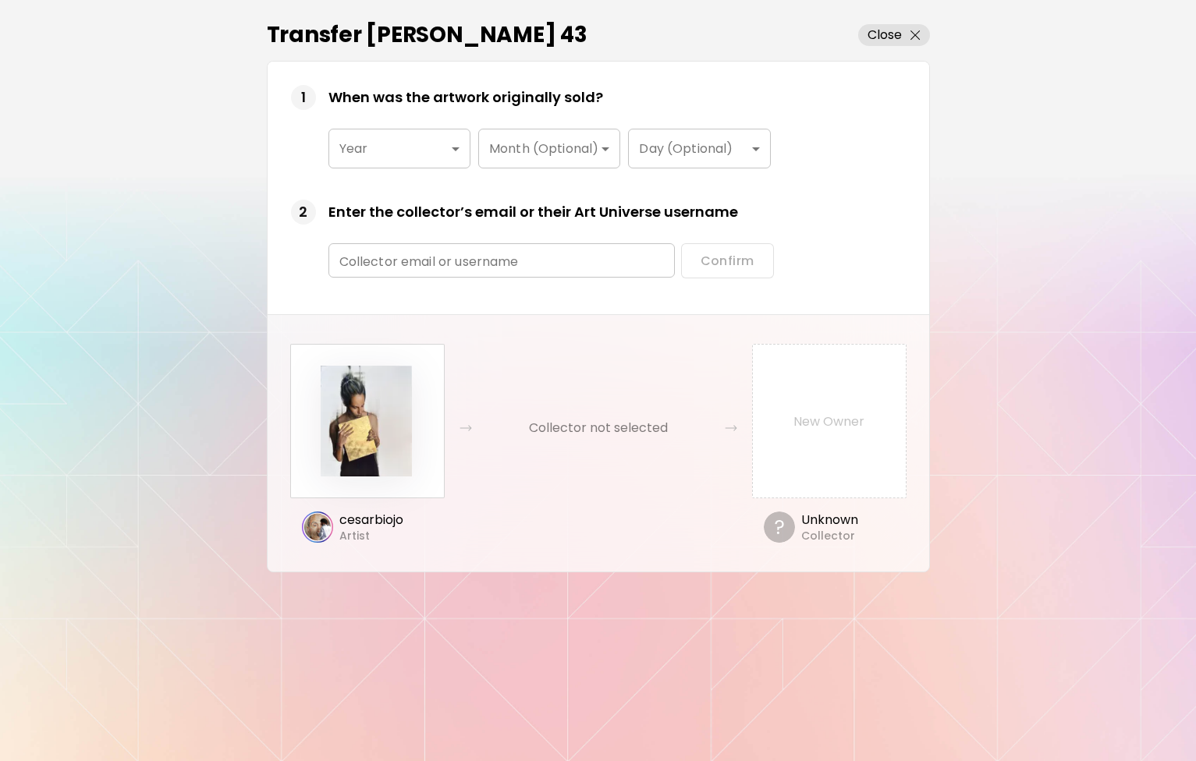
click at [406, 157] on body "kaleido.art/cesarbiojo Add Artwork Manage Art Edit Profile Community Milestones…" at bounding box center [598, 380] width 1196 height 761
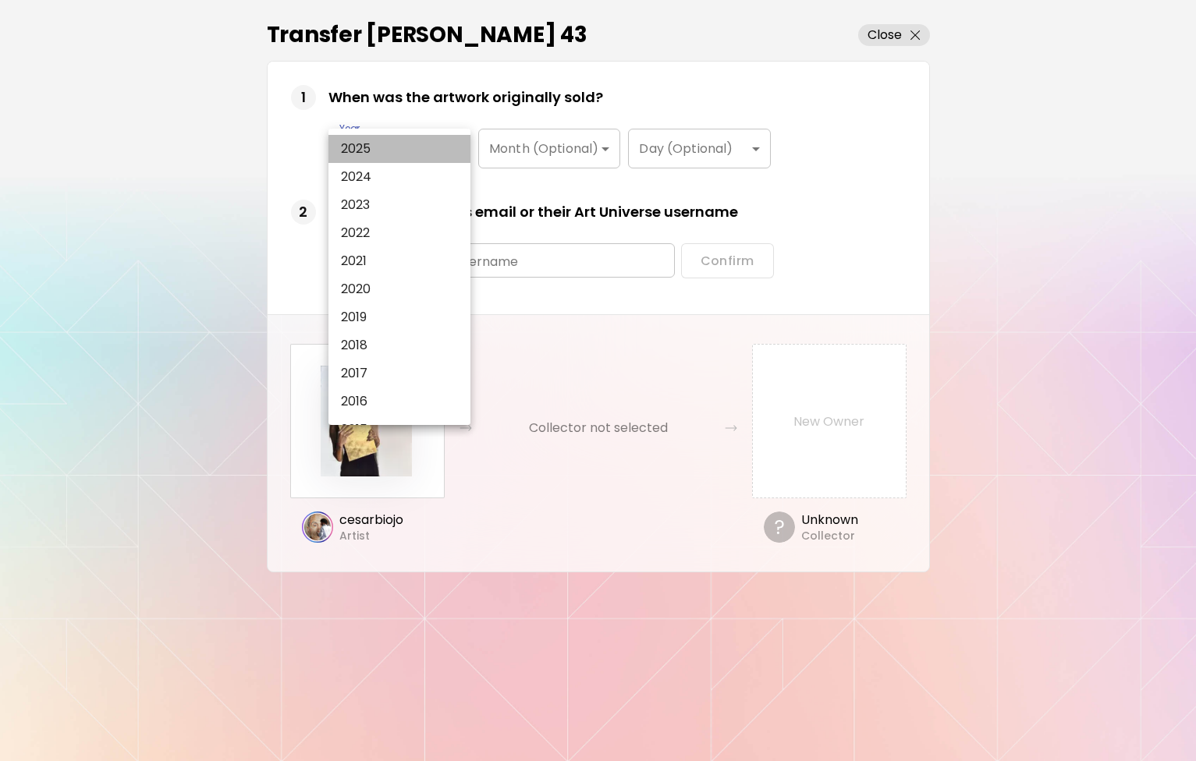
click at [406, 157] on li "2025" at bounding box center [399, 149] width 142 height 28
type input "****"
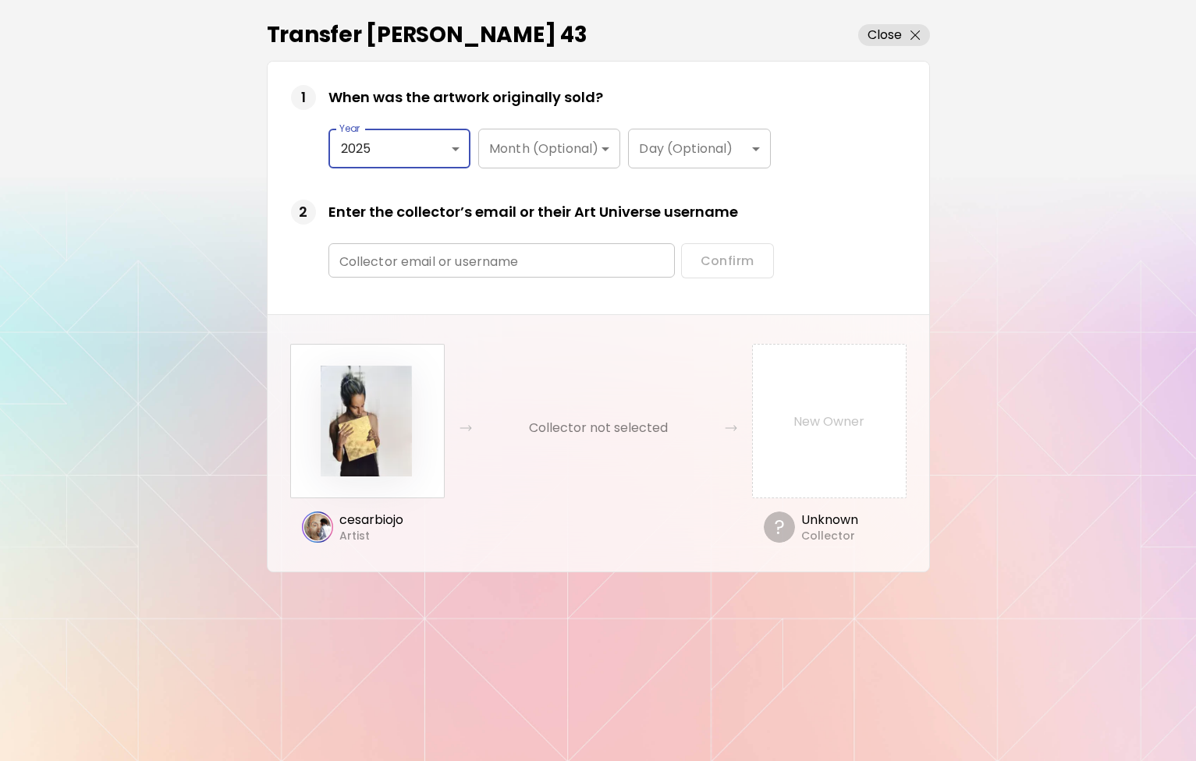
click at [547, 164] on body "kaleido.art/cesarbiojo Add Artwork Manage Art Edit Profile Community Milestones…" at bounding box center [598, 380] width 1196 height 761
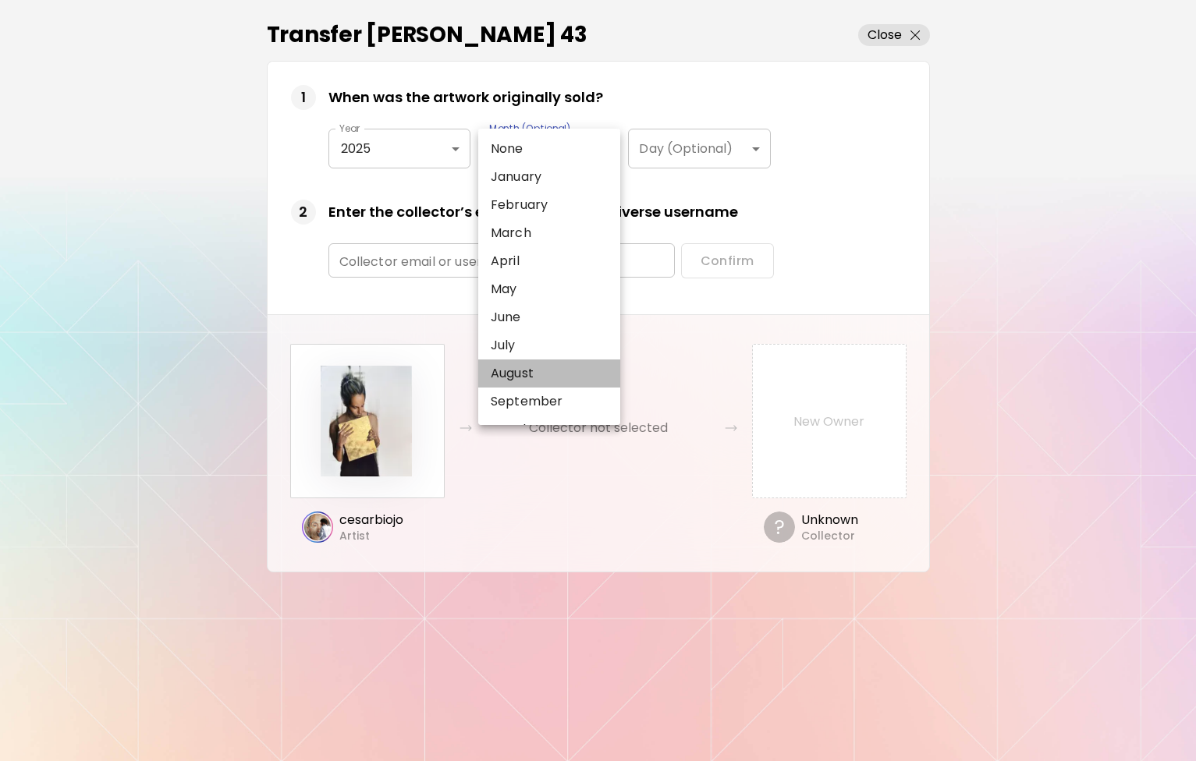
click at [529, 377] on p "August" at bounding box center [512, 373] width 43 height 19
type input "******"
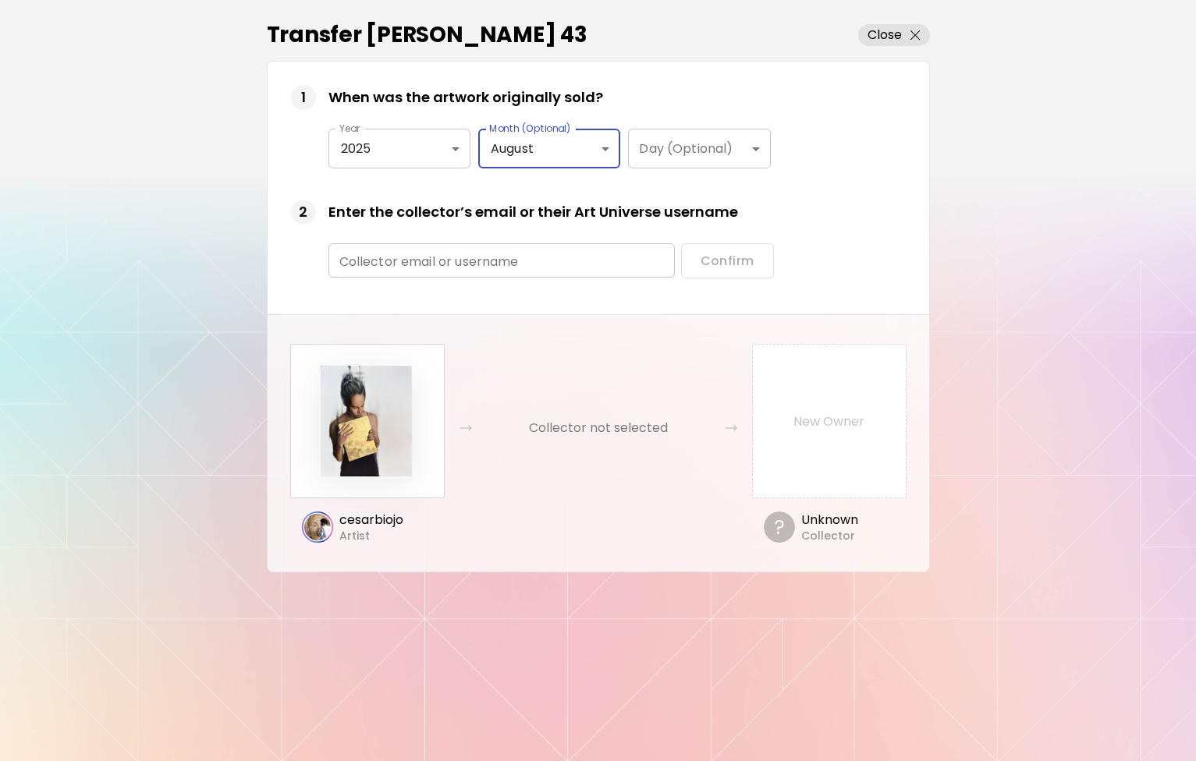
click at [485, 268] on input "text" at bounding box center [501, 261] width 346 height 37
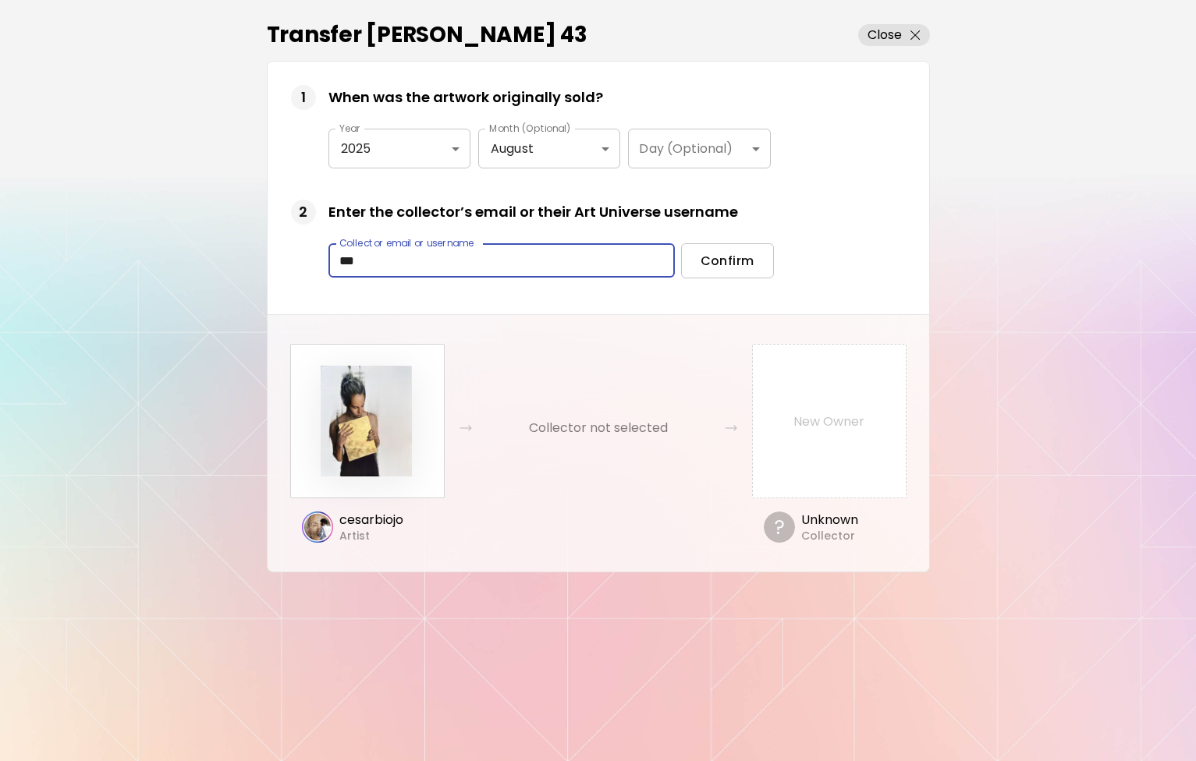
click at [499, 270] on input "***" at bounding box center [501, 261] width 346 height 37
type input "***"
click at [506, 291] on form "1 When was the artwork originally sold? Year 2025 **** Year Month (Optional) Au…" at bounding box center [599, 188] width 662 height 253
click at [747, 268] on span "Confirm" at bounding box center [728, 261] width 54 height 16
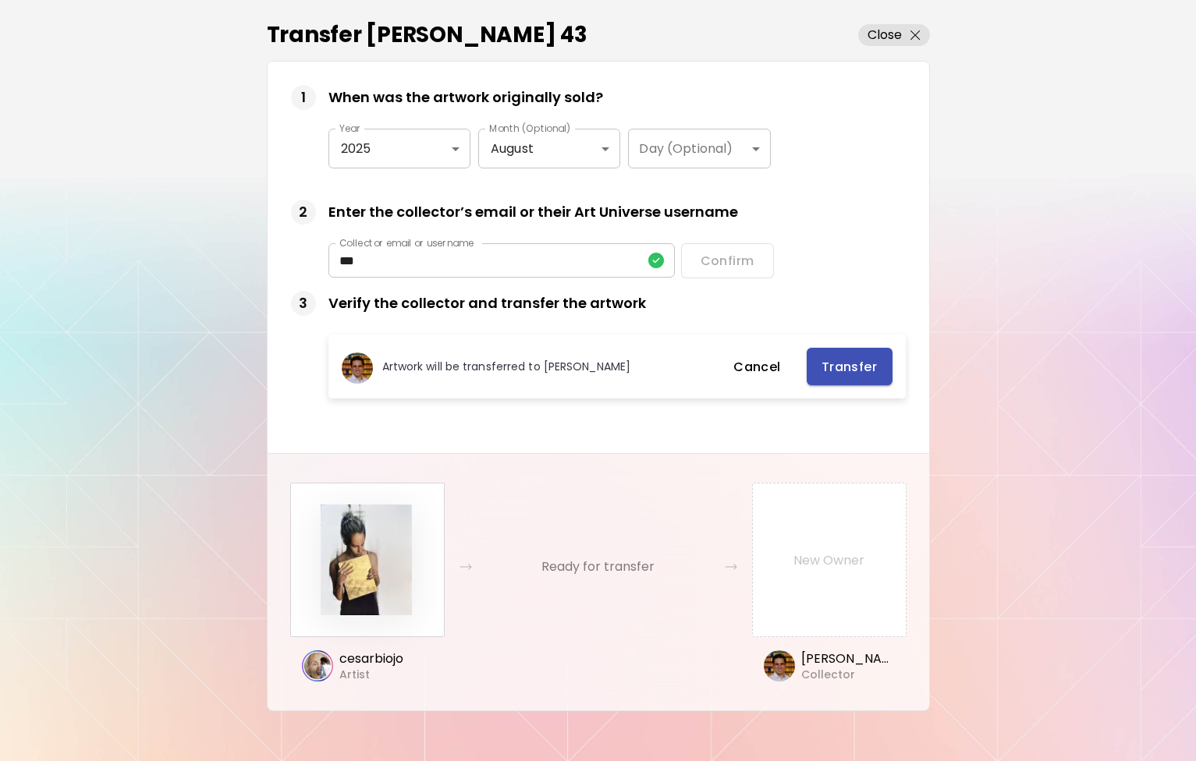
click at [834, 371] on span "Transfer" at bounding box center [849, 367] width 61 height 16
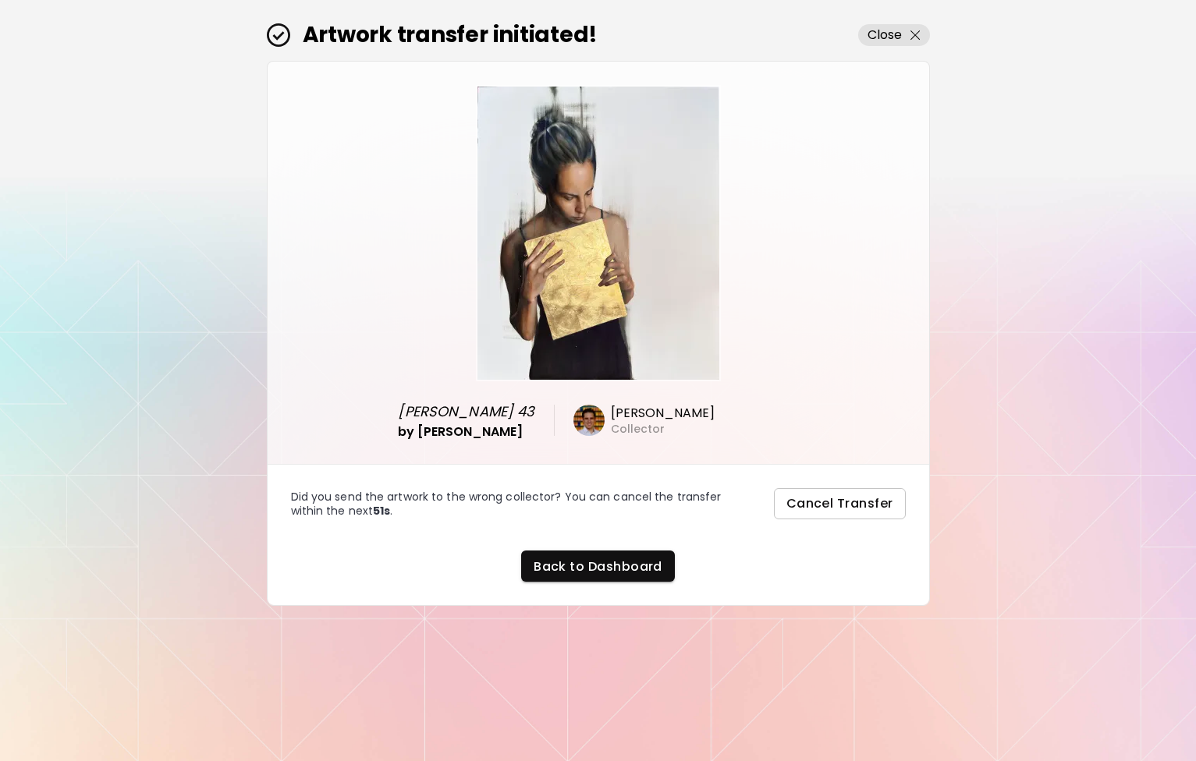
click at [843, 502] on span "Cancel Transfer" at bounding box center [839, 504] width 107 height 19
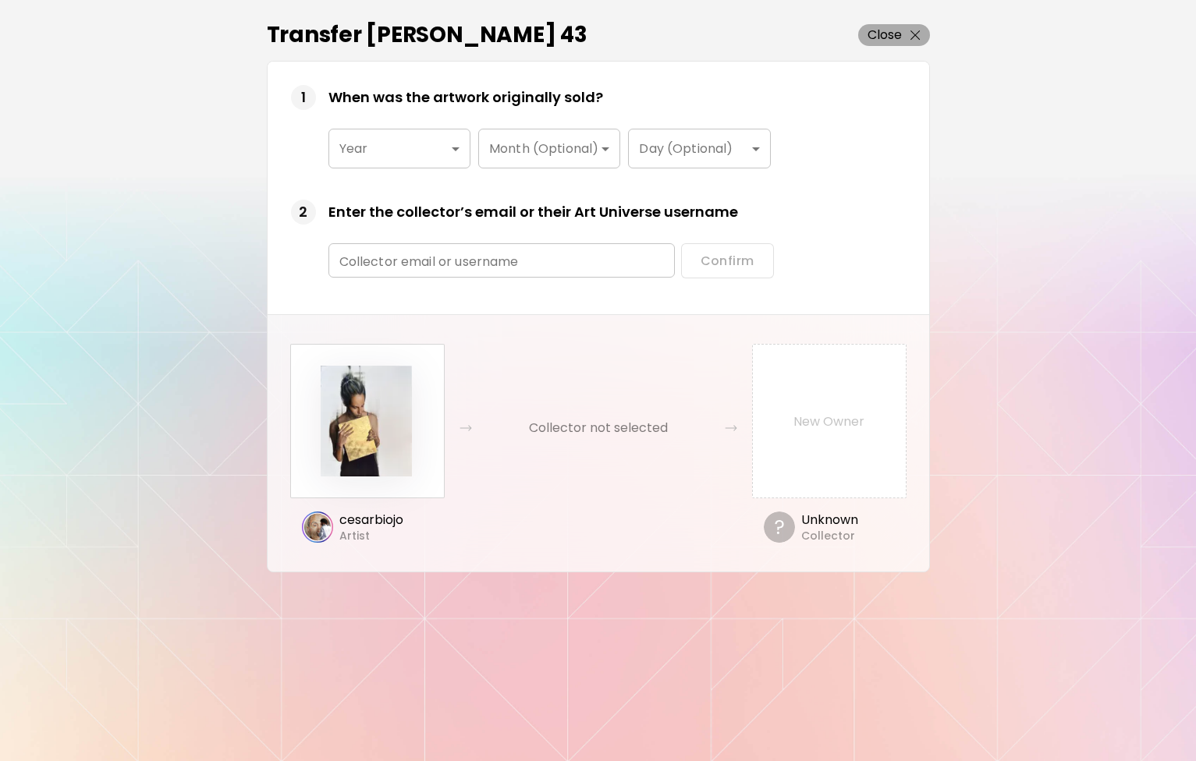
click at [879, 40] on p "Close" at bounding box center [885, 35] width 35 height 19
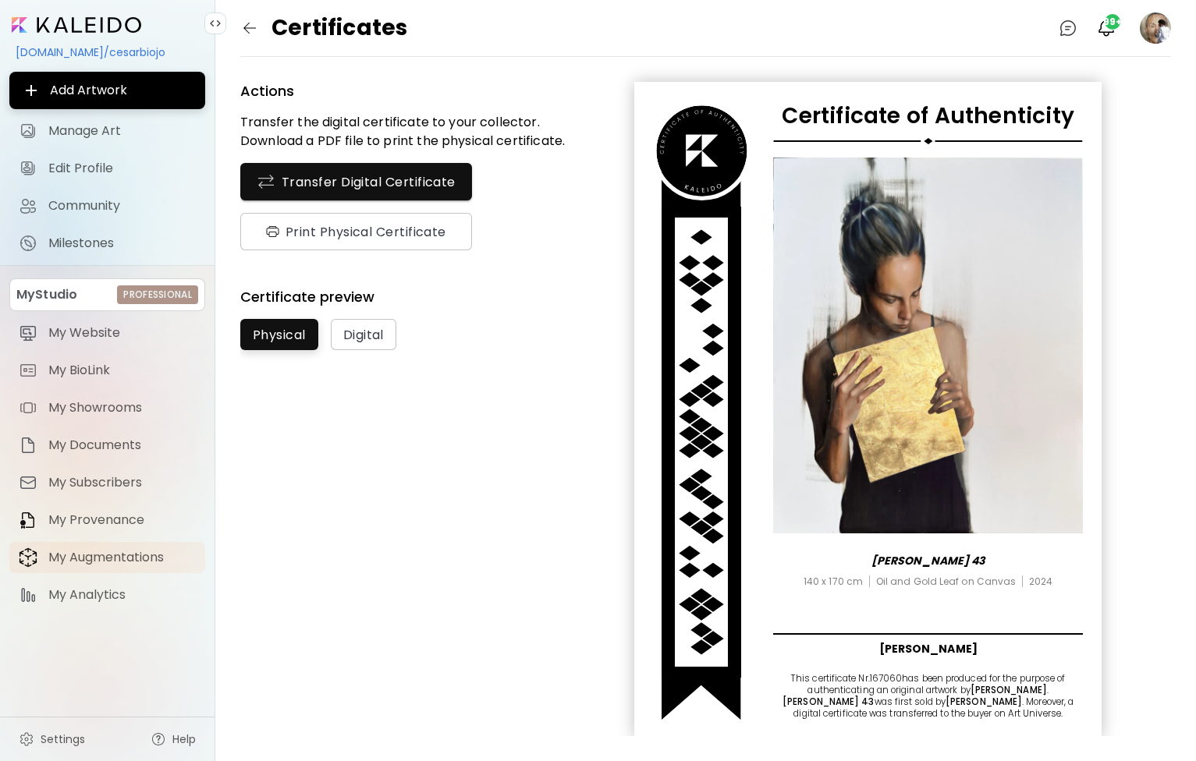
click at [110, 558] on span "My Augmentations" at bounding box center [121, 558] width 147 height 16
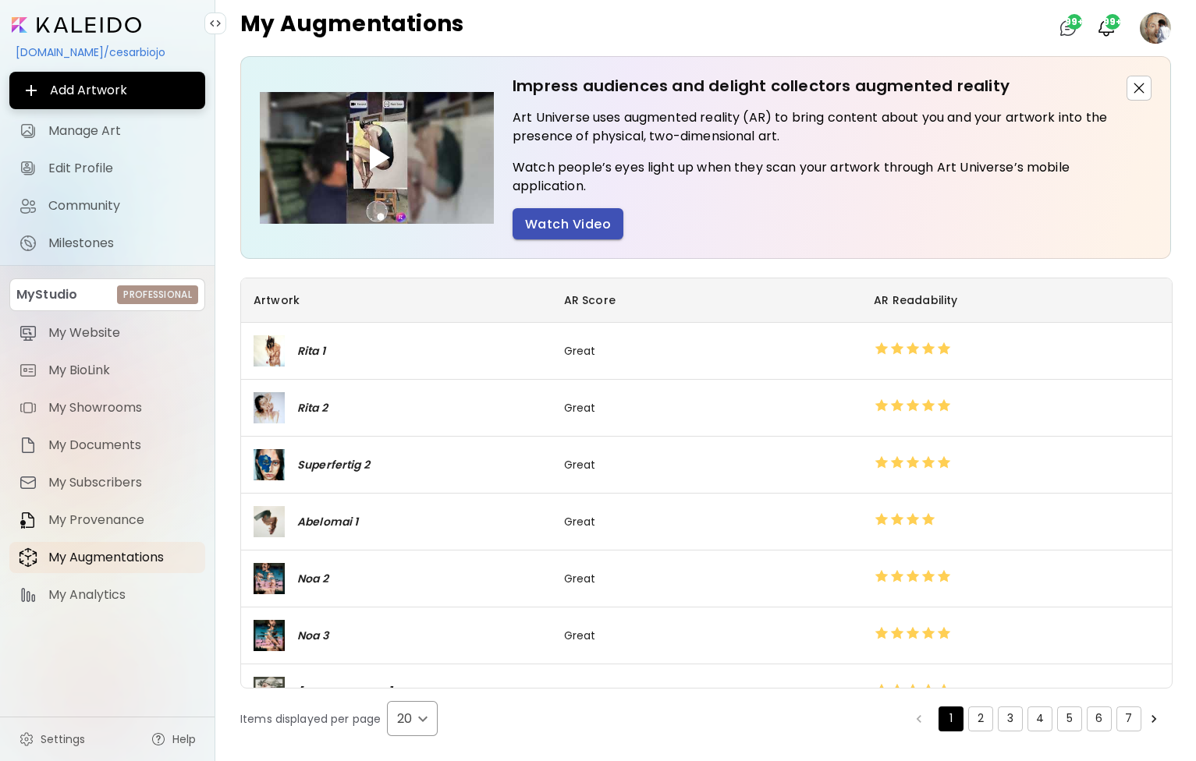
click at [565, 224] on span "Watch Video" at bounding box center [568, 224] width 86 height 16
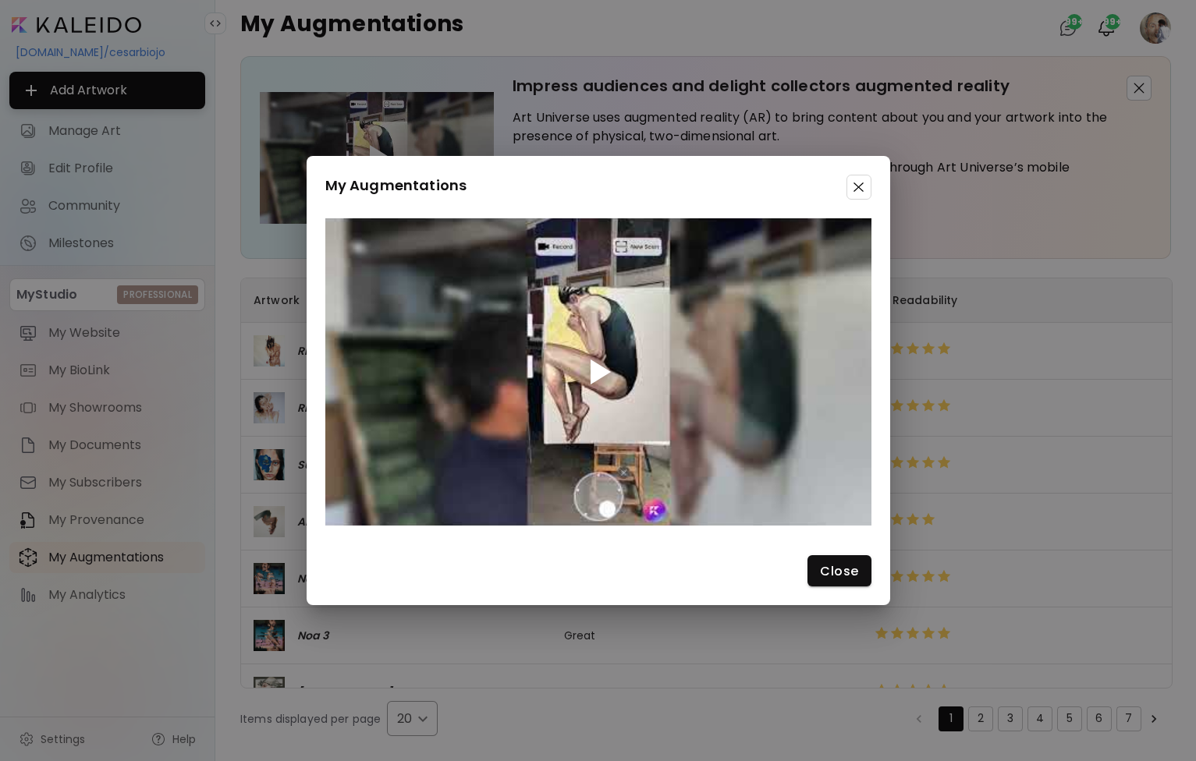
click at [609, 370] on div at bounding box center [601, 372] width 20 height 25
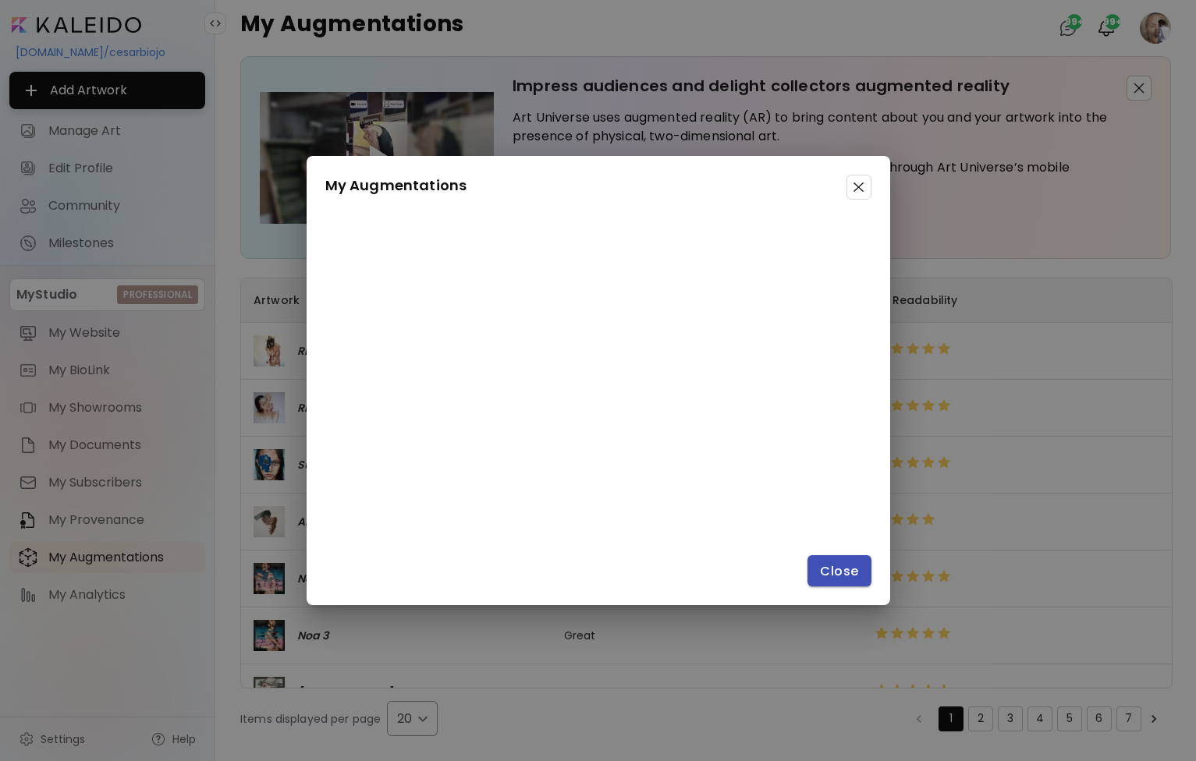
click at [854, 571] on span "Close" at bounding box center [839, 571] width 38 height 16
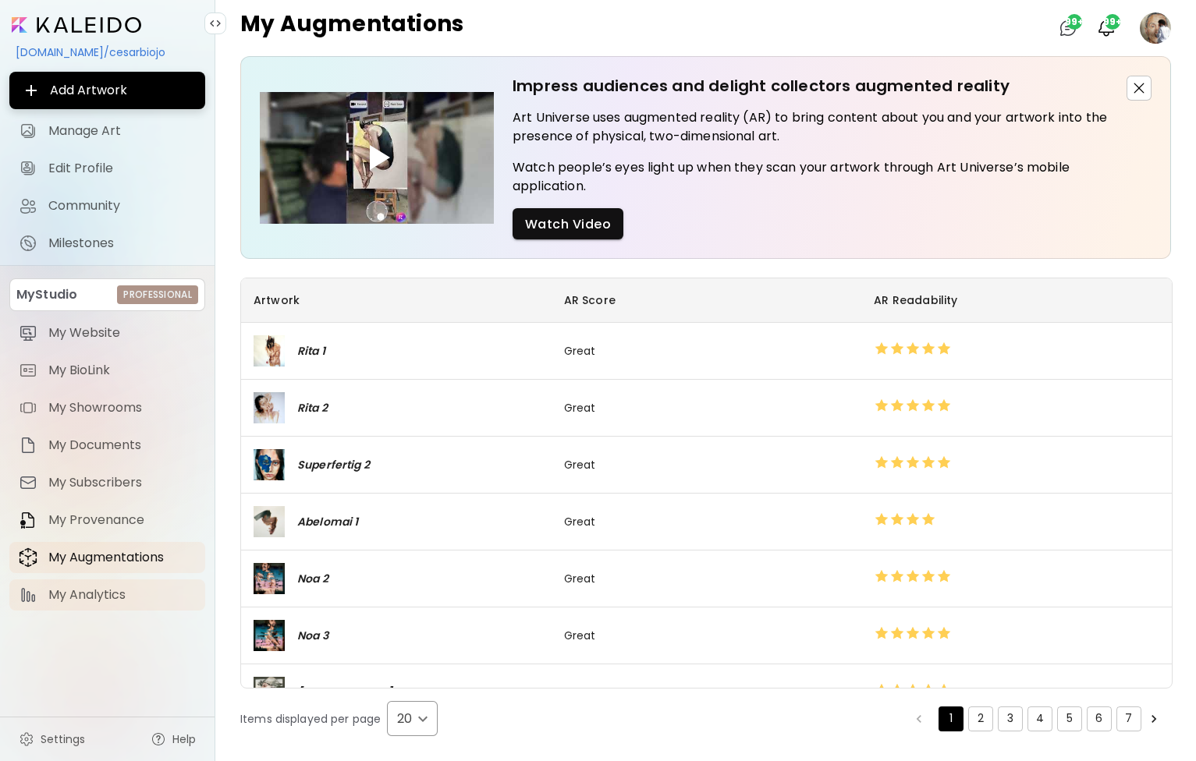
click at [69, 594] on span "My Analytics" at bounding box center [121, 595] width 147 height 16
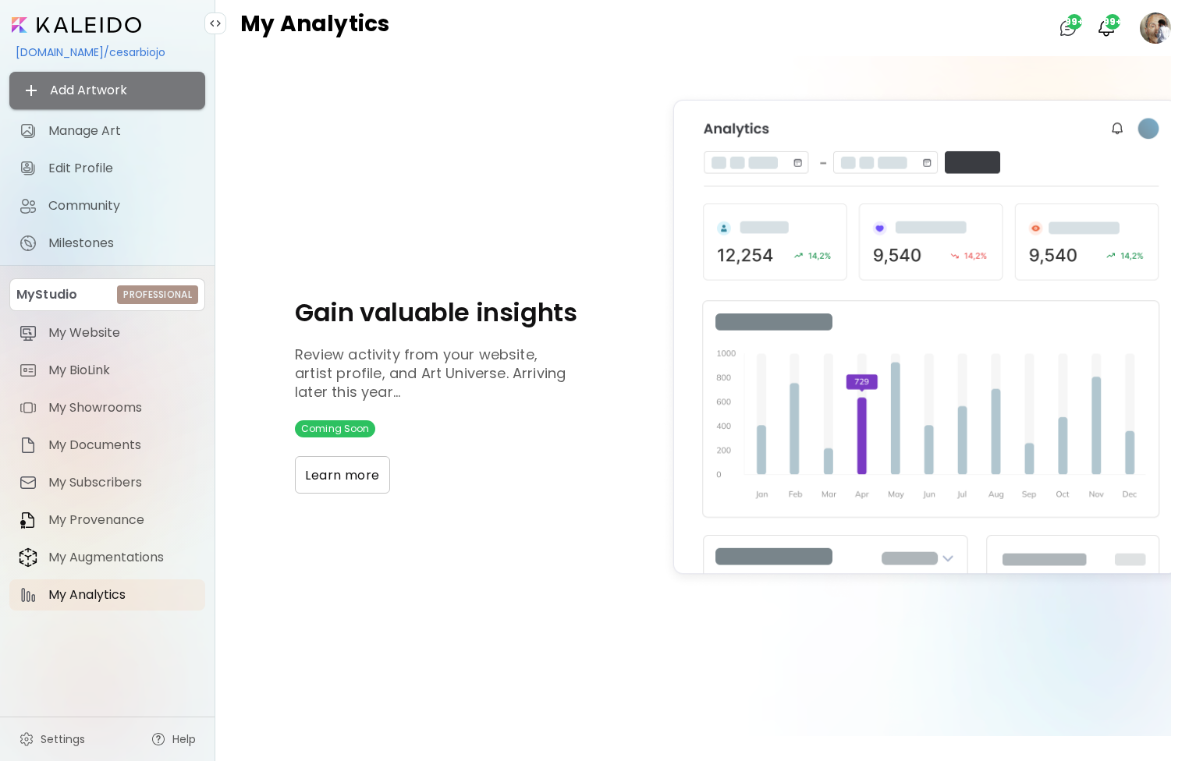
click at [93, 84] on span "Add Artwork" at bounding box center [107, 90] width 171 height 19
click at [88, 51] on div "kaleido.art/cesarbiojo" at bounding box center [107, 52] width 196 height 27
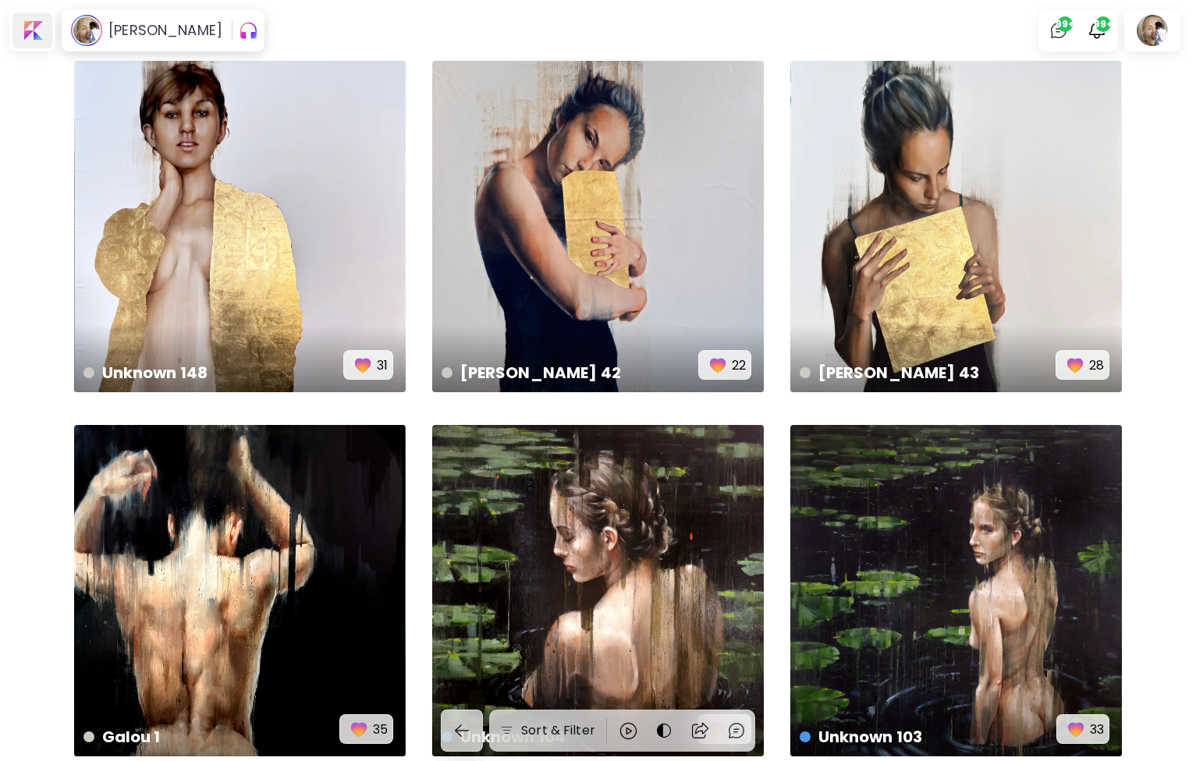
click at [41, 44] on div at bounding box center [32, 30] width 40 height 36
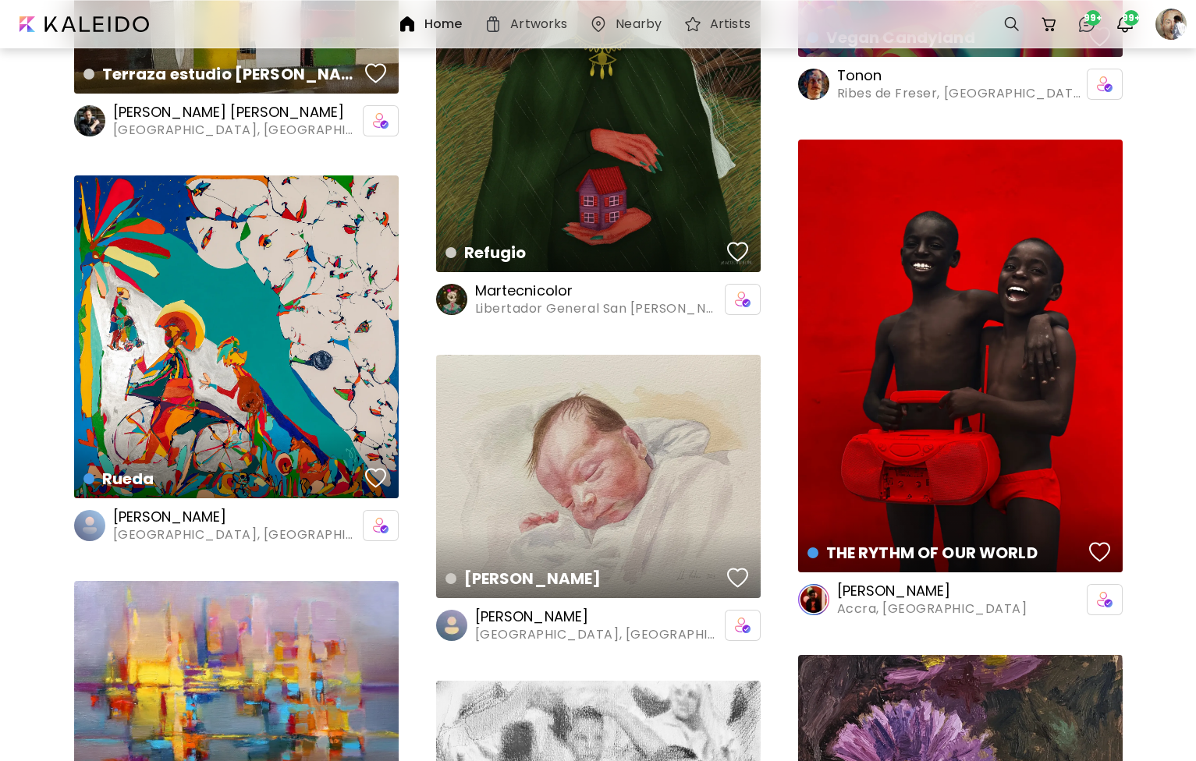
scroll to position [4766, 0]
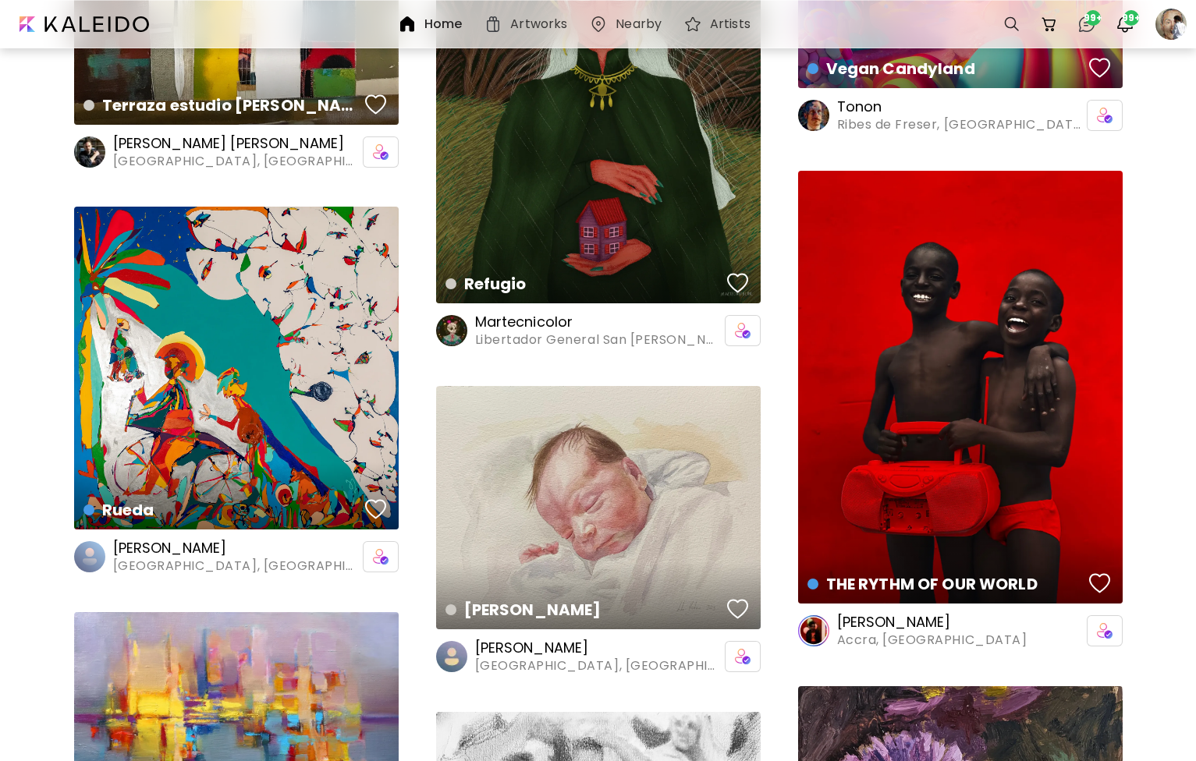
click at [910, 618] on h6 "Derrick Ofosu Boateng" at bounding box center [932, 622] width 190 height 19
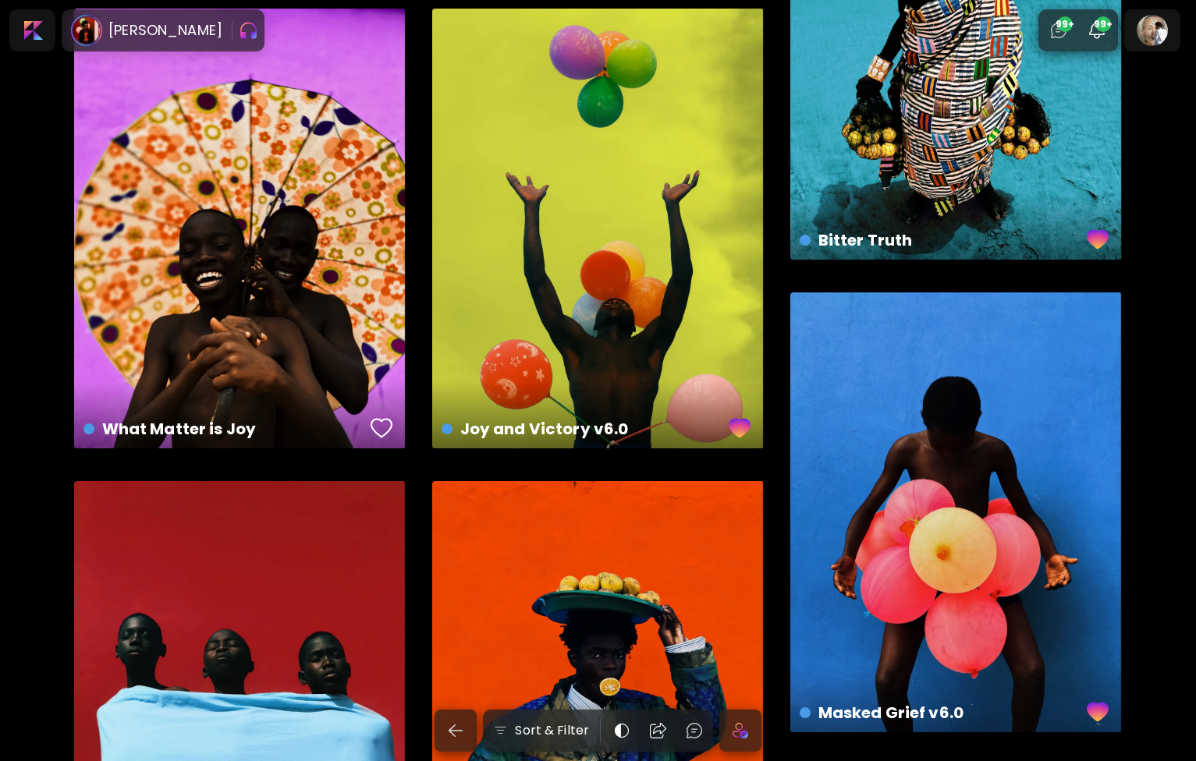
scroll to position [2329, 0]
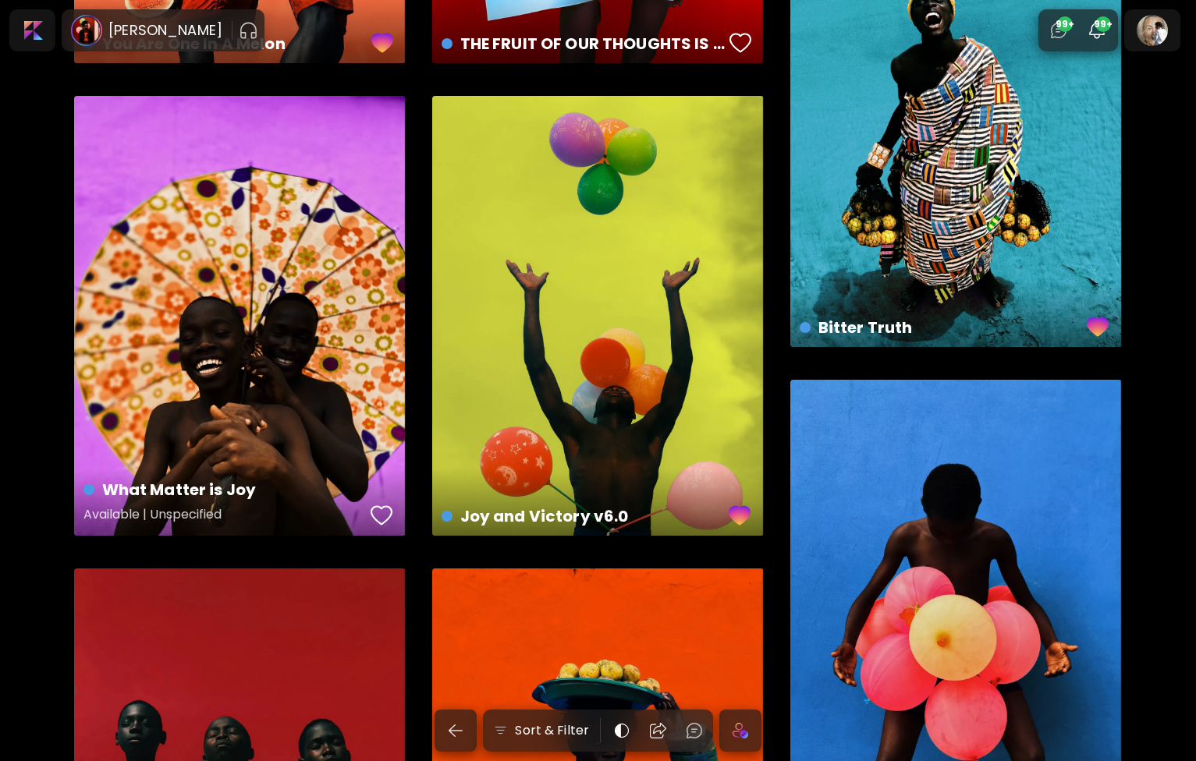
click at [281, 335] on div "What Matter is Joy Available | Unspecified" at bounding box center [240, 316] width 332 height 440
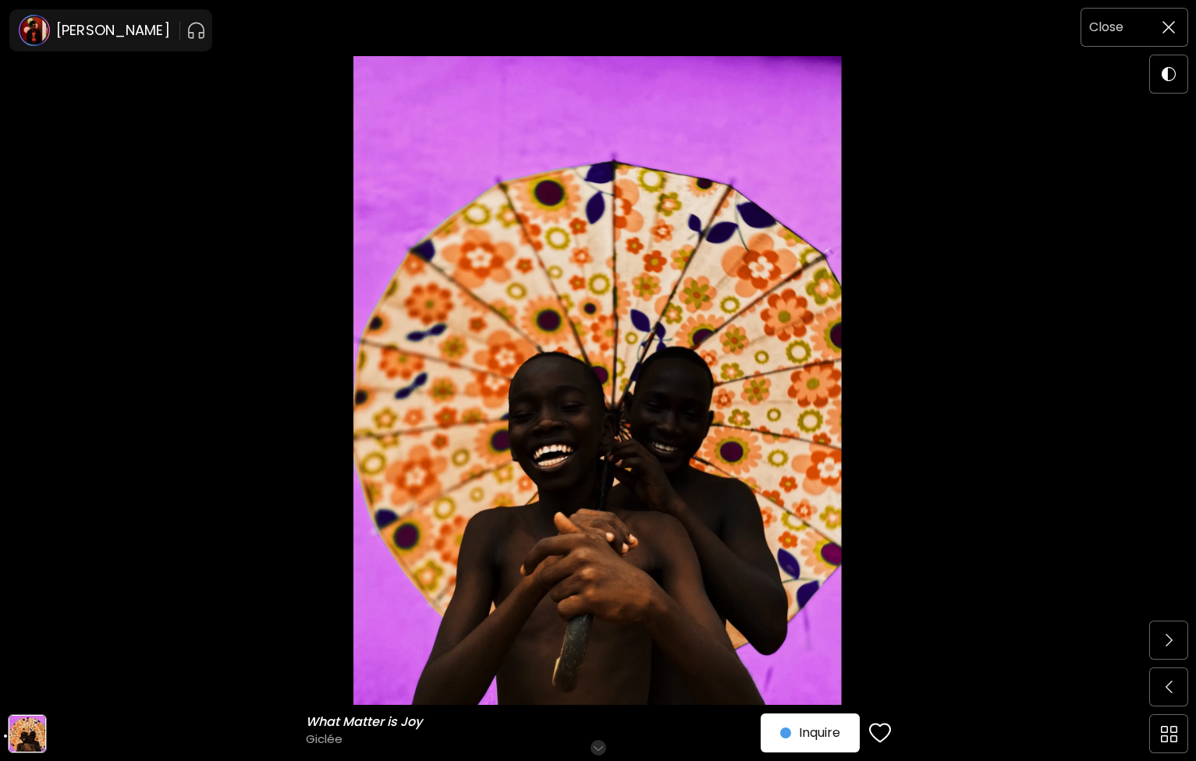
click at [1171, 27] on img at bounding box center [1169, 27] width 12 height 12
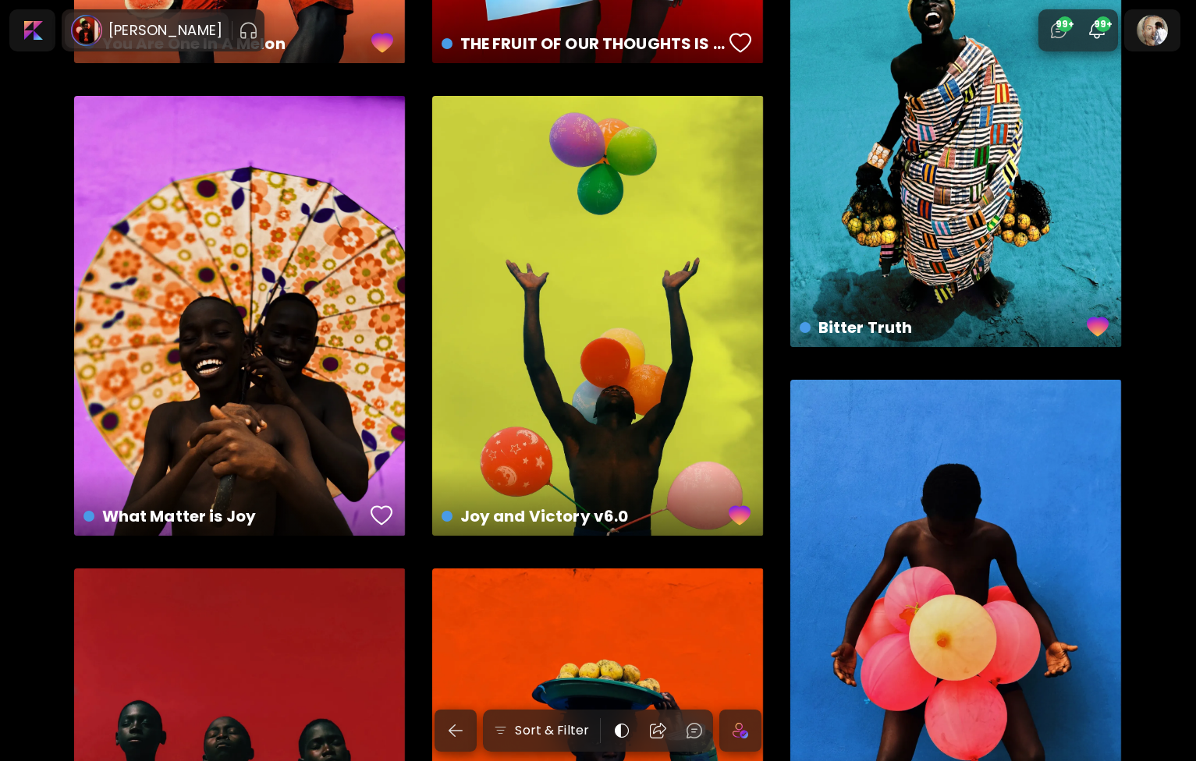
click at [125, 25] on h6 "Derrick Ofosu Boateng" at bounding box center [165, 30] width 114 height 19
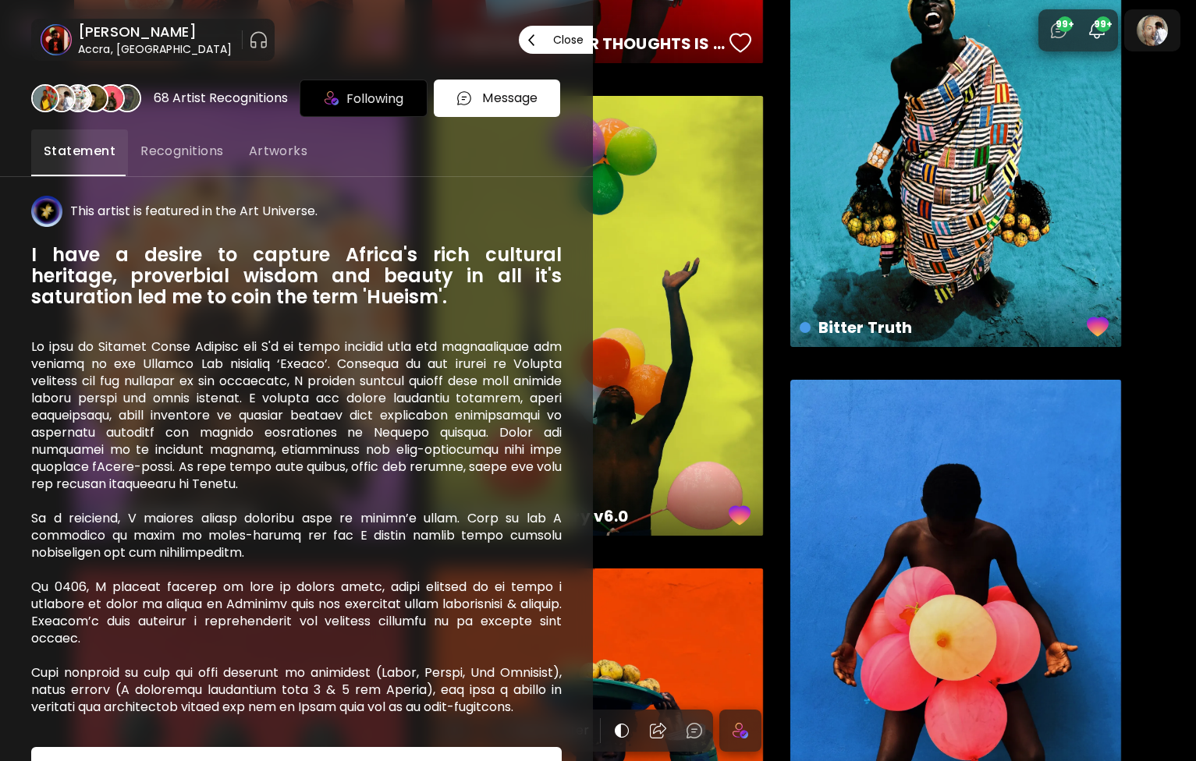
click at [580, 32] on span "Close" at bounding box center [555, 39] width 55 height 33
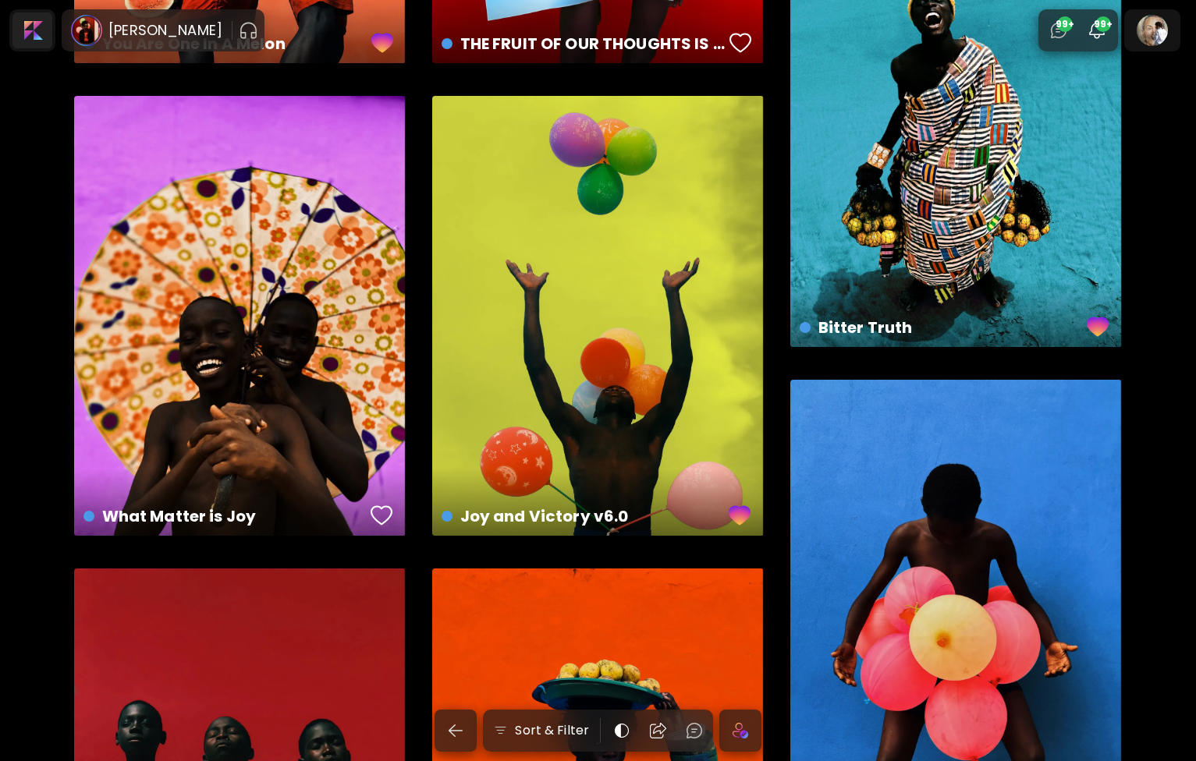
click at [37, 42] on div at bounding box center [32, 30] width 40 height 36
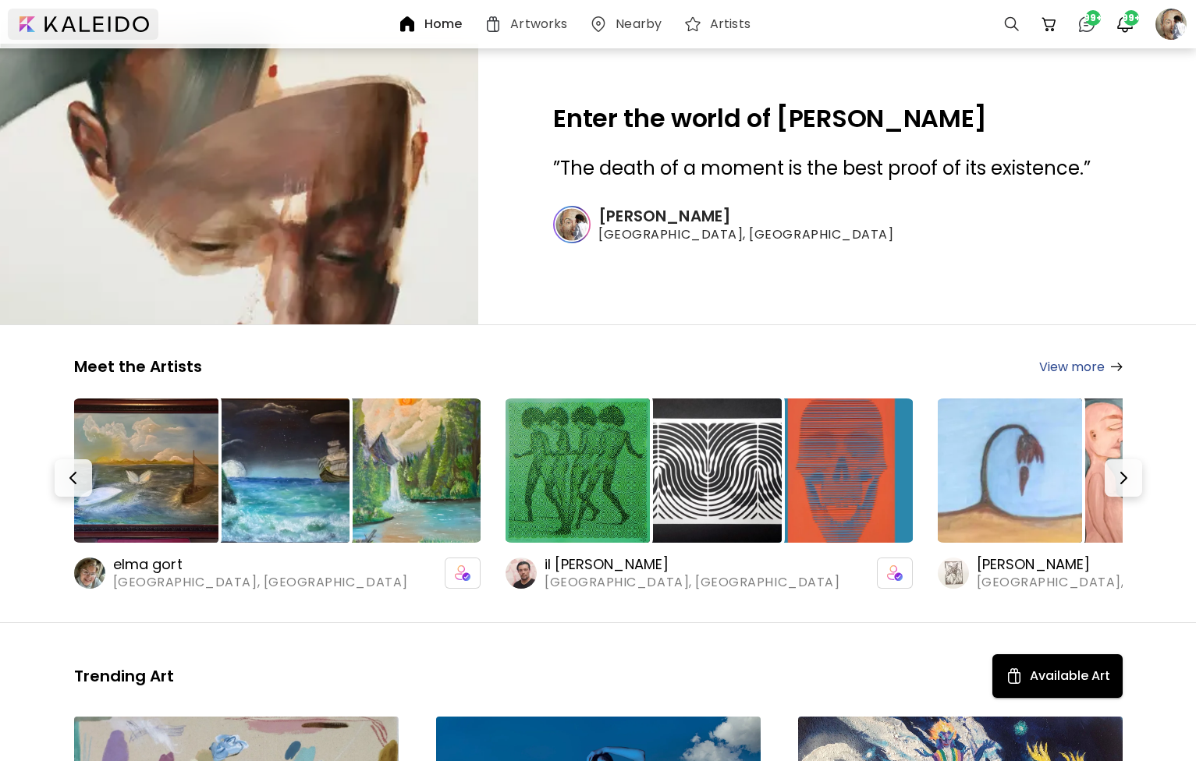
click at [24, 24] on div at bounding box center [83, 24] width 151 height 31
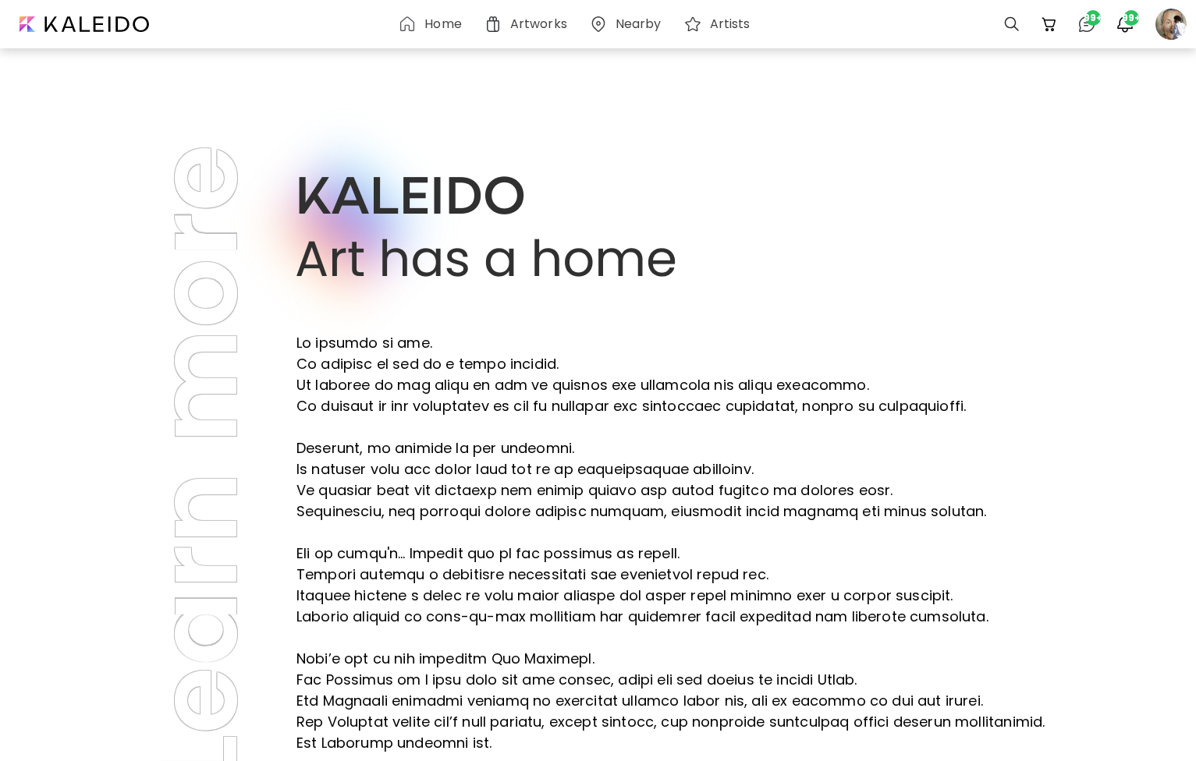
click at [439, 20] on h6 "Home" at bounding box center [442, 24] width 37 height 12
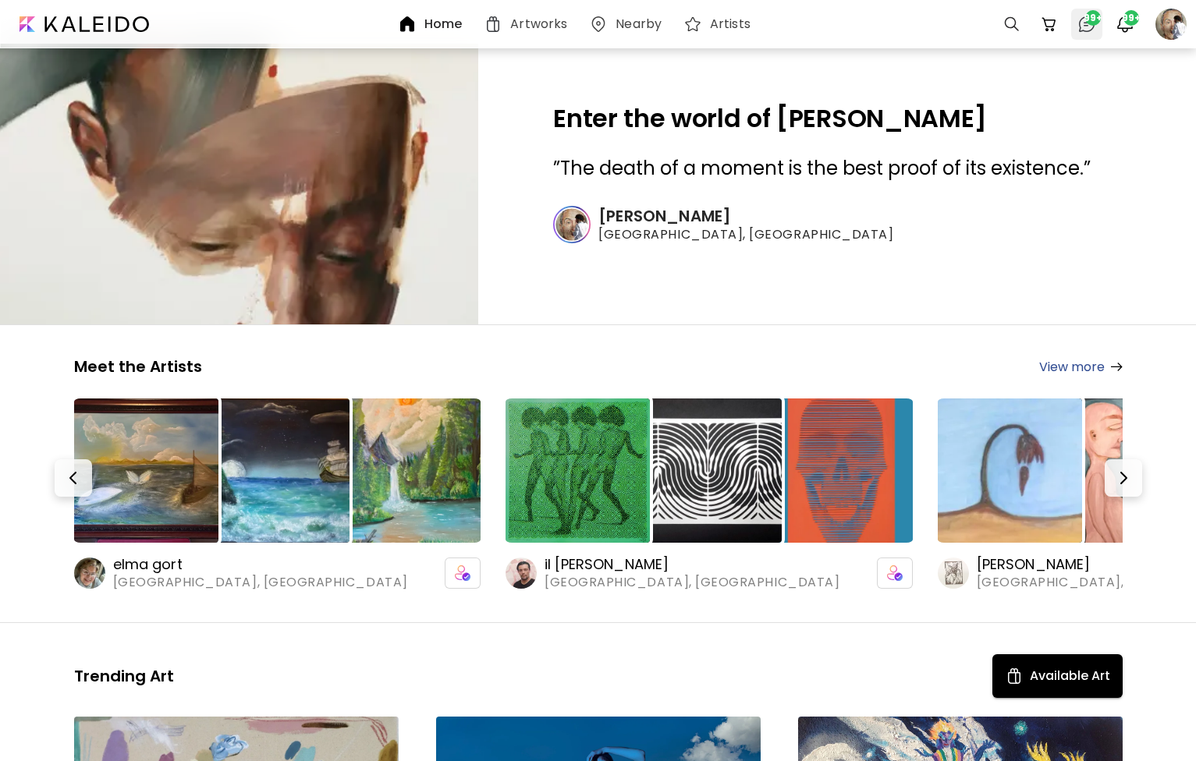
click at [1089, 23] on span "99+" at bounding box center [1093, 18] width 16 height 16
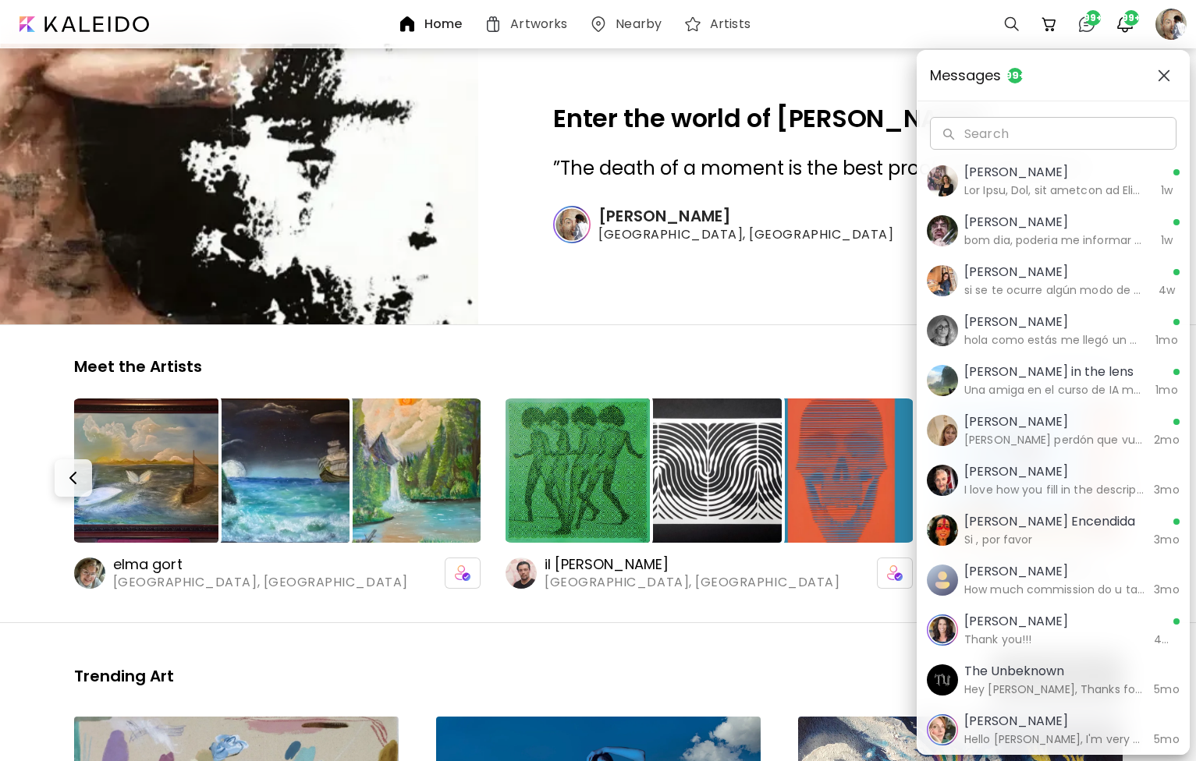
click at [1123, 24] on div "Messages 99+ Search Search Emma Ramírez Conde 1w Agnello Augusto bom dia, poder…" at bounding box center [598, 380] width 1196 height 761
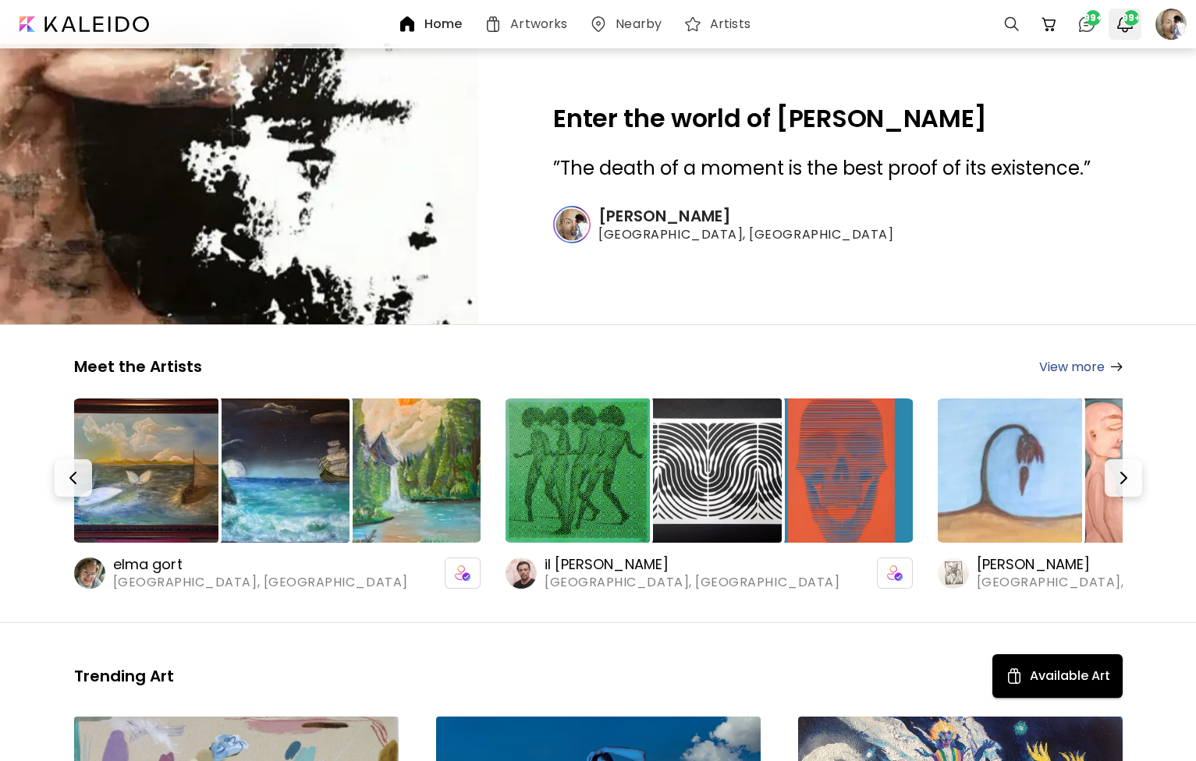
click at [1124, 24] on span "99+" at bounding box center [1131, 18] width 16 height 16
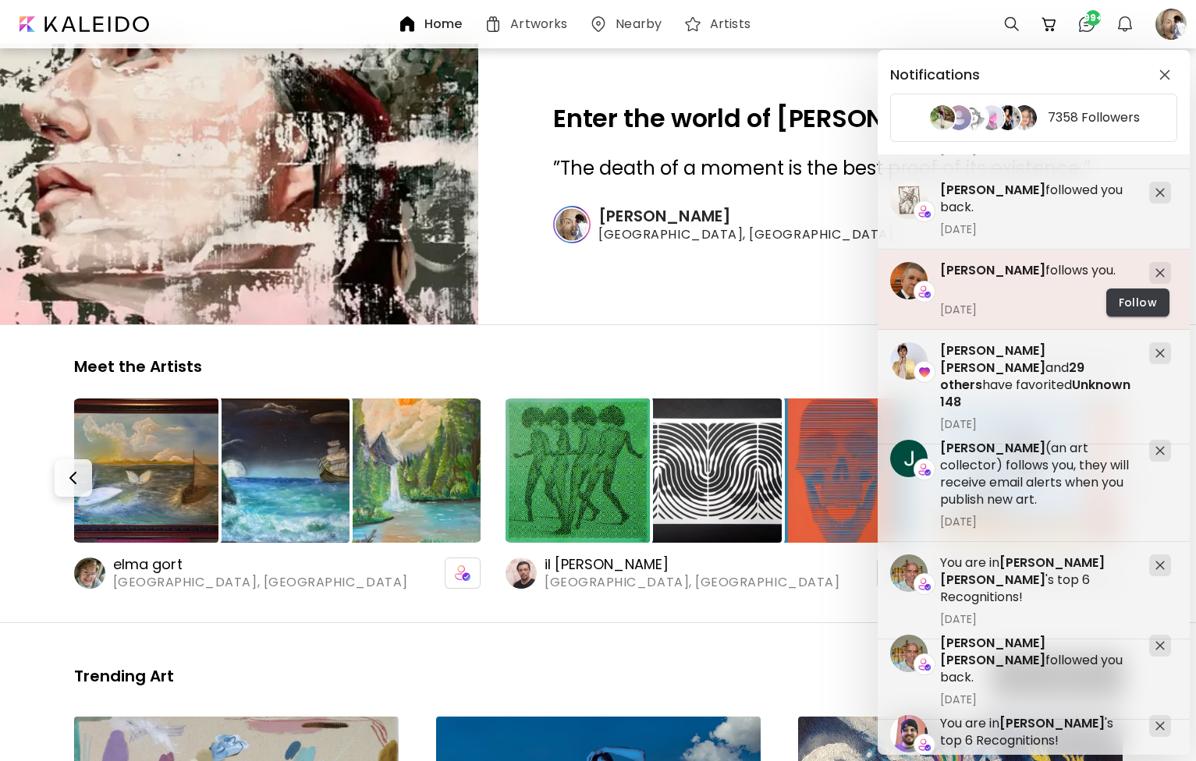
click at [1130, 303] on span "Follow" at bounding box center [1138, 303] width 38 height 16
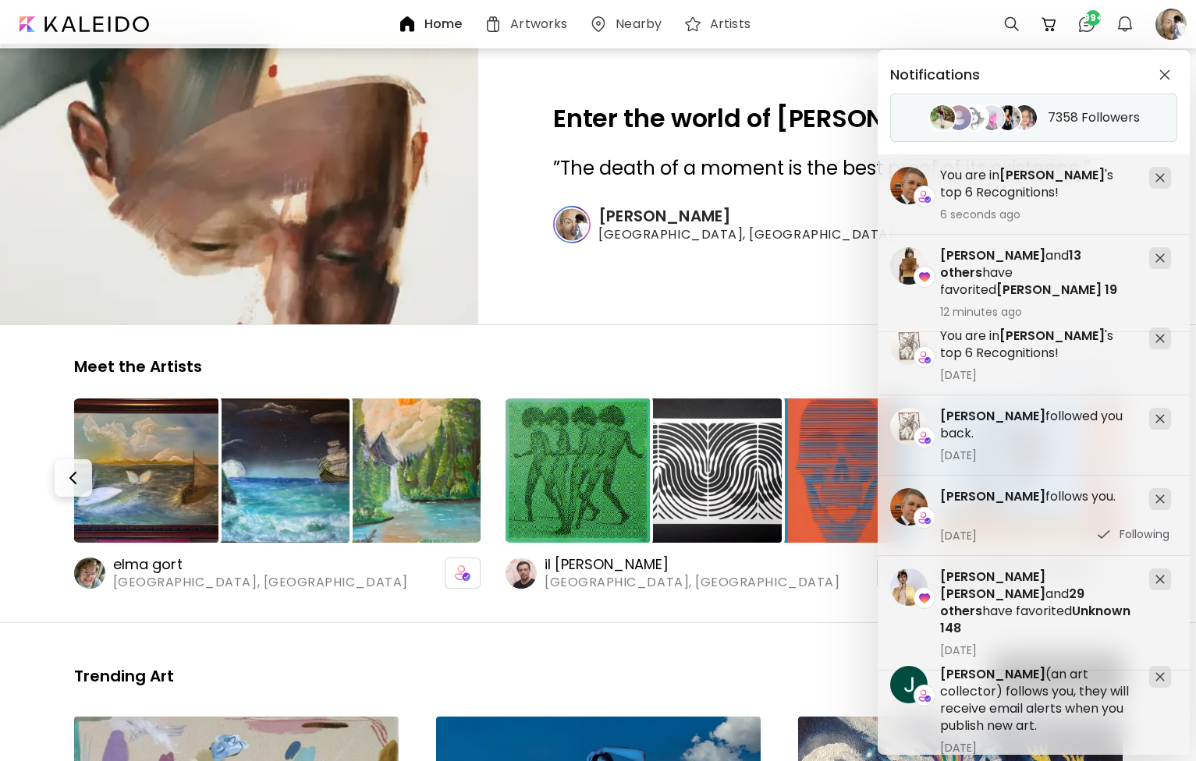
click at [1102, 129] on div "7358 Followers" at bounding box center [1033, 118] width 287 height 48
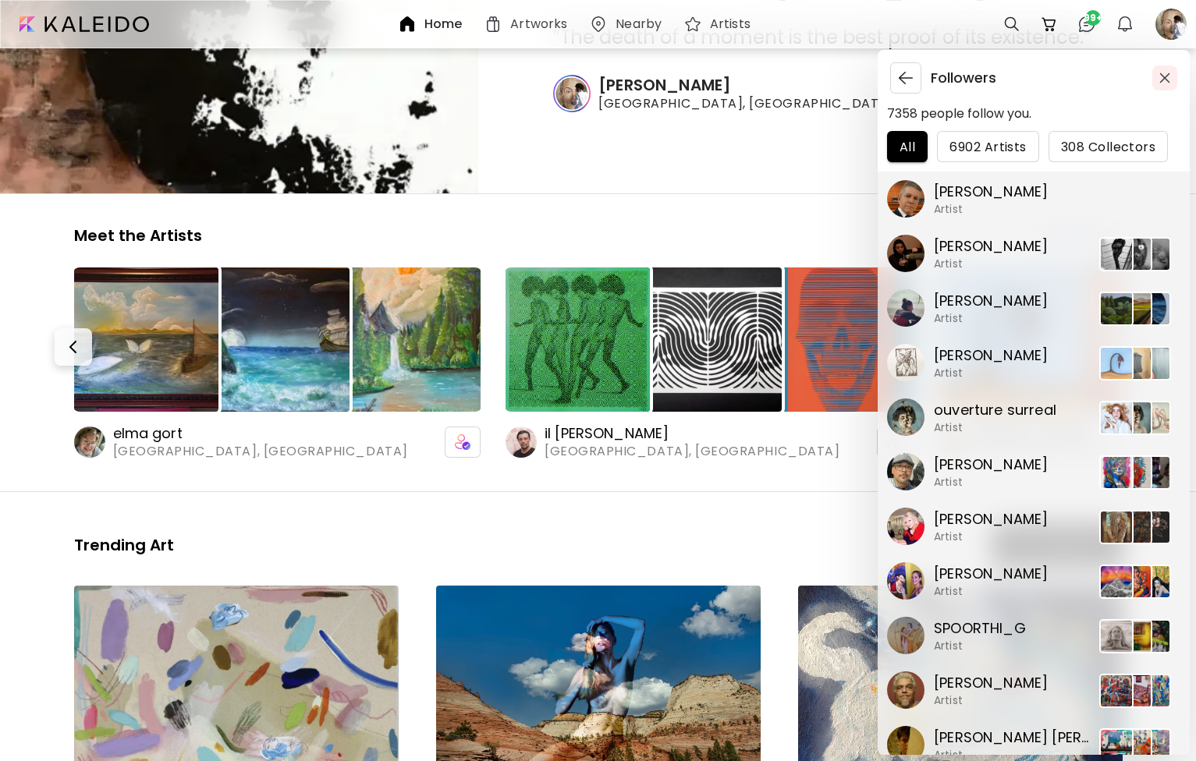
click at [1170, 76] on img "button" at bounding box center [1164, 78] width 11 height 11
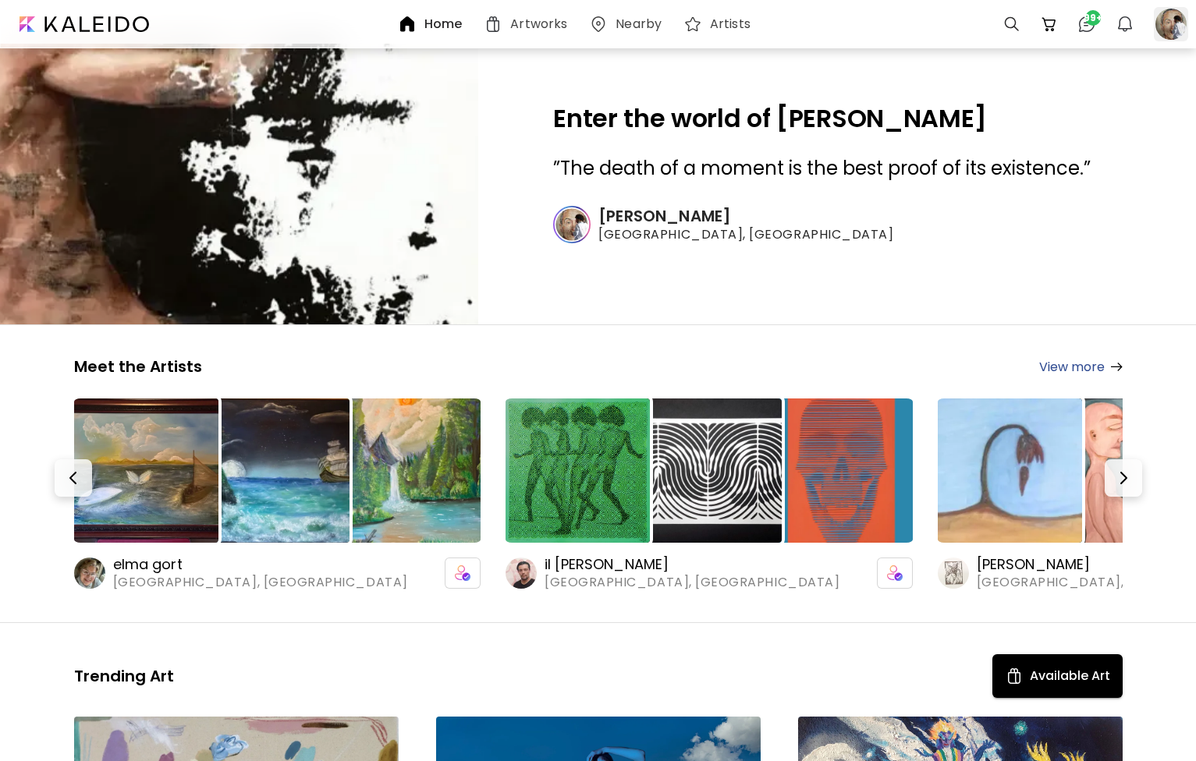
click at [1182, 30] on div at bounding box center [1171, 24] width 34 height 34
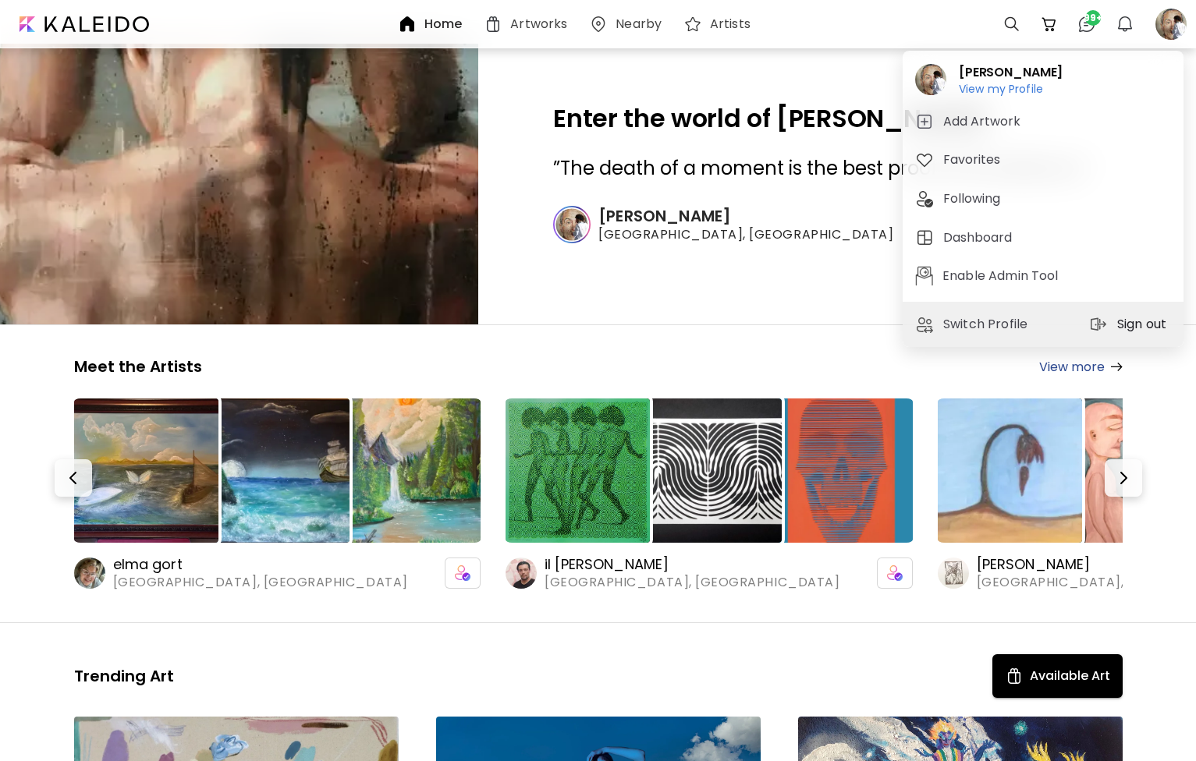
click at [1127, 331] on p "Sign out" at bounding box center [1144, 324] width 54 height 19
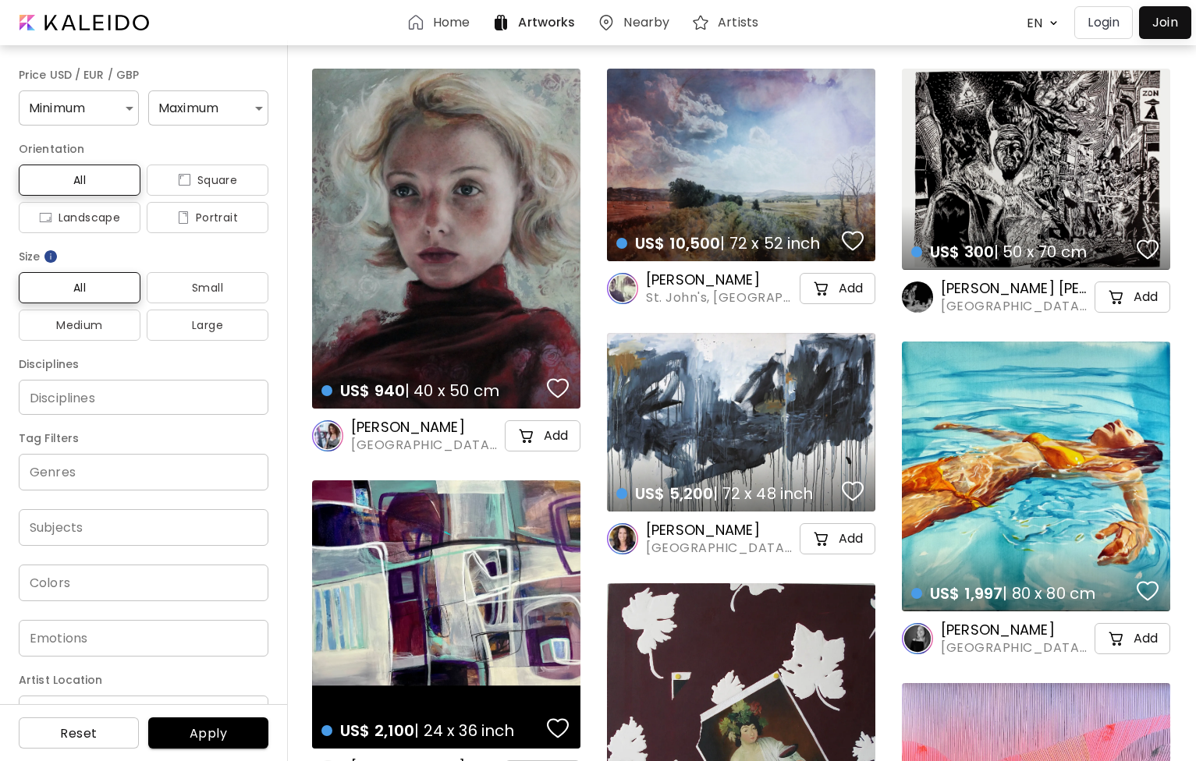
click at [142, 396] on input "Disciplines" at bounding box center [143, 397] width 225 height 16
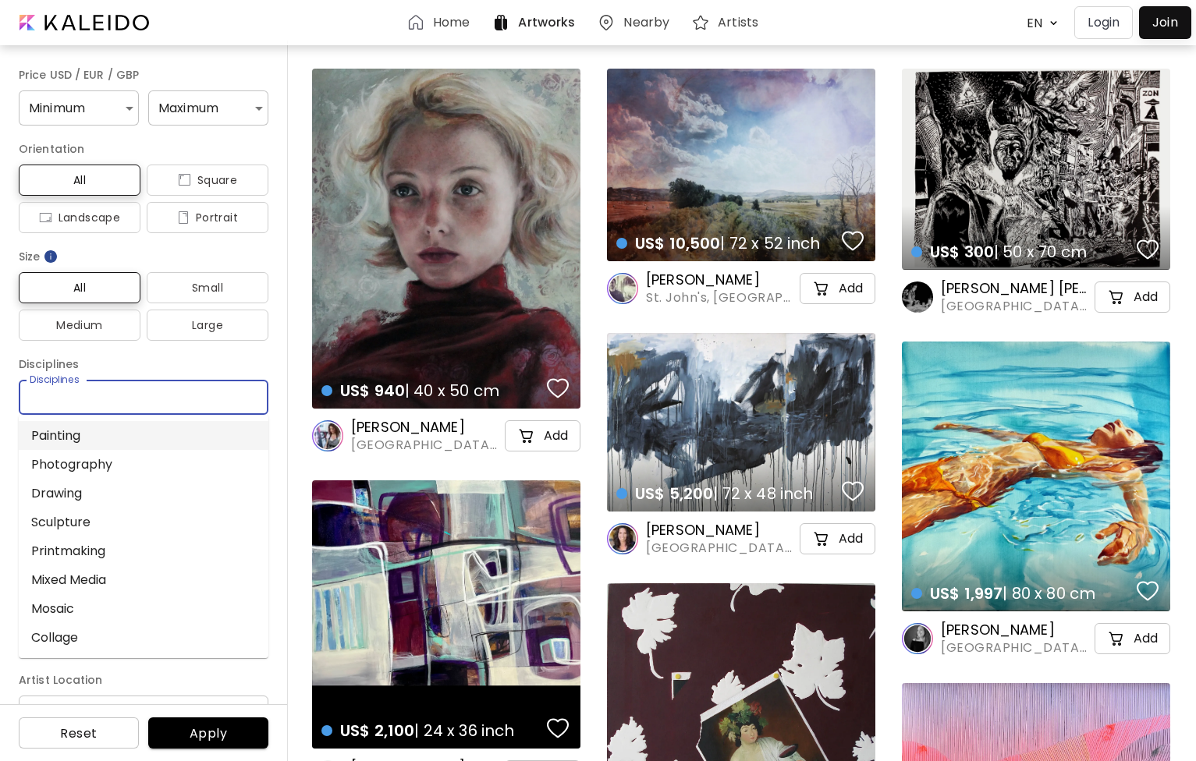
click at [121, 431] on li "Painting" at bounding box center [144, 435] width 250 height 29
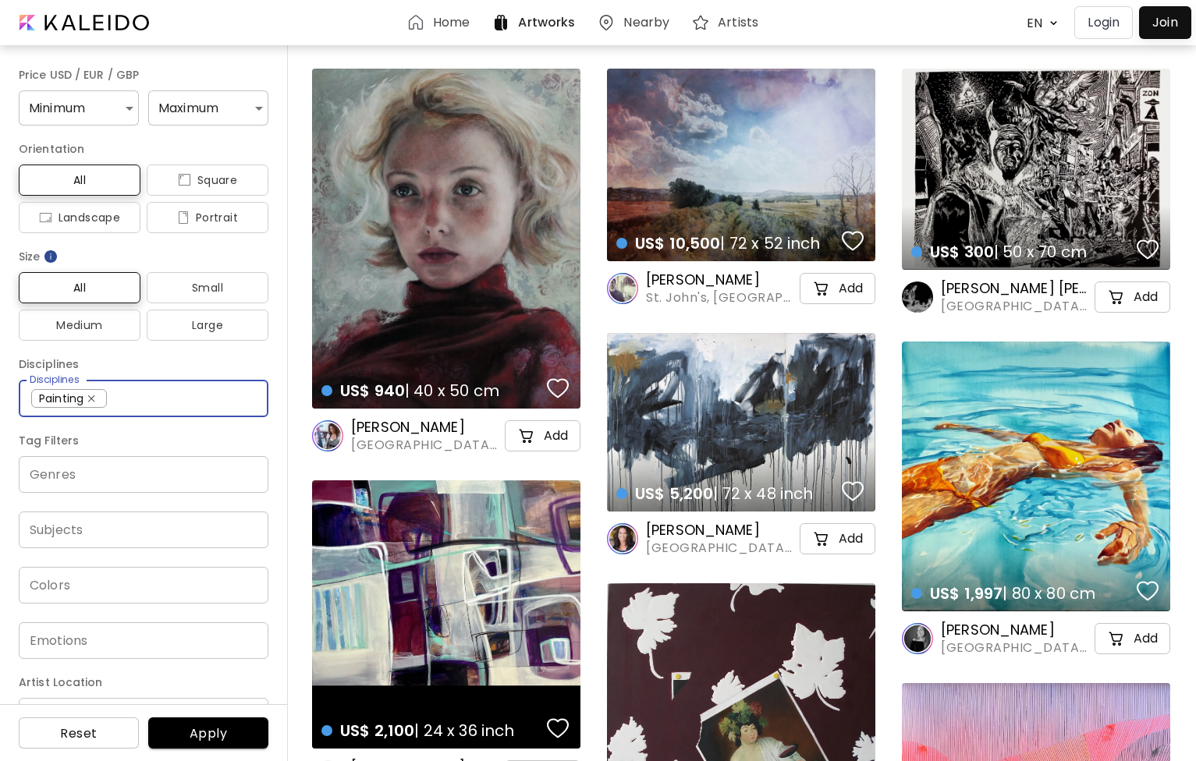
click at [115, 467] on input "Genres" at bounding box center [143, 475] width 225 height 18
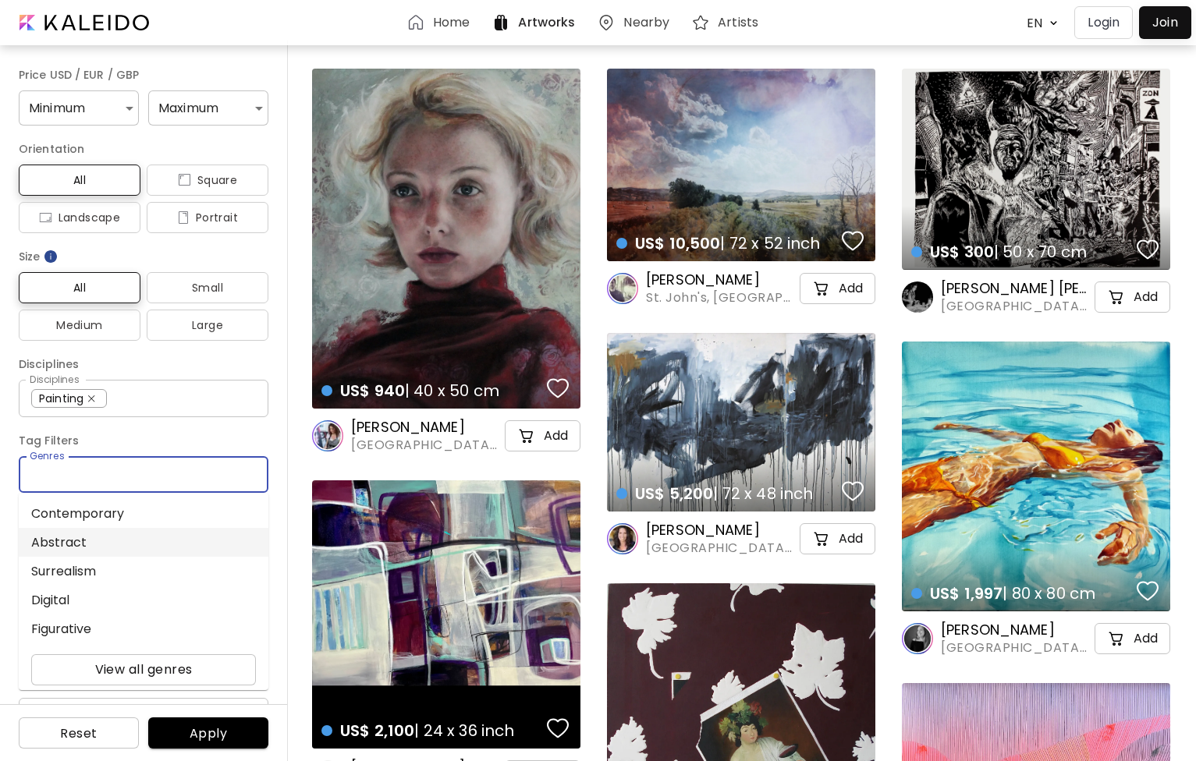
click at [85, 547] on li "Abstract" at bounding box center [144, 542] width 250 height 29
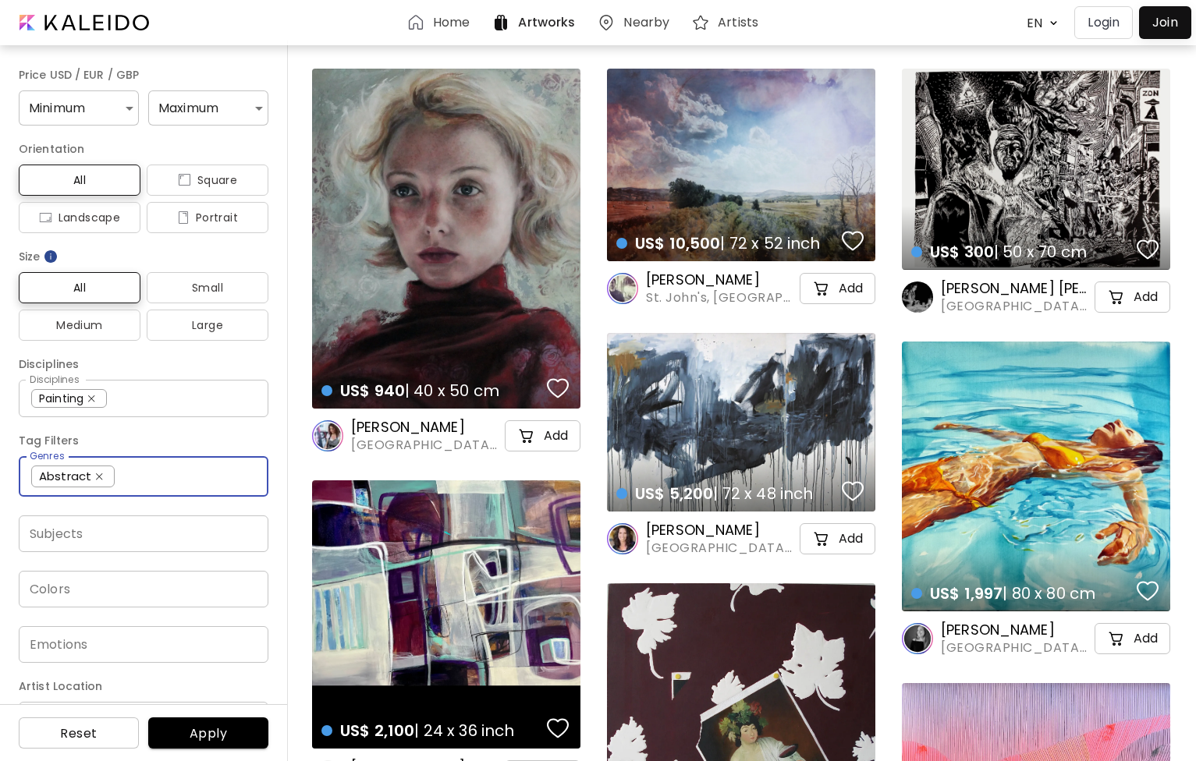
click at [110, 113] on body "Home Artworks Nearby Artists EN ******* Login Join Price USD / EUR / GBP Minimu…" at bounding box center [598, 380] width 1196 height 761
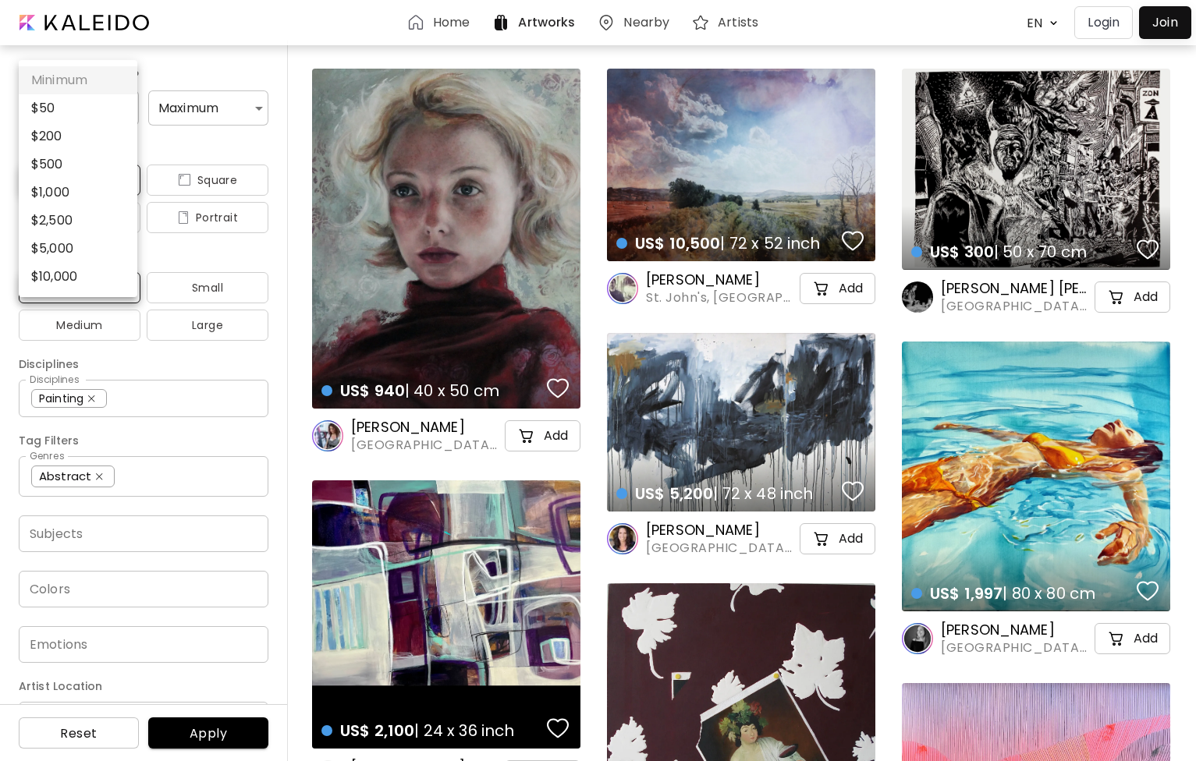
click at [70, 222] on li "$ 2,500" at bounding box center [78, 221] width 119 height 28
type input "****"
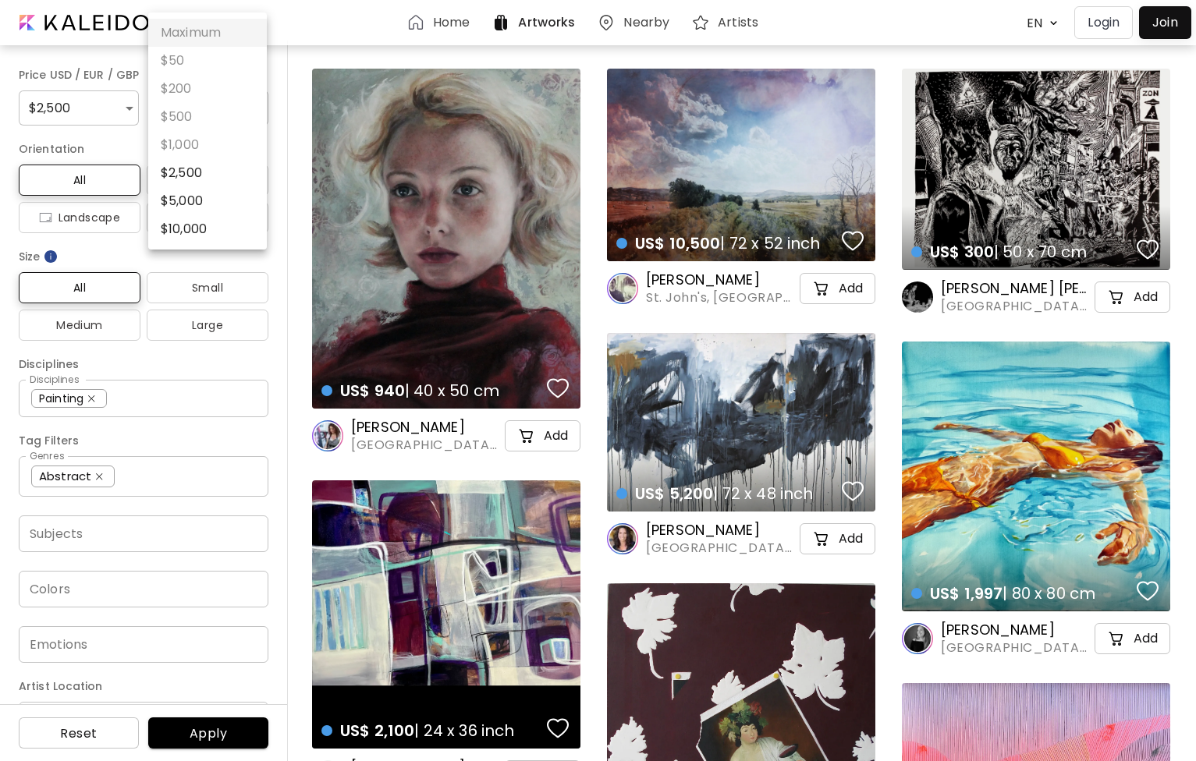
click at [216, 99] on body "Home Artworks Nearby Artists EN ******* Login Join Price USD / EUR / GBP $ 2,50…" at bounding box center [598, 380] width 1196 height 761
click at [183, 229] on li "$ 10,000" at bounding box center [207, 229] width 119 height 28
type input "*****"
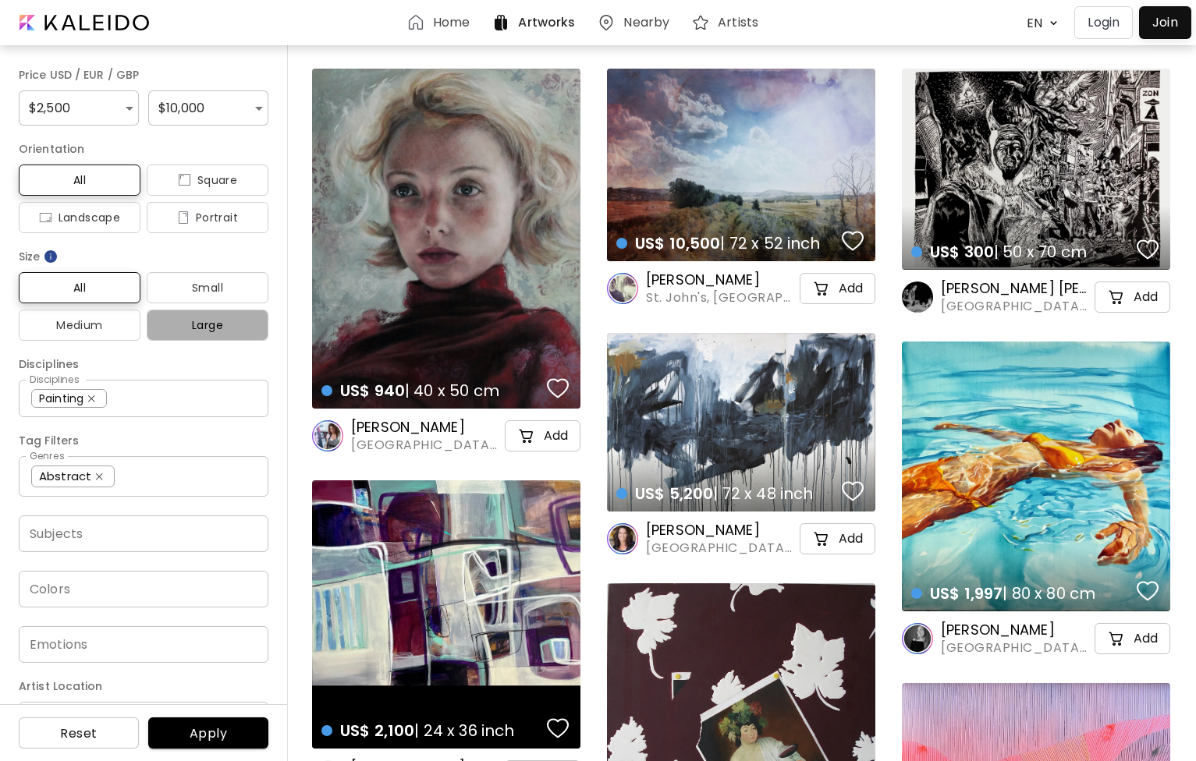
click at [204, 318] on span "Large" at bounding box center [207, 325] width 97 height 19
click at [209, 739] on span "Apply" at bounding box center [208, 734] width 95 height 16
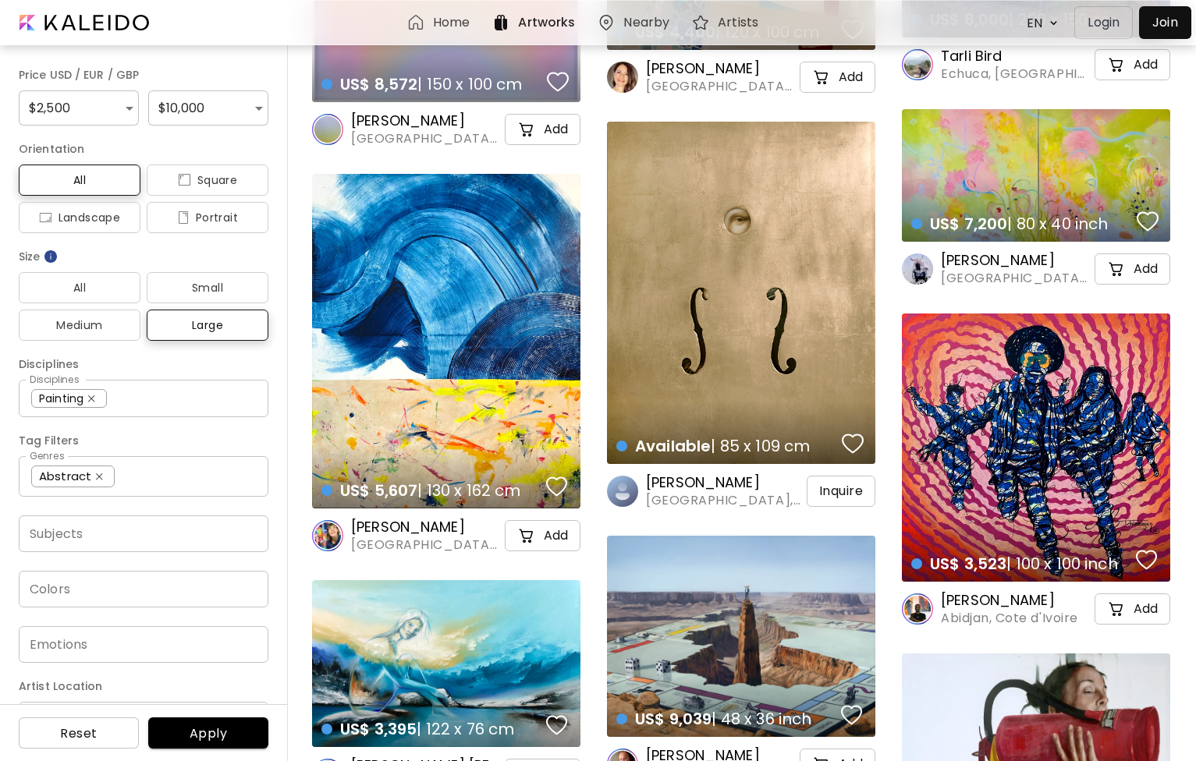
scroll to position [573, 0]
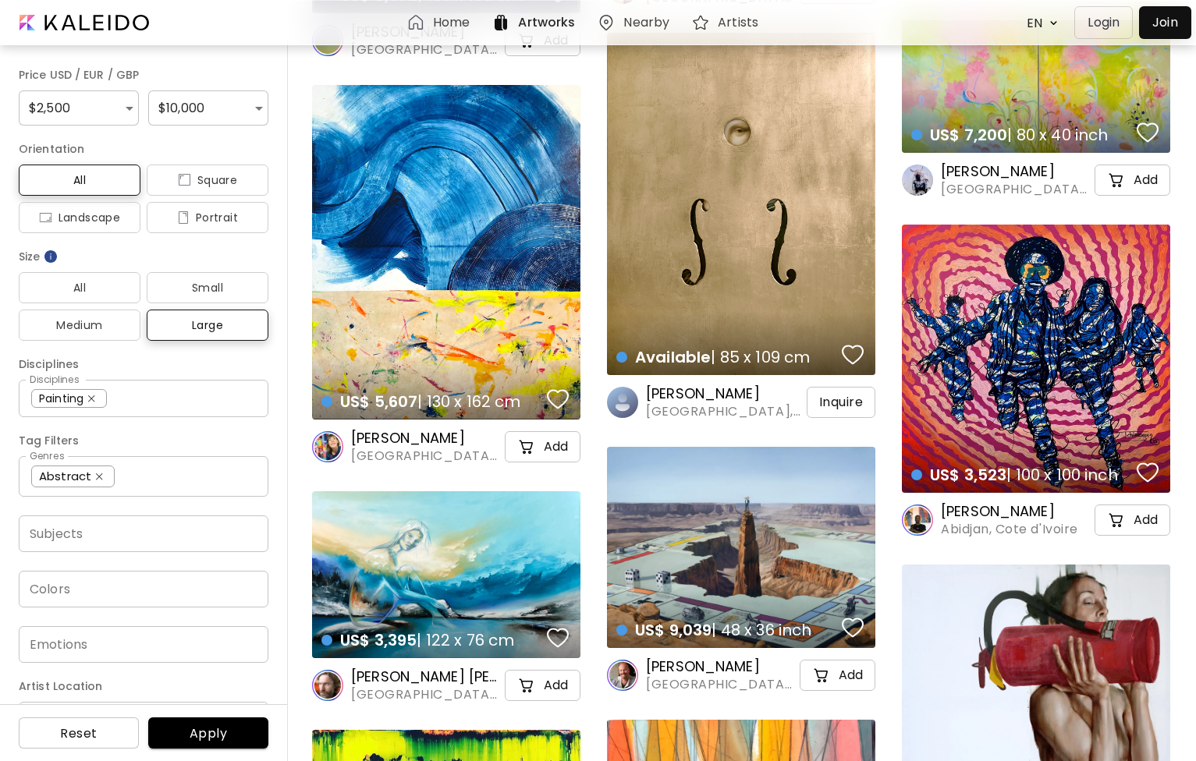
click at [719, 400] on h6 "[PERSON_NAME]" at bounding box center [725, 394] width 158 height 19
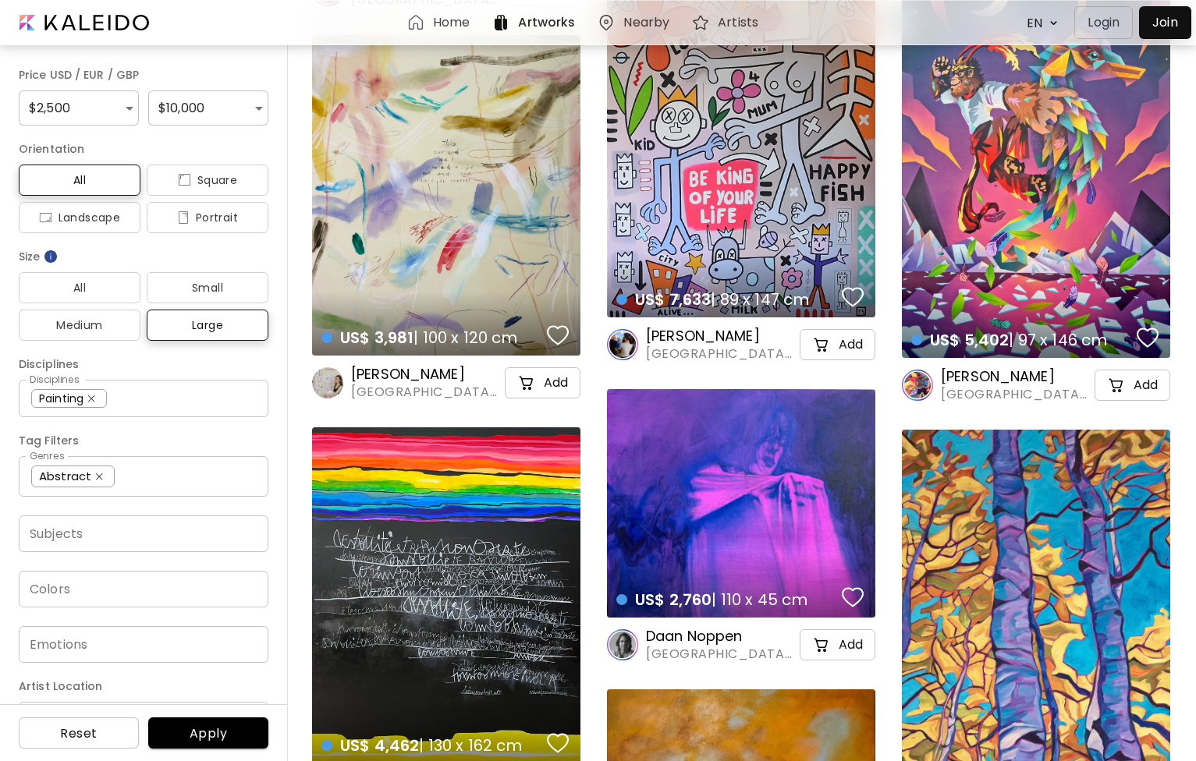
scroll to position [1982, 0]
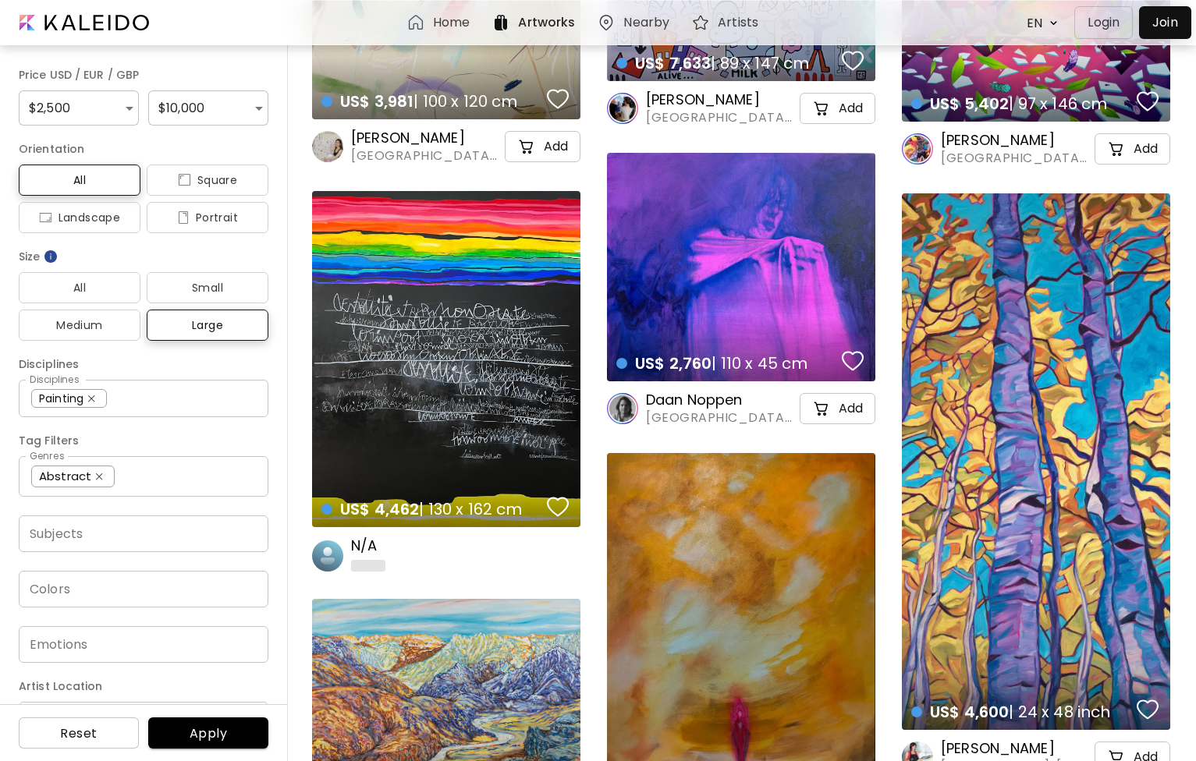
click at [429, 441] on div "US$ 4,462 | 130 x 162 cm details" at bounding box center [446, 359] width 268 height 336
type input "*"
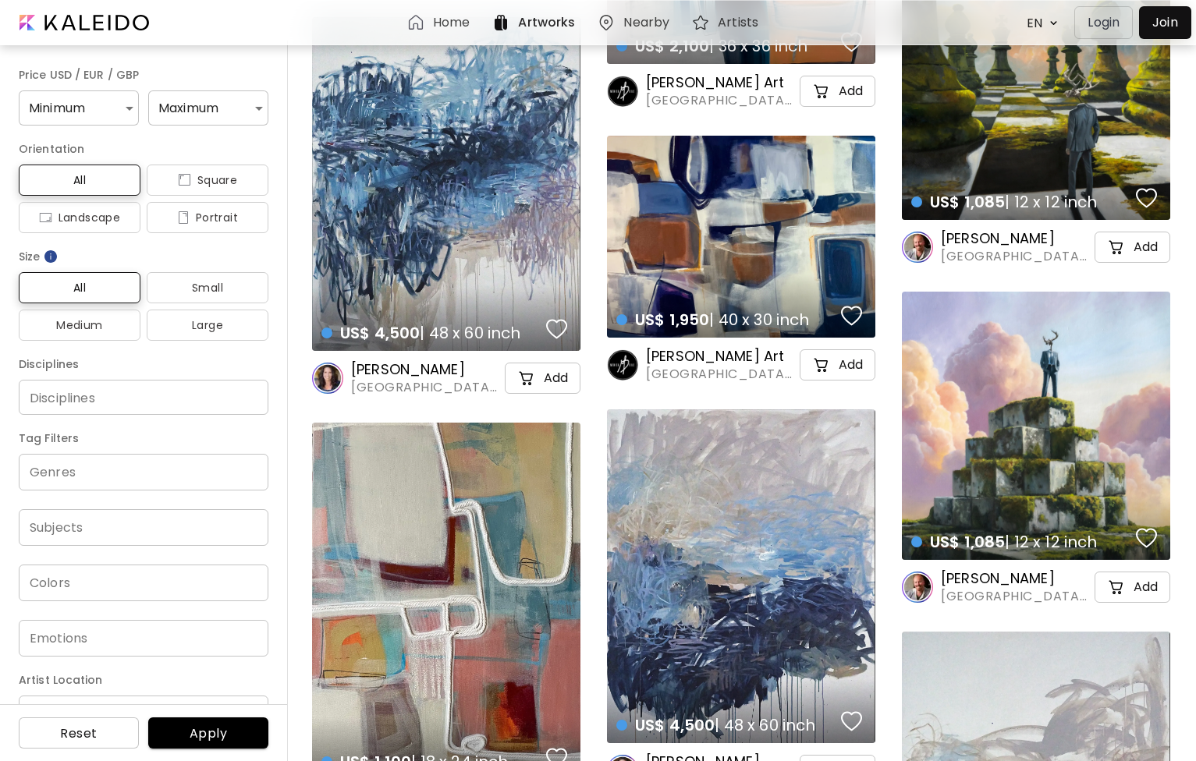
scroll to position [13253, 0]
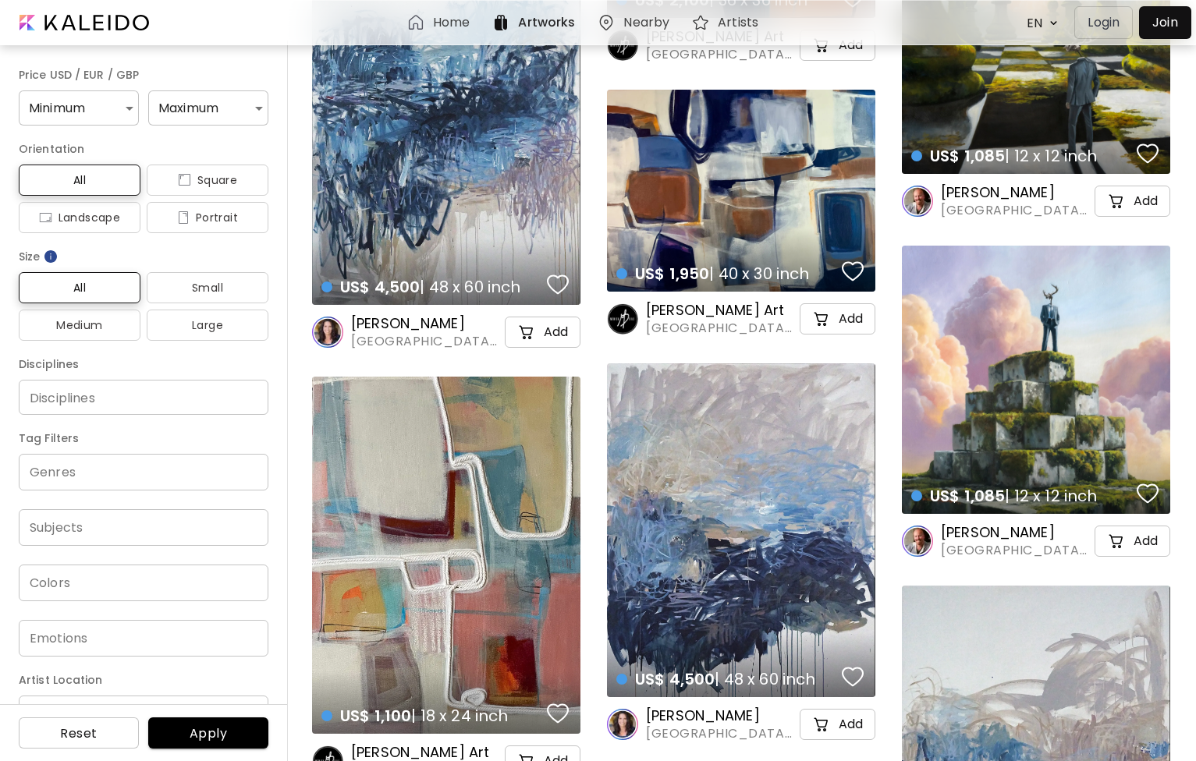
click at [421, 25] on img at bounding box center [415, 22] width 19 height 19
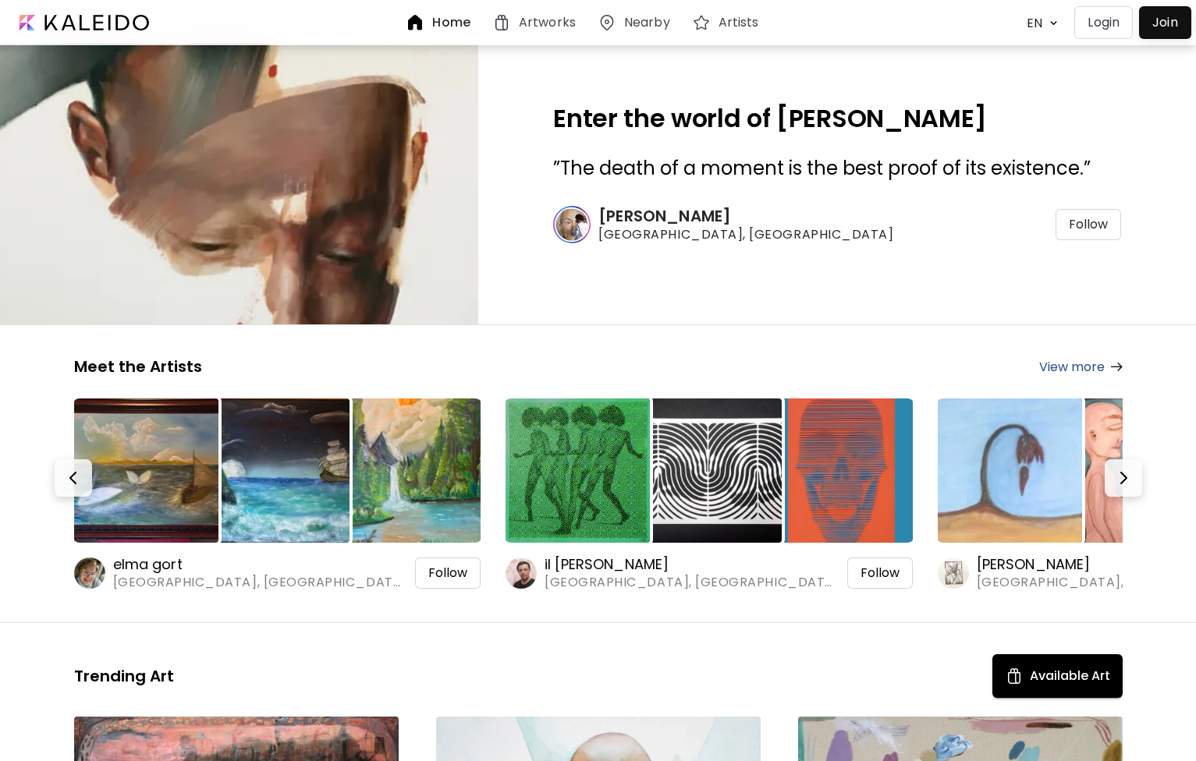
click at [1099, 30] on p "Login" at bounding box center [1104, 22] width 32 height 19
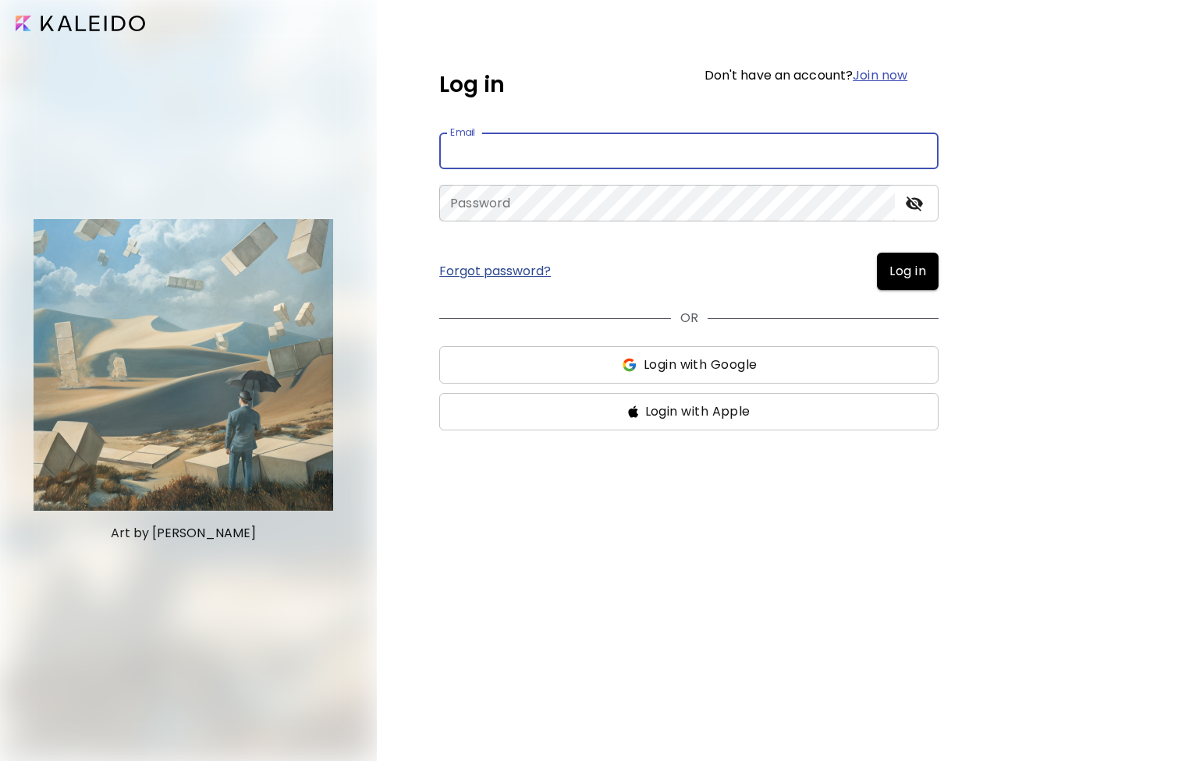
click at [726, 166] on input "email" at bounding box center [688, 151] width 499 height 37
type input "**********"
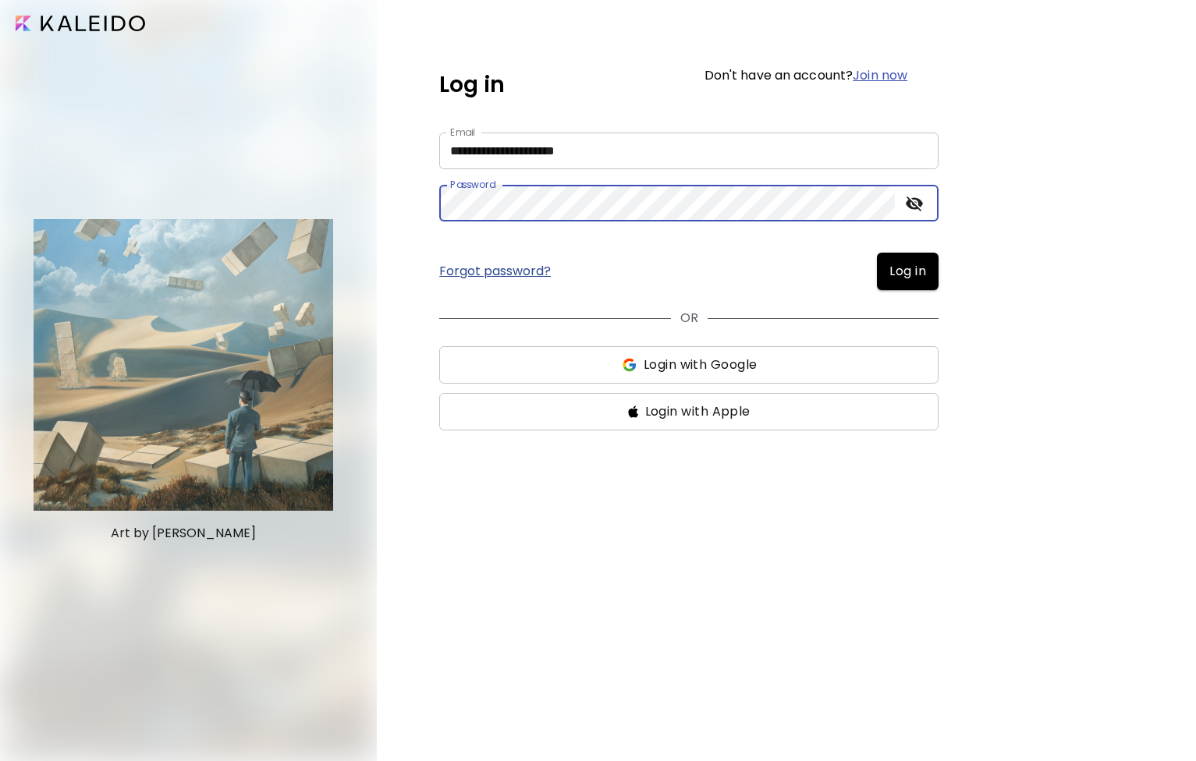
click at [877, 253] on button "Log in" at bounding box center [908, 271] width 62 height 37
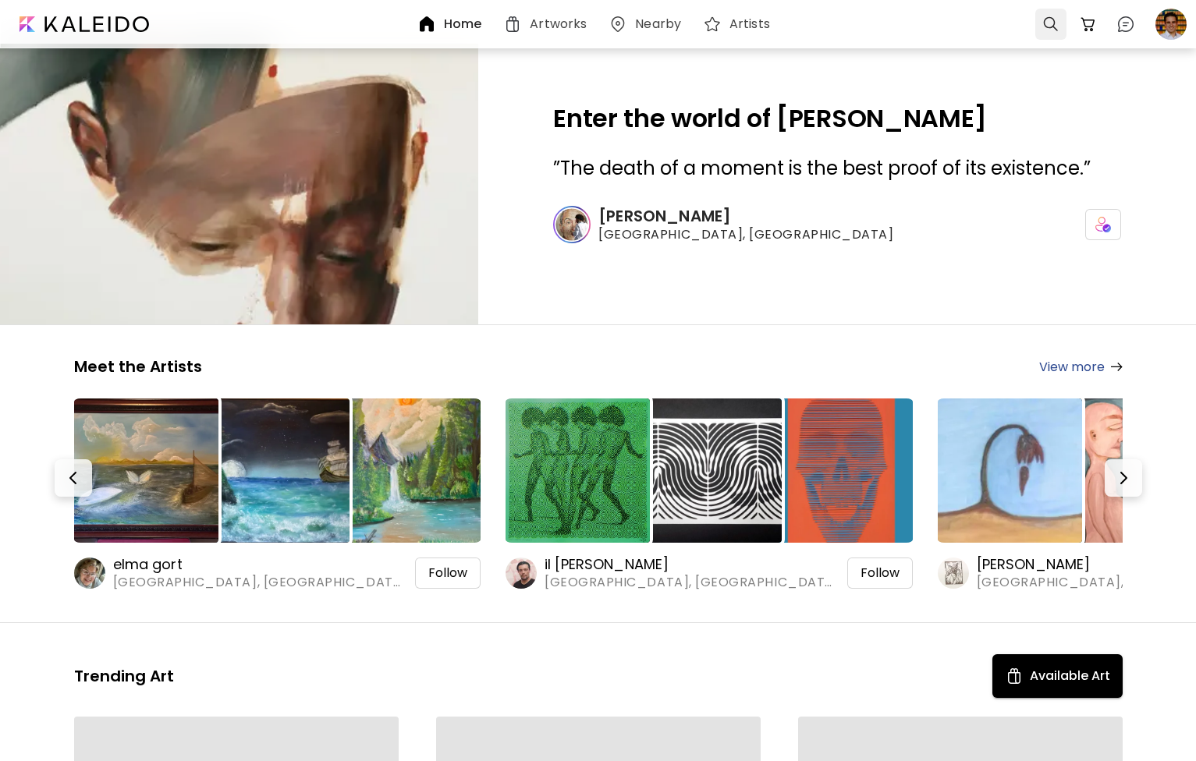
click at [1044, 31] on div at bounding box center [1050, 24] width 31 height 31
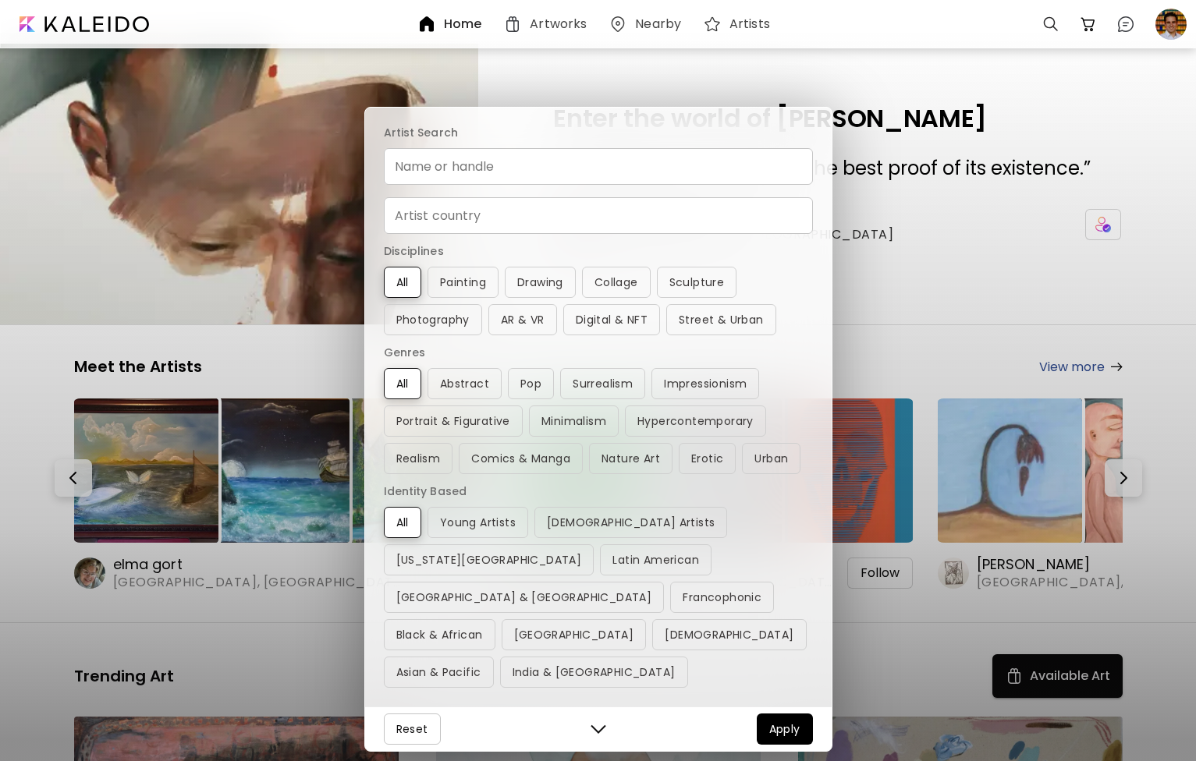
click at [494, 185] on input "Name or handle" at bounding box center [598, 166] width 429 height 37
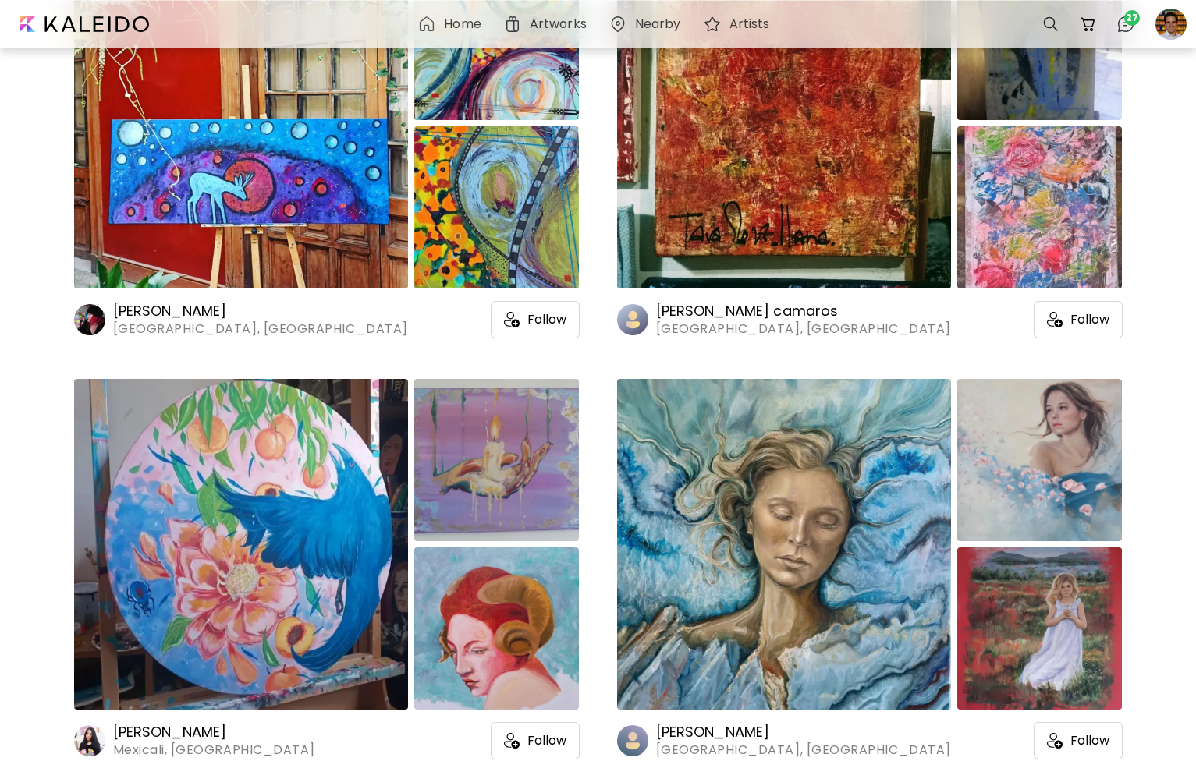
scroll to position [7481, 0]
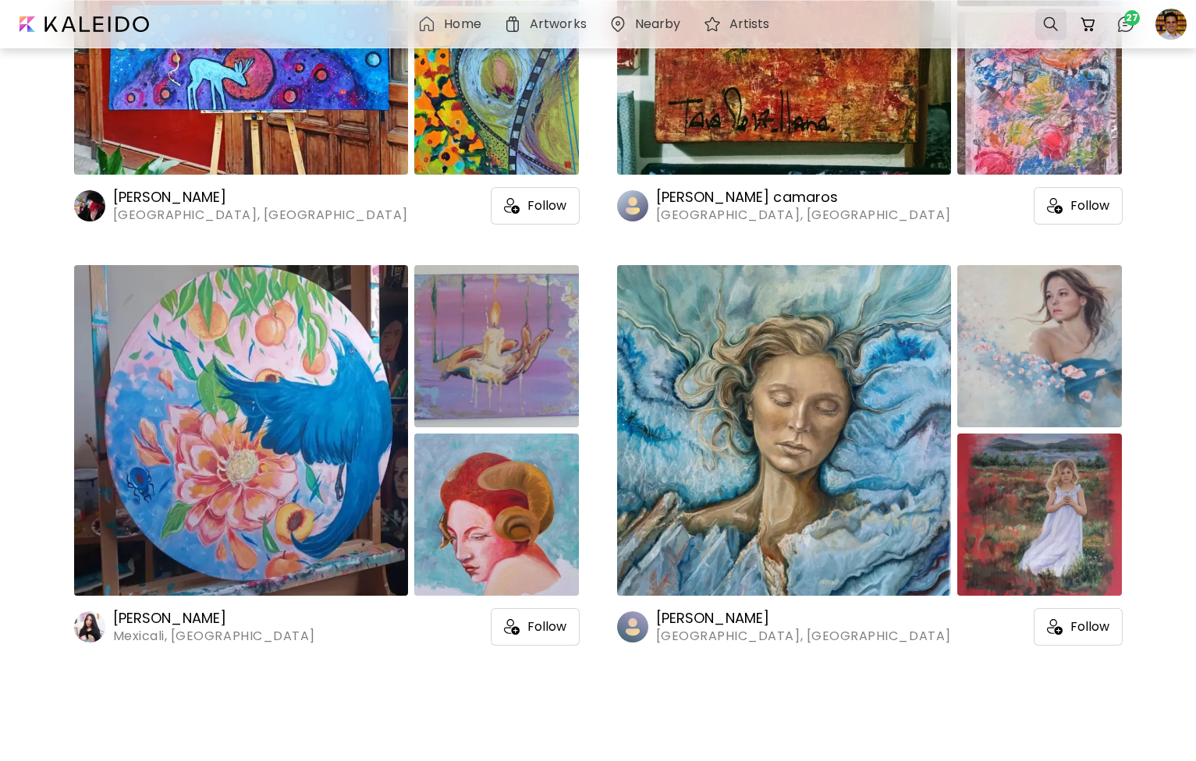
click at [1053, 15] on div at bounding box center [1050, 24] width 31 height 31
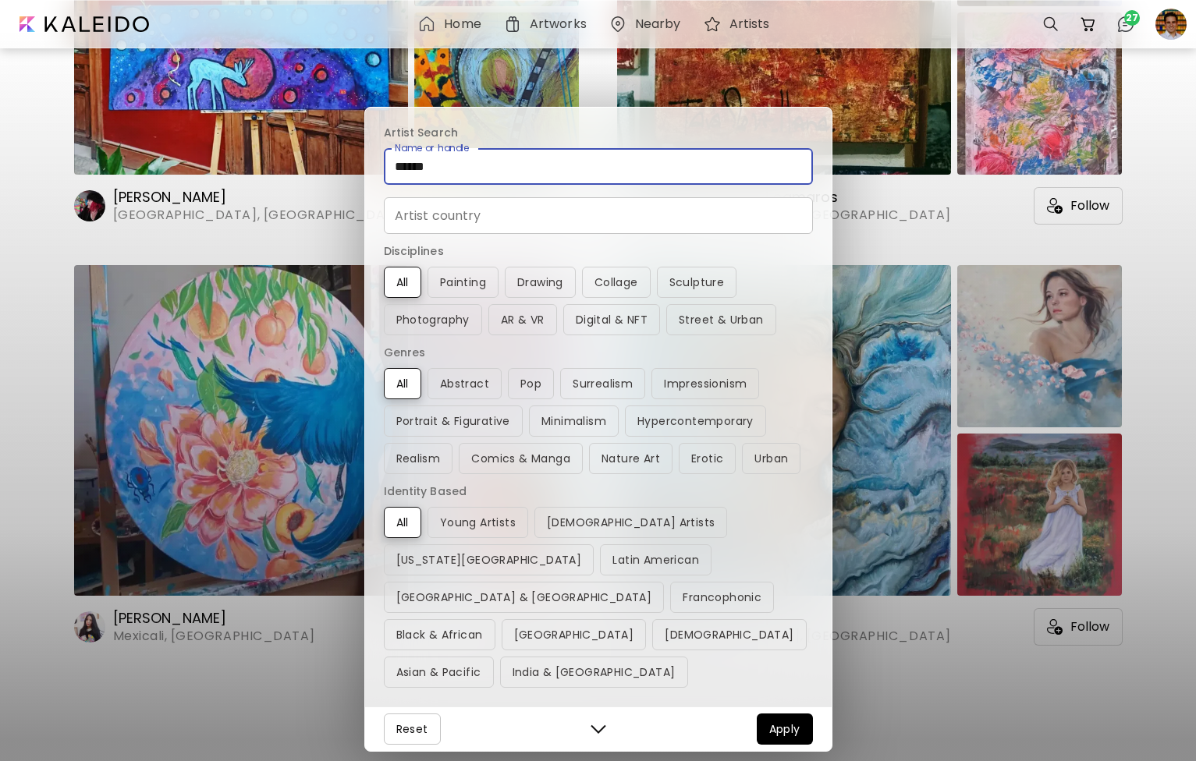
click at [417, 185] on input "******" at bounding box center [598, 166] width 429 height 37
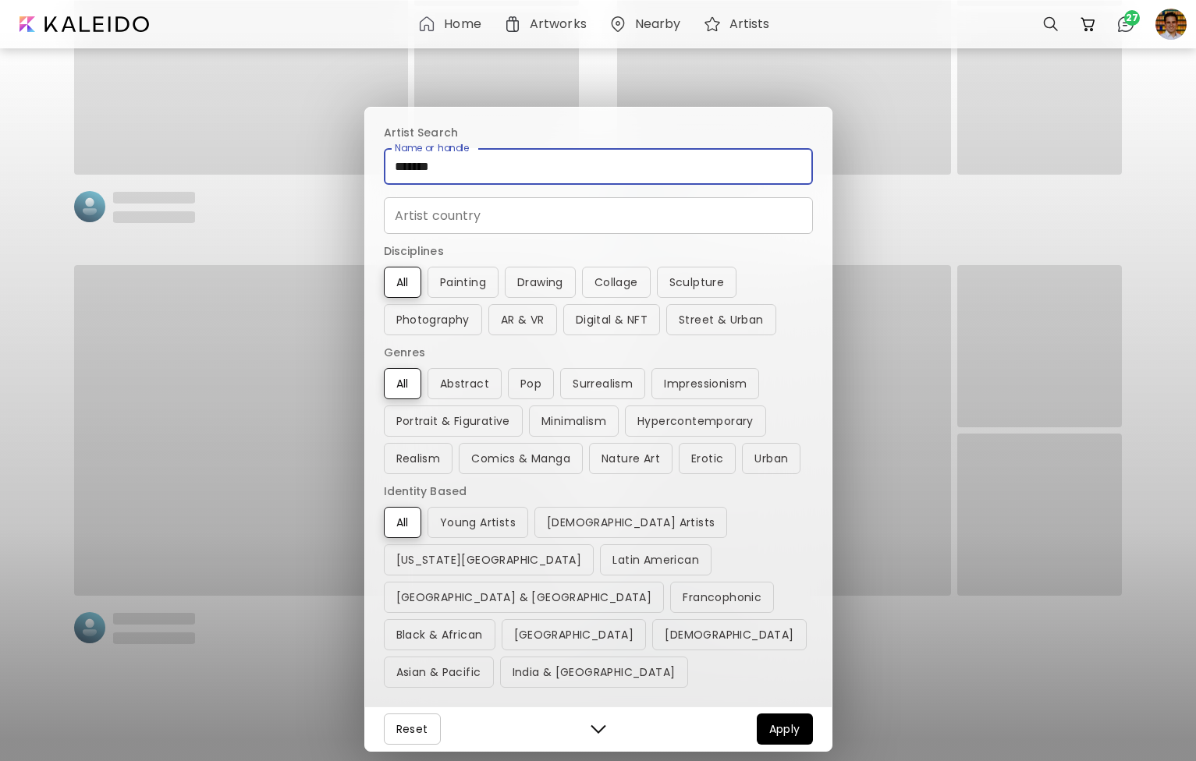
scroll to position [0, 0]
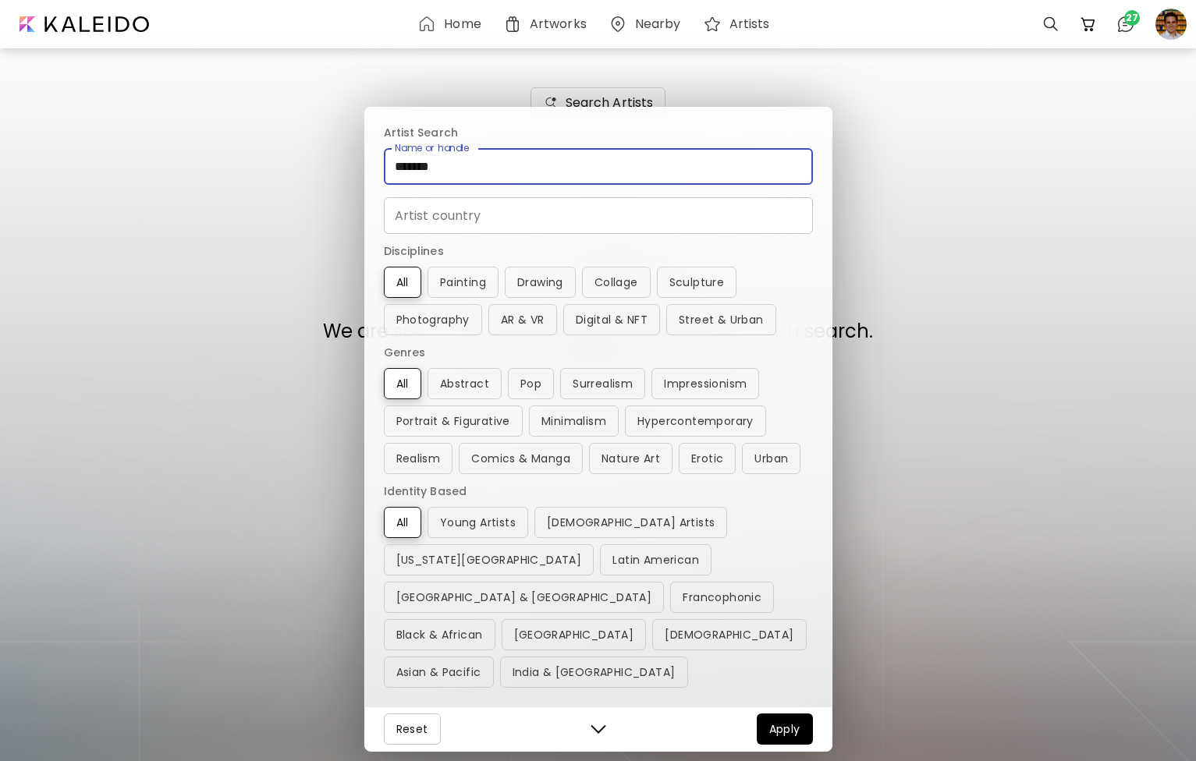
type input "*******"
click at [796, 729] on span "Apply" at bounding box center [784, 729] width 31 height 19
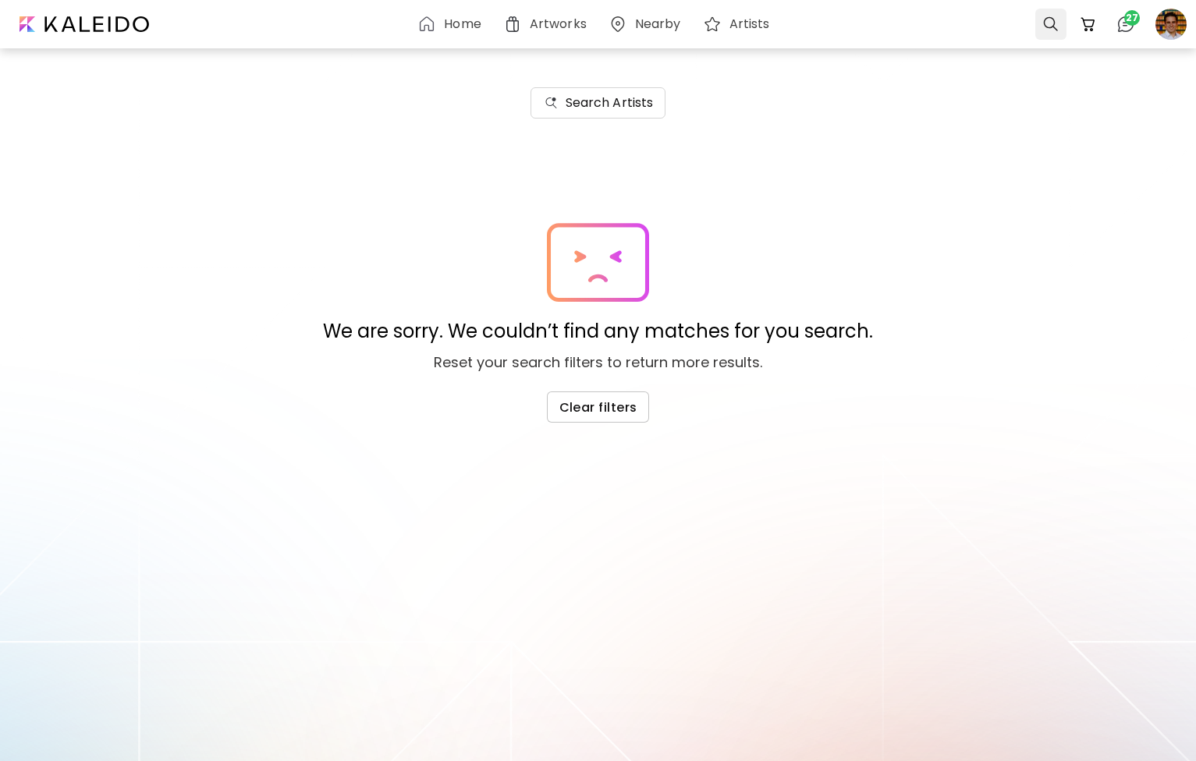
click at [1050, 32] on div at bounding box center [1050, 24] width 31 height 31
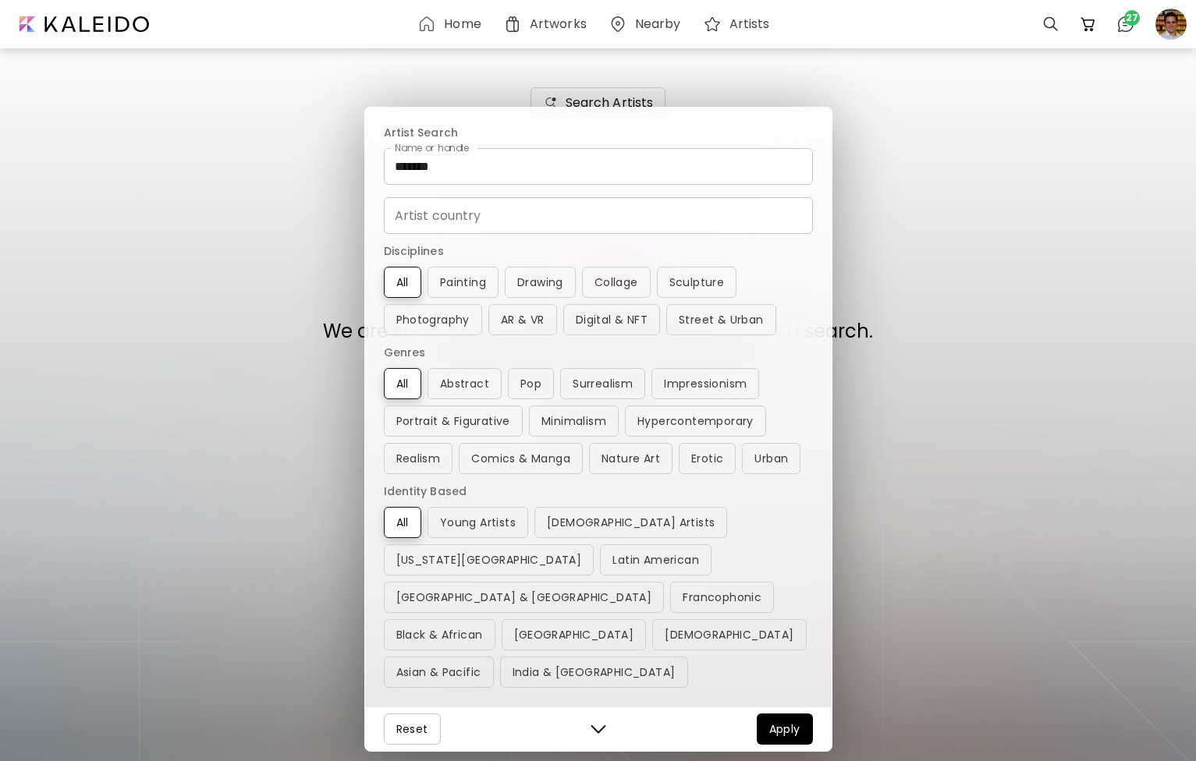
click at [516, 185] on input "*******" at bounding box center [598, 166] width 429 height 37
click at [852, 145] on div "Artist Search Name or handle Name or handle Artist country Artist country Disci…" at bounding box center [598, 380] width 1196 height 761
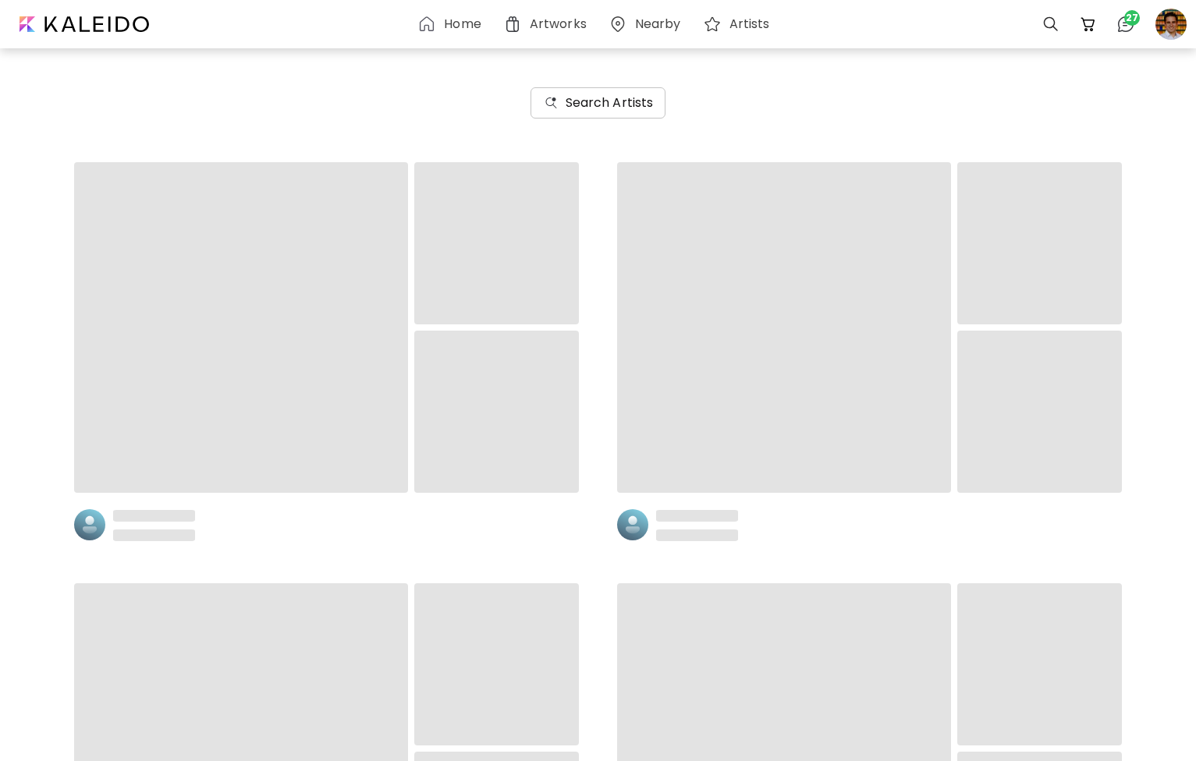
click at [637, 110] on h6 "Search Artists" at bounding box center [610, 103] width 88 height 19
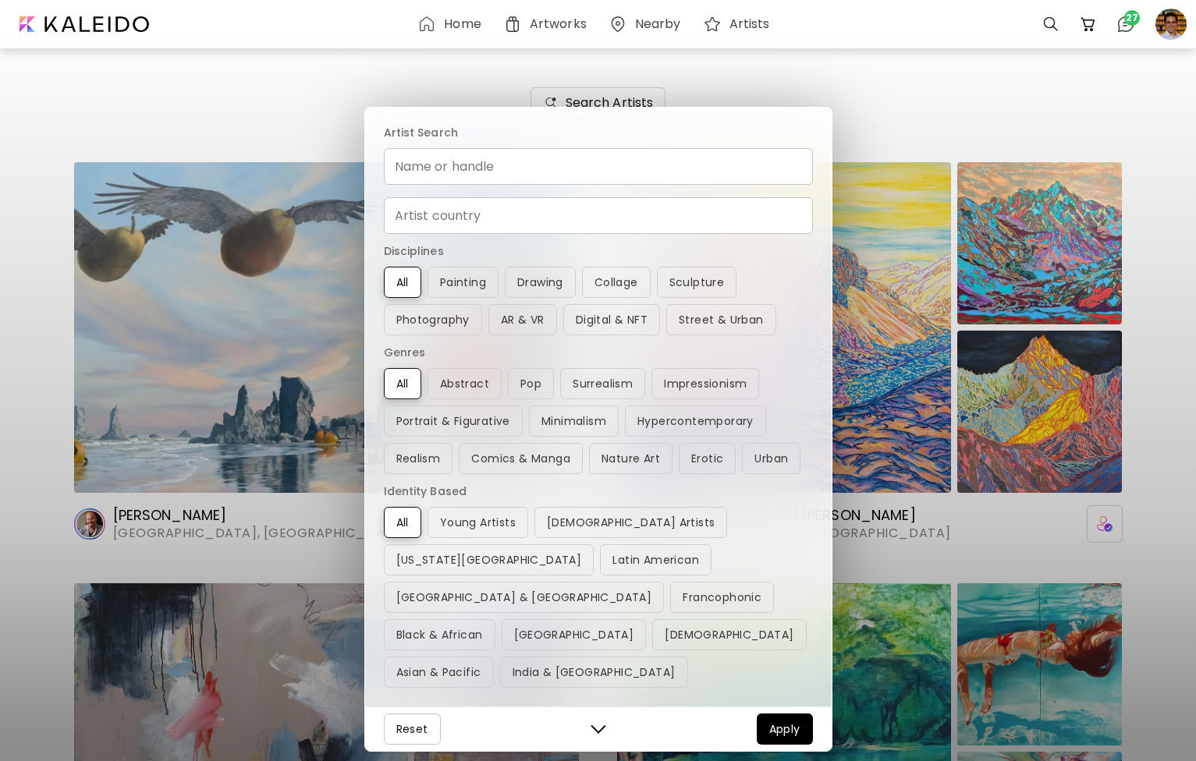
click at [609, 185] on input "Name or handle" at bounding box center [598, 166] width 429 height 37
click at [760, 81] on div "Artist Search Name or handle Name or handle Artist country Artist country Disci…" at bounding box center [598, 380] width 1196 height 761
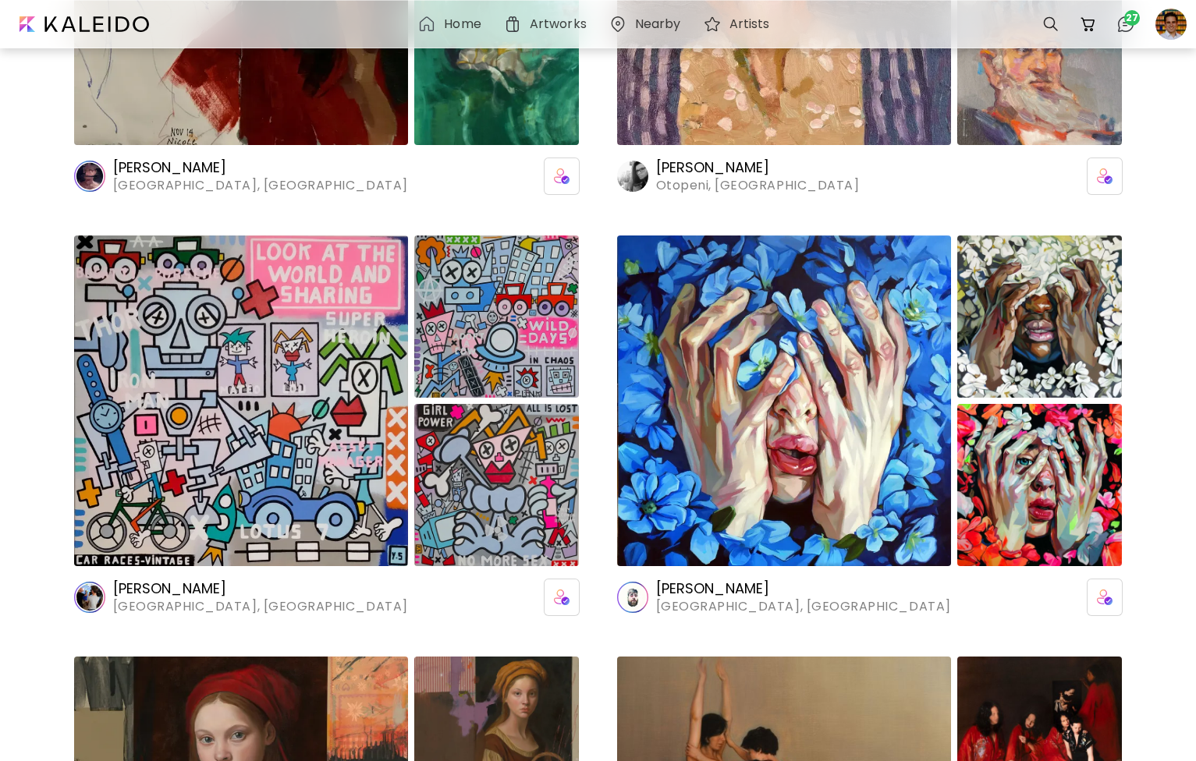
scroll to position [2531, 0]
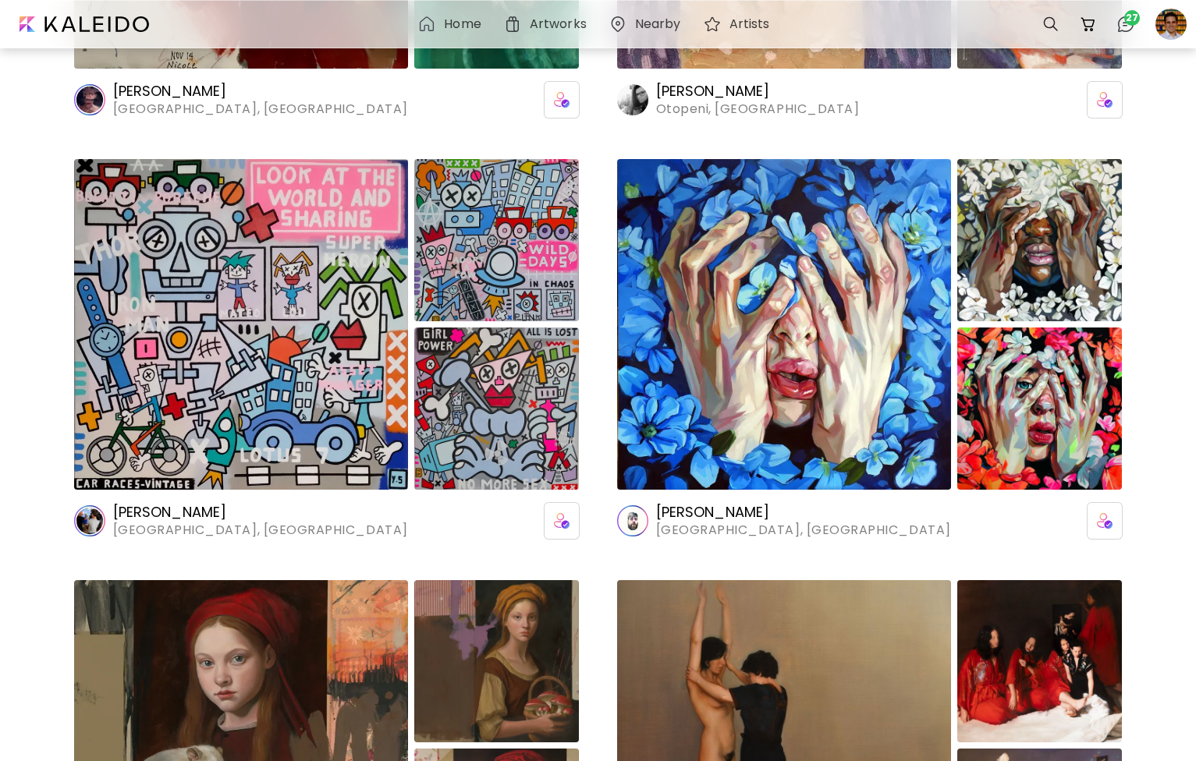
click at [464, 18] on h6 "Home" at bounding box center [462, 24] width 37 height 12
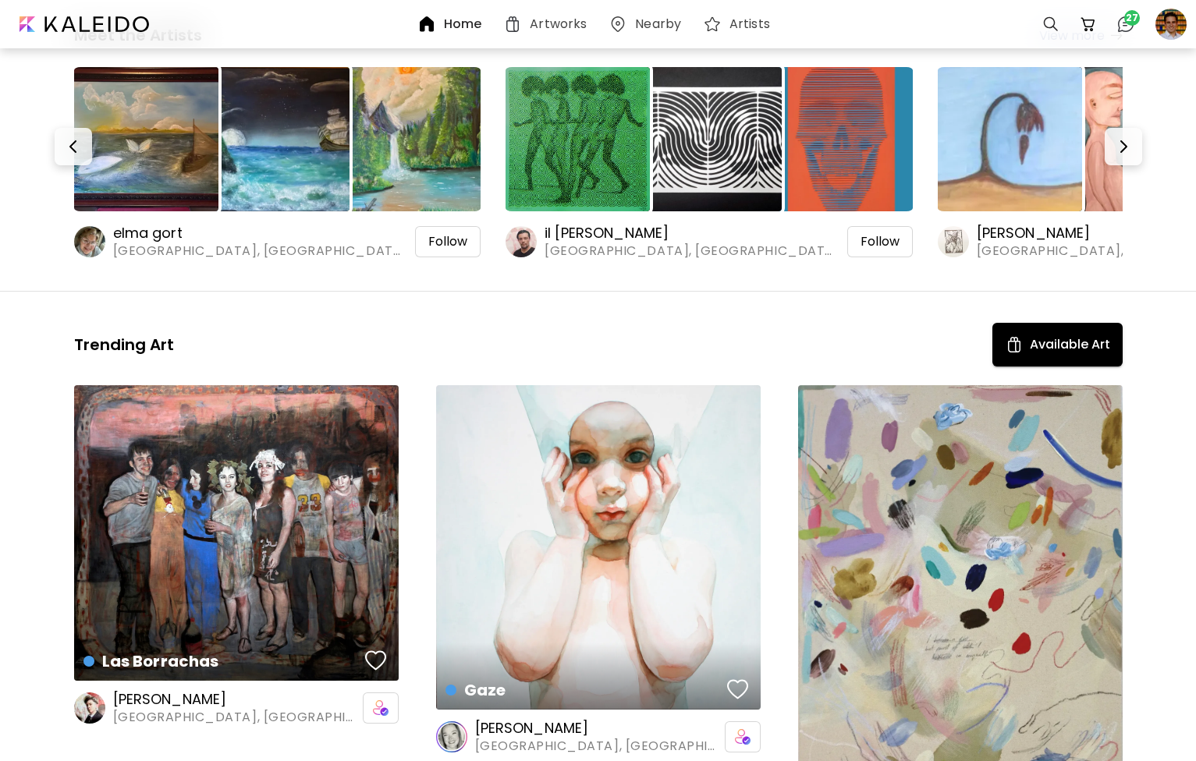
scroll to position [333, 0]
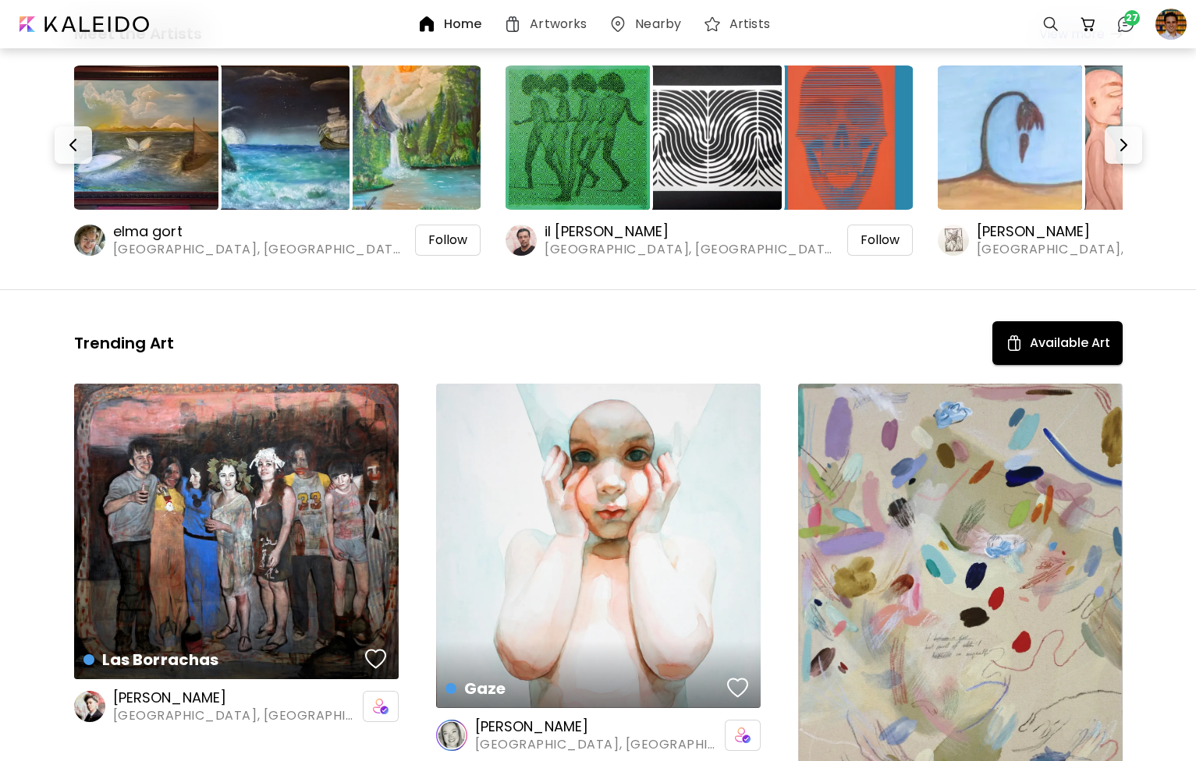
click at [156, 712] on span "Madrid, Spain" at bounding box center [236, 716] width 247 height 17
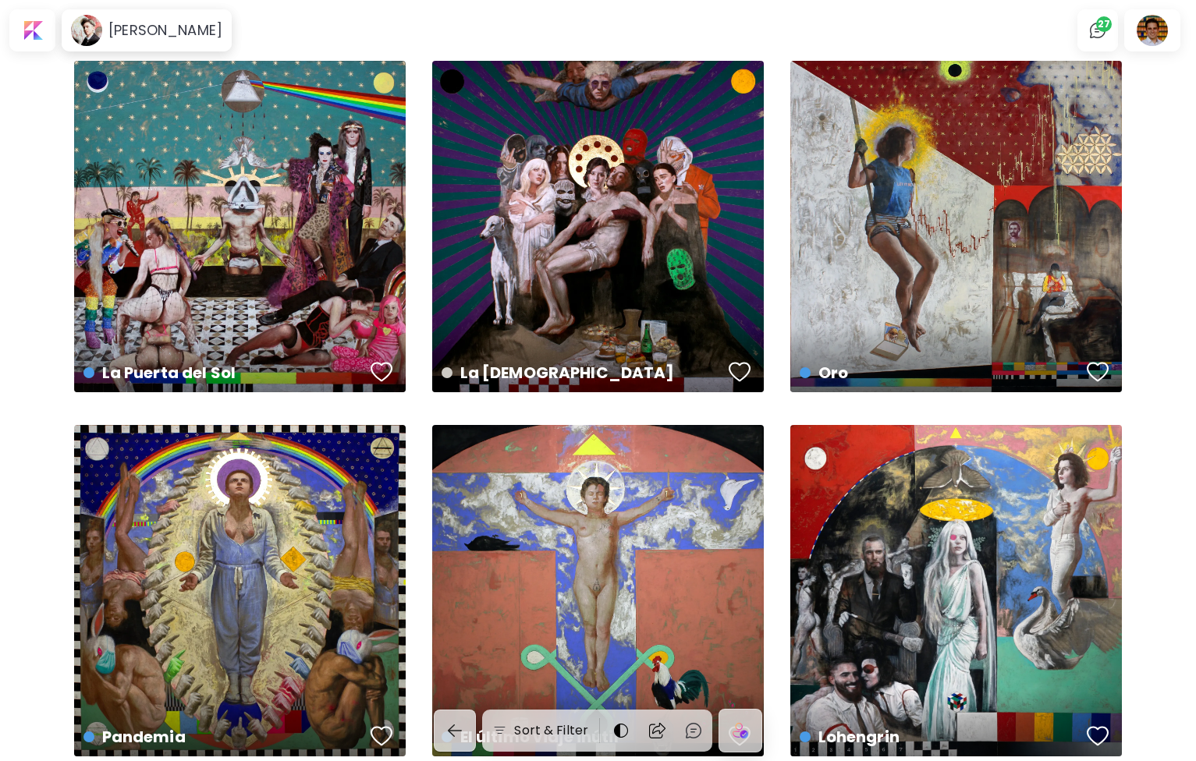
click at [453, 736] on img "button" at bounding box center [454, 731] width 19 height 19
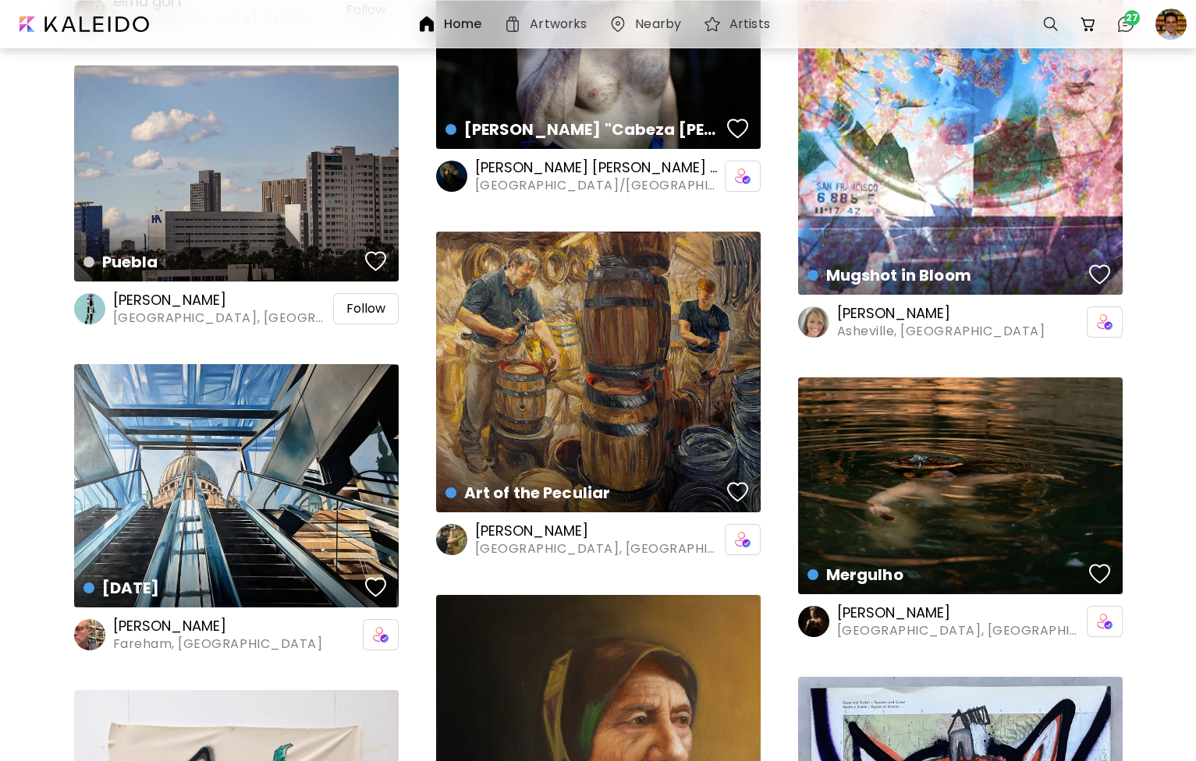
scroll to position [2386, 0]
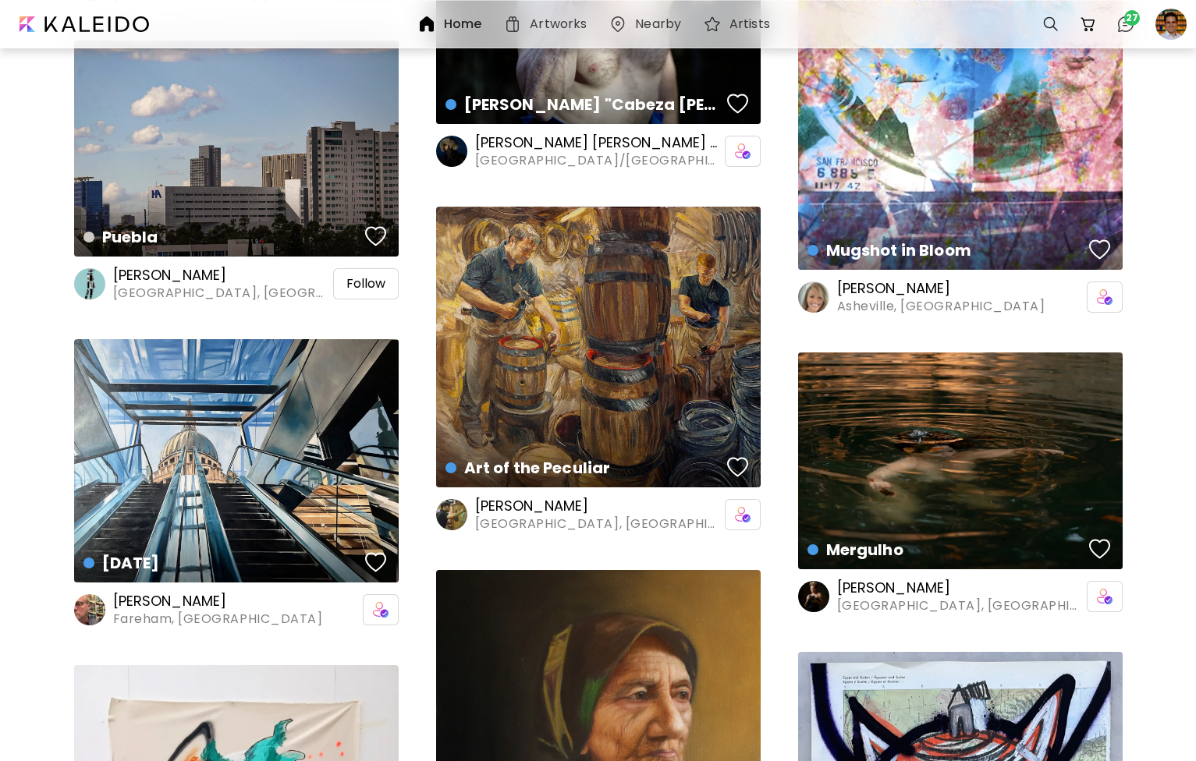
click at [567, 502] on h6 "Lewis Hazelwood-Horner" at bounding box center [598, 506] width 247 height 19
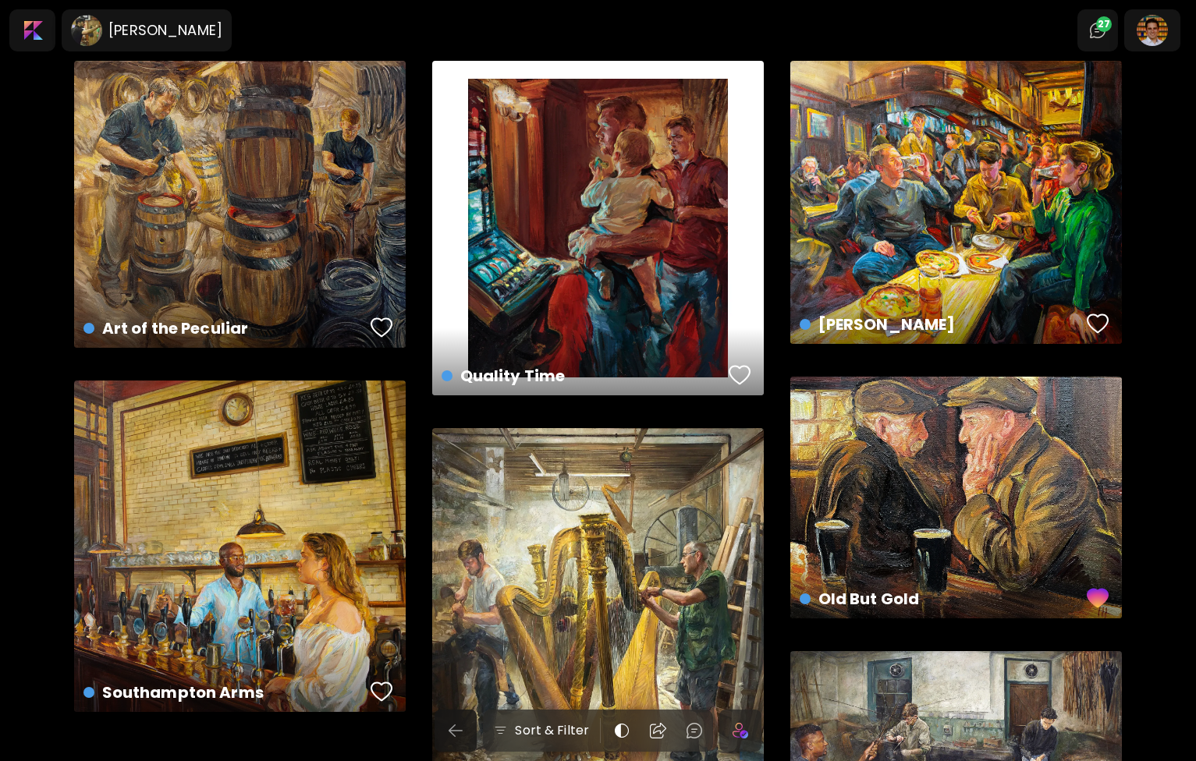
click at [453, 729] on img "button" at bounding box center [455, 731] width 19 height 19
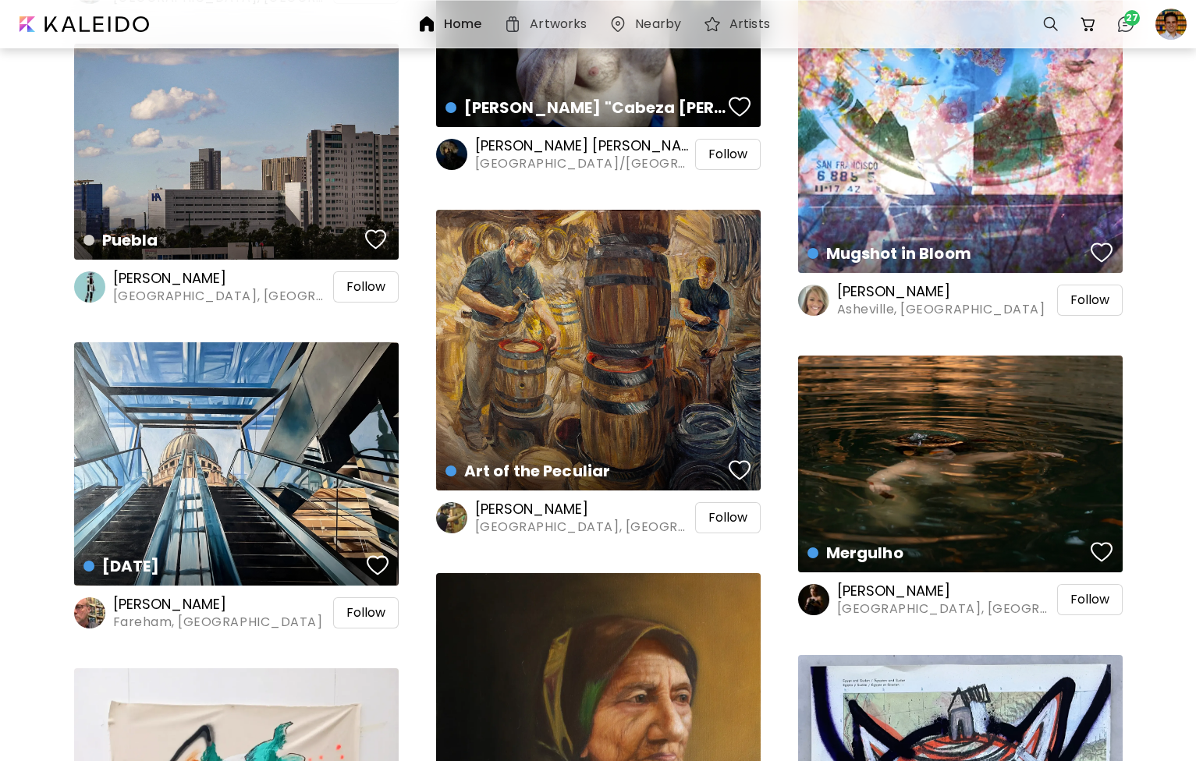
scroll to position [2384, 0]
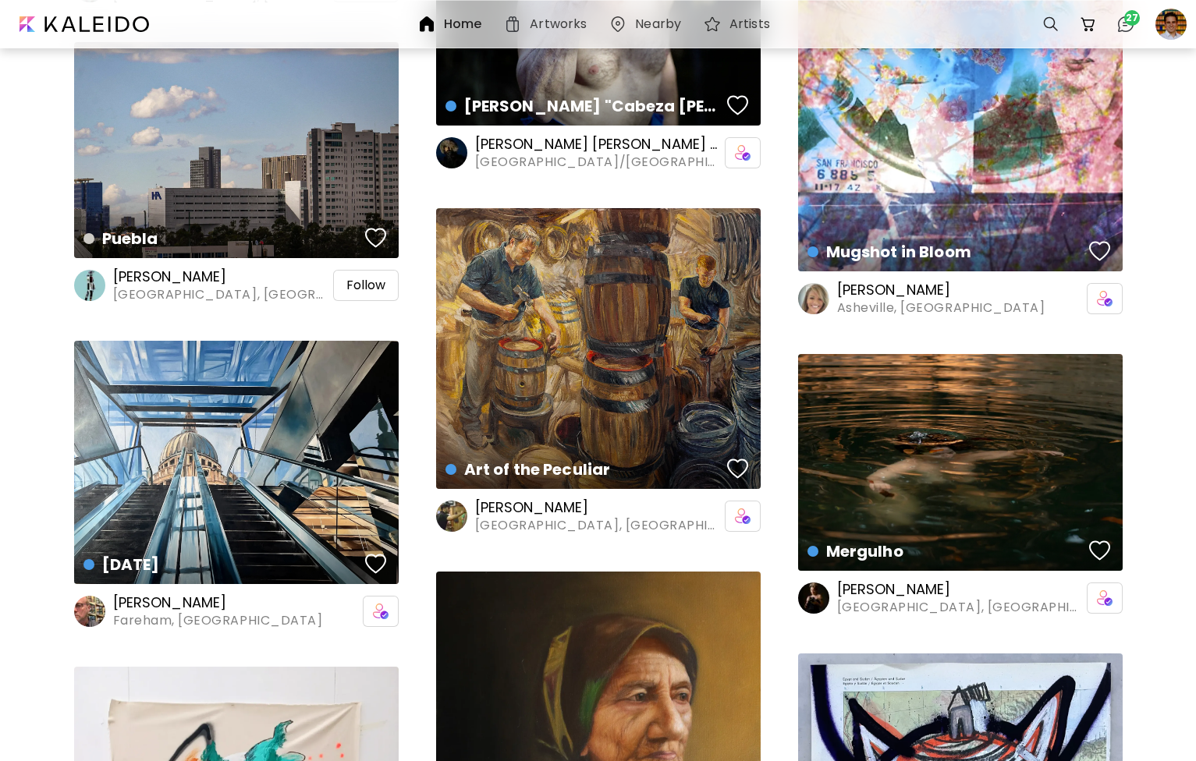
click at [187, 609] on h6 "Michael Moore" at bounding box center [218, 603] width 210 height 19
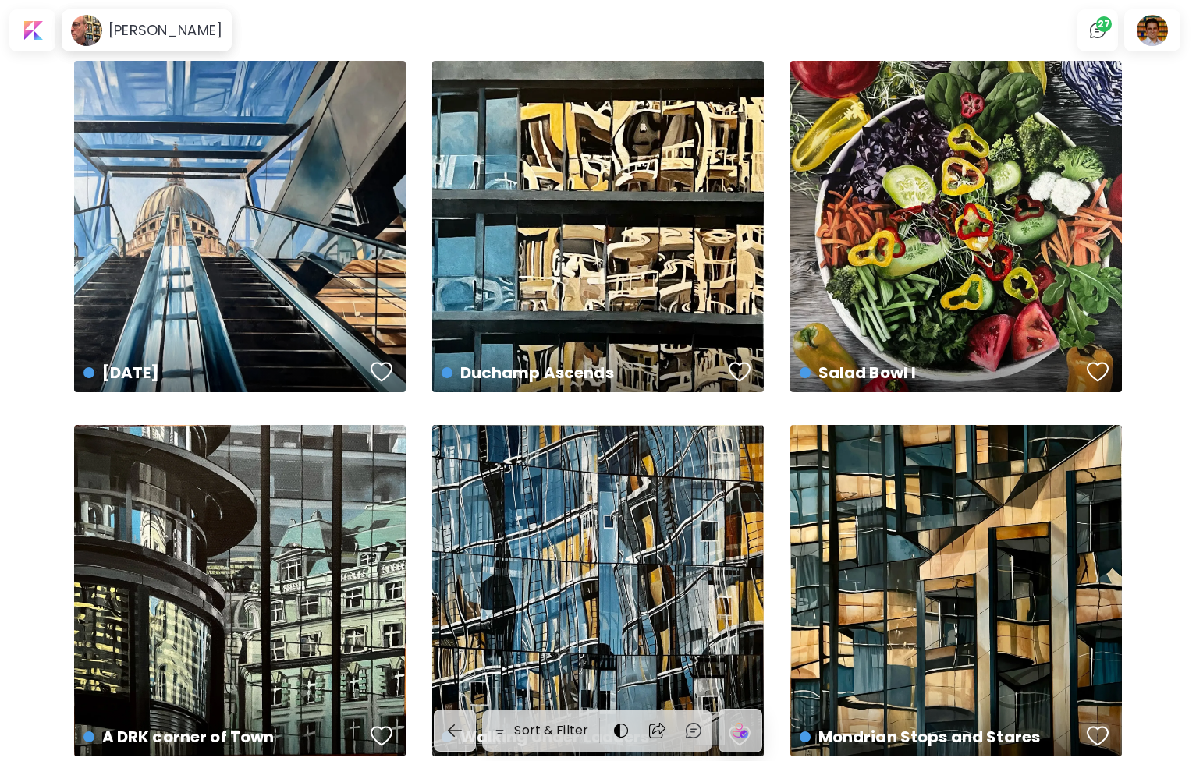
click at [449, 726] on img "button" at bounding box center [454, 731] width 19 height 19
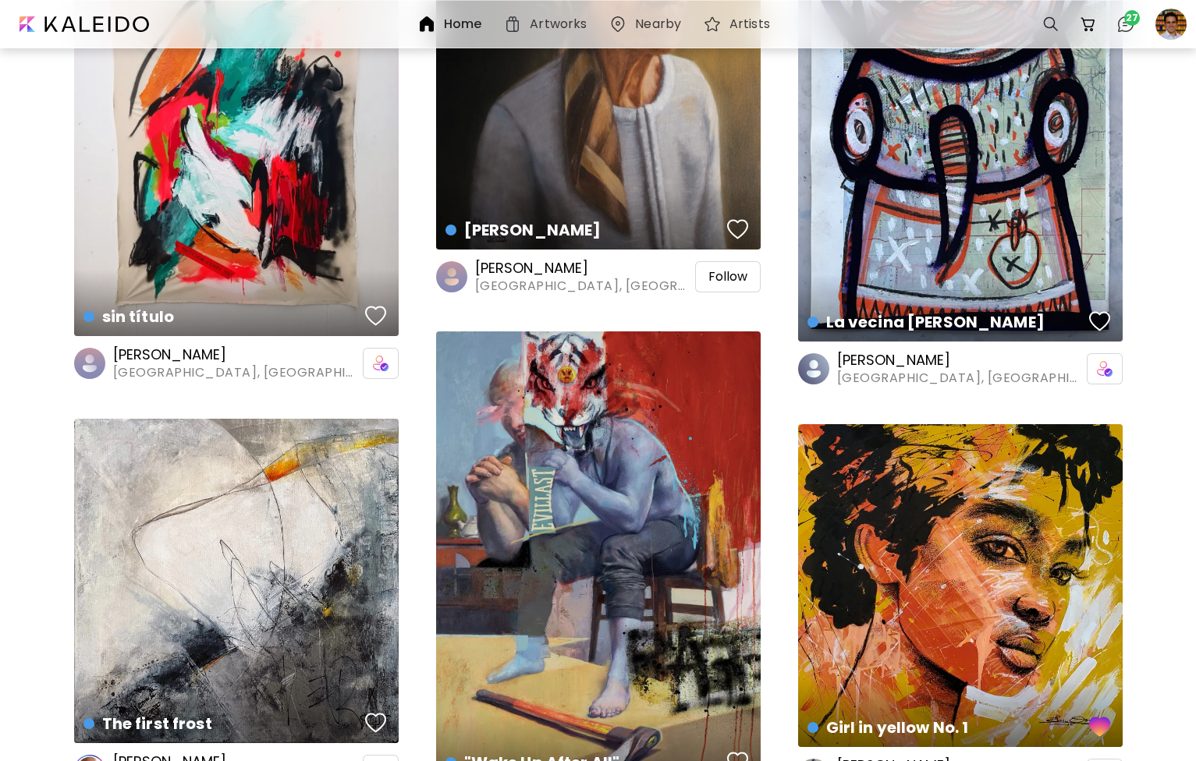
scroll to position [3317, 0]
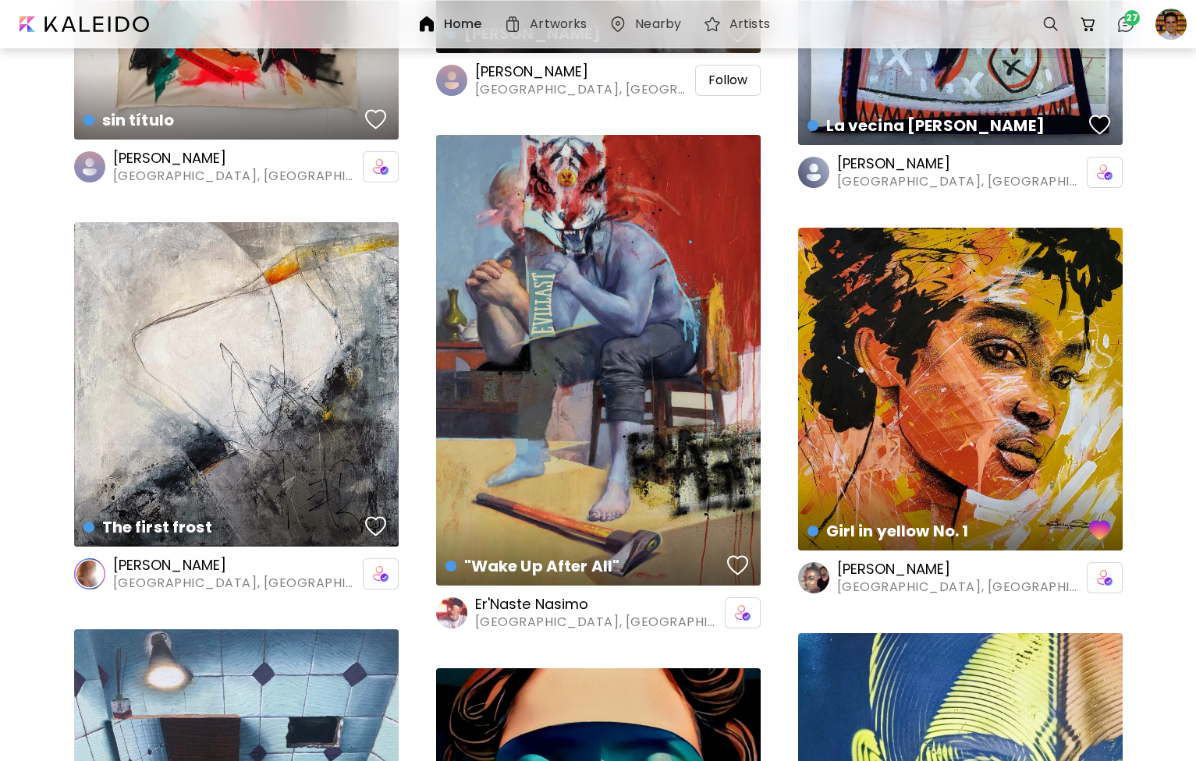
click at [530, 624] on span "Sofia, Bulgaria" at bounding box center [598, 622] width 247 height 17
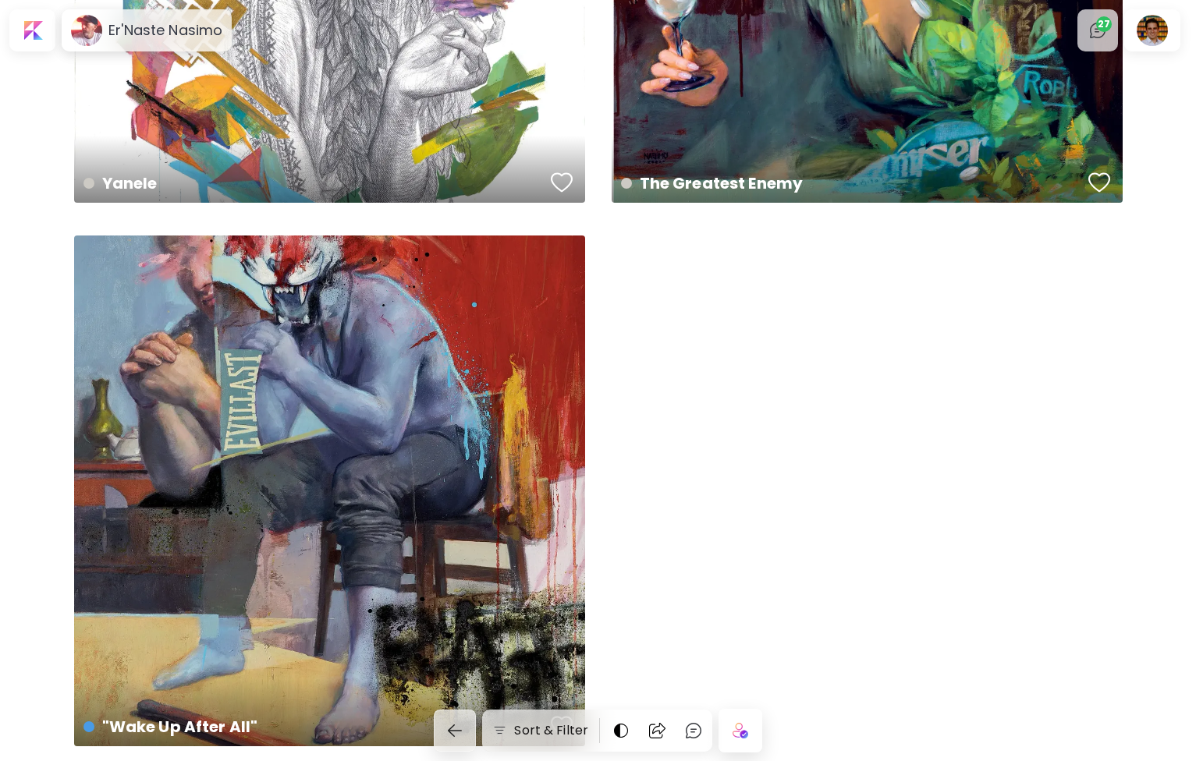
scroll to position [2615, 0]
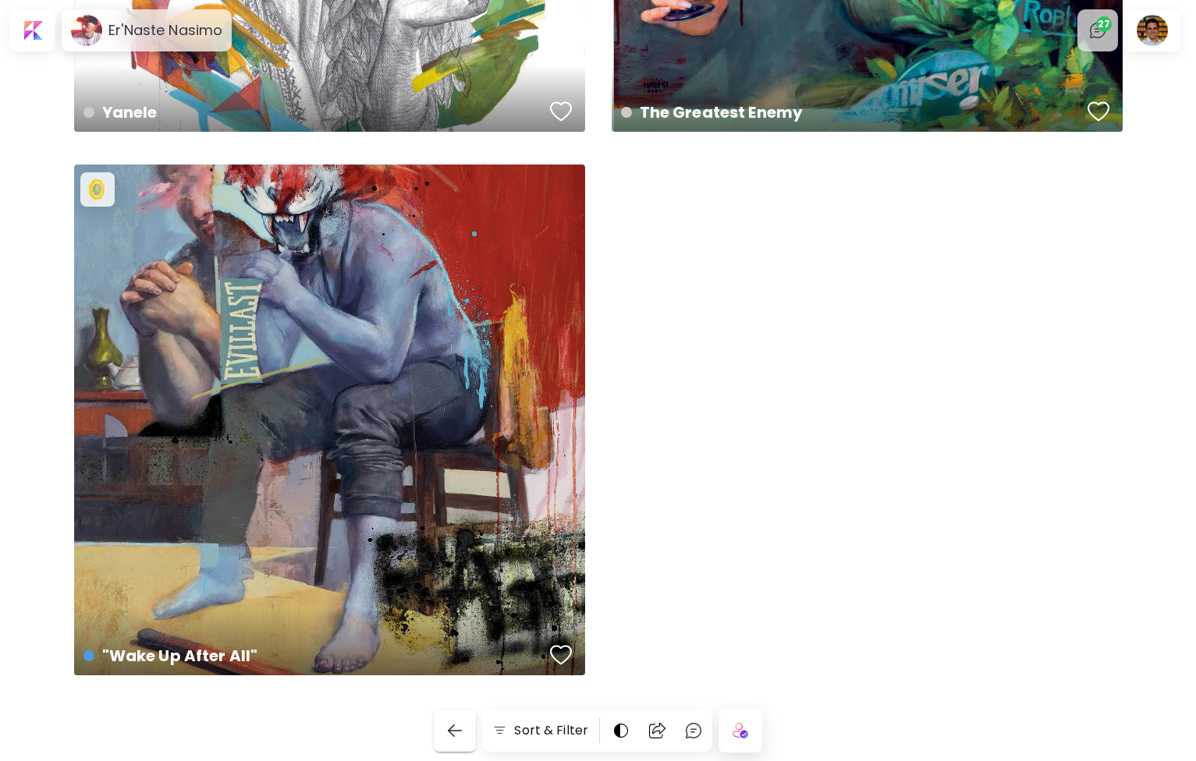
click at [466, 740] on button "button" at bounding box center [455, 731] width 42 height 42
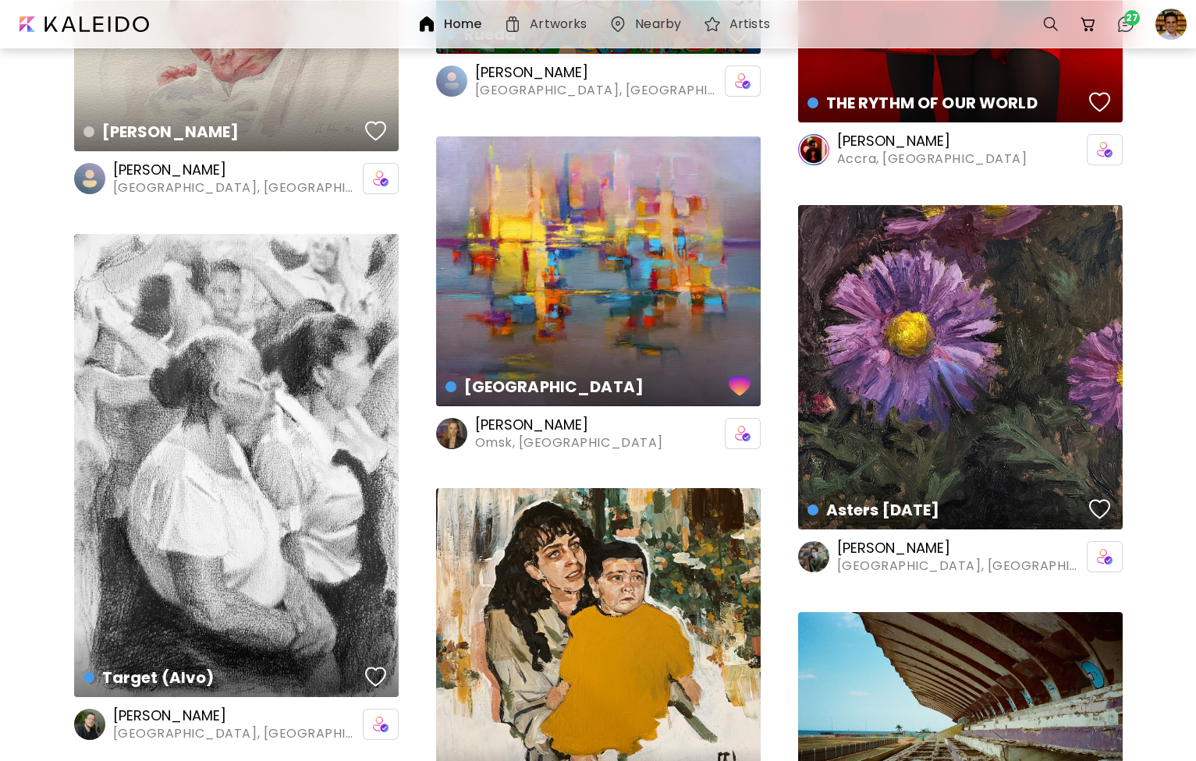
scroll to position [5480, 0]
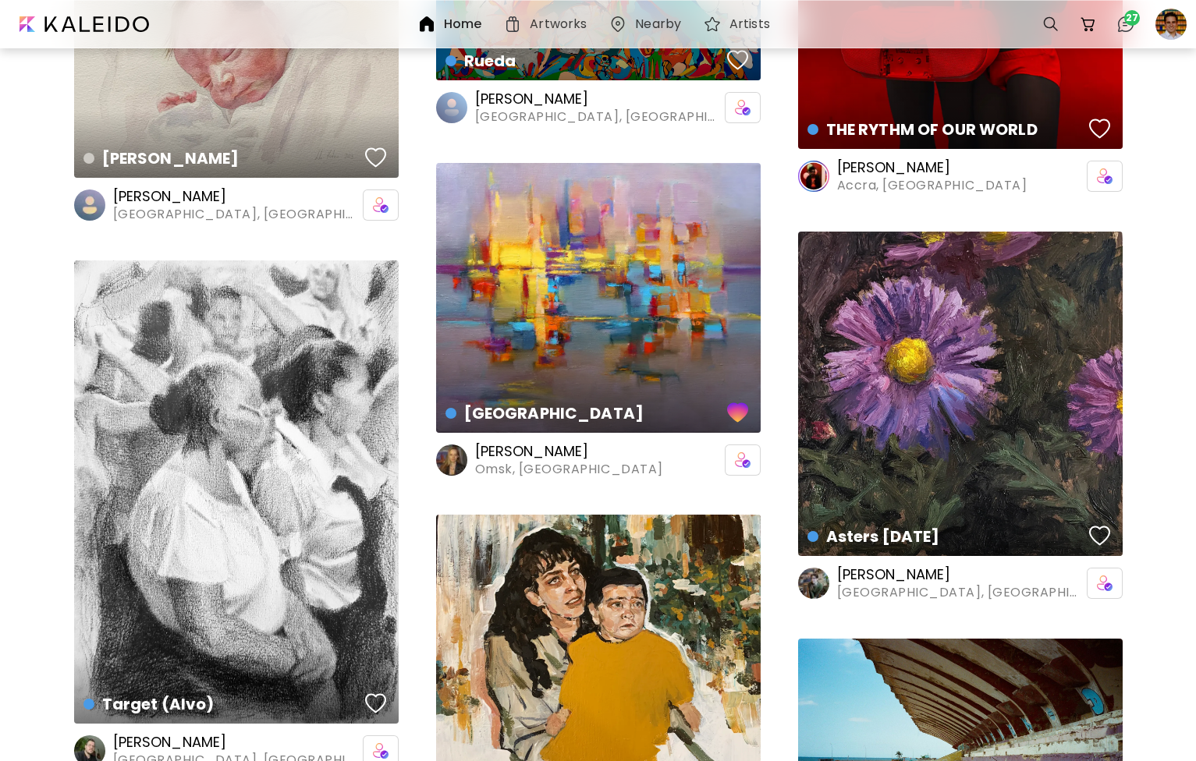
click at [552, 27] on h6 "Artworks" at bounding box center [558, 24] width 57 height 12
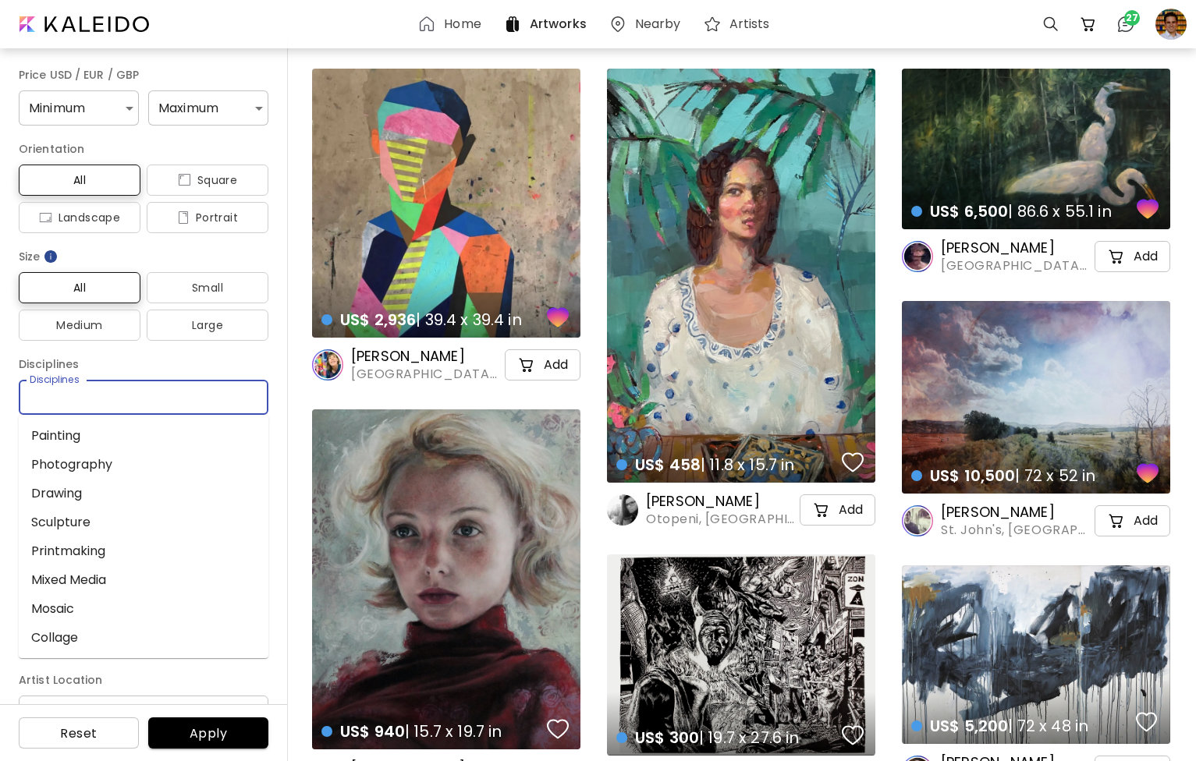
click at [108, 403] on input "Disciplines" at bounding box center [143, 397] width 225 height 16
click at [91, 438] on li "Painting" at bounding box center [144, 435] width 250 height 29
click at [97, 484] on div "Genres" at bounding box center [144, 474] width 250 height 37
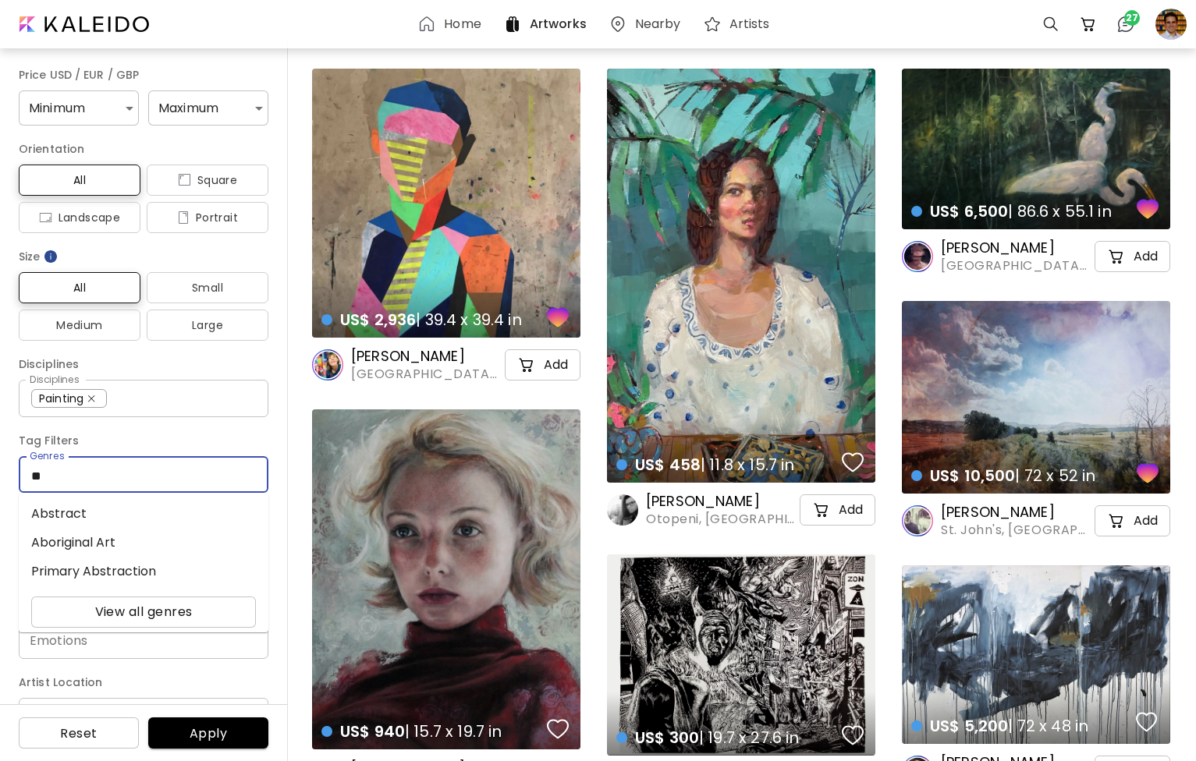
type input "*"
type input "***"
click at [119, 513] on li "Abstract" at bounding box center [144, 513] width 250 height 29
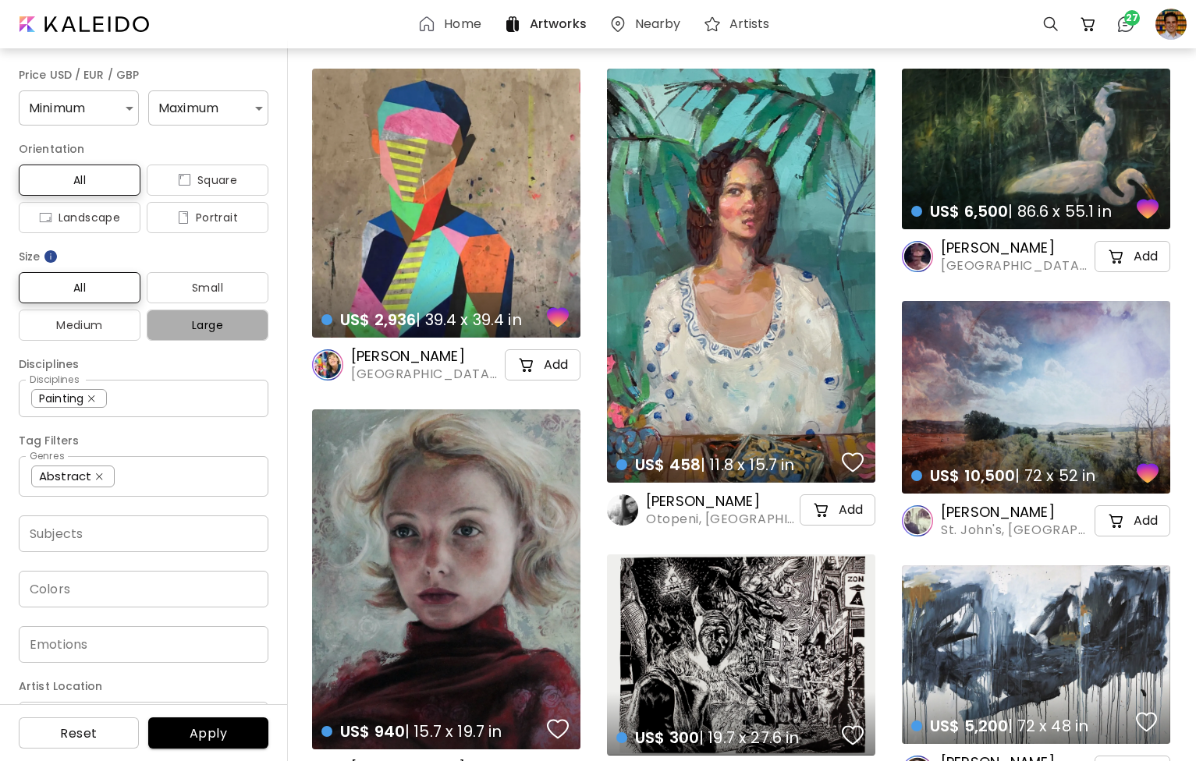
click at [211, 325] on span "Large" at bounding box center [207, 325] width 97 height 19
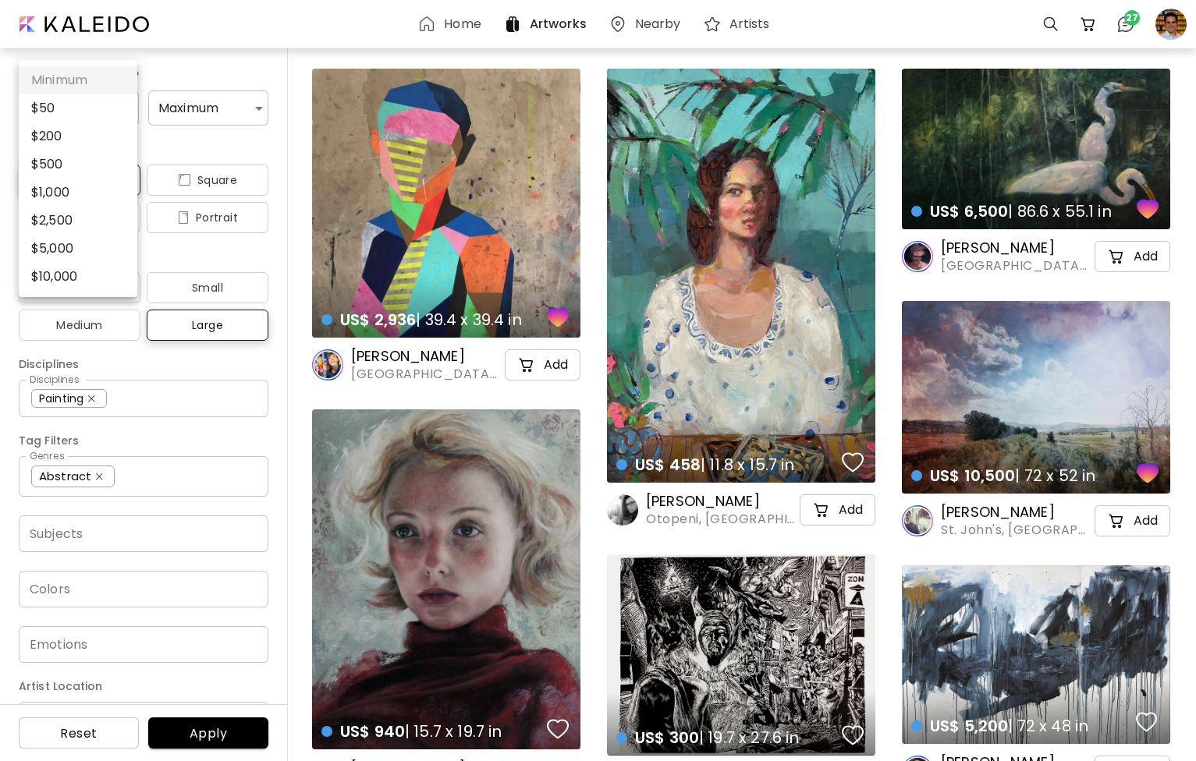
click at [111, 115] on body "Home Artworks Nearby Artists 0 27 Price USD / EUR / GBP Minimum * Maximum * Ori…" at bounding box center [598, 380] width 1196 height 761
click at [67, 218] on li "$ 2,500" at bounding box center [78, 221] width 119 height 28
type input "****"
click at [190, 112] on body "Home Artworks Nearby Artists 0 27 Price USD / EUR / GBP $ 2,500 **** Maximum * …" at bounding box center [598, 380] width 1196 height 761
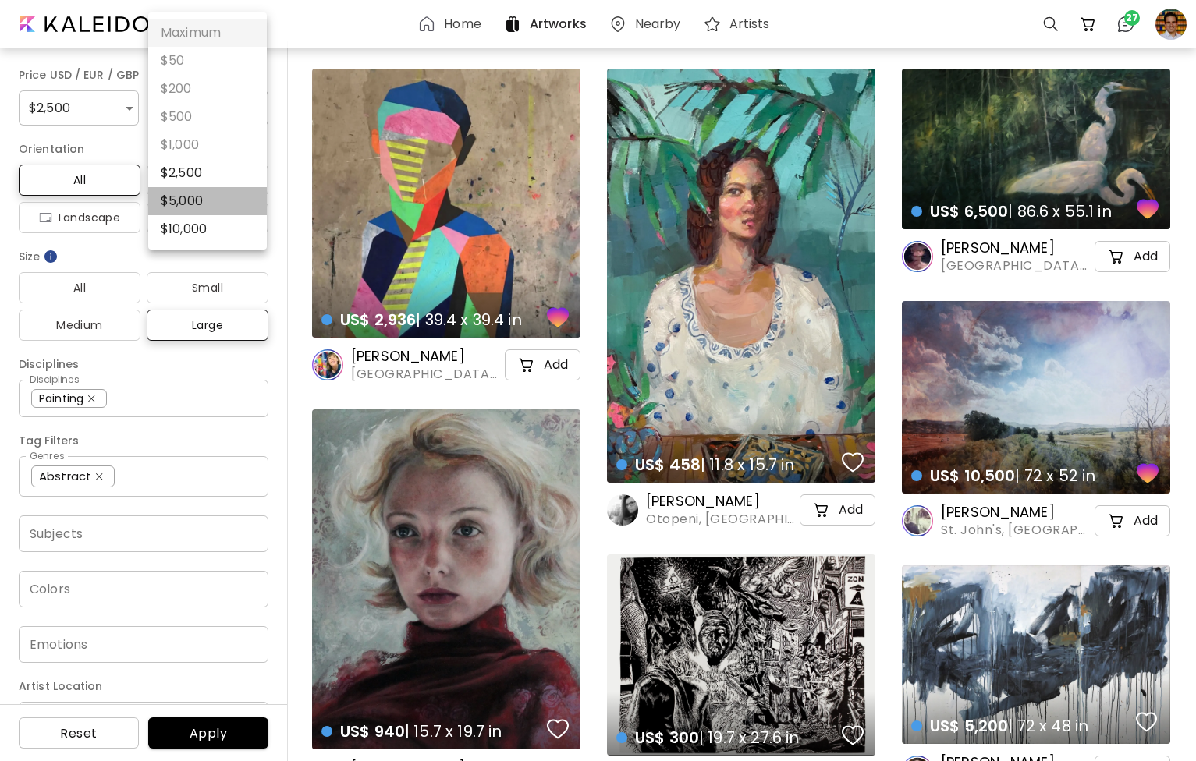
click at [181, 201] on li "$ 5,000" at bounding box center [207, 201] width 119 height 28
type input "****"
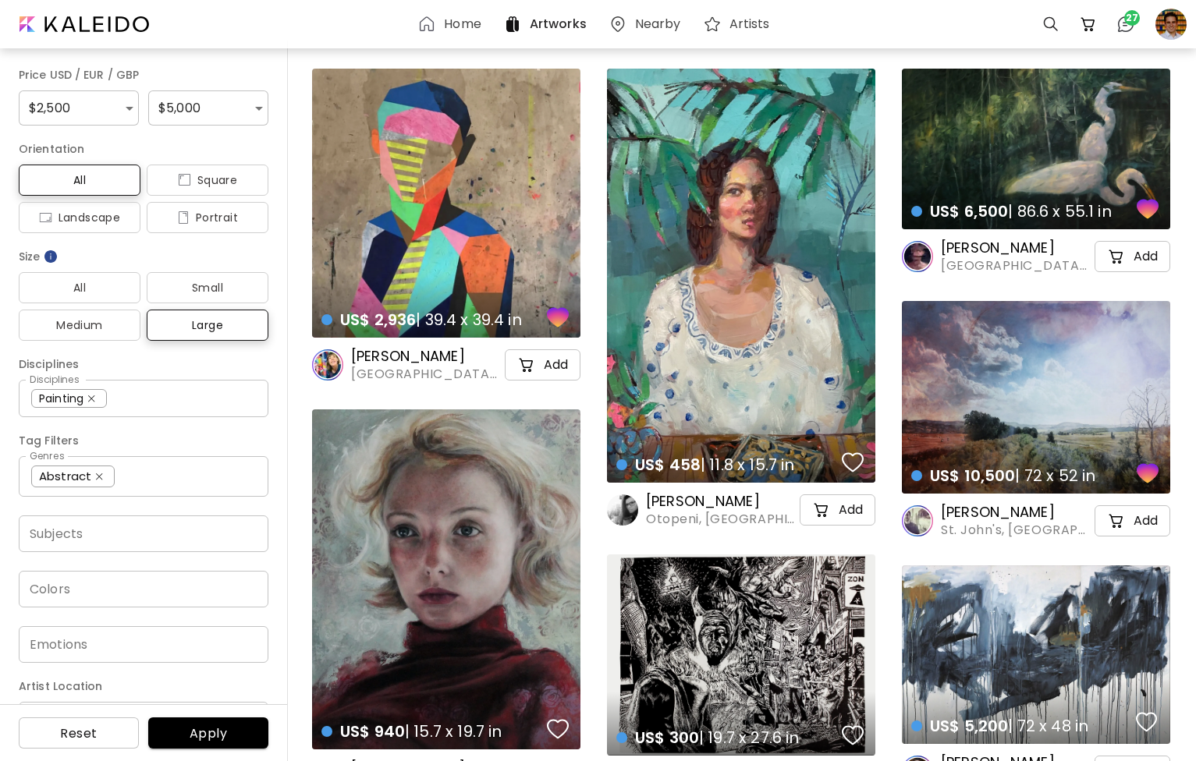
click at [204, 736] on span "Apply" at bounding box center [208, 734] width 95 height 16
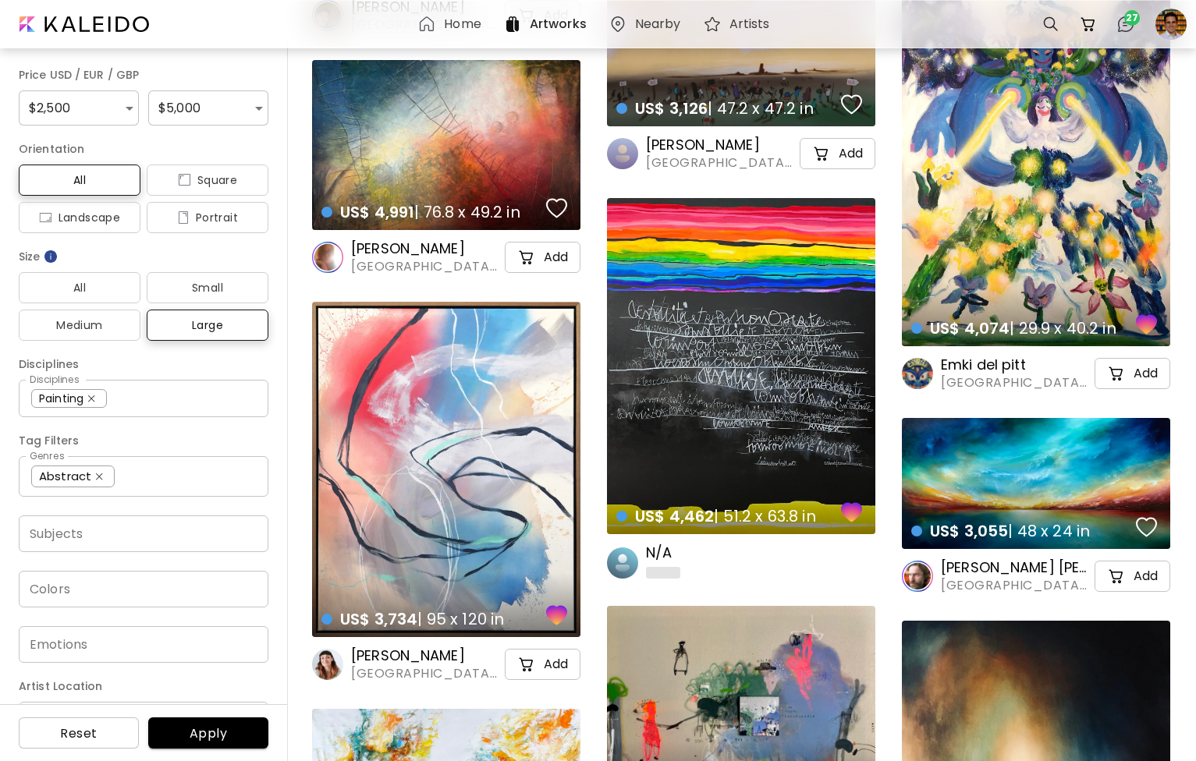
scroll to position [4256, 0]
